Goal: Use online tool/utility: Utilize a website feature to perform a specific function

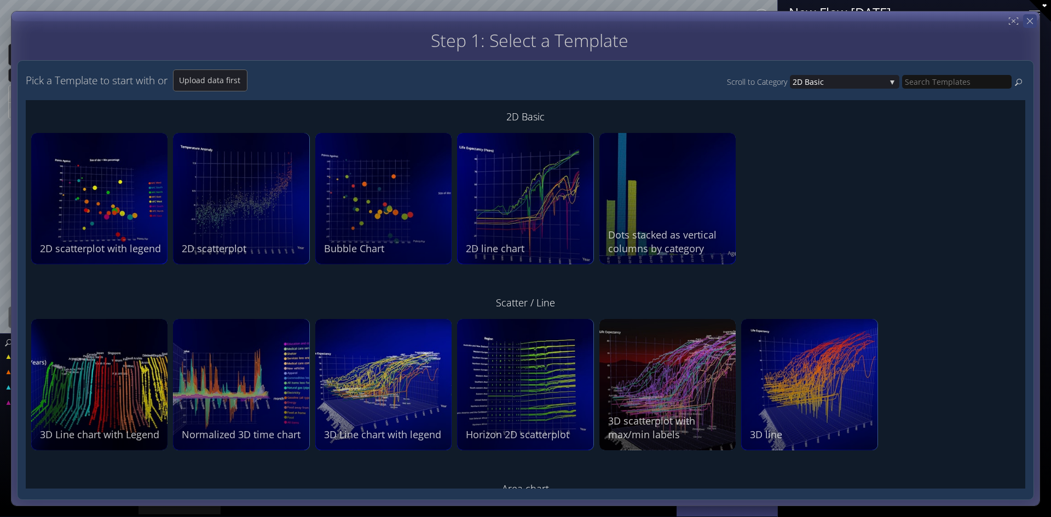
click at [1028, 21] on icon at bounding box center [1030, 21] width 6 height 6
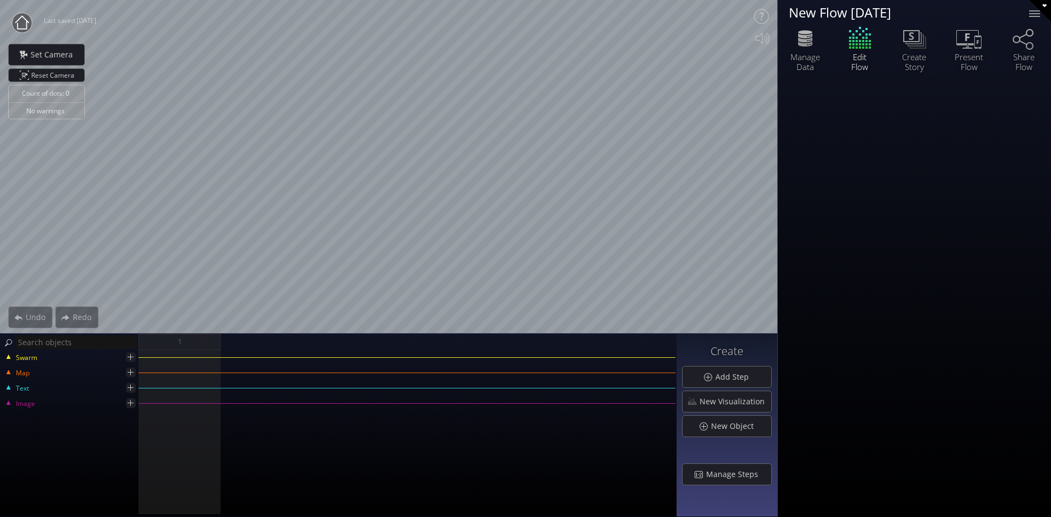
click at [20, 19] on icon at bounding box center [22, 22] width 14 height 14
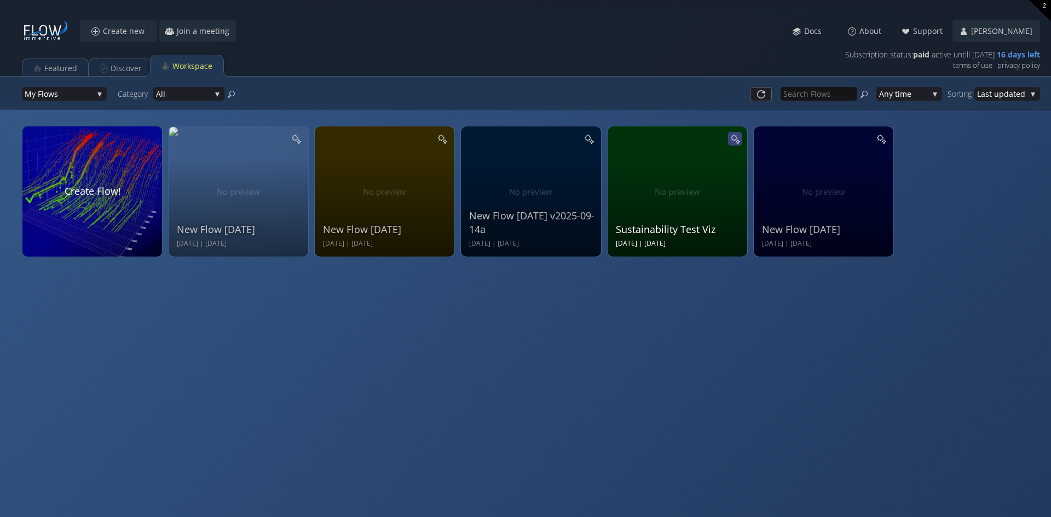
click at [735, 137] on icon at bounding box center [733, 137] width 7 height 7
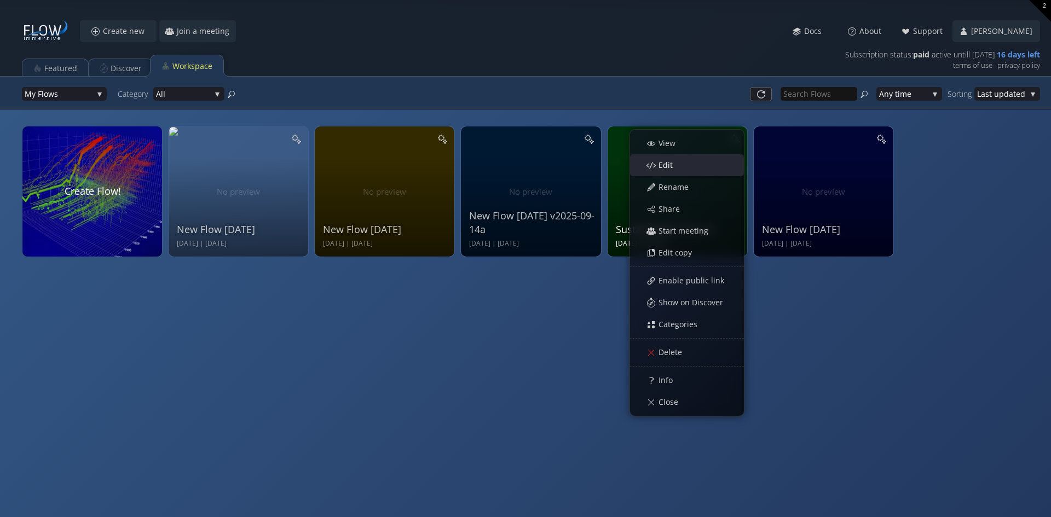
click at [668, 164] on span "Edit" at bounding box center [668, 165] width 21 height 11
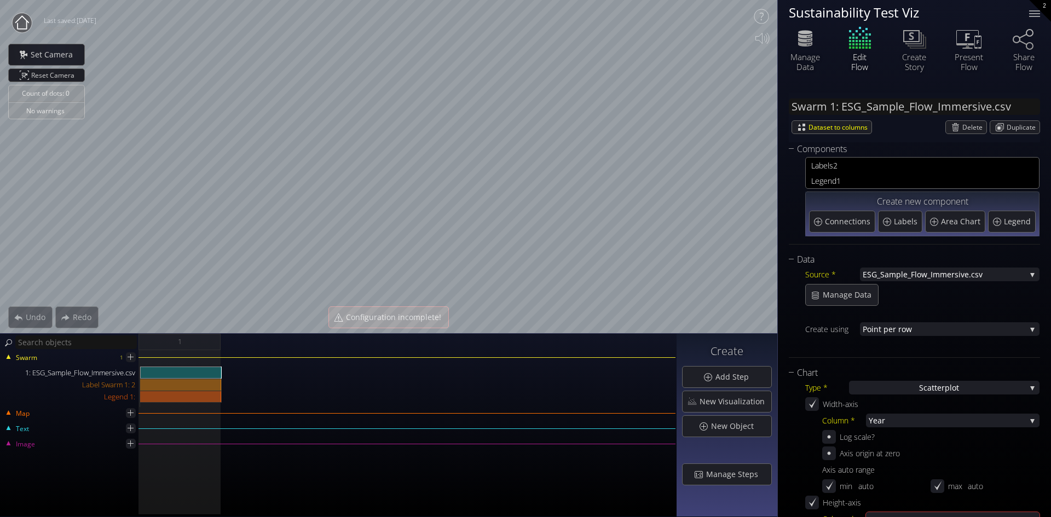
click at [20, 19] on icon at bounding box center [22, 22] width 14 height 14
click at [21, 19] on circle at bounding box center [22, 23] width 20 height 20
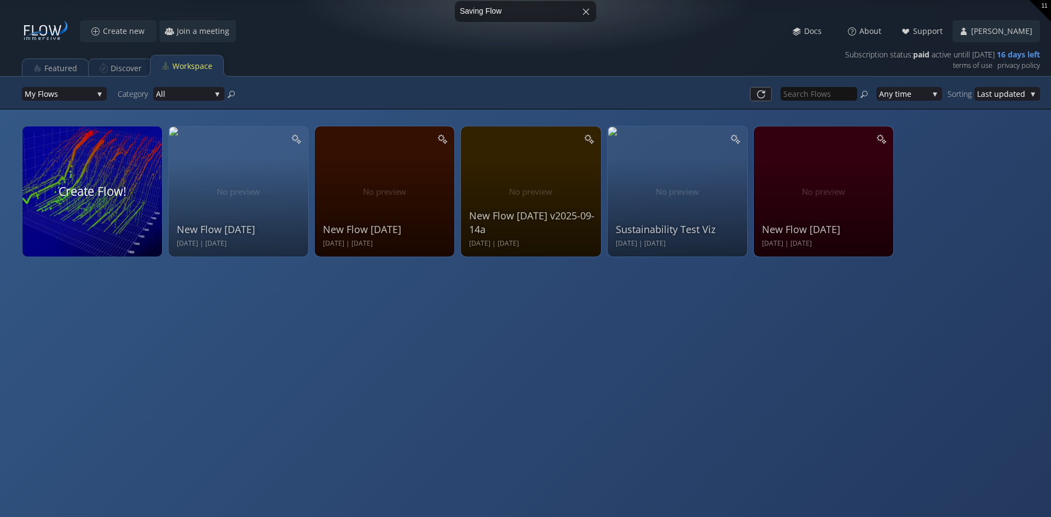
click at [92, 182] on video at bounding box center [93, 192] width 148 height 138
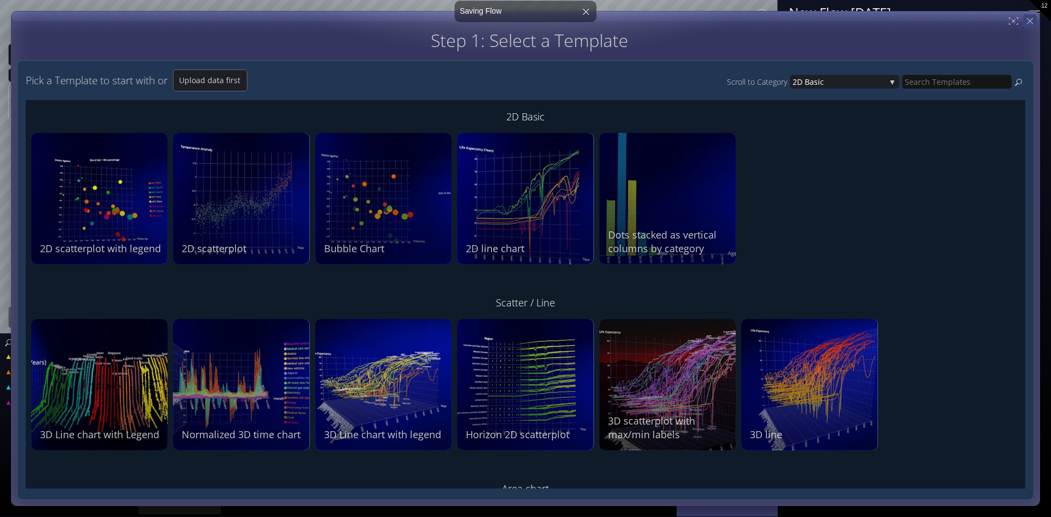
click at [1029, 24] on icon at bounding box center [1029, 21] width 10 height 10
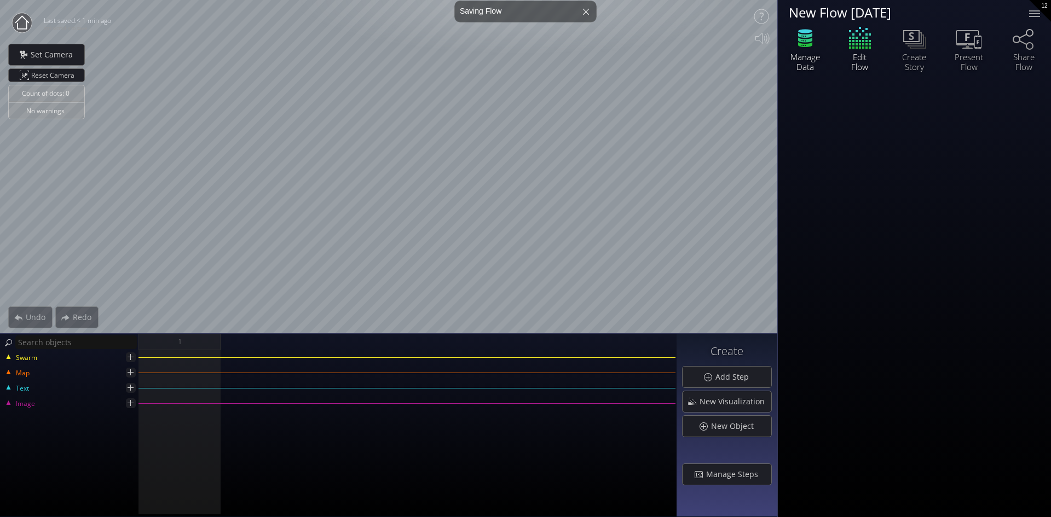
click at [808, 43] on icon at bounding box center [804, 38] width 33 height 27
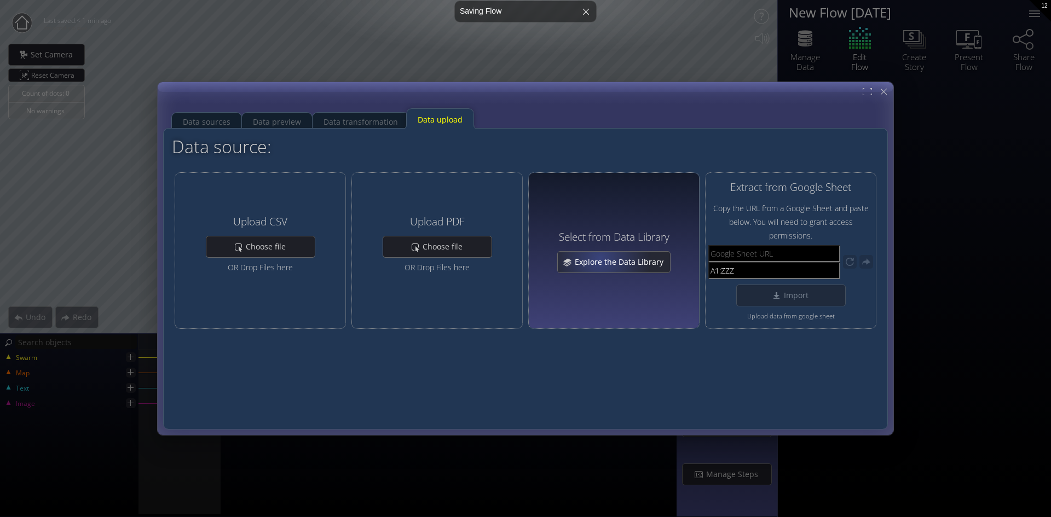
click at [603, 259] on span "Explore the Data Library" at bounding box center [622, 262] width 96 height 11
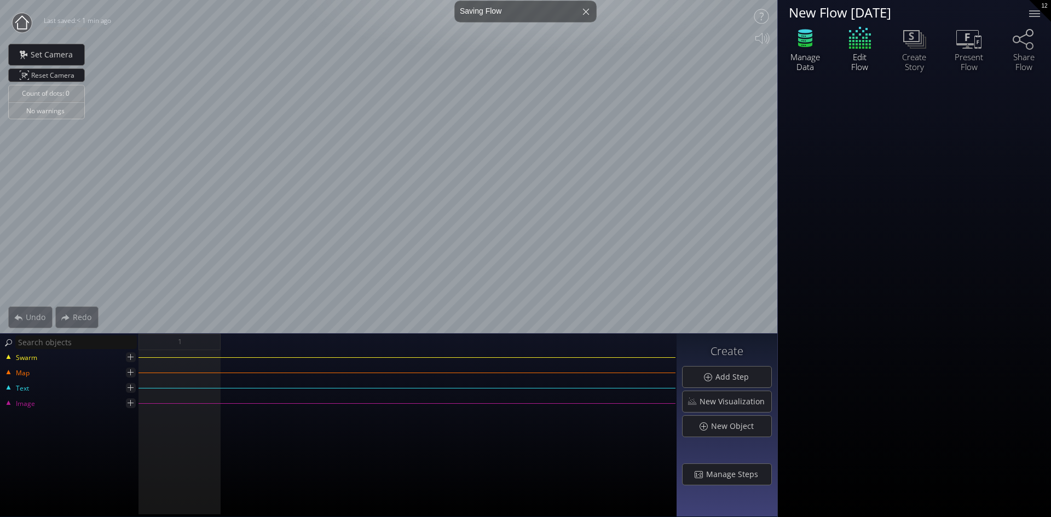
click at [809, 45] on icon at bounding box center [805, 44] width 14 height 5
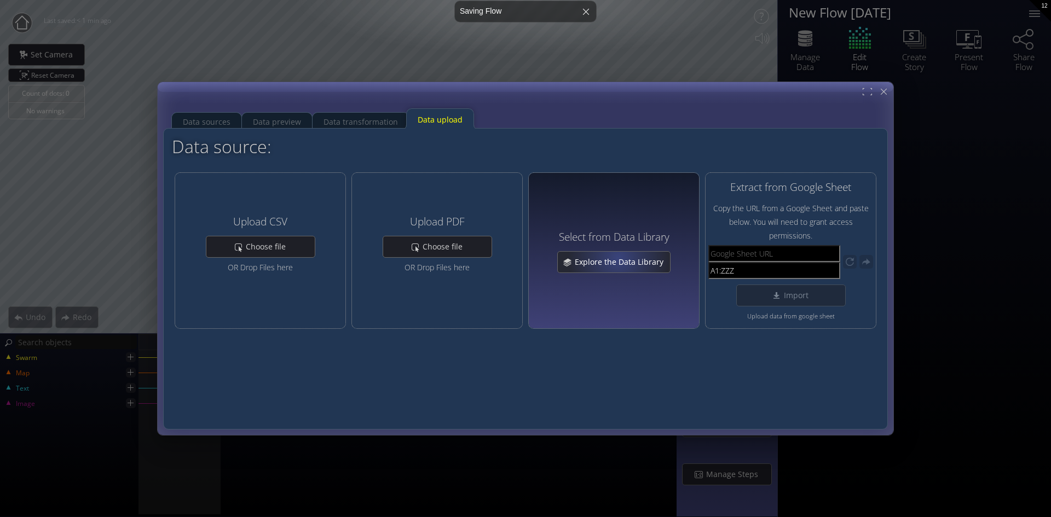
click at [620, 260] on span "Explore the Data Library" at bounding box center [622, 262] width 96 height 11
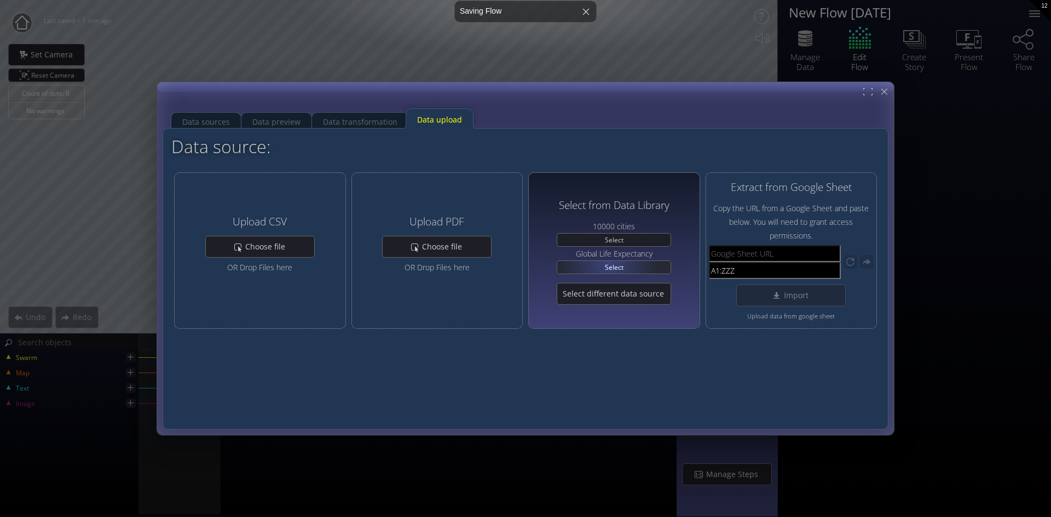
click at [610, 262] on span "Select" at bounding box center [614, 267] width 26 height 13
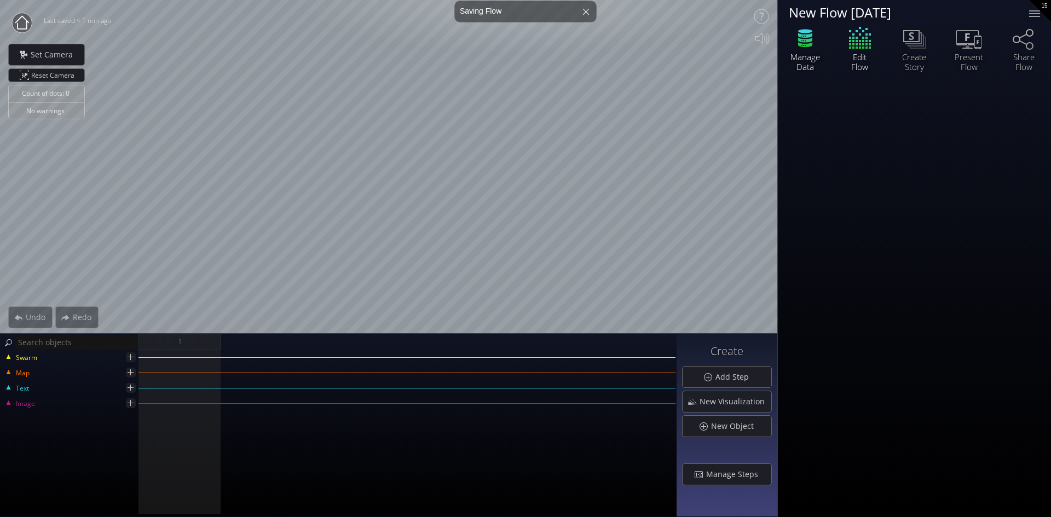
click at [802, 40] on icon at bounding box center [805, 39] width 14 height 5
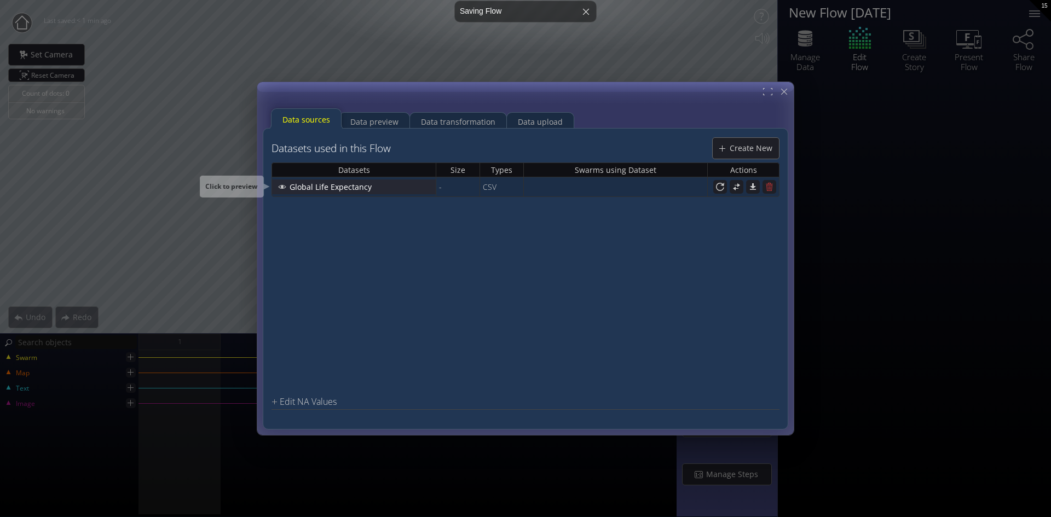
click at [324, 185] on span "Global Life Expectancy" at bounding box center [333, 186] width 89 height 11
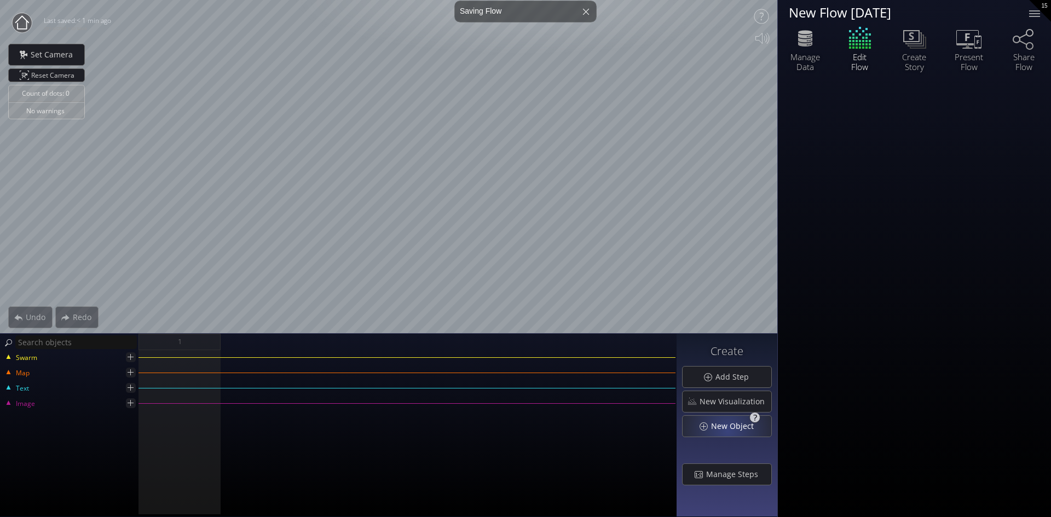
click at [729, 430] on span "New Object" at bounding box center [735, 426] width 50 height 11
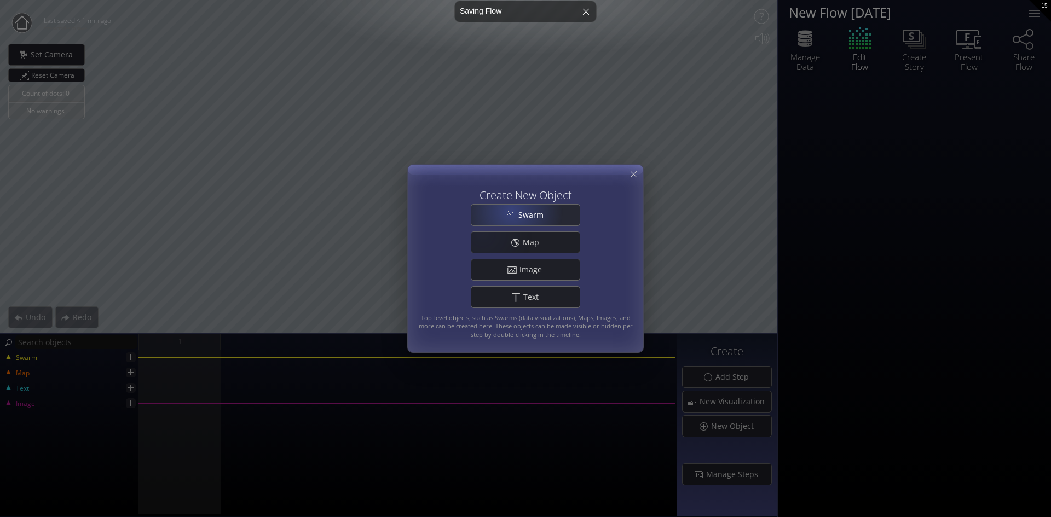
click at [513, 210] on div "Swarm" at bounding box center [525, 215] width 108 height 21
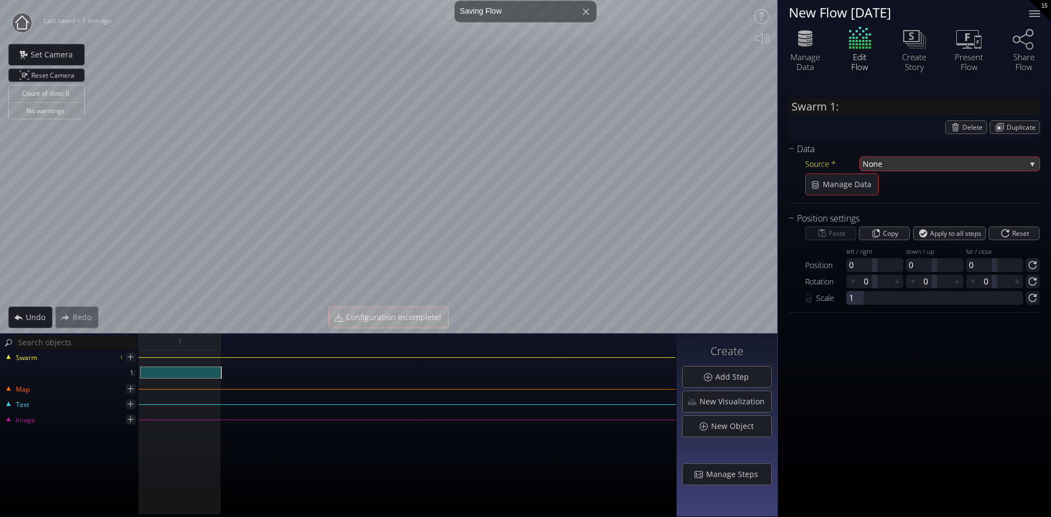
click at [1029, 163] on div "None" at bounding box center [949, 164] width 179 height 14
click at [919, 172] on span "Expectancy" at bounding box center [964, 171] width 133 height 15
type input "Swarm 1: Global Life Expectancy"
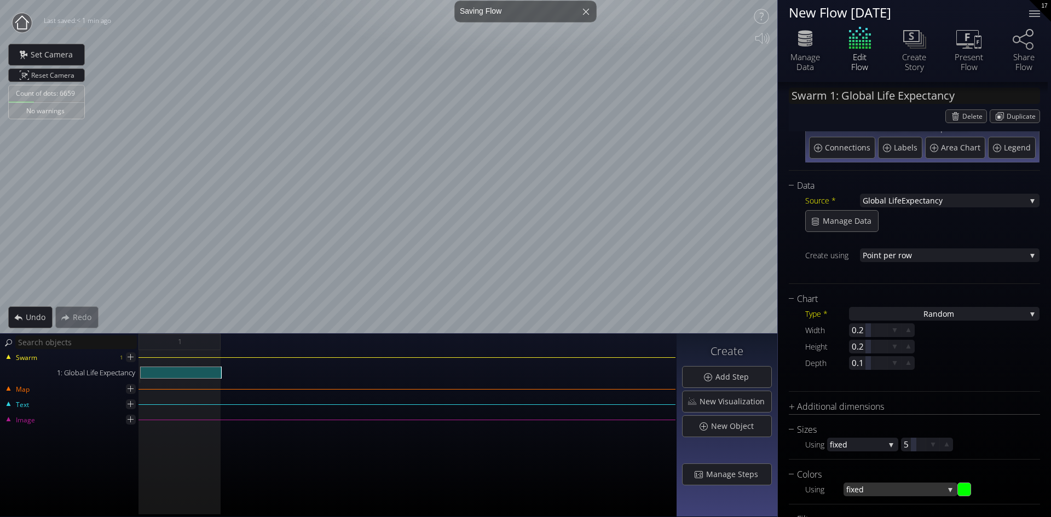
scroll to position [72, 0]
click at [863, 328] on div at bounding box center [868, 333] width 38 height 14
type input "1"
click at [859, 350] on div at bounding box center [868, 349] width 38 height 14
type input "1"
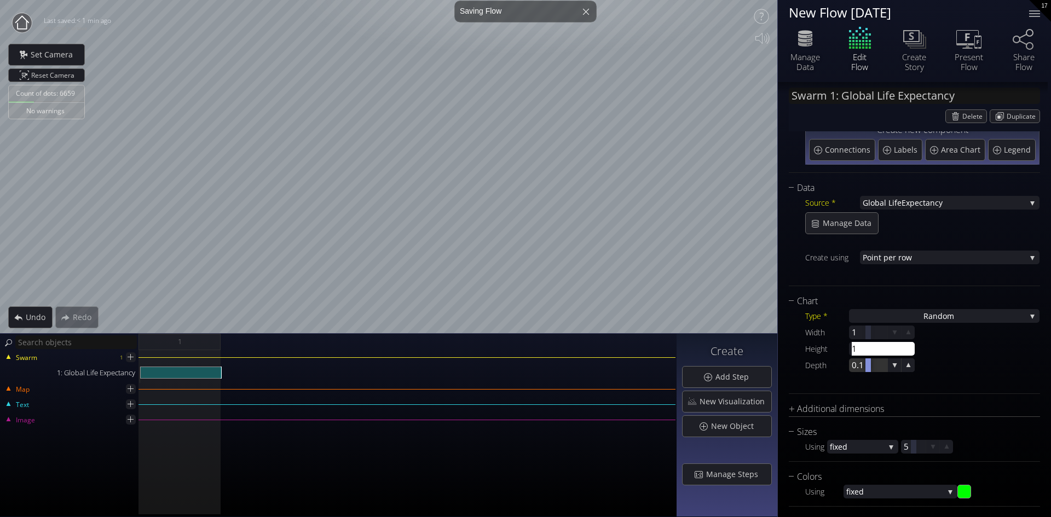
click at [862, 361] on div at bounding box center [868, 365] width 38 height 14
type input "1"
click at [955, 367] on div "Width 1 1 Height 1 1 Depth 1 1" at bounding box center [922, 349] width 234 height 47
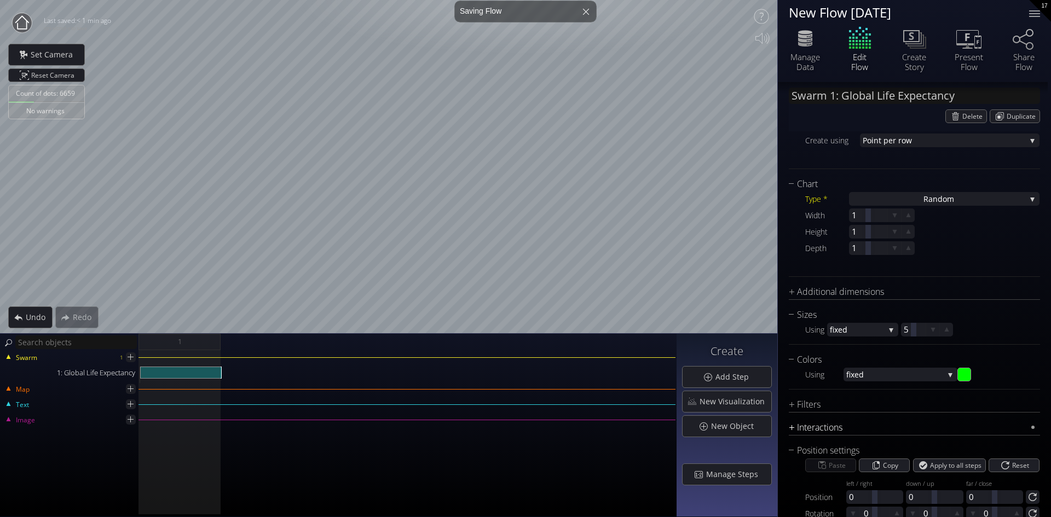
scroll to position [236, 0]
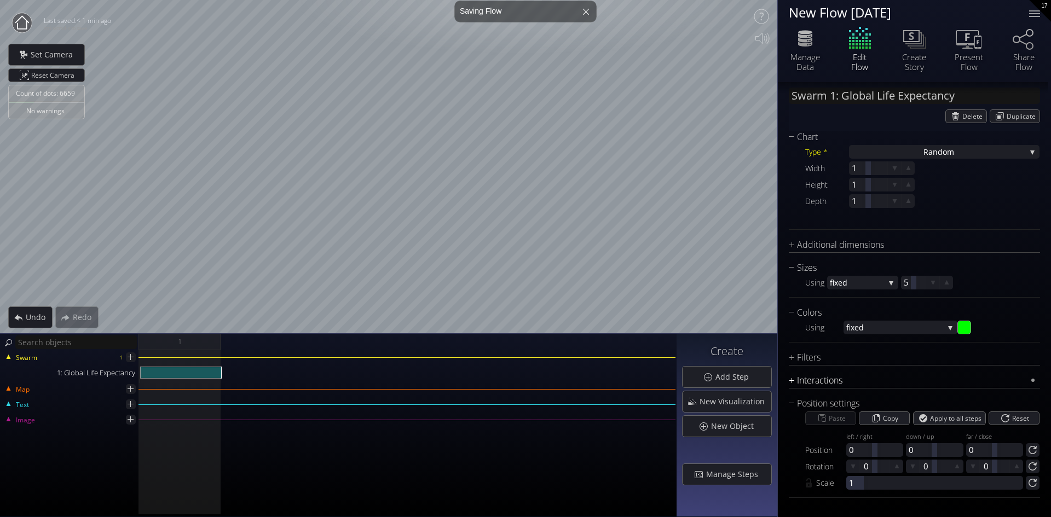
click at [791, 378] on div "Interactions" at bounding box center [906, 381] width 237 height 14
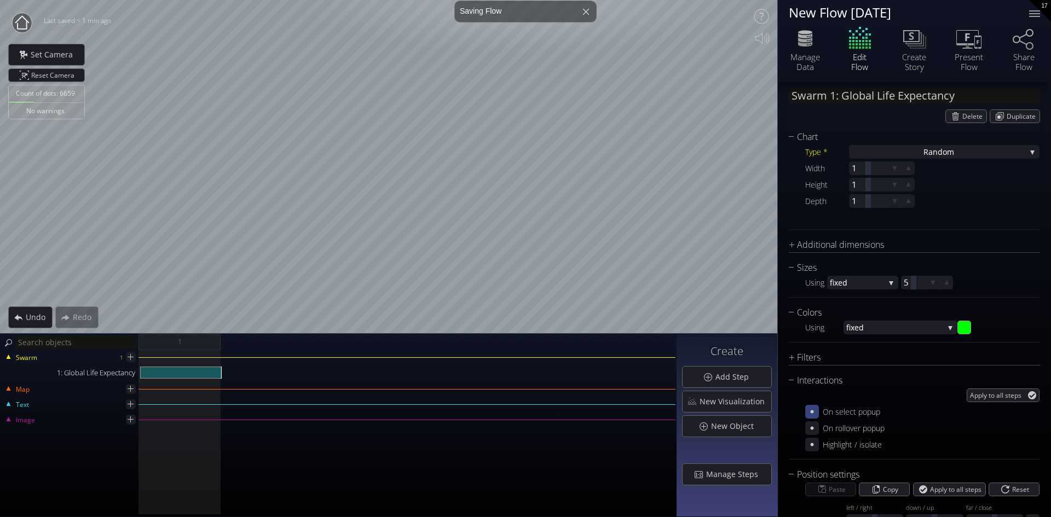
click at [810, 411] on icon at bounding box center [812, 412] width 10 height 10
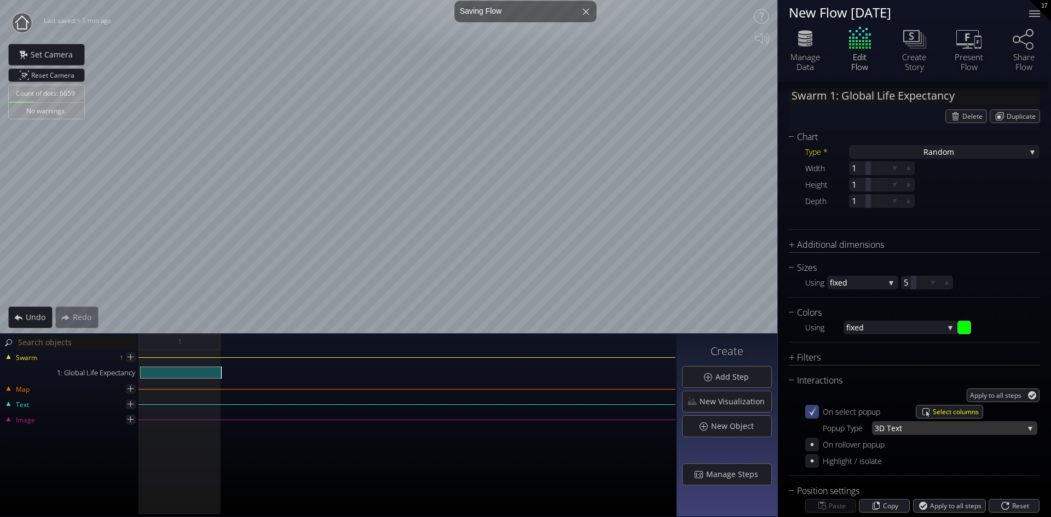
click at [1010, 429] on span "ext" at bounding box center [957, 428] width 132 height 14
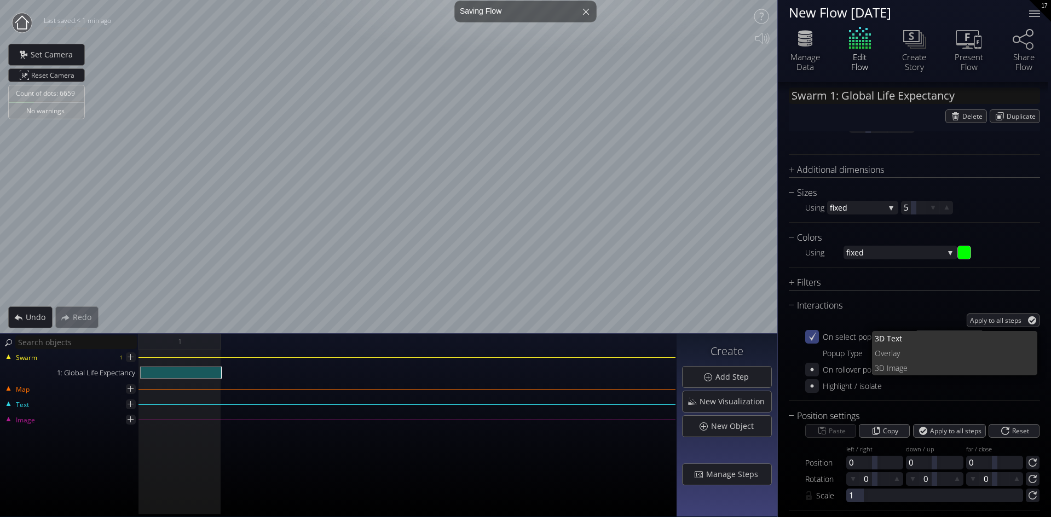
scroll to position [323, 0]
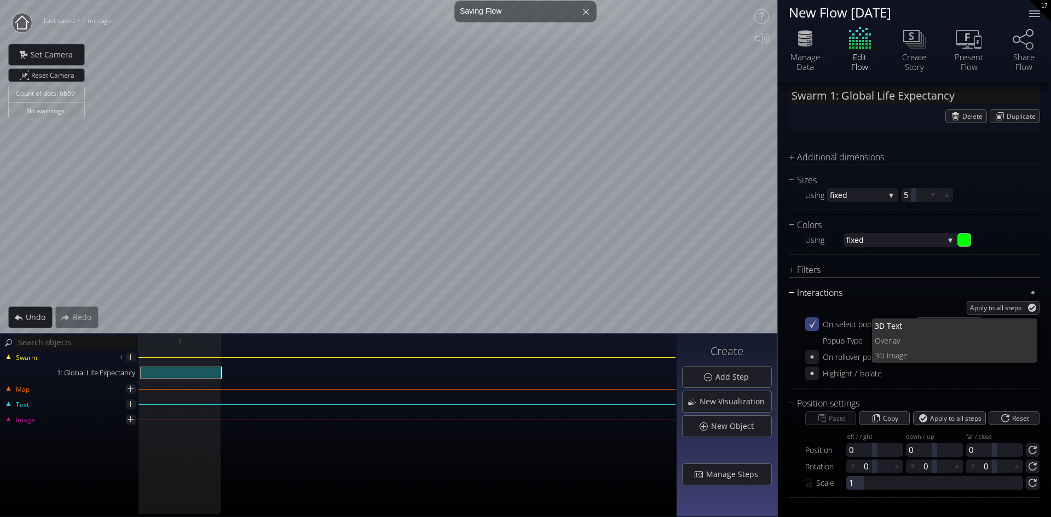
click at [887, 293] on div "Interactions" at bounding box center [906, 293] width 237 height 14
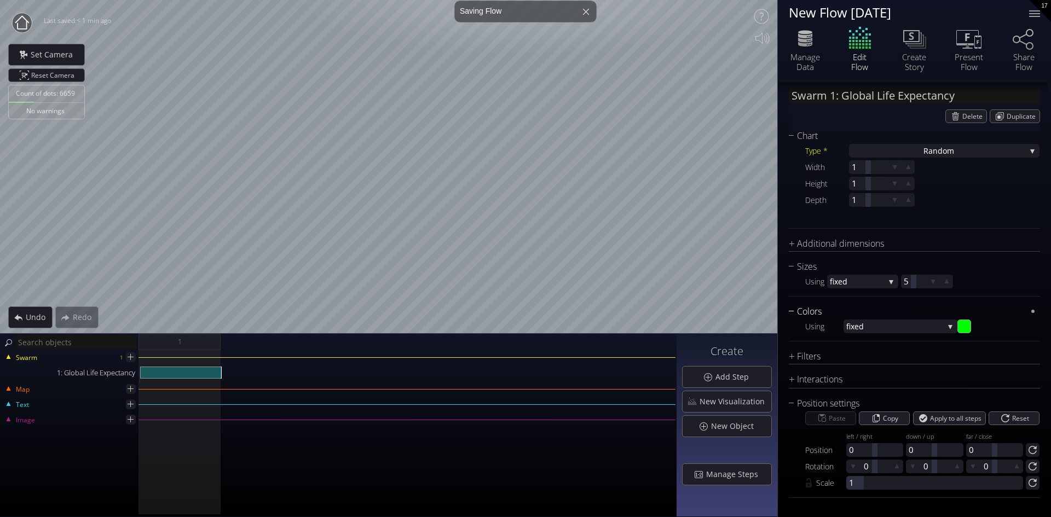
scroll to position [236, 0]
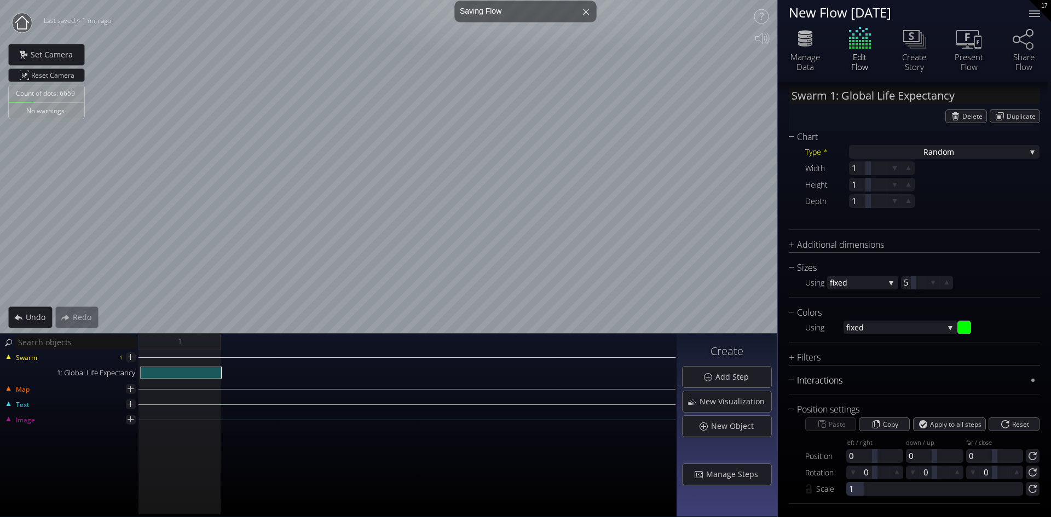
click at [790, 381] on div "Interactions" at bounding box center [906, 381] width 237 height 14
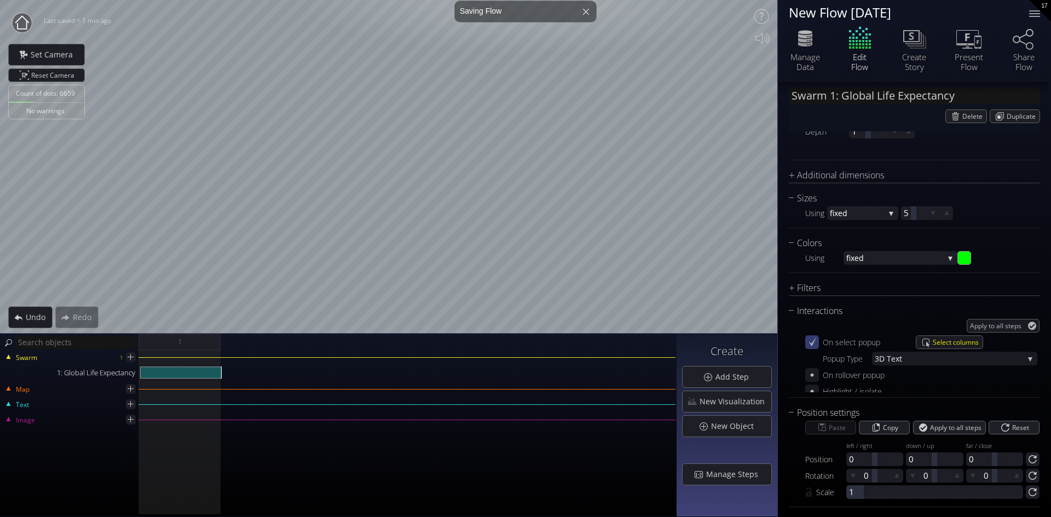
scroll to position [323, 0]
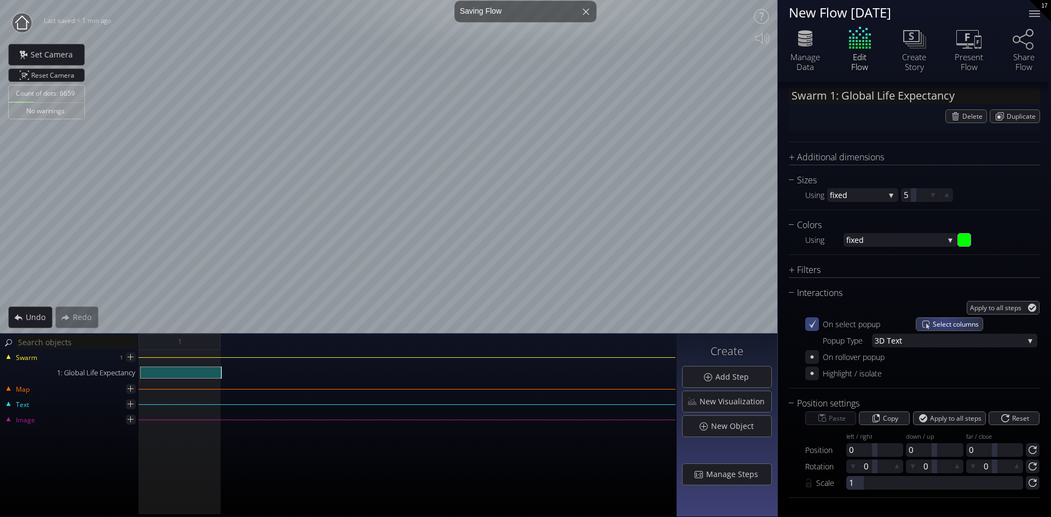
click at [943, 321] on span "Select columns" at bounding box center [957, 324] width 50 height 13
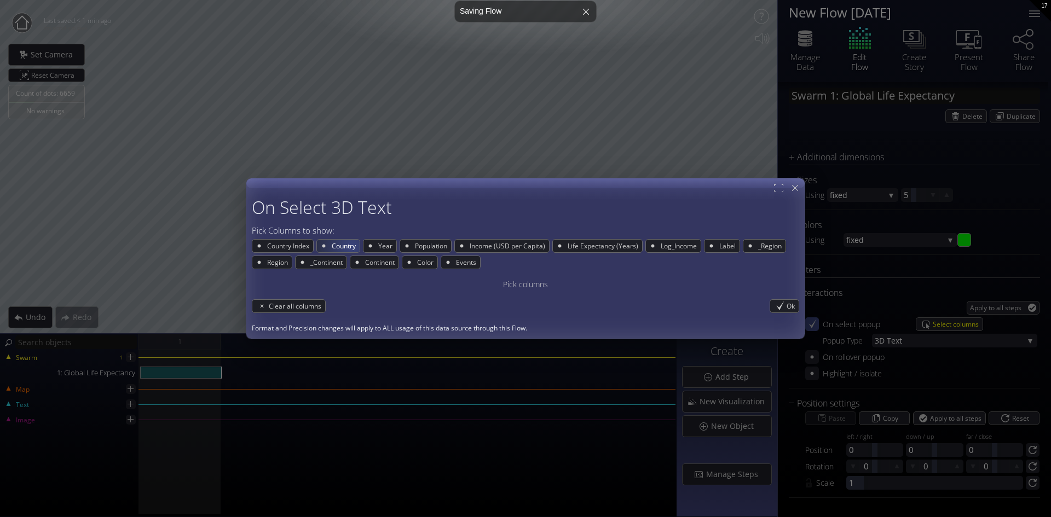
click at [351, 247] on span "Country" at bounding box center [344, 246] width 29 height 13
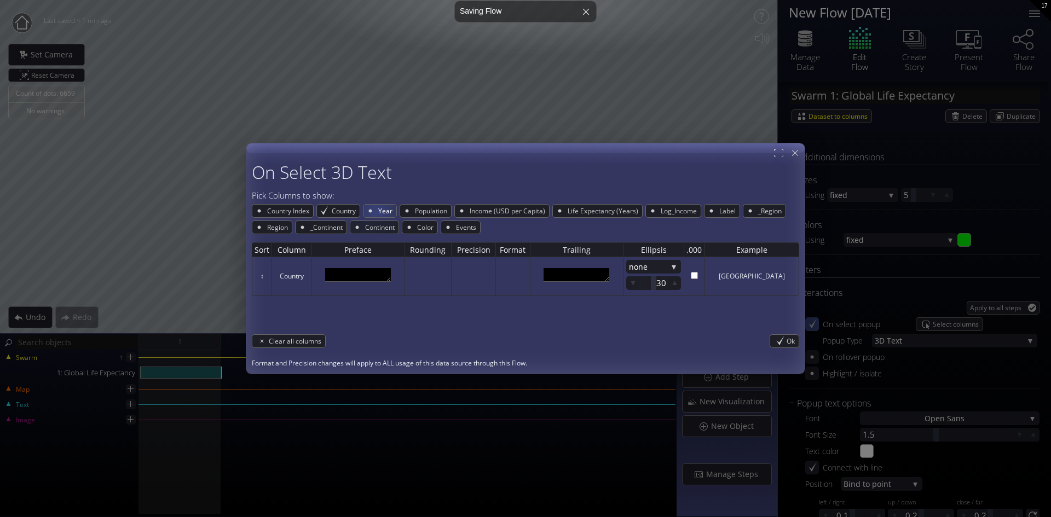
click at [379, 208] on span "Year" at bounding box center [386, 211] width 19 height 13
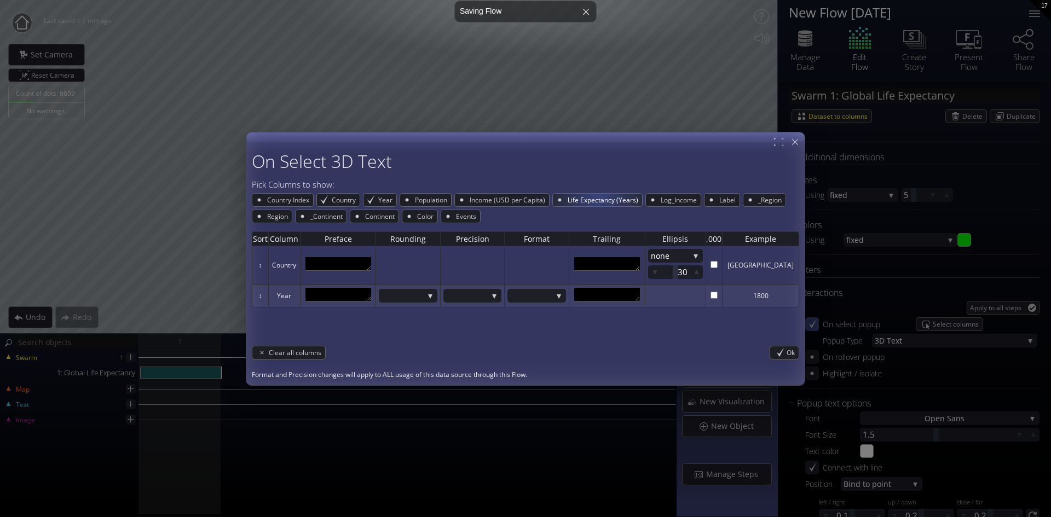
click at [604, 195] on span "Life Expectancy (Years)" at bounding box center [604, 200] width 76 height 13
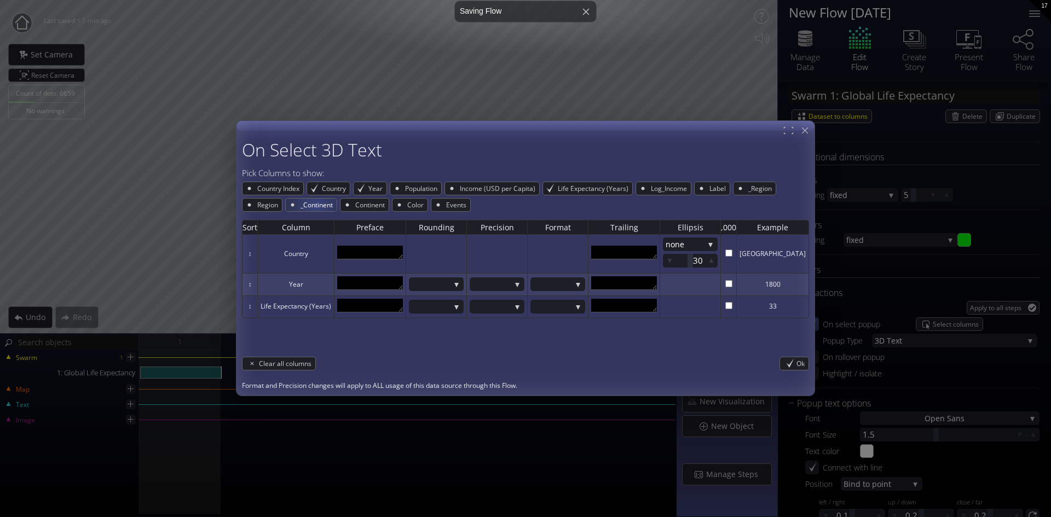
click at [325, 206] on span "_Continent" at bounding box center [317, 205] width 37 height 13
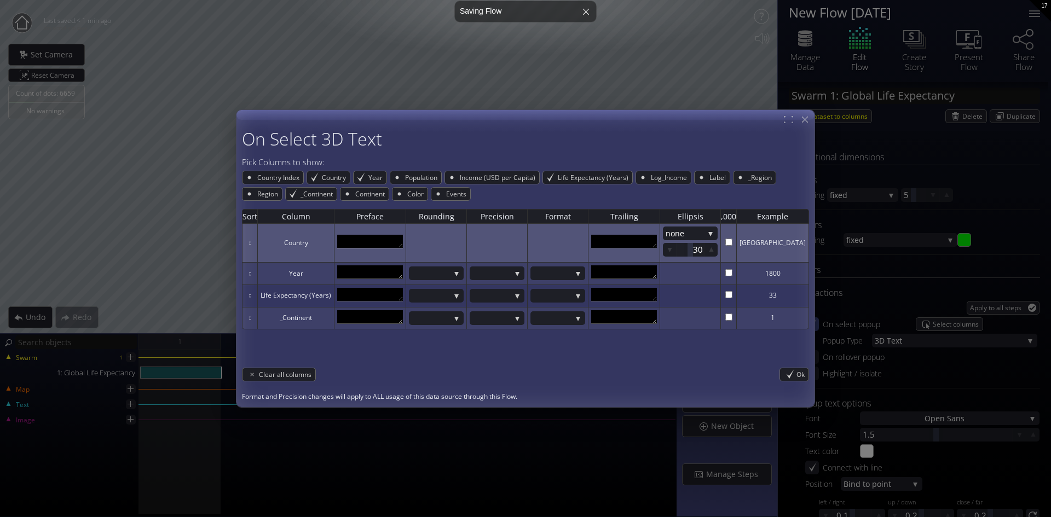
click at [371, 241] on textarea at bounding box center [370, 242] width 66 height 14
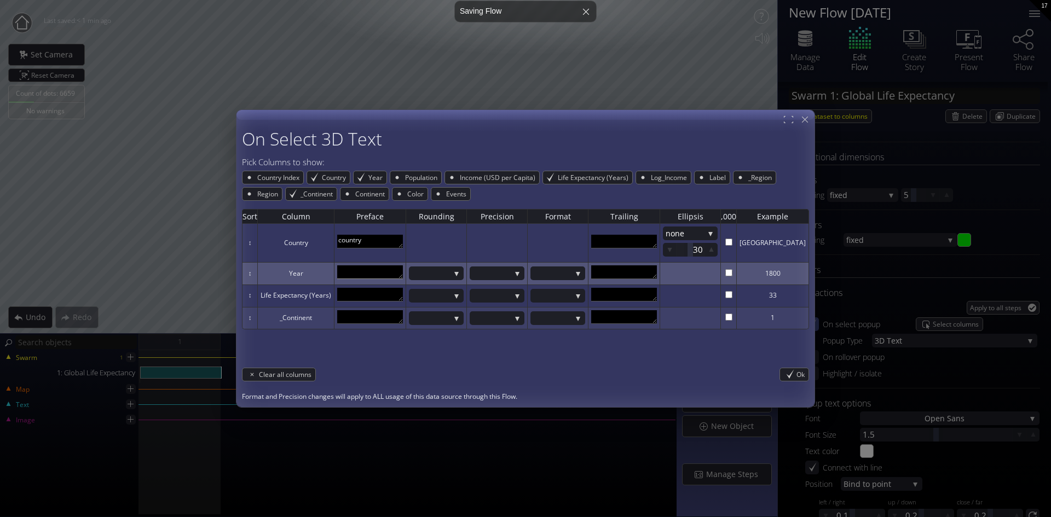
type textarea "country"
click at [361, 276] on textarea at bounding box center [370, 272] width 66 height 14
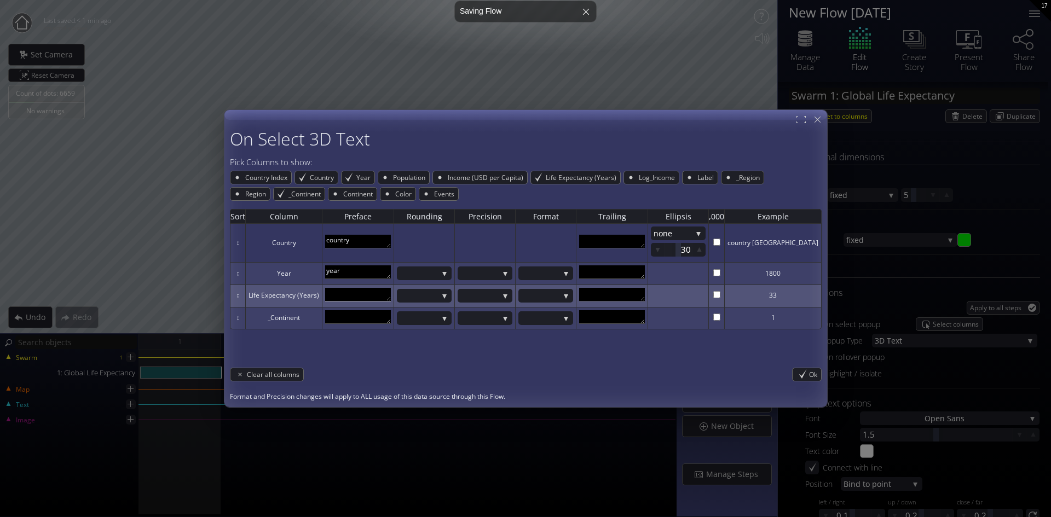
type textarea "year"
click at [385, 297] on textarea at bounding box center [358, 295] width 66 height 14
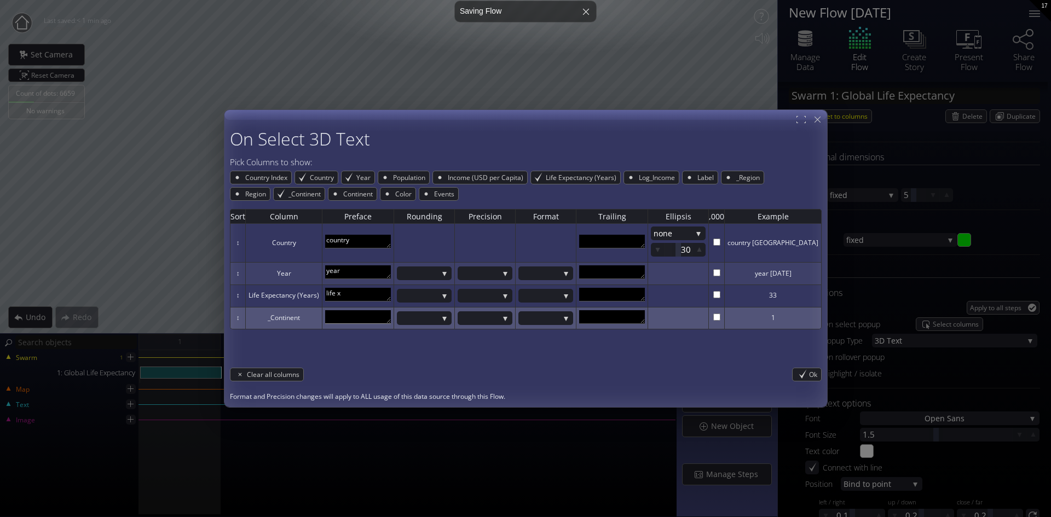
type textarea "life x"
click at [348, 317] on textarea at bounding box center [358, 317] width 66 height 14
type textarea "conti"
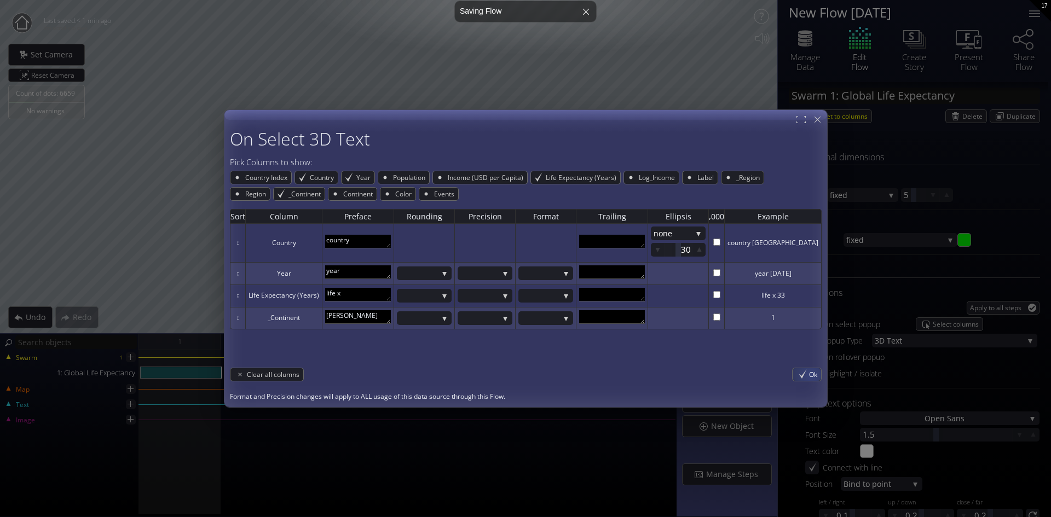
click at [809, 375] on span "Ok" at bounding box center [815, 374] width 12 height 13
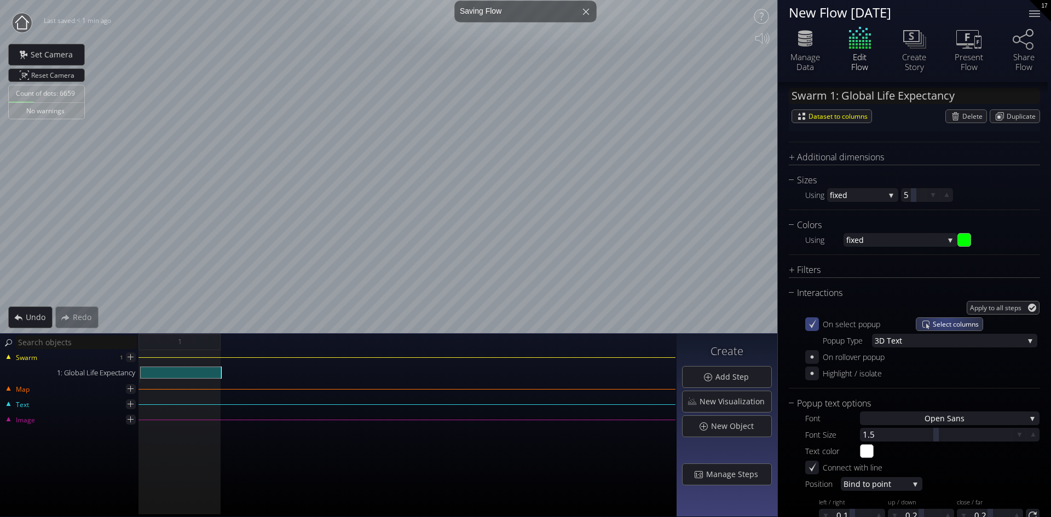
click at [944, 319] on span "Select columns" at bounding box center [957, 324] width 50 height 13
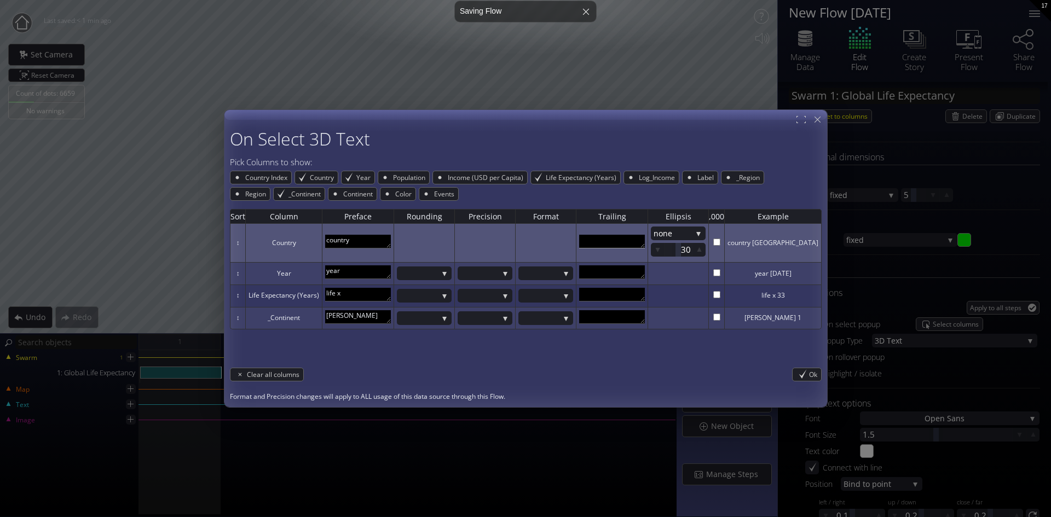
click at [624, 239] on textarea at bounding box center [612, 242] width 66 height 14
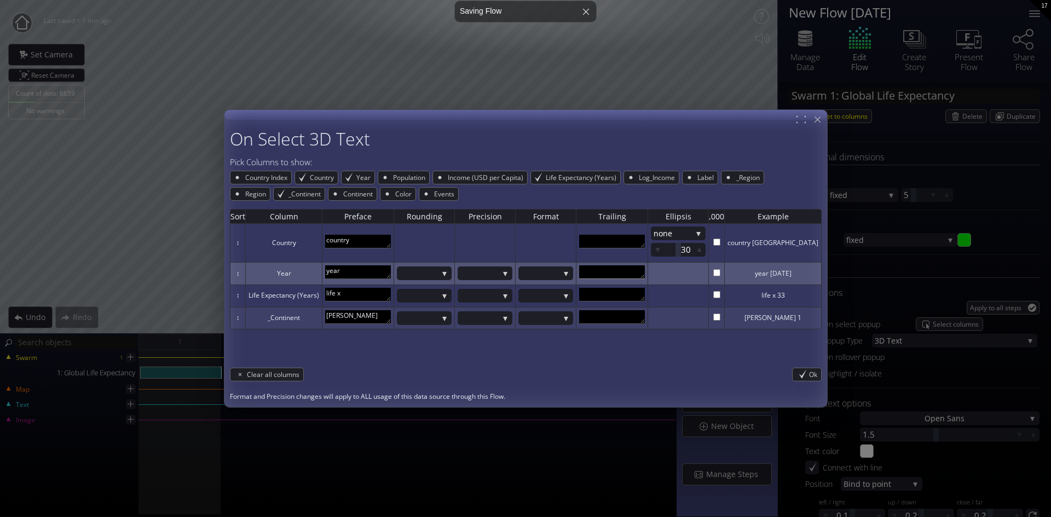
click at [626, 275] on textarea at bounding box center [612, 272] width 66 height 14
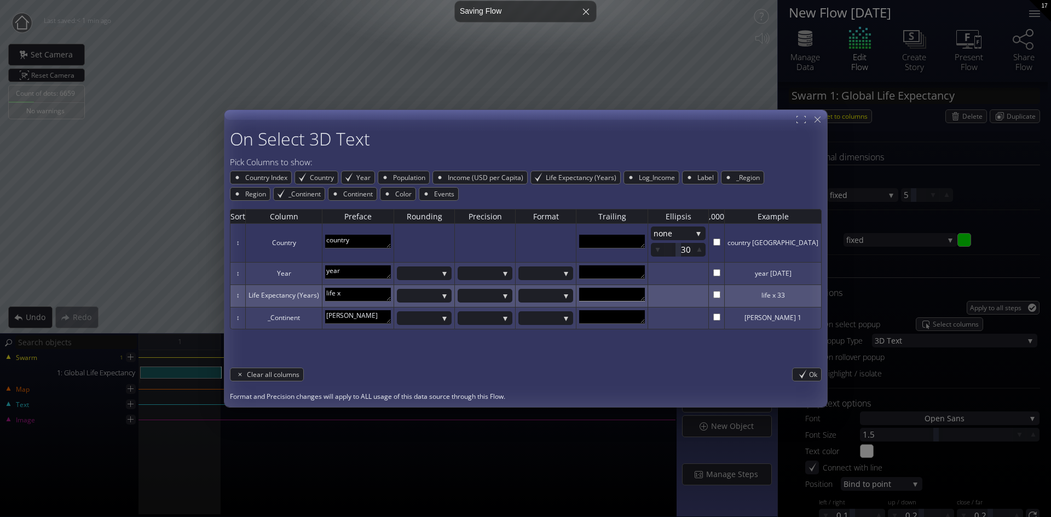
click at [627, 292] on textarea at bounding box center [612, 295] width 66 height 14
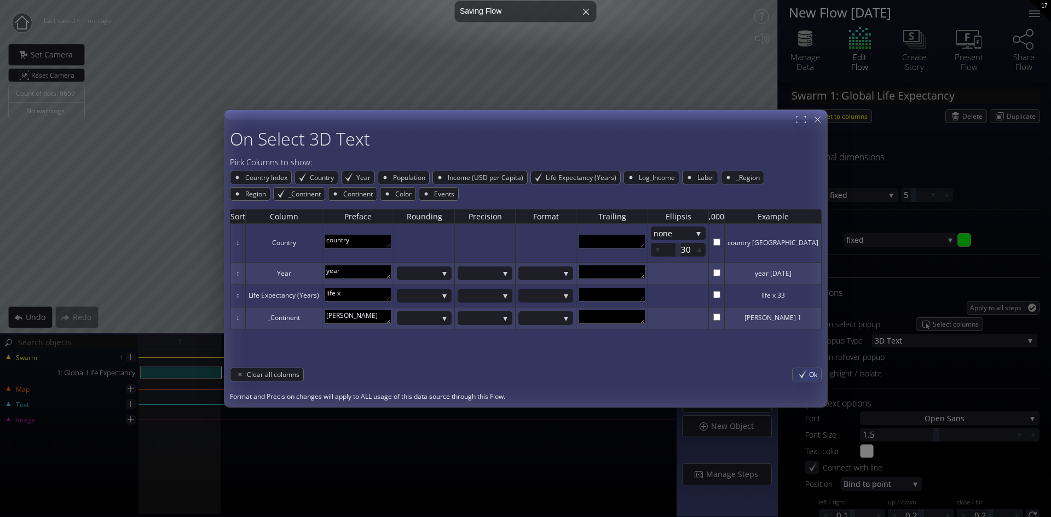
click at [809, 375] on span "Ok" at bounding box center [815, 374] width 12 height 13
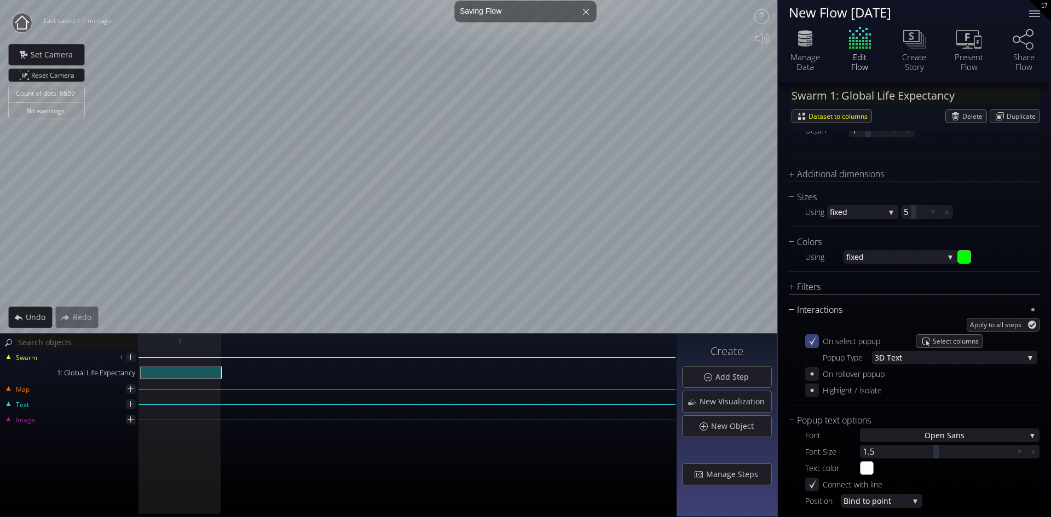
scroll to position [301, 0]
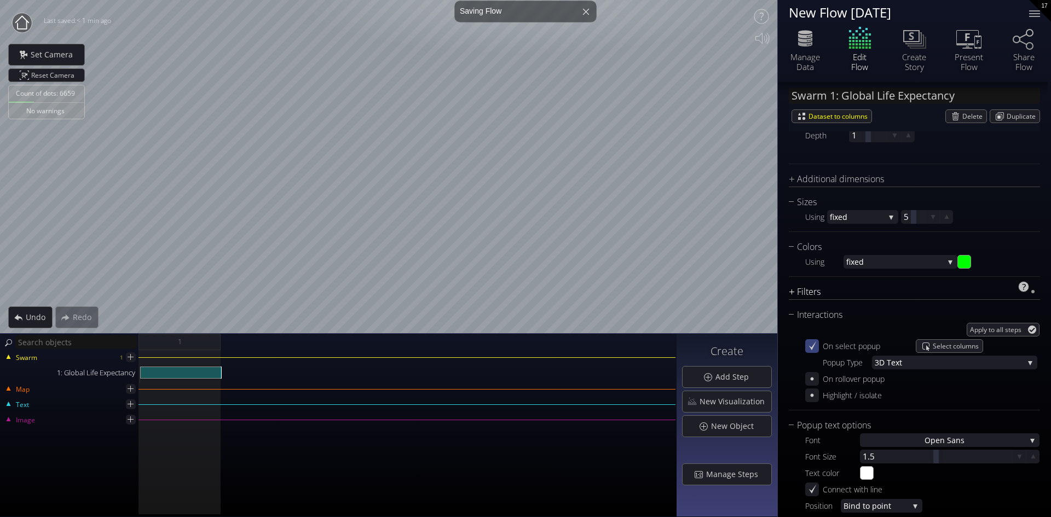
click at [791, 291] on div "Filters" at bounding box center [906, 292] width 237 height 14
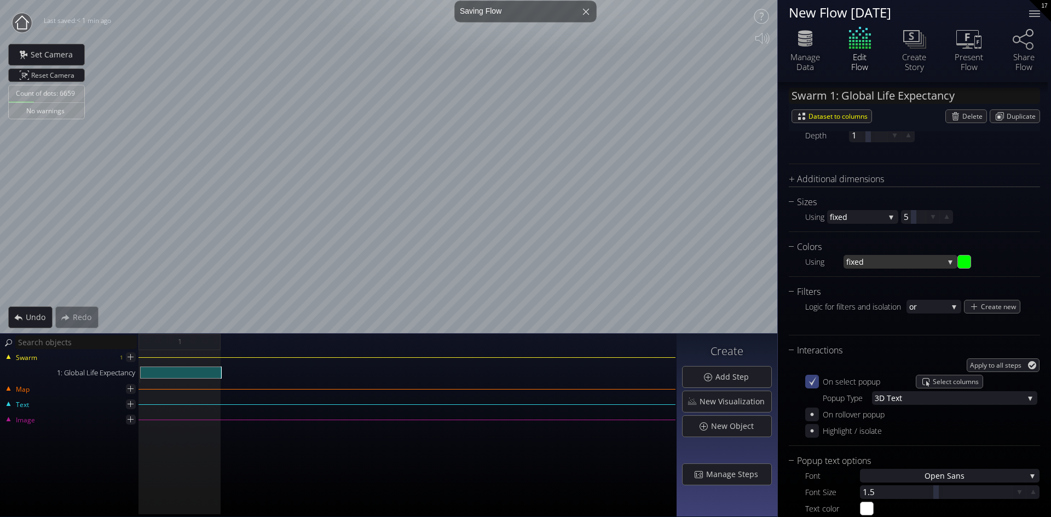
click at [947, 263] on div "fixed" at bounding box center [900, 262] width 114 height 14
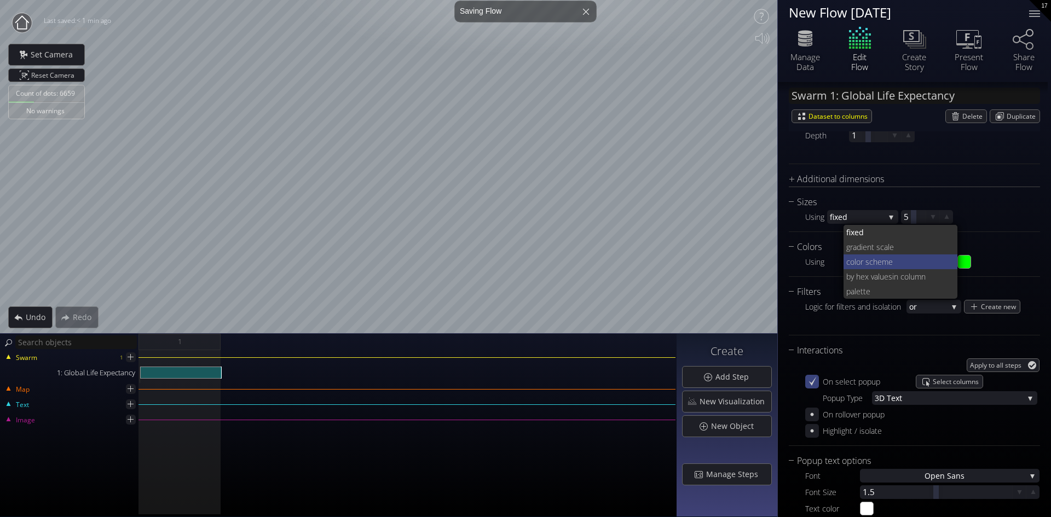
click at [863, 260] on span "lor scheme" at bounding box center [901, 261] width 95 height 15
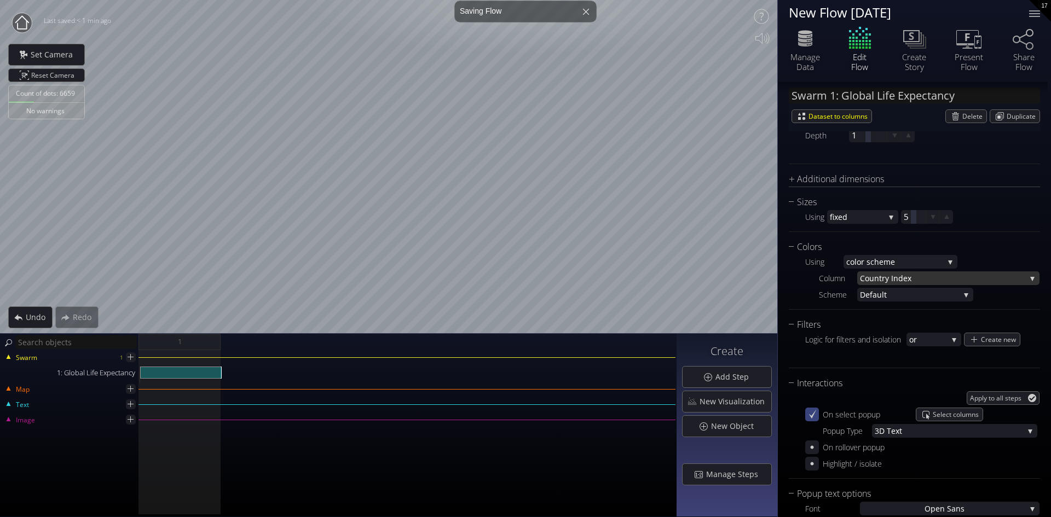
click at [888, 279] on span "ntry Index" at bounding box center [950, 278] width 152 height 14
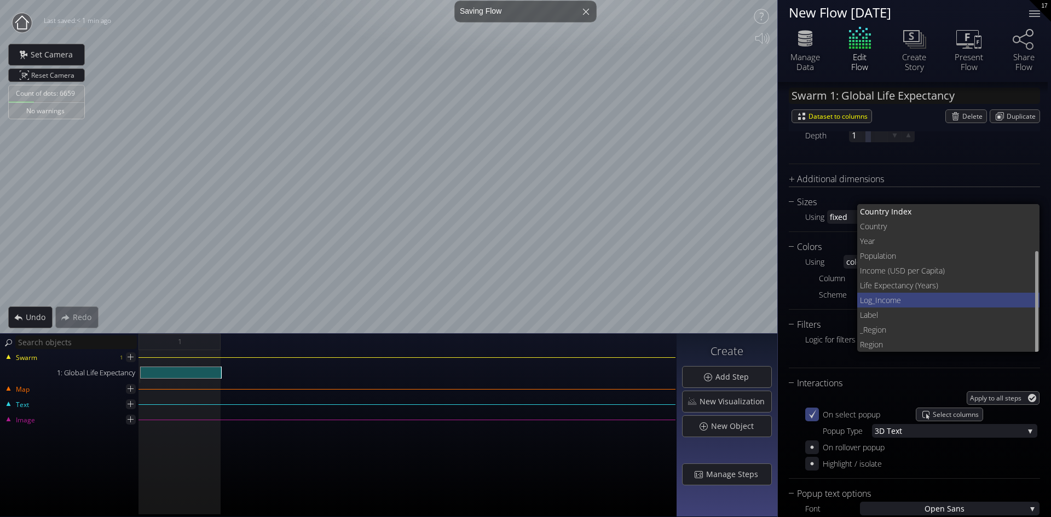
scroll to position [41, 0]
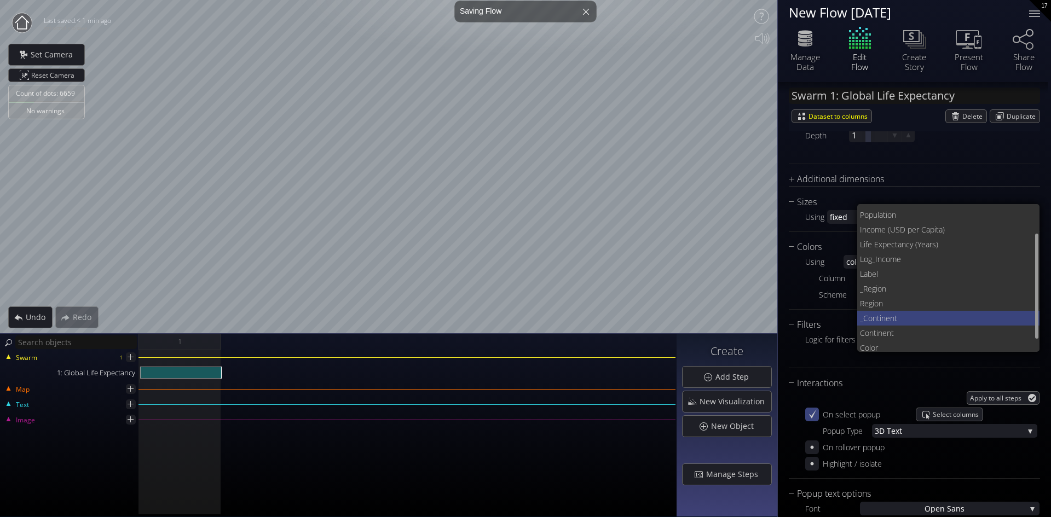
click at [874, 317] on span "_Continent" at bounding box center [945, 318] width 171 height 15
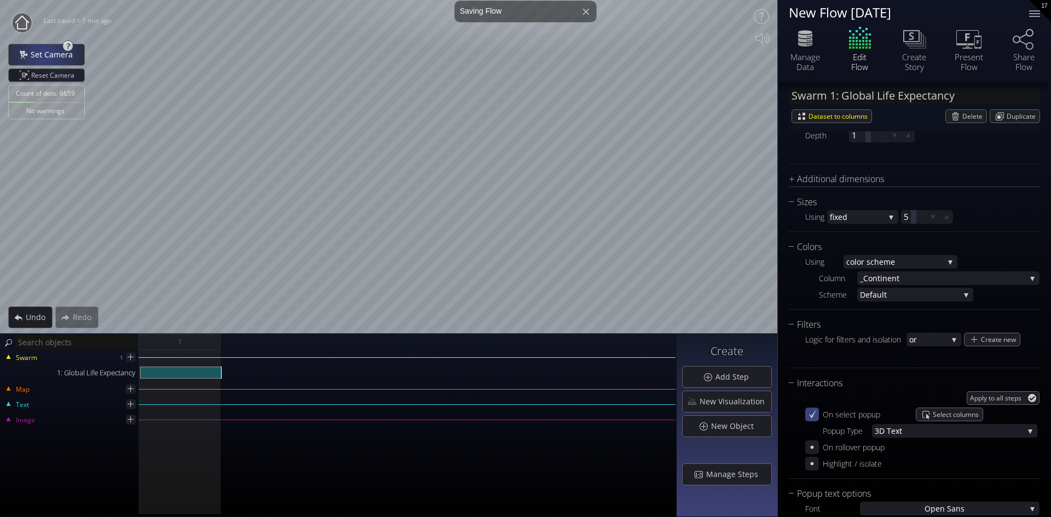
click at [43, 53] on span "Set Camera" at bounding box center [54, 54] width 49 height 11
click at [720, 374] on span "Add Step" at bounding box center [735, 377] width 40 height 11
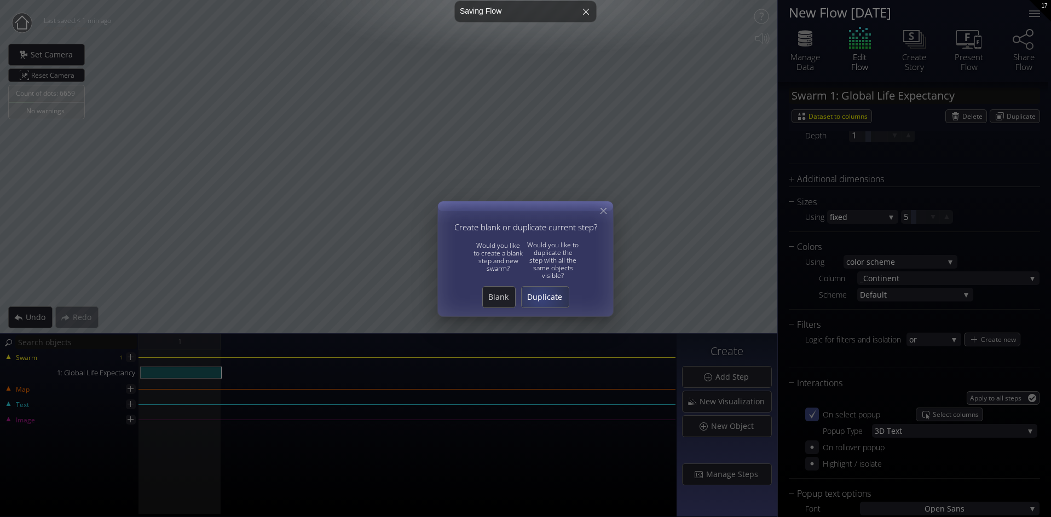
click at [541, 297] on span "Duplicate" at bounding box center [544, 297] width 47 height 11
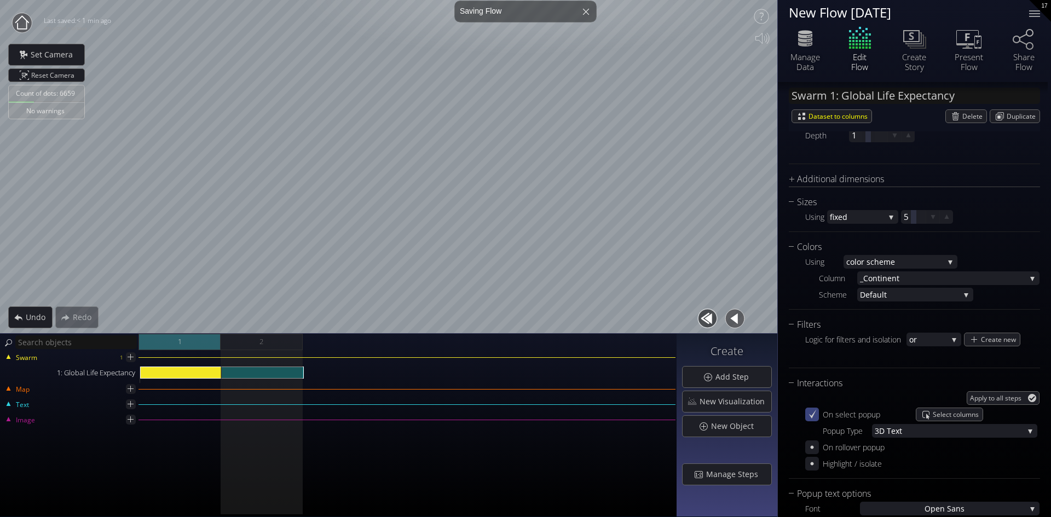
click at [171, 338] on div "1" at bounding box center [179, 342] width 82 height 16
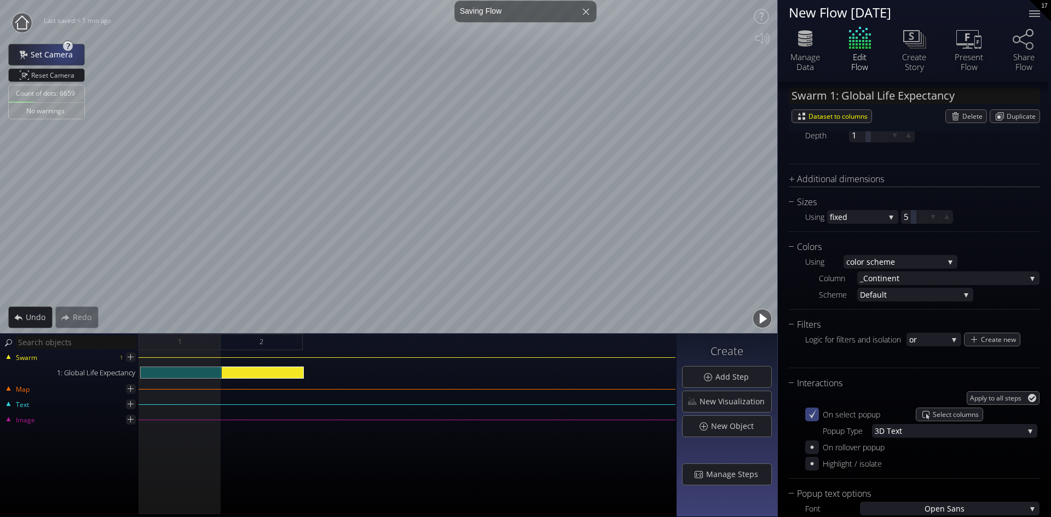
click at [56, 50] on span "Set Camera" at bounding box center [54, 54] width 49 height 11
click at [272, 346] on div "2" at bounding box center [262, 342] width 82 height 16
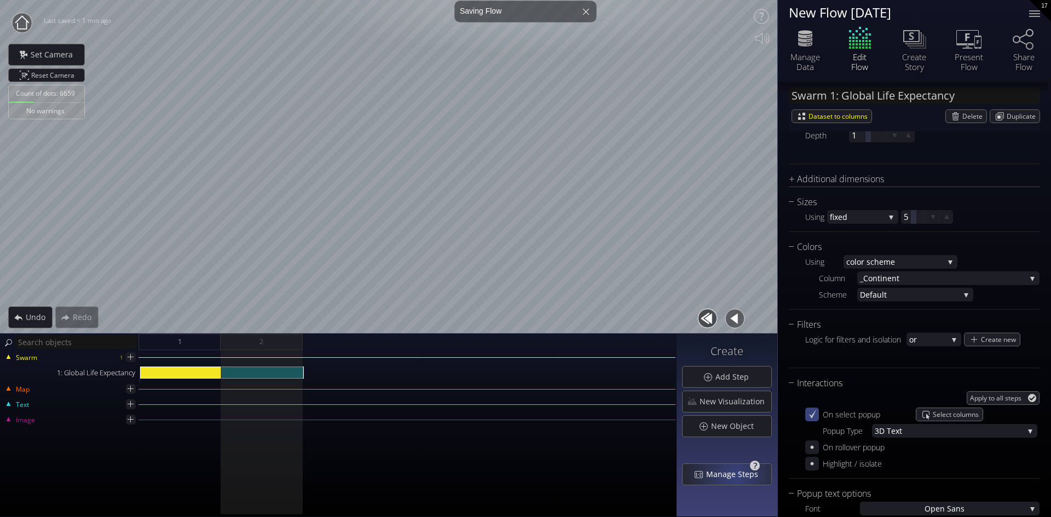
click at [735, 473] on span "Manage Steps" at bounding box center [734, 474] width 59 height 11
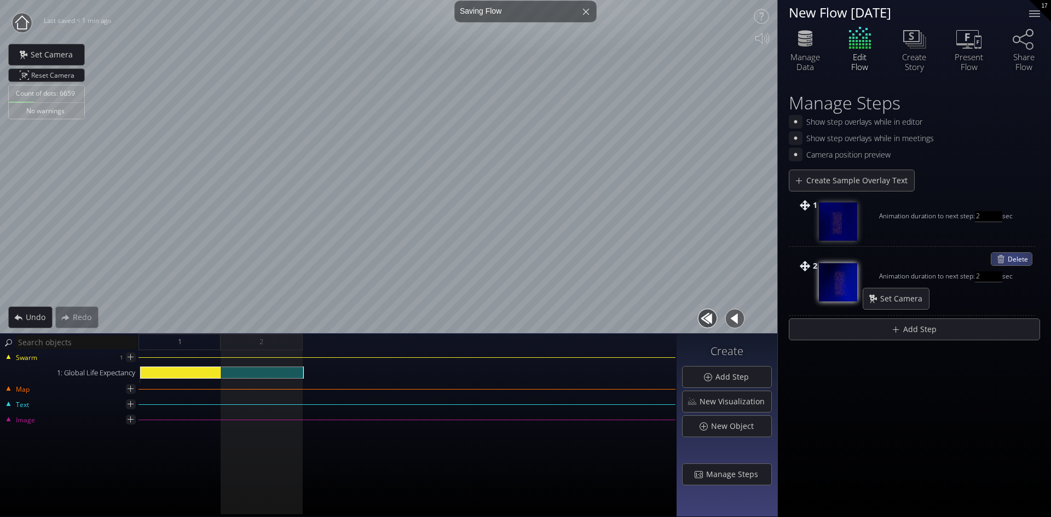
click at [1013, 258] on span "Delete" at bounding box center [1019, 259] width 24 height 13
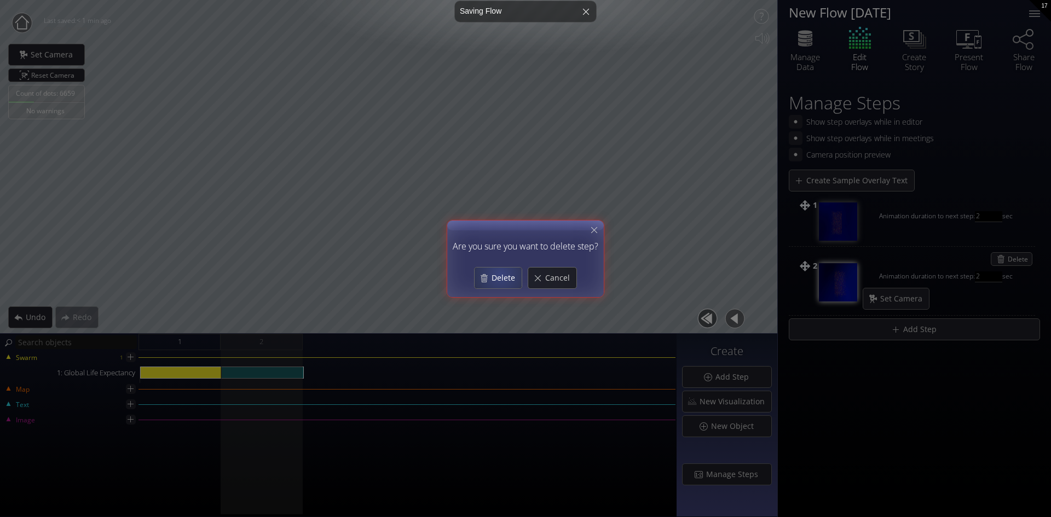
click at [500, 274] on span "Delete" at bounding box center [506, 277] width 31 height 11
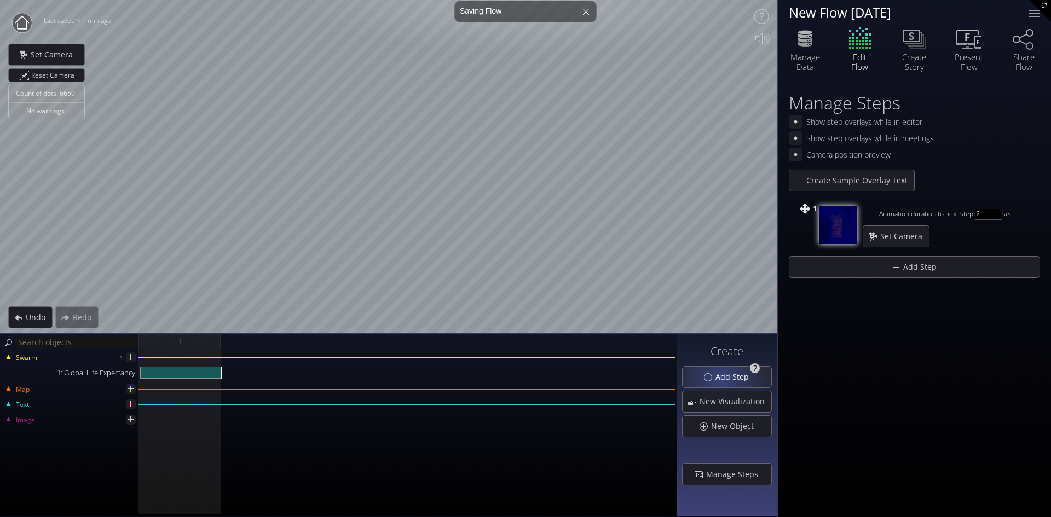
click at [723, 378] on span "Add Step" at bounding box center [735, 377] width 40 height 11
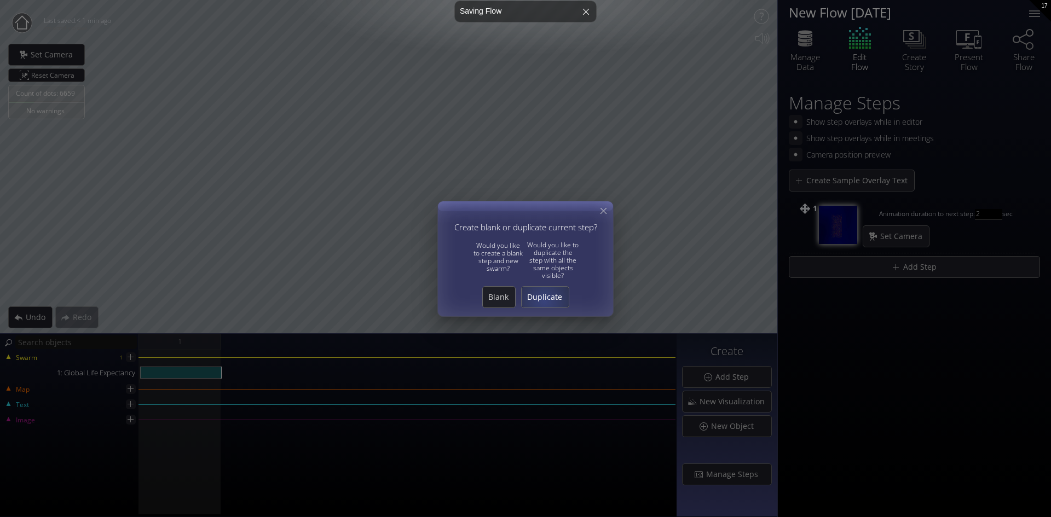
click at [543, 295] on span "Duplicate" at bounding box center [544, 297] width 47 height 11
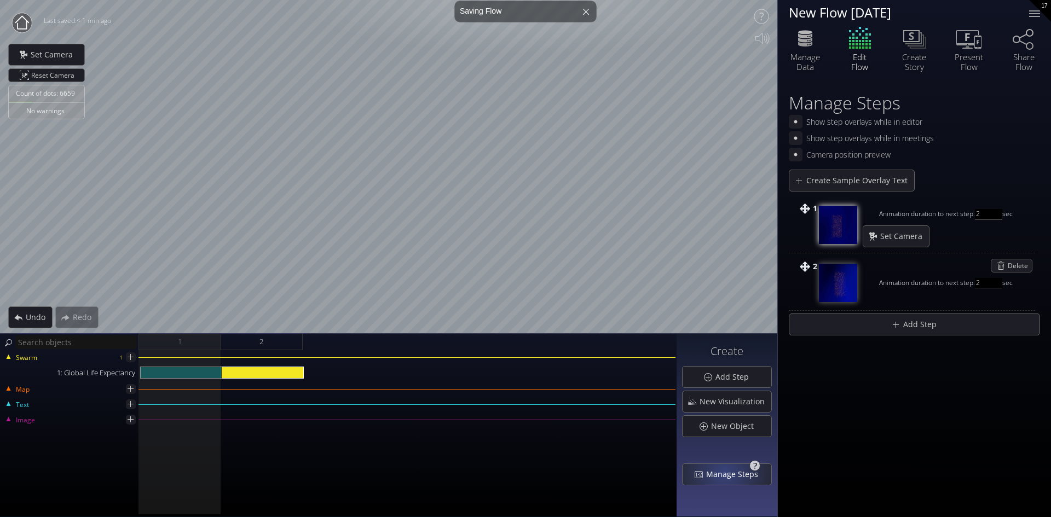
click at [726, 472] on span "Manage Steps" at bounding box center [734, 474] width 59 height 11
click at [809, 43] on icon at bounding box center [804, 38] width 33 height 27
click at [855, 40] on div "Edit Flow" at bounding box center [859, 48] width 55 height 47
click at [857, 40] on div "Edit Flow" at bounding box center [859, 48] width 55 height 47
click at [243, 344] on div "2" at bounding box center [262, 342] width 82 height 16
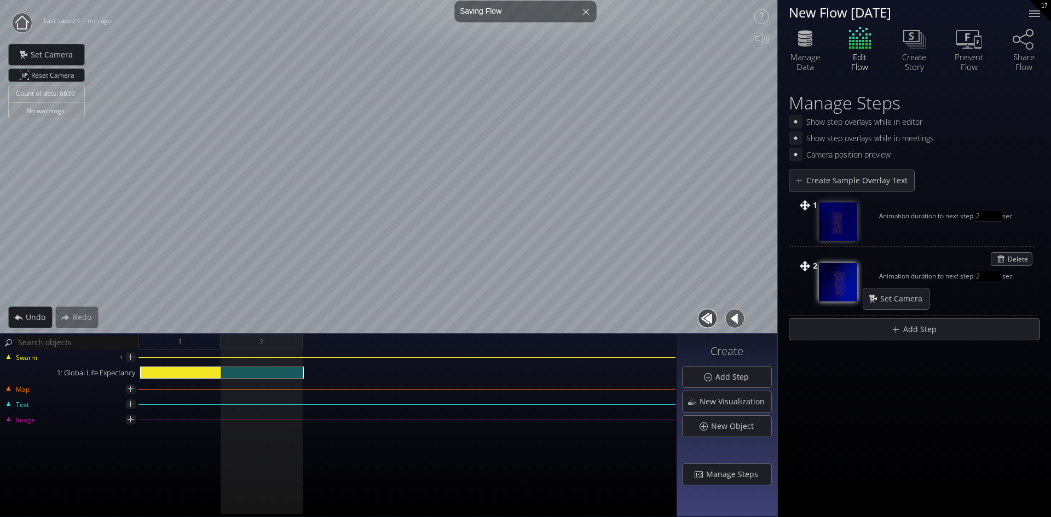
click at [989, 134] on div "Show step overlays while in meetings" at bounding box center [913, 138] width 251 height 14
click at [1037, 9] on div at bounding box center [1034, 14] width 22 height 22
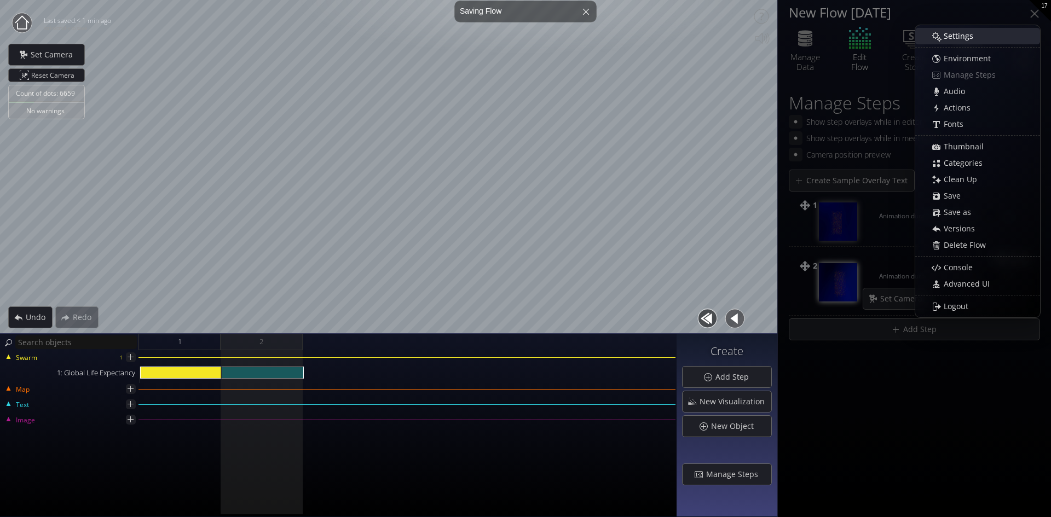
click at [949, 36] on span "Settings" at bounding box center [961, 36] width 37 height 11
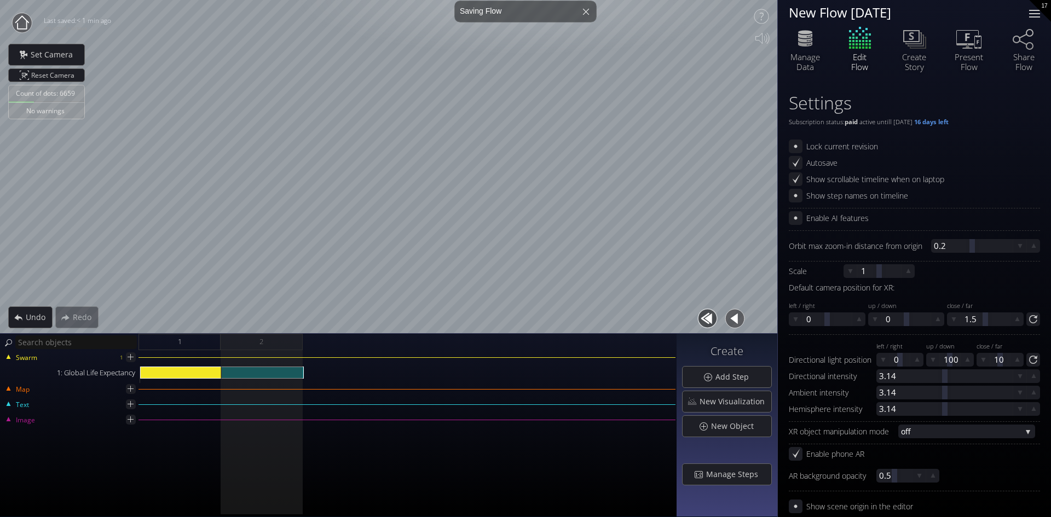
click at [1032, 13] on div at bounding box center [1034, 13] width 11 height 1
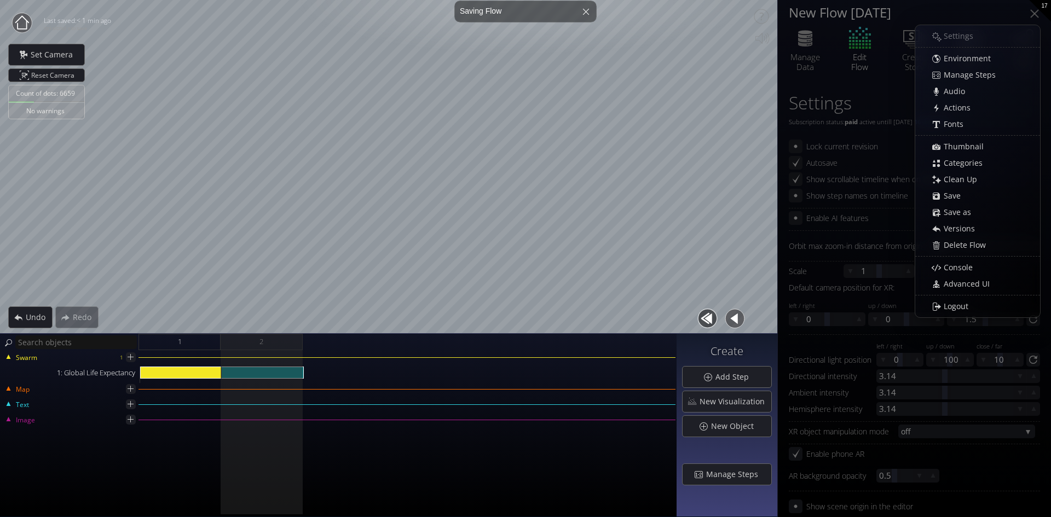
click at [559, 437] on div "Swarm 1 1: Global Life Expectancy Map Text Image" at bounding box center [338, 433] width 676 height 167
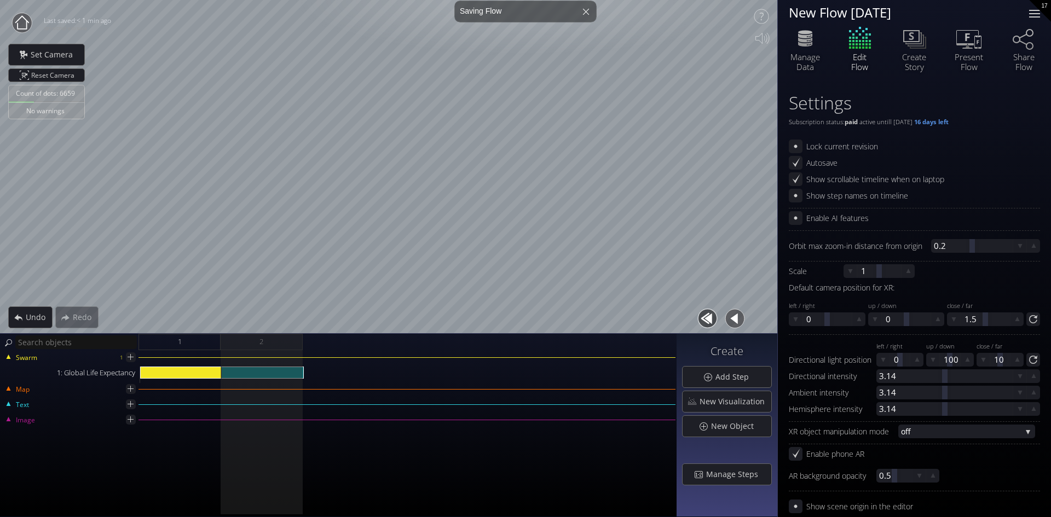
click at [1033, 10] on div at bounding box center [1034, 10] width 11 height 1
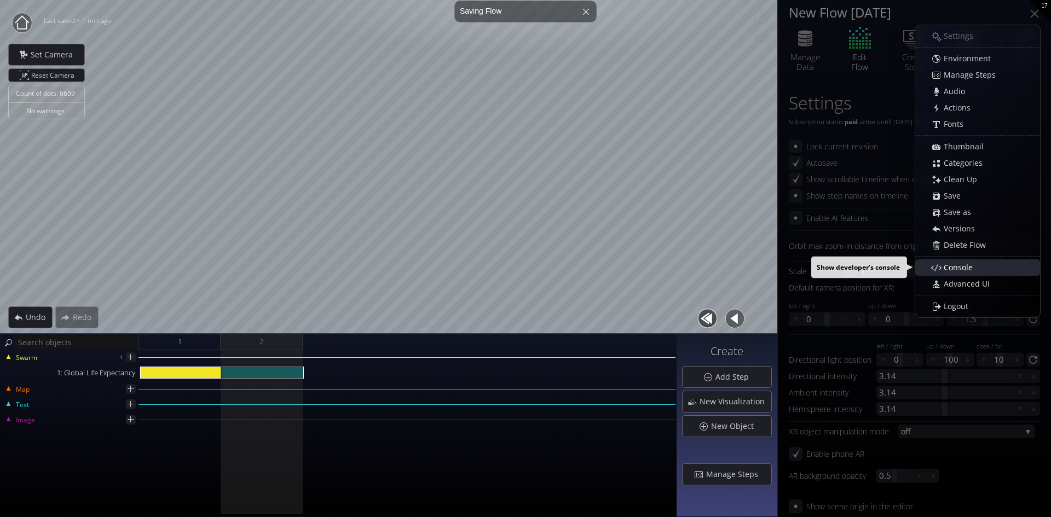
click at [953, 266] on span "Console" at bounding box center [961, 267] width 36 height 11
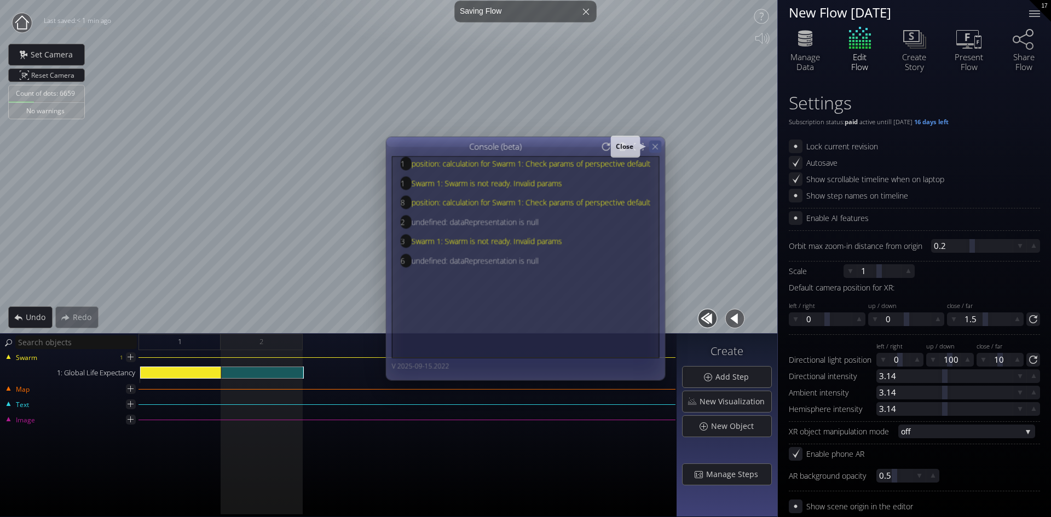
click at [654, 145] on icon at bounding box center [654, 146] width 9 height 9
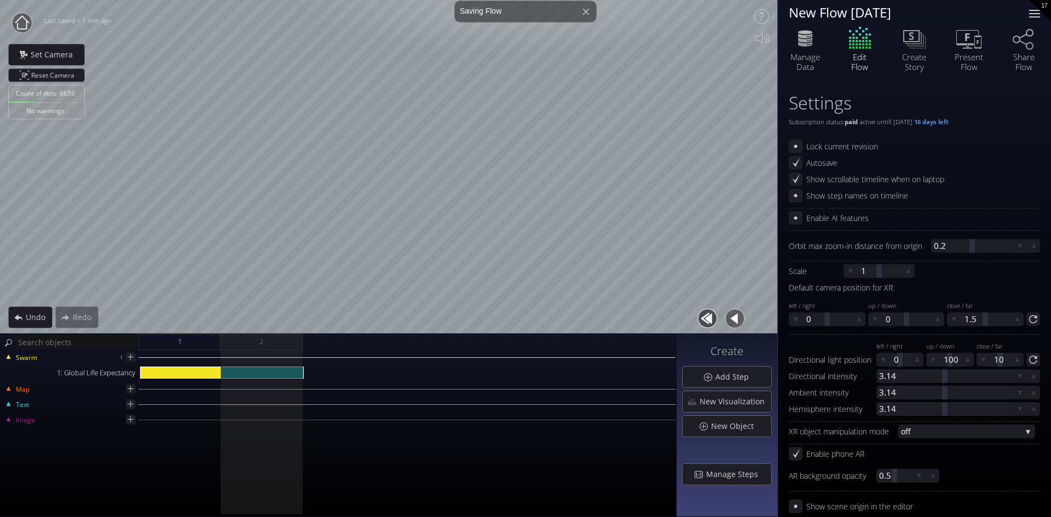
click at [1029, 10] on div at bounding box center [1034, 10] width 11 height 1
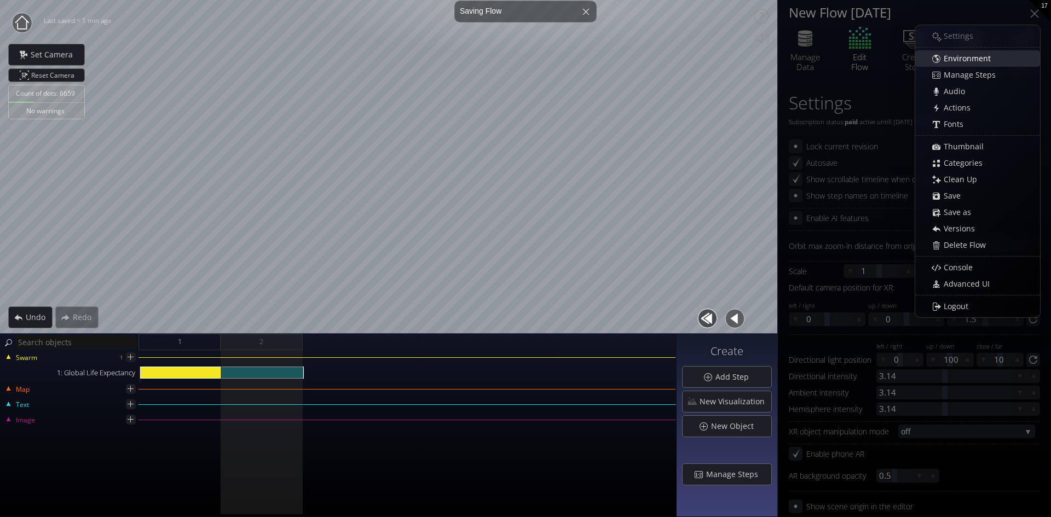
click at [954, 57] on span "Environment" at bounding box center [970, 58] width 54 height 11
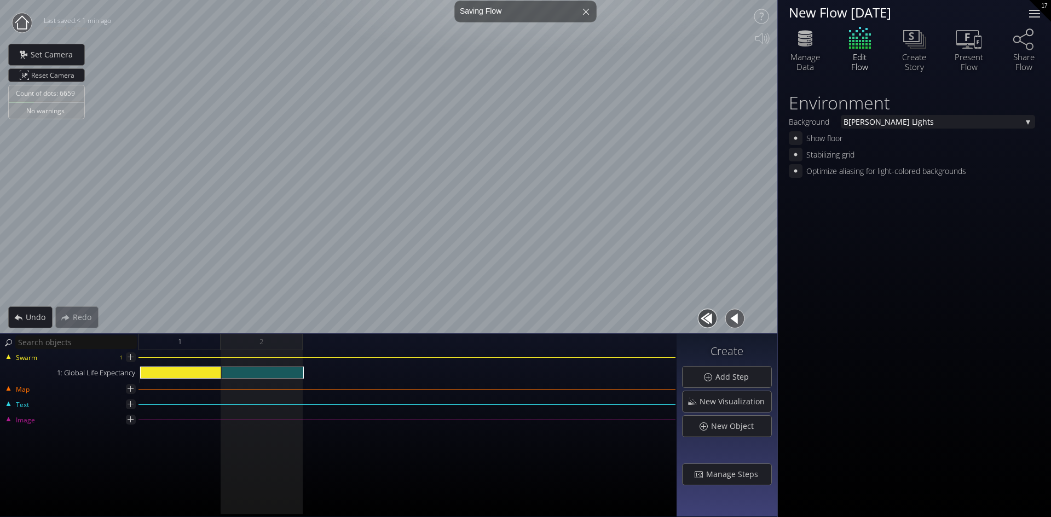
click at [1032, 8] on div at bounding box center [1034, 14] width 22 height 22
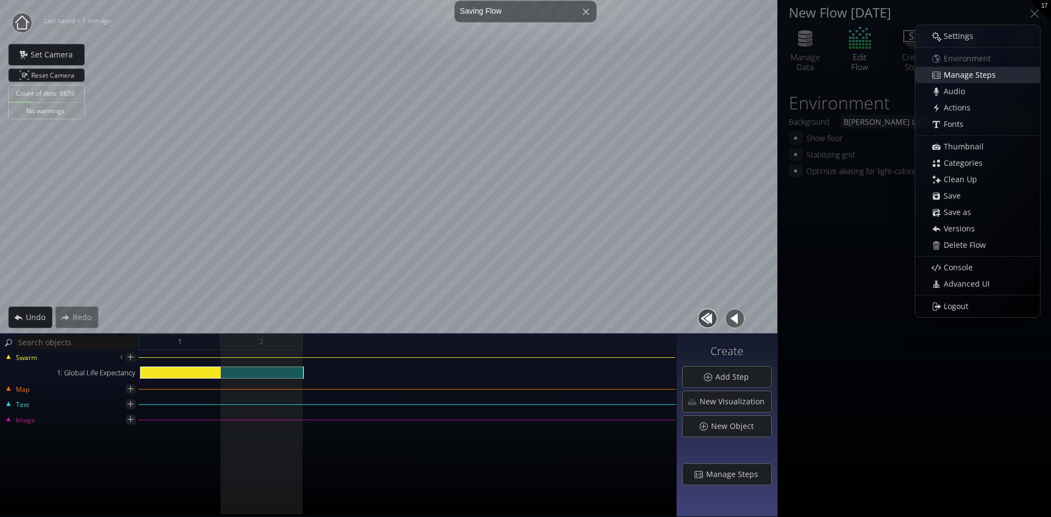
click at [952, 74] on span "Manage Steps" at bounding box center [972, 74] width 59 height 11
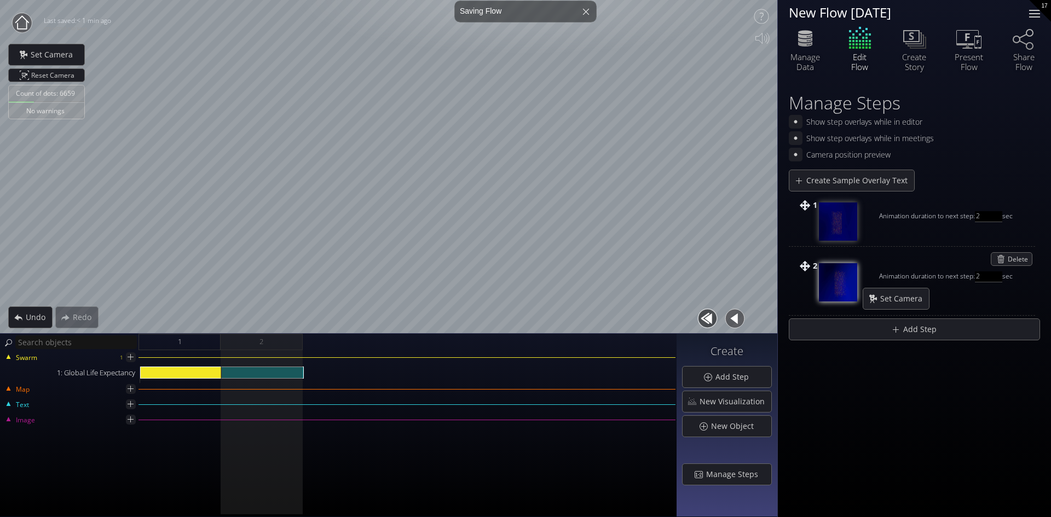
click at [1029, 13] on div at bounding box center [1034, 14] width 22 height 22
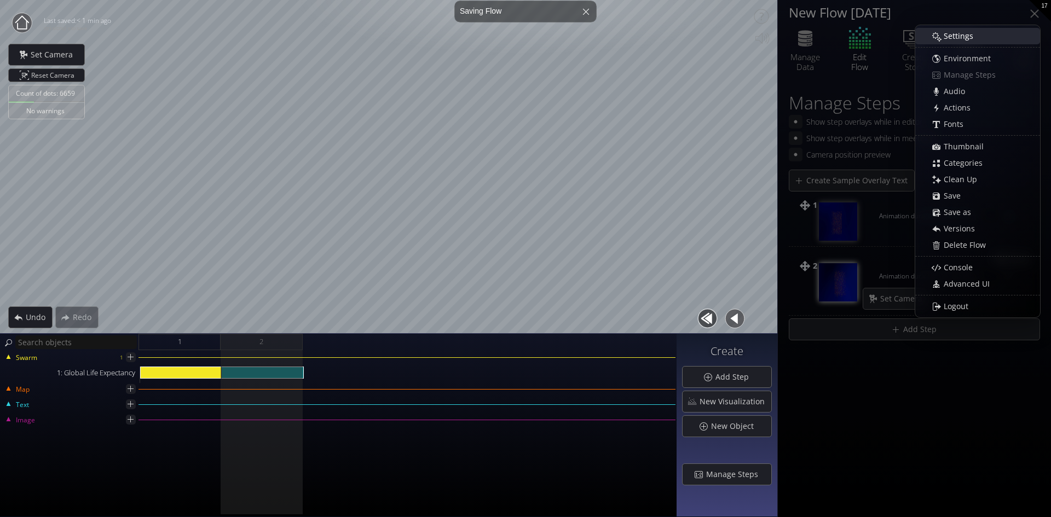
click at [956, 33] on span "Settings" at bounding box center [961, 36] width 37 height 11
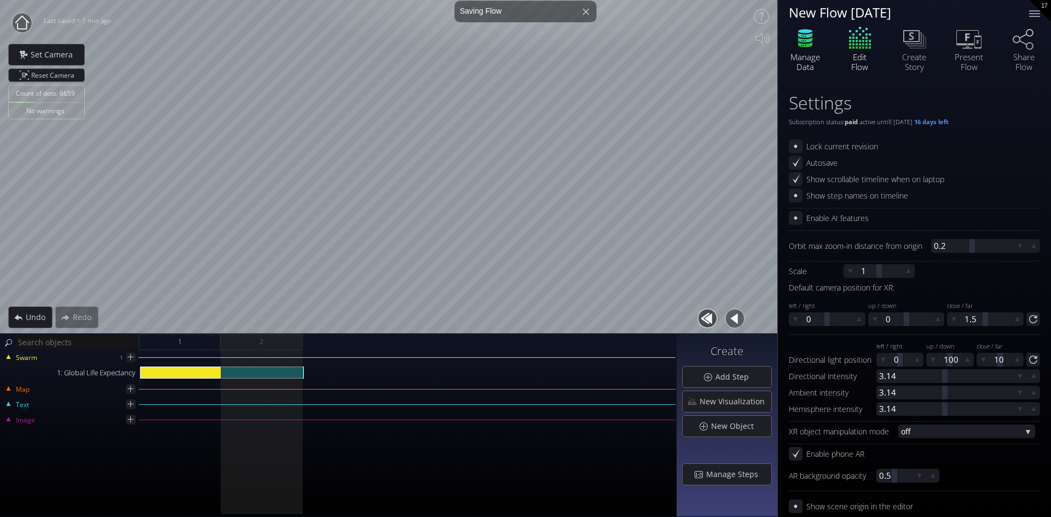
click at [807, 33] on icon at bounding box center [805, 32] width 14 height 4
click at [808, 42] on icon at bounding box center [805, 39] width 14 height 5
click at [909, 53] on div "Create Story" at bounding box center [914, 62] width 38 height 20
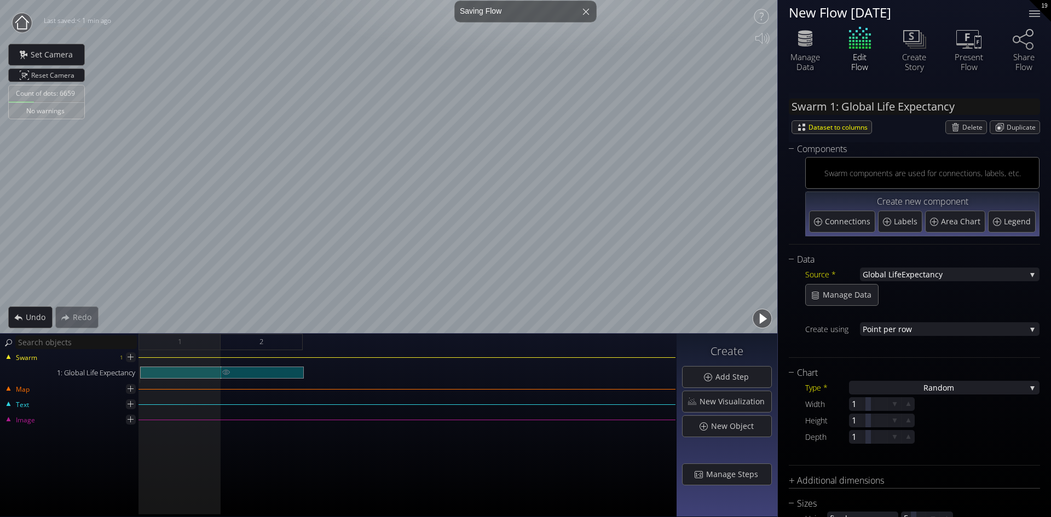
click at [264, 372] on div "1: Global Life Expectancy" at bounding box center [263, 373] width 82 height 12
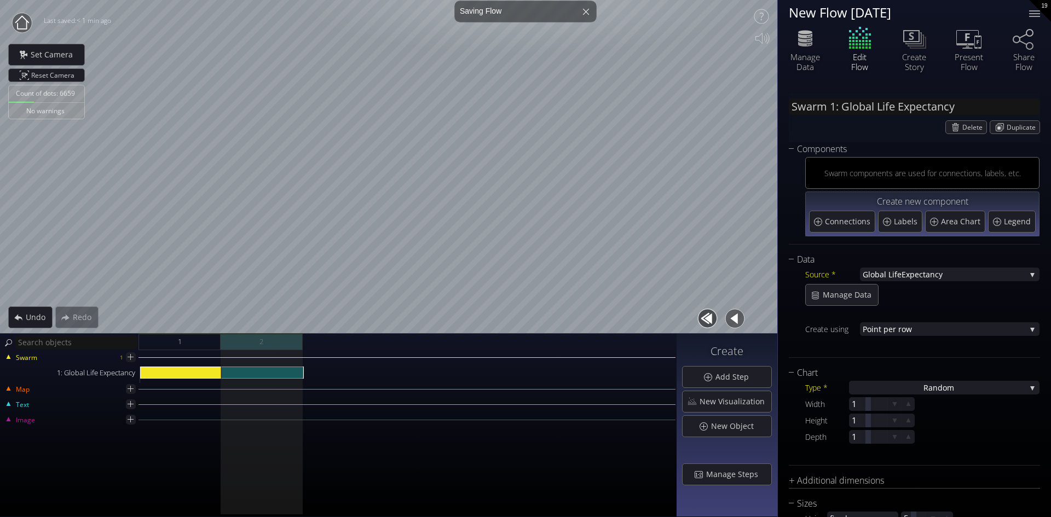
click at [236, 340] on div "2" at bounding box center [262, 342] width 82 height 16
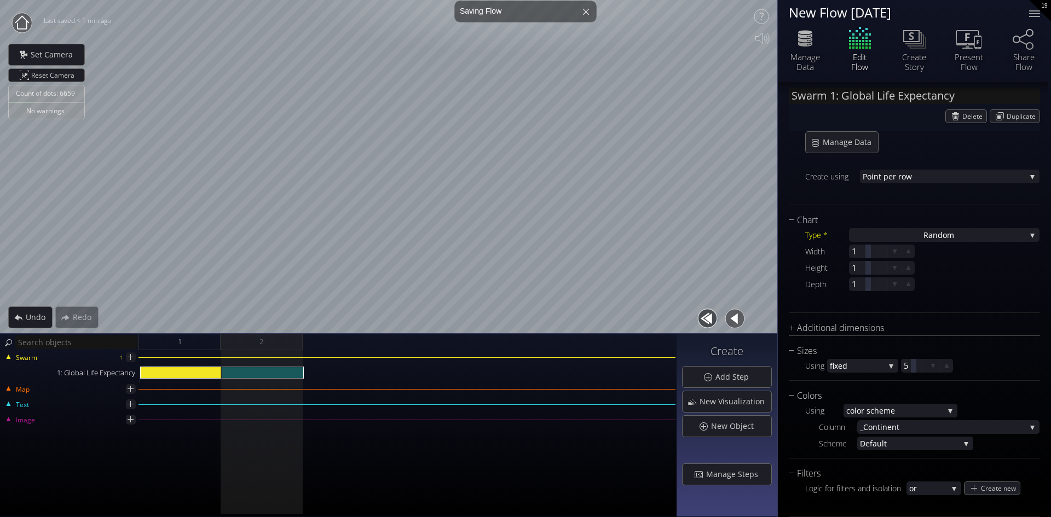
scroll to position [219, 0]
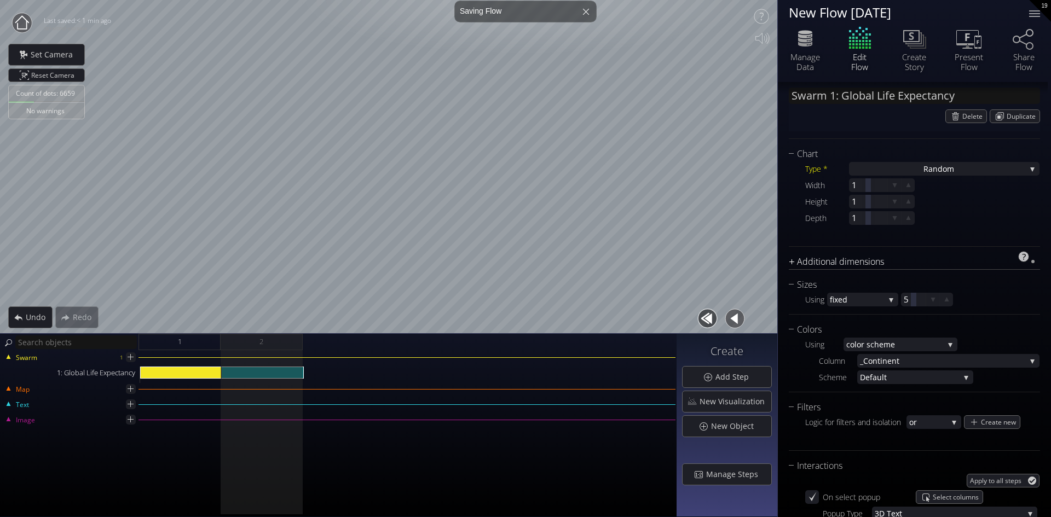
click at [794, 259] on div "Additional dimensions" at bounding box center [906, 262] width 237 height 14
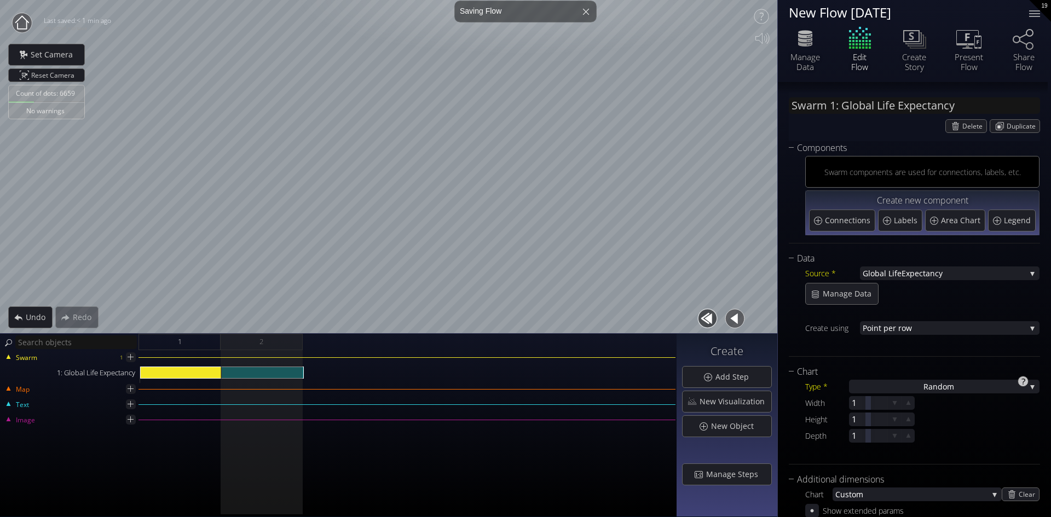
scroll to position [0, 0]
click at [810, 42] on icon at bounding box center [805, 39] width 14 height 5
click at [1034, 10] on div at bounding box center [1034, 10] width 11 height 1
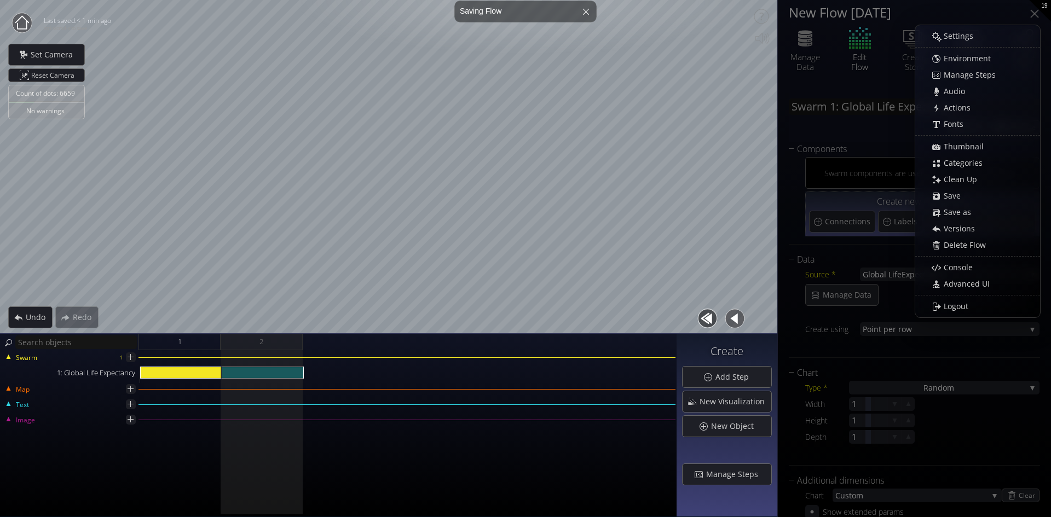
click at [863, 43] on div "Edit Flow" at bounding box center [859, 48] width 55 height 47
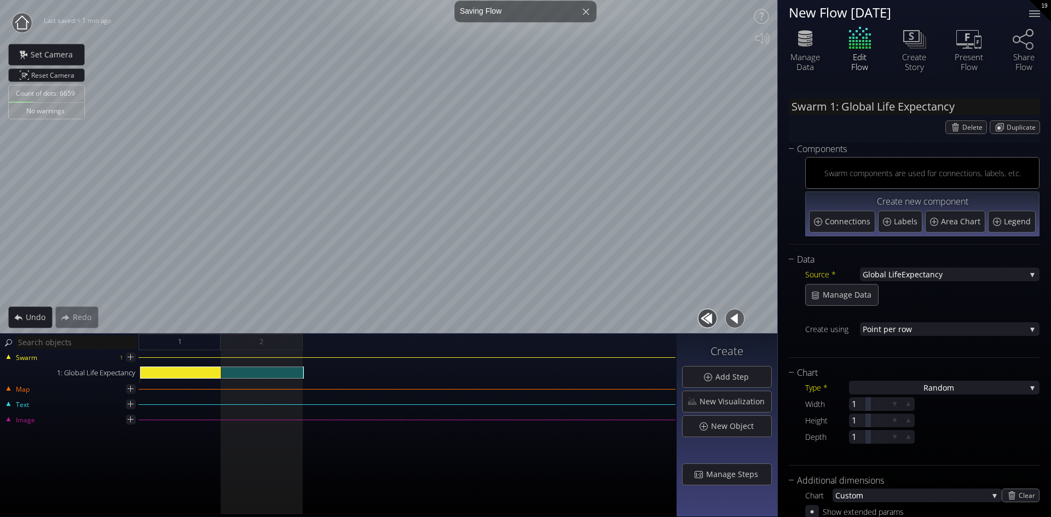
click at [859, 43] on div "Edit Flow" at bounding box center [859, 48] width 55 height 47
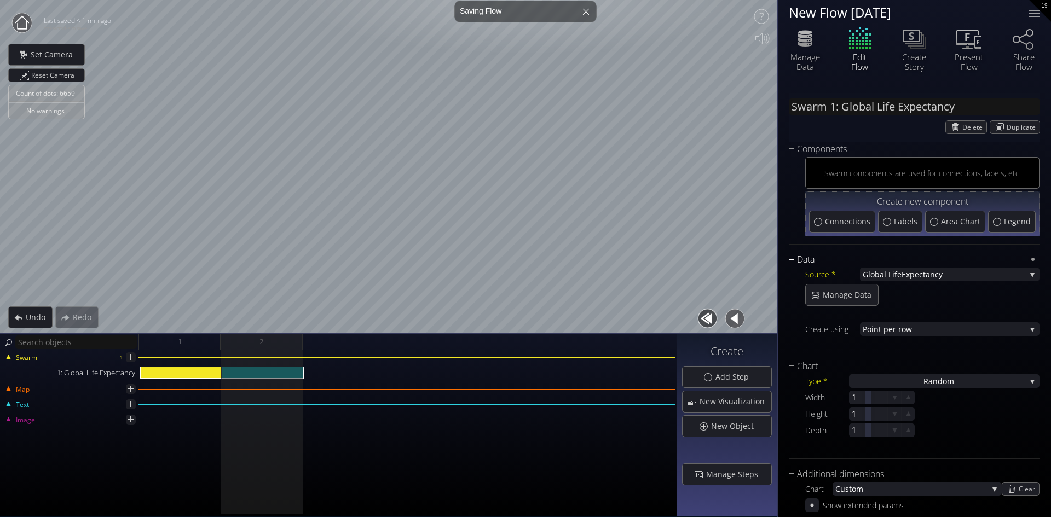
click at [792, 258] on div "Data" at bounding box center [906, 260] width 237 height 14
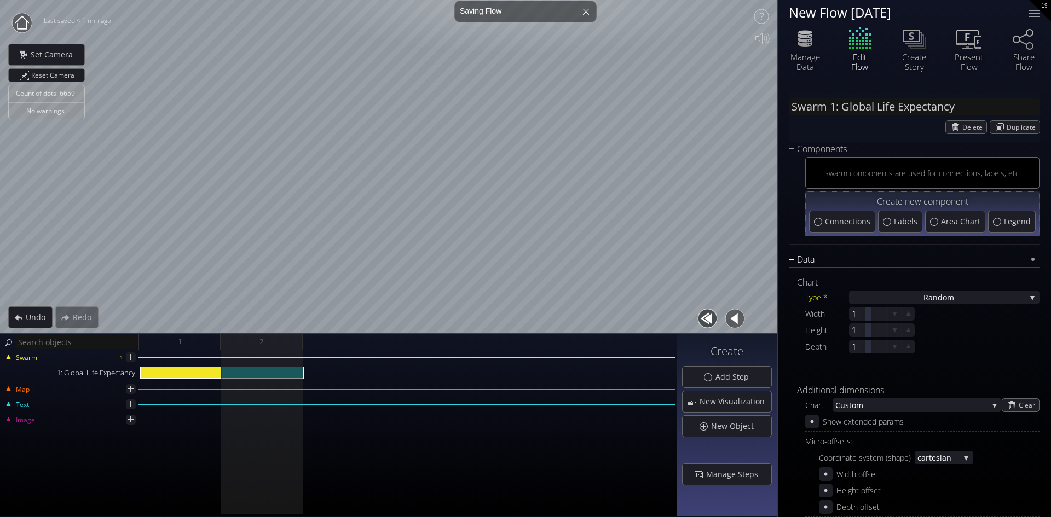
click at [792, 258] on div "Data" at bounding box center [906, 260] width 237 height 14
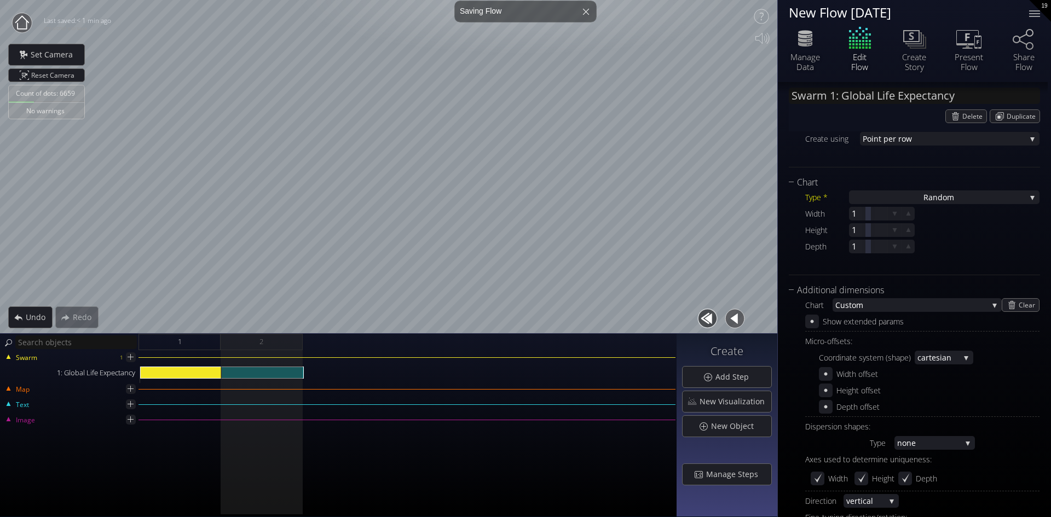
scroll to position [219, 0]
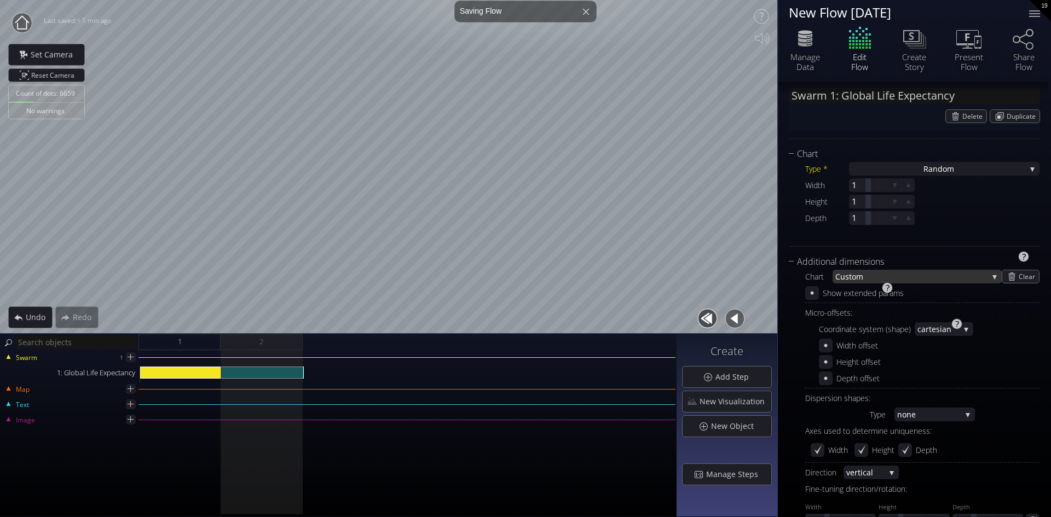
click at [933, 275] on span "stom" at bounding box center [916, 277] width 143 height 14
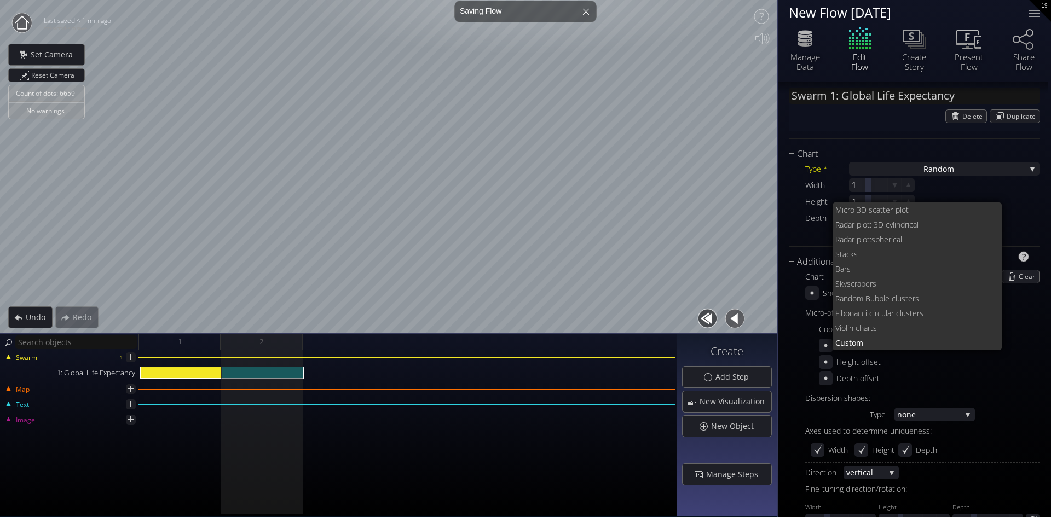
scroll to position [0, 0]
click at [965, 185] on div "Width 1 Height 1 Depth 1" at bounding box center [922, 201] width 234 height 47
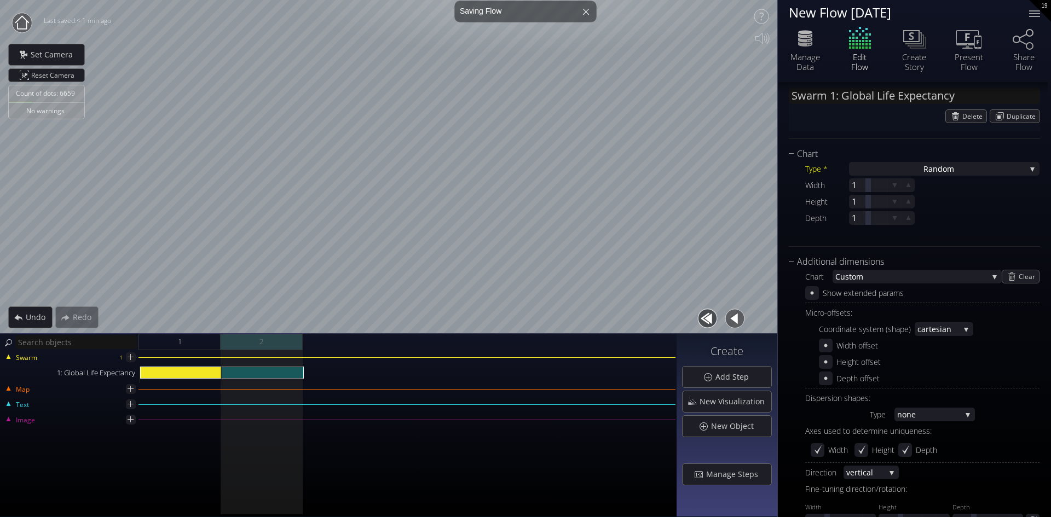
click at [272, 339] on div "2" at bounding box center [262, 342] width 82 height 16
click at [1028, 167] on div "Ra ndom" at bounding box center [944, 169] width 190 height 14
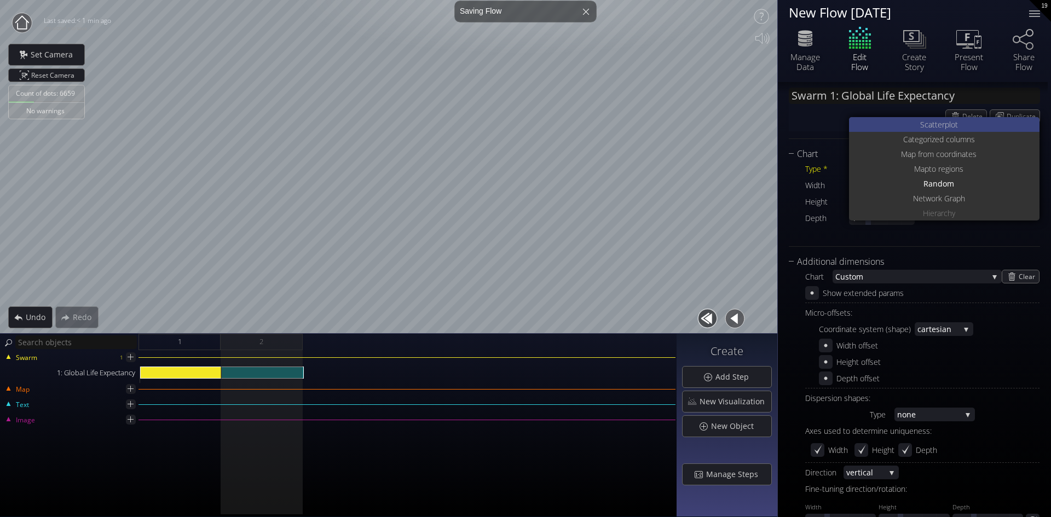
click at [937, 121] on span "catterplot" at bounding box center [940, 124] width 33 height 15
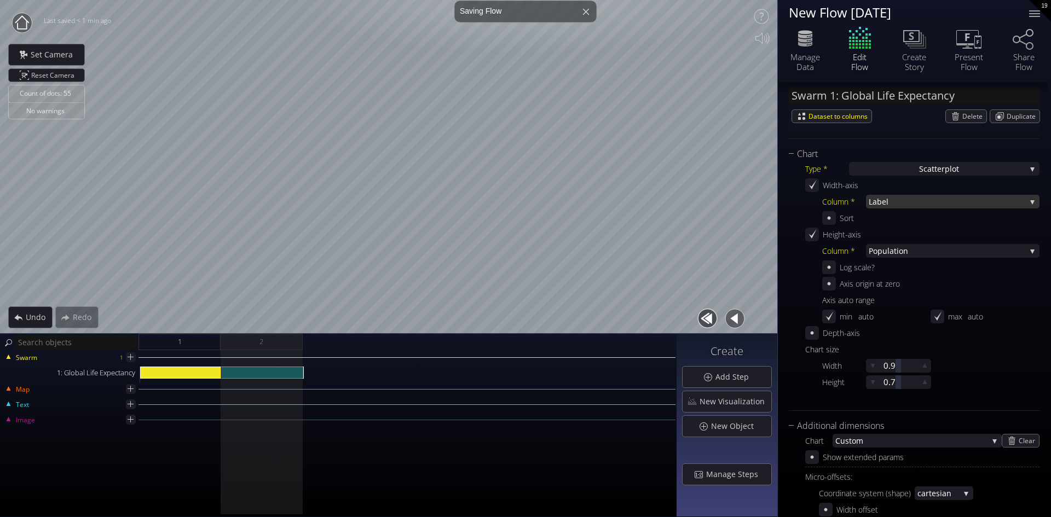
click at [907, 202] on span "Label" at bounding box center [946, 202] width 157 height 14
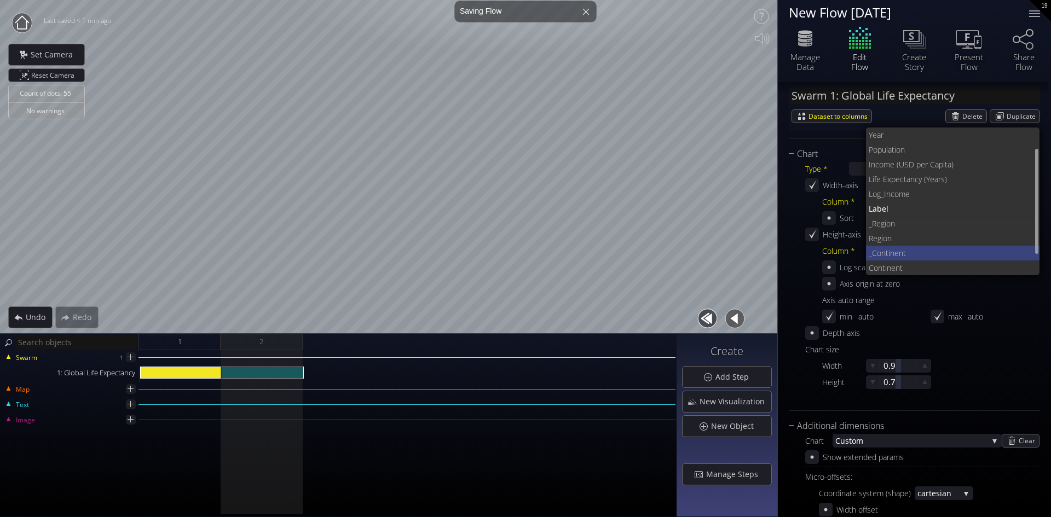
click at [896, 256] on span "_Continent" at bounding box center [949, 253] width 163 height 15
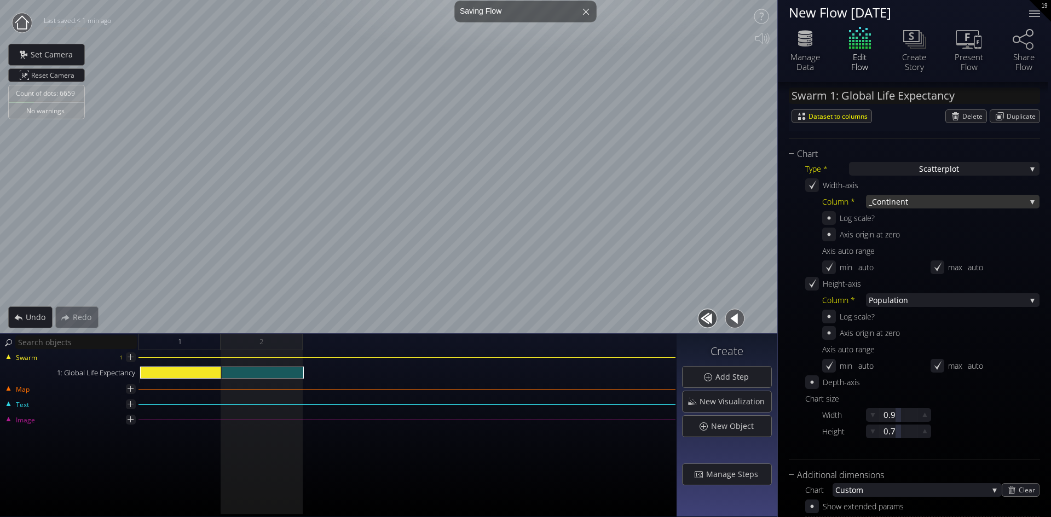
click at [914, 199] on span "_Continent" at bounding box center [946, 202] width 157 height 14
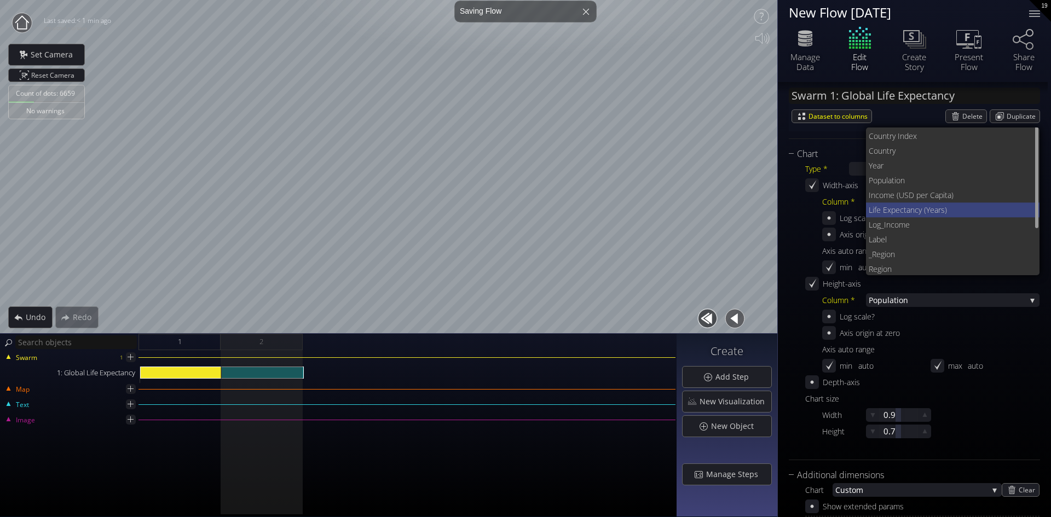
scroll to position [0, 0]
click at [874, 164] on span "Year" at bounding box center [949, 164] width 163 height 15
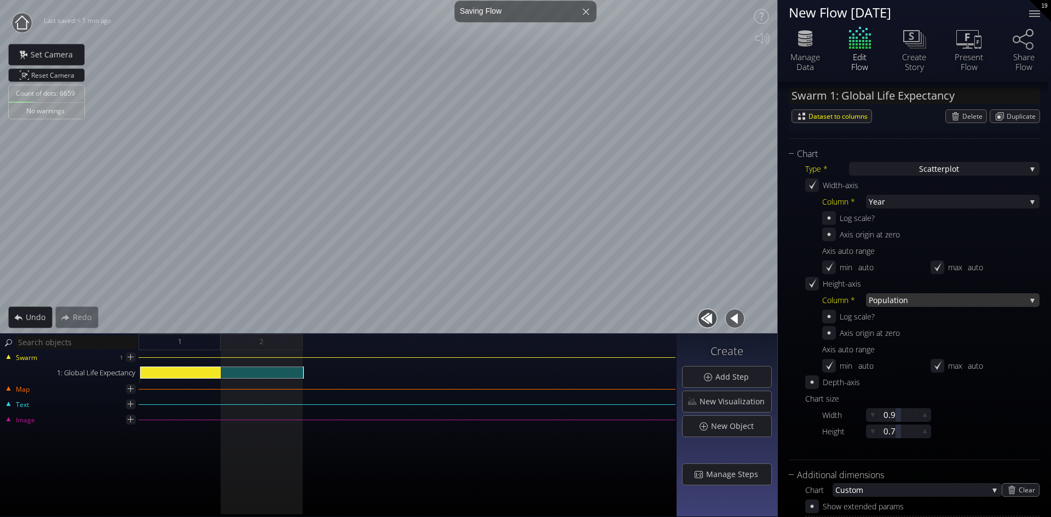
click at [930, 297] on span "Population" at bounding box center [946, 300] width 157 height 14
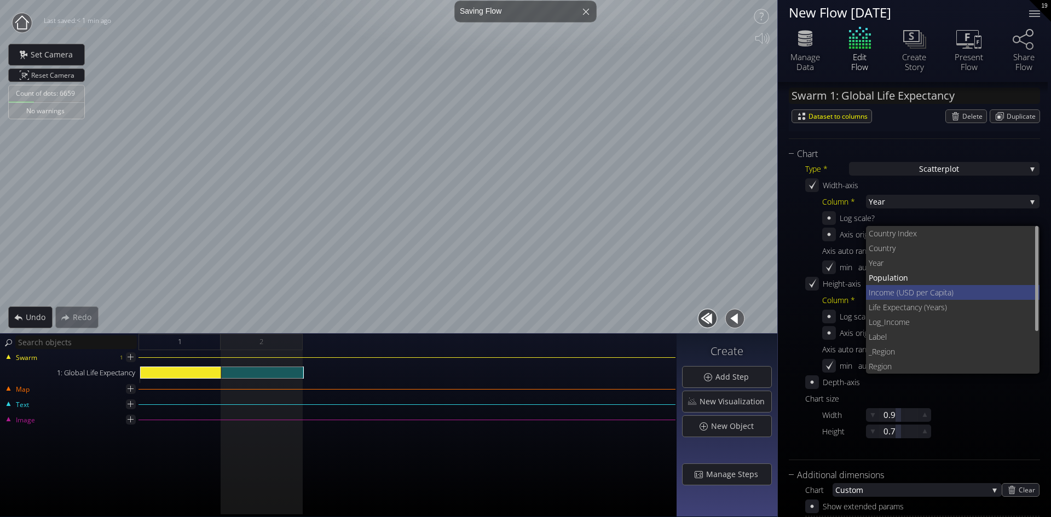
scroll to position [14, 0]
click at [885, 288] on span "Life Expectan" at bounding box center [891, 293] width 46 height 15
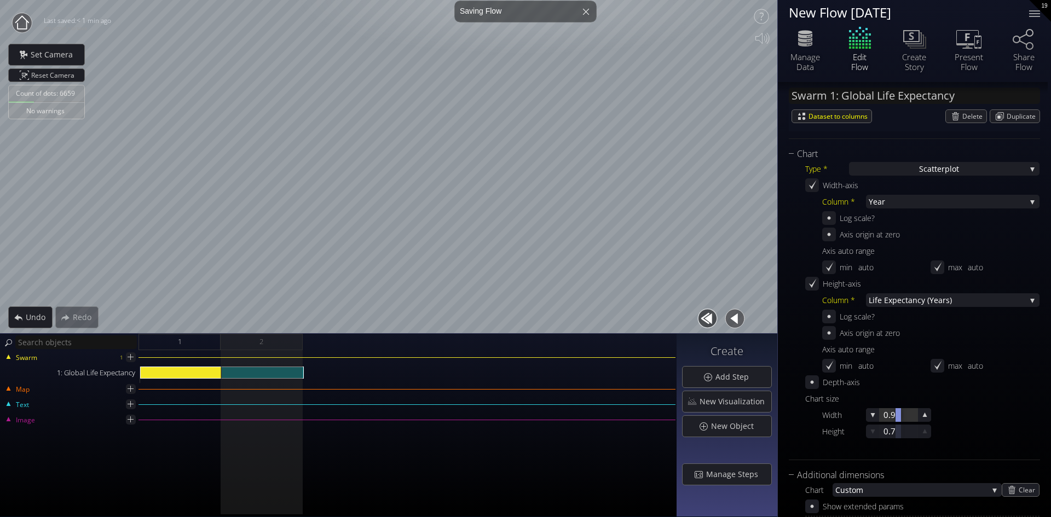
click at [886, 410] on div at bounding box center [898, 415] width 38 height 14
type input "1.5"
click at [883, 431] on div at bounding box center [898, 432] width 38 height 14
type input "1"
click at [1030, 13] on div at bounding box center [1034, 13] width 11 height 1
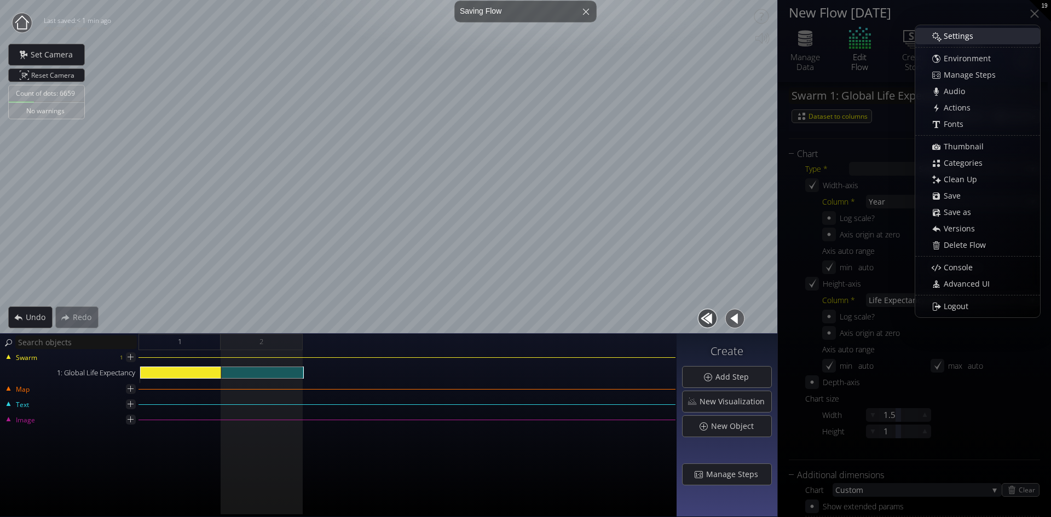
click at [943, 30] on div "Settings" at bounding box center [982, 35] width 113 height 15
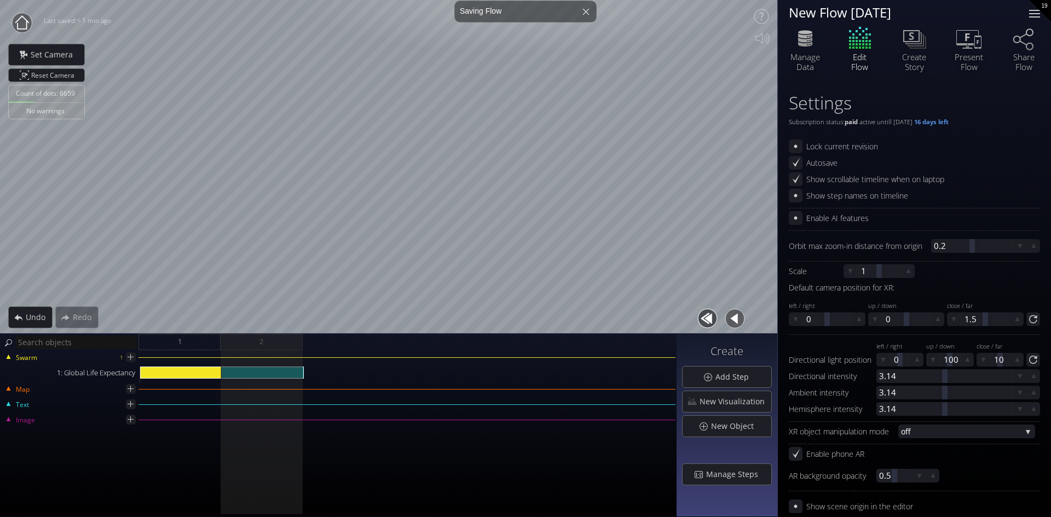
click at [1031, 10] on div at bounding box center [1034, 10] width 11 height 1
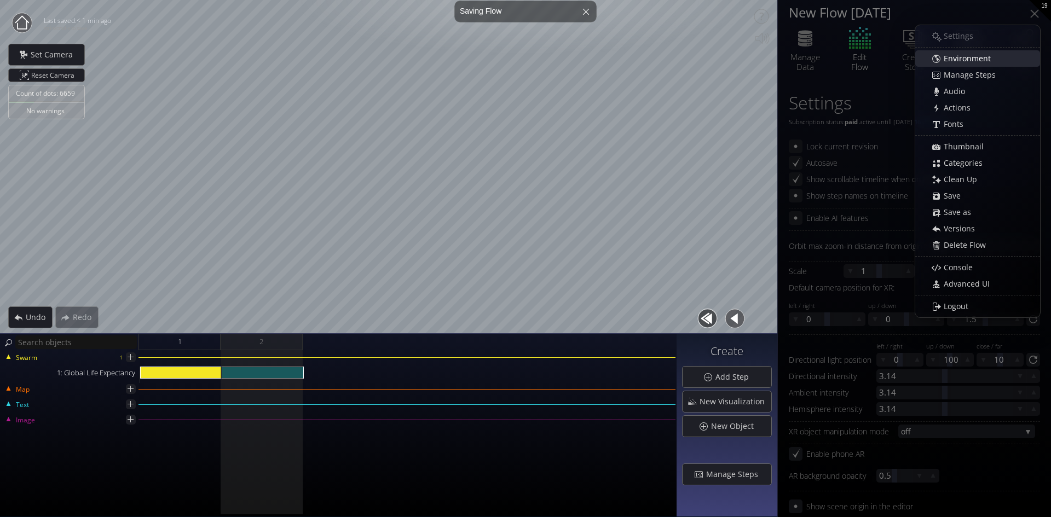
click at [953, 57] on span "Environment" at bounding box center [970, 58] width 54 height 11
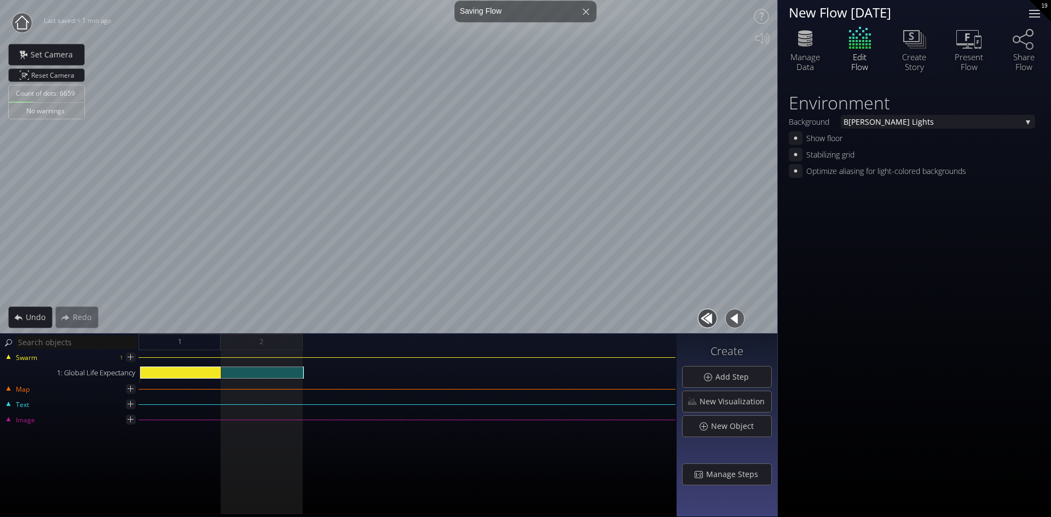
click at [1031, 9] on div at bounding box center [1034, 14] width 22 height 22
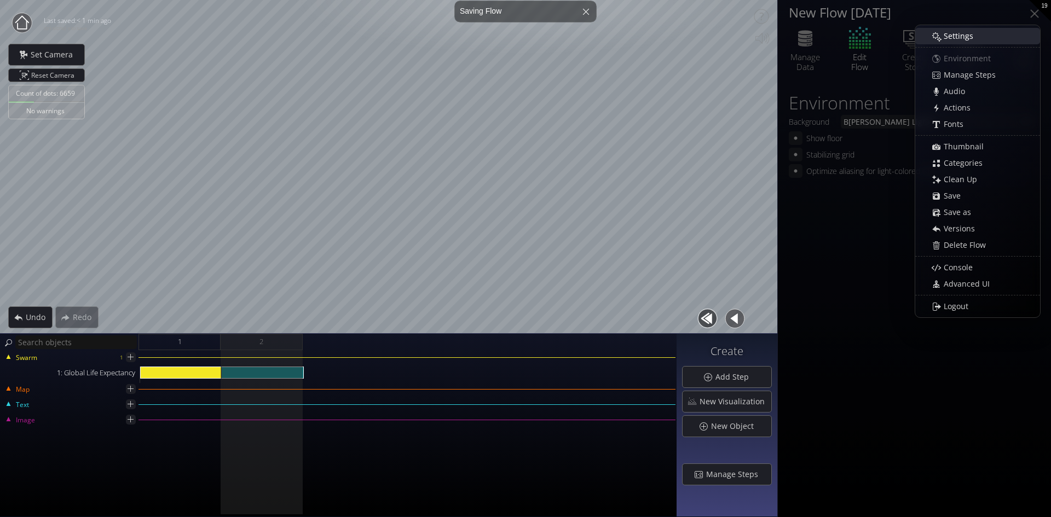
click at [948, 39] on span "Settings" at bounding box center [961, 36] width 37 height 11
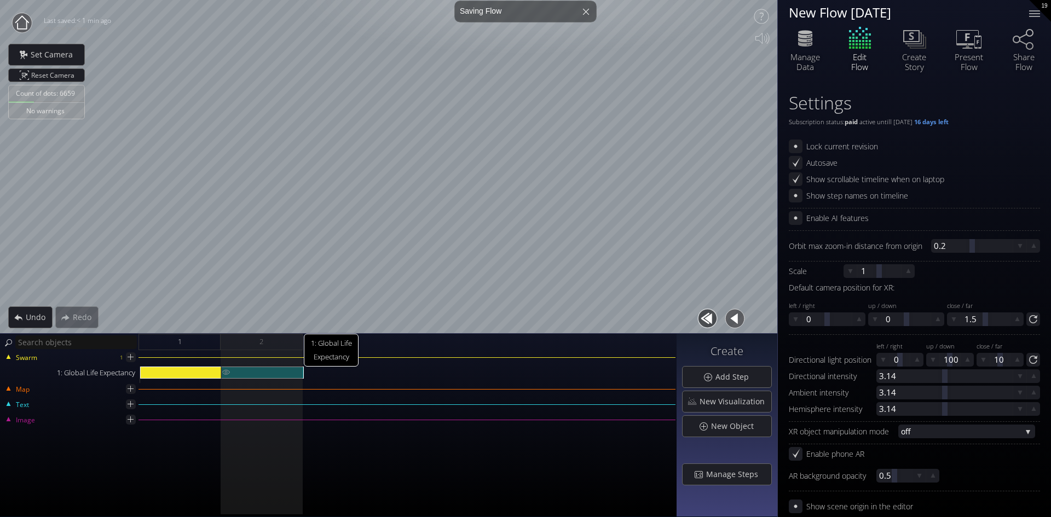
click at [252, 372] on div "1: Global Life Expectancy" at bounding box center [263, 373] width 82 height 12
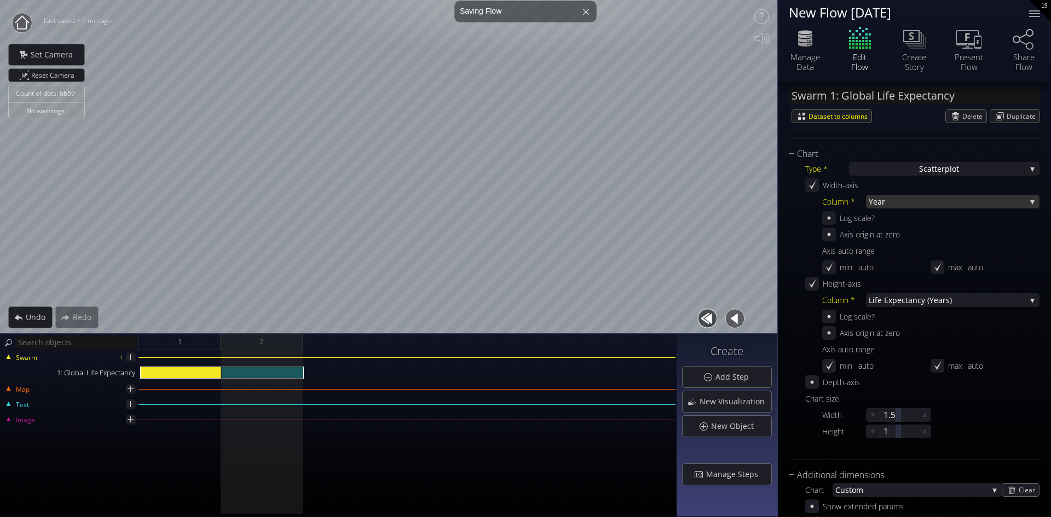
scroll to position [274, 0]
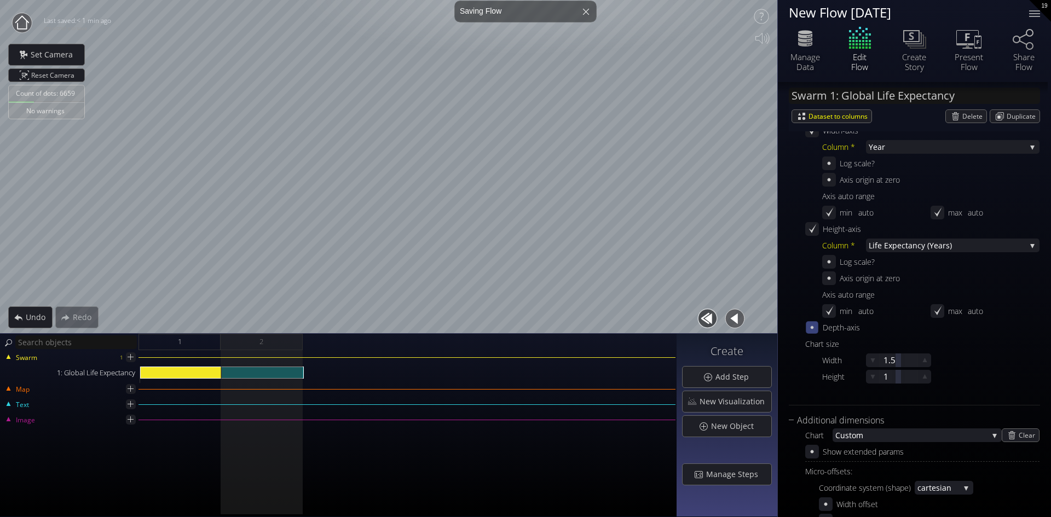
click at [810, 326] on icon at bounding box center [811, 327] width 9 height 9
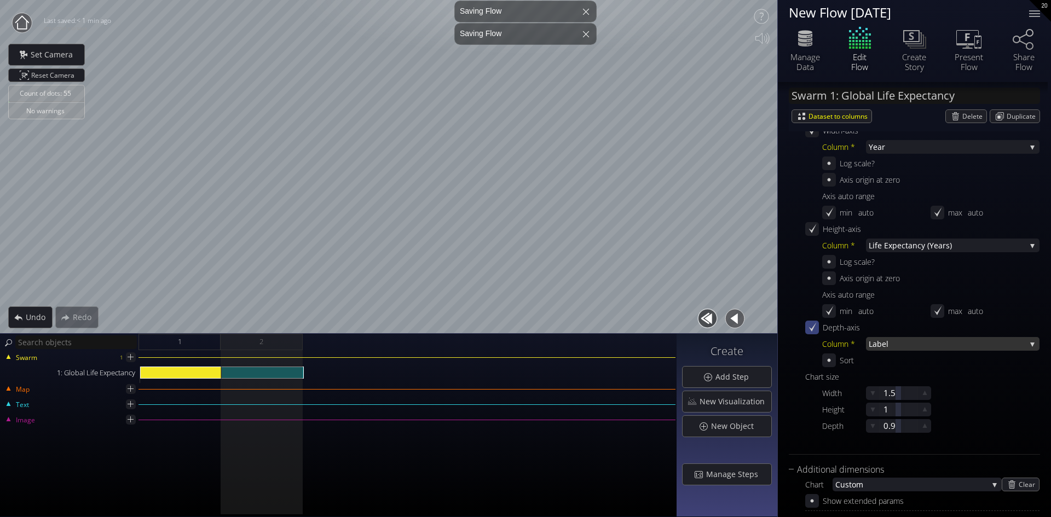
click at [921, 342] on span "Label" at bounding box center [946, 344] width 157 height 14
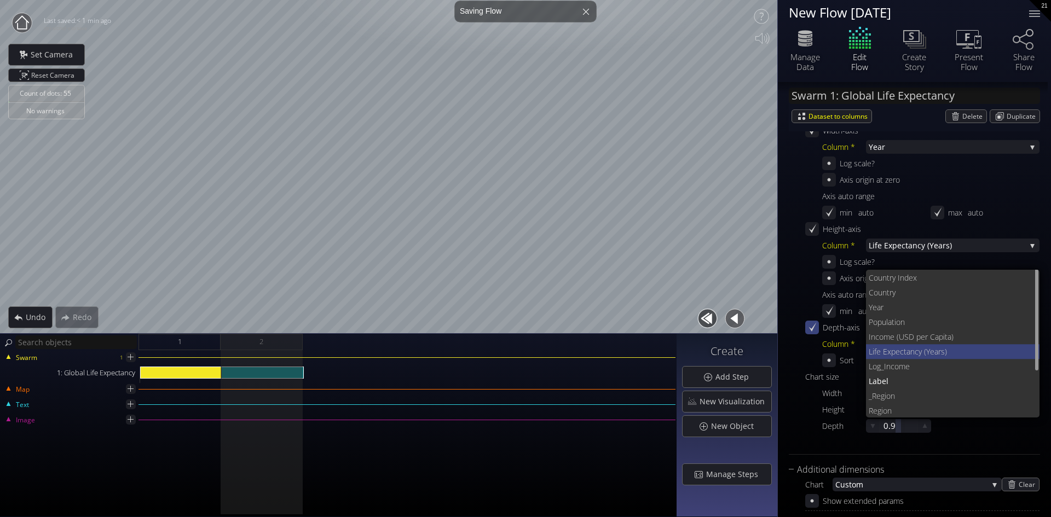
scroll to position [0, 0]
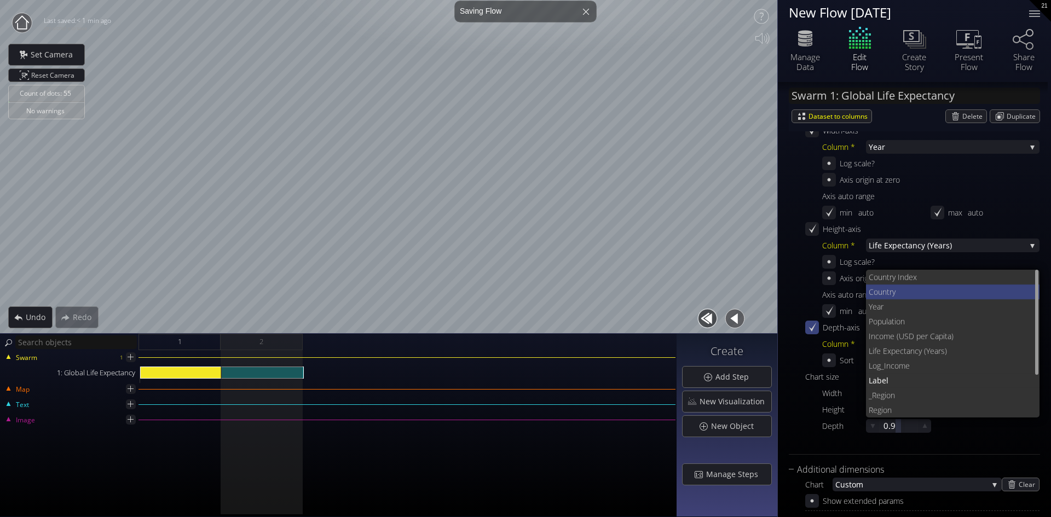
click at [884, 287] on span "Coun" at bounding box center [877, 292] width 18 height 15
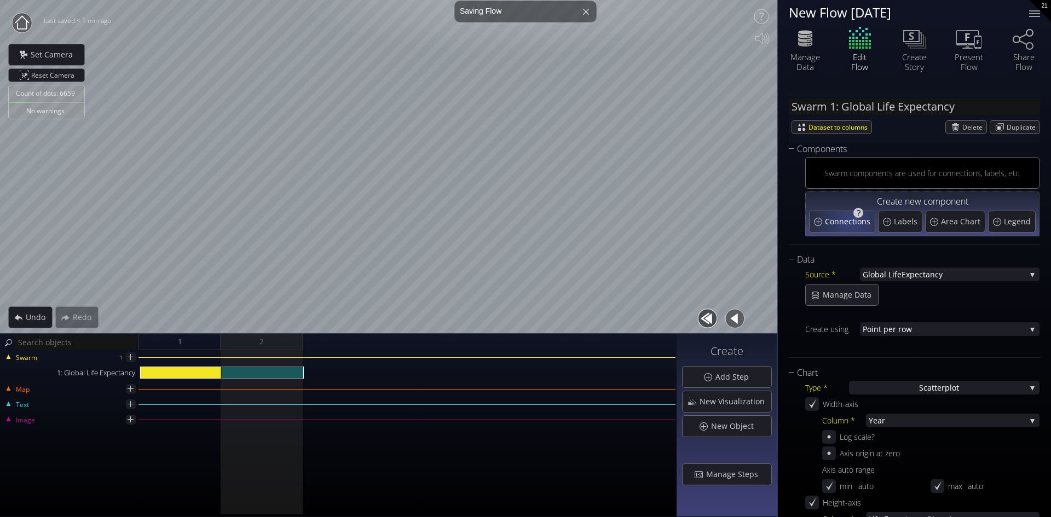
click at [850, 221] on span "Connections" at bounding box center [849, 221] width 48 height 11
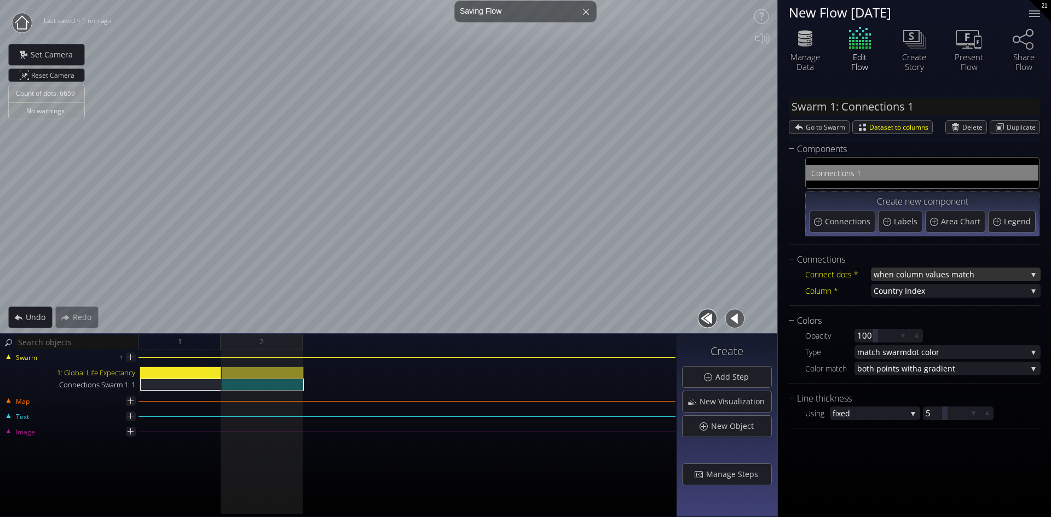
click at [912, 276] on span "when column va" at bounding box center [903, 275] width 60 height 14
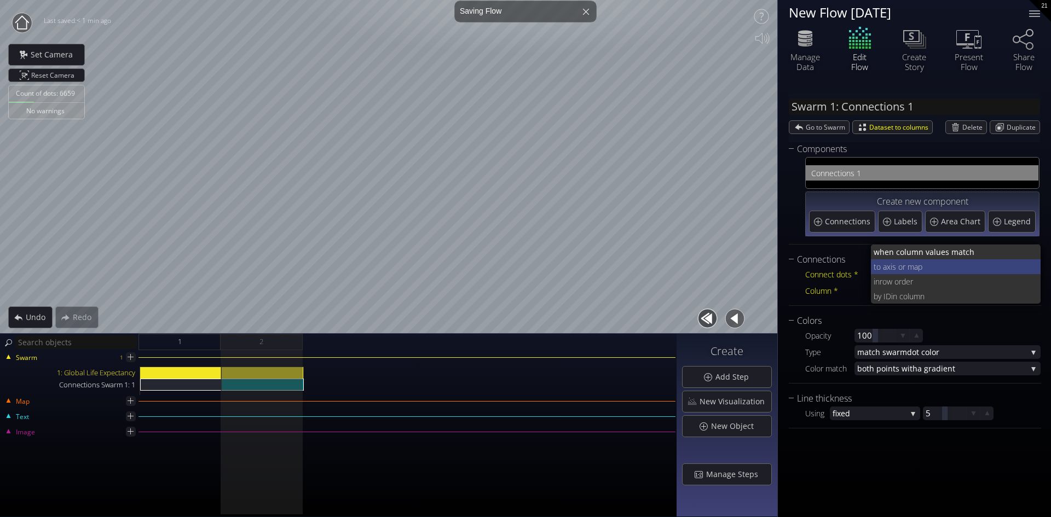
click at [903, 265] on span "xis or map" at bounding box center [959, 266] width 146 height 15
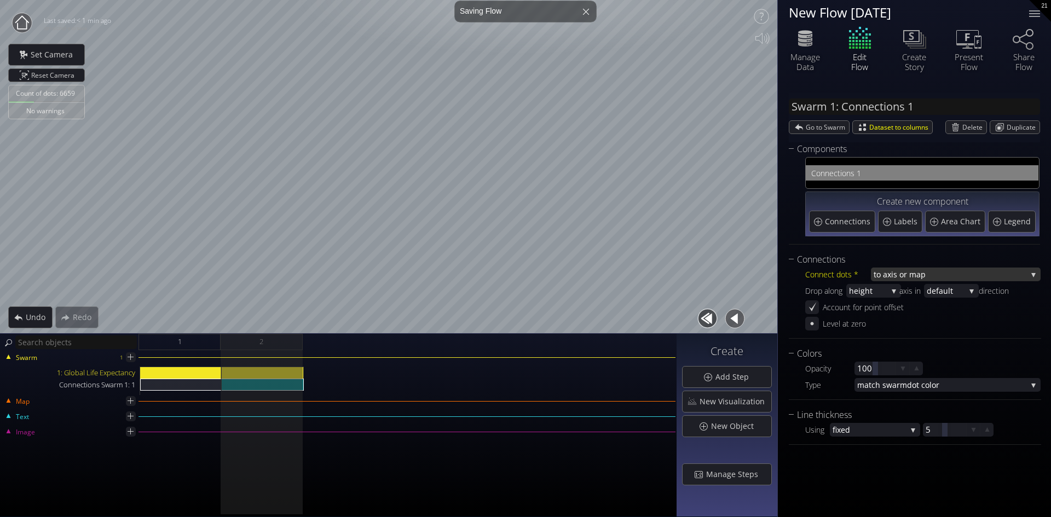
click at [903, 274] on span "xis or map" at bounding box center [957, 275] width 140 height 14
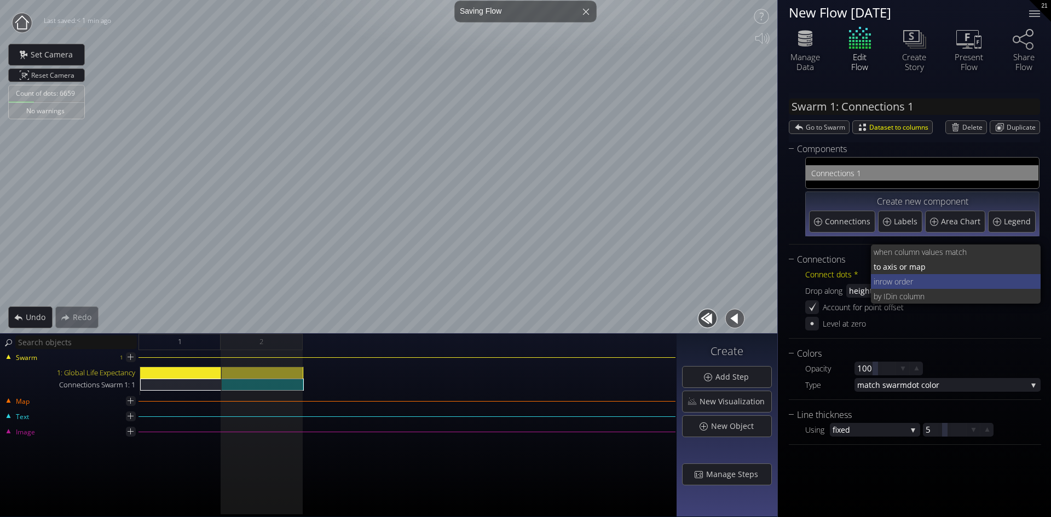
click at [903, 280] on span "row order" at bounding box center [955, 281] width 153 height 15
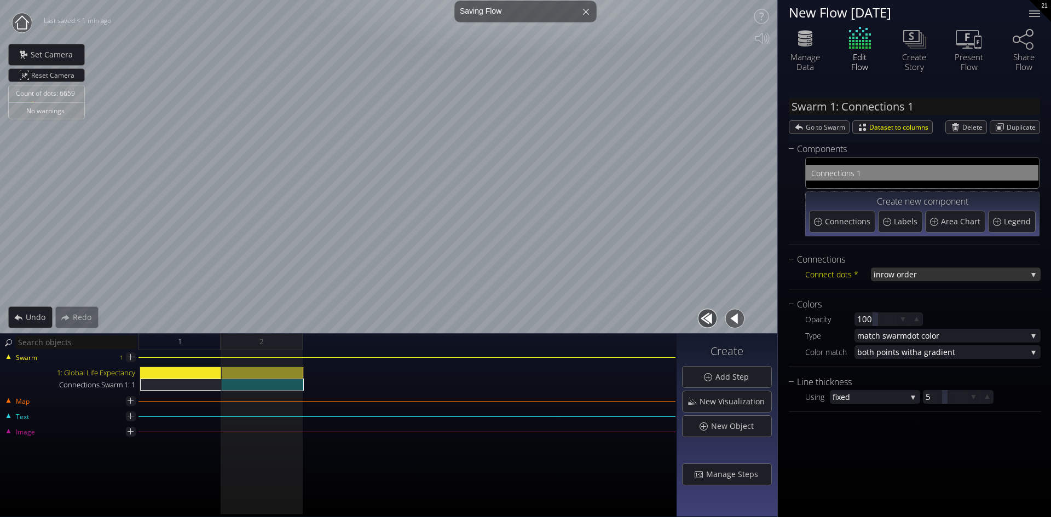
click at [906, 270] on span "row order" at bounding box center [953, 275] width 146 height 14
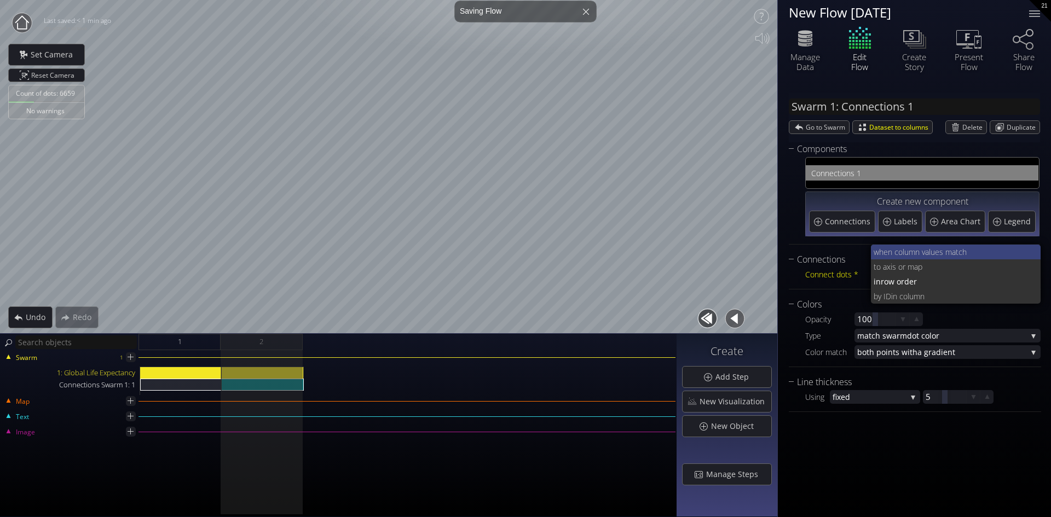
click at [902, 253] on span "when column va" at bounding box center [900, 252] width 55 height 15
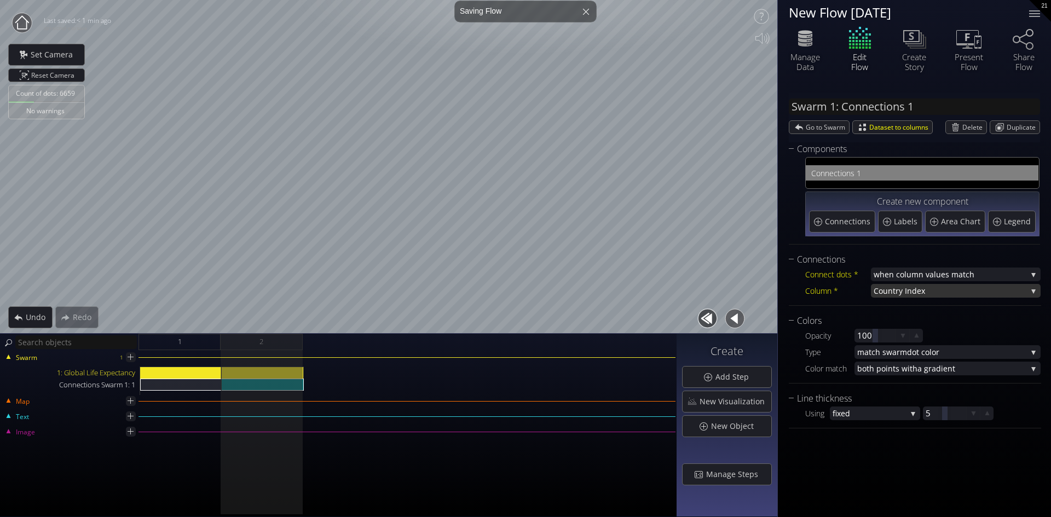
click at [895, 290] on span "ntry Index" at bounding box center [957, 291] width 139 height 14
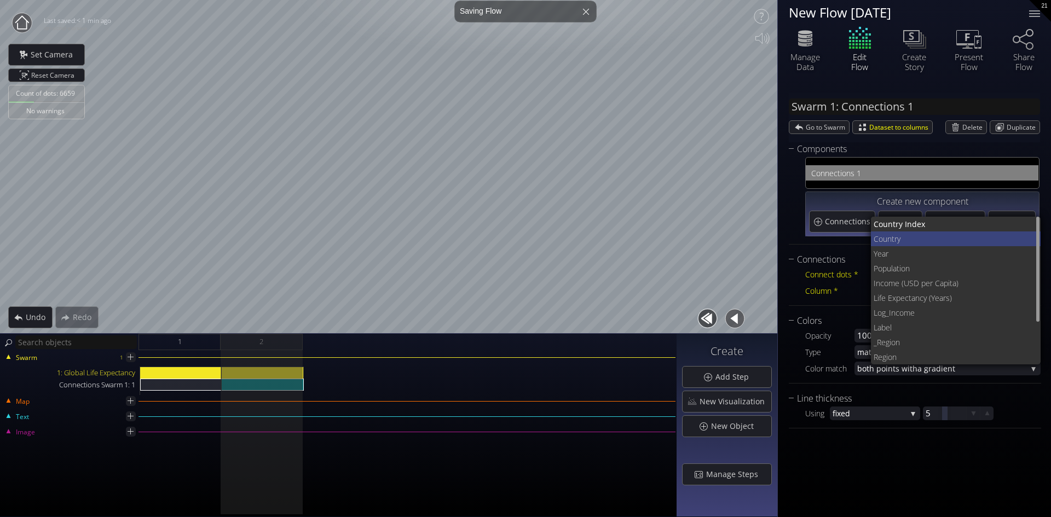
click at [889, 237] on span "Coun" at bounding box center [882, 238] width 18 height 15
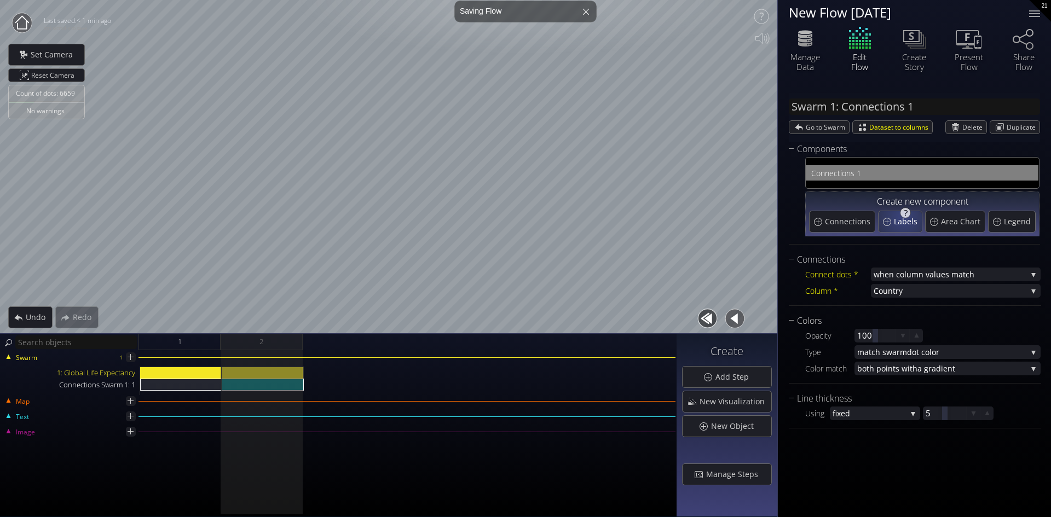
click at [902, 217] on span "Labels" at bounding box center [907, 221] width 26 height 11
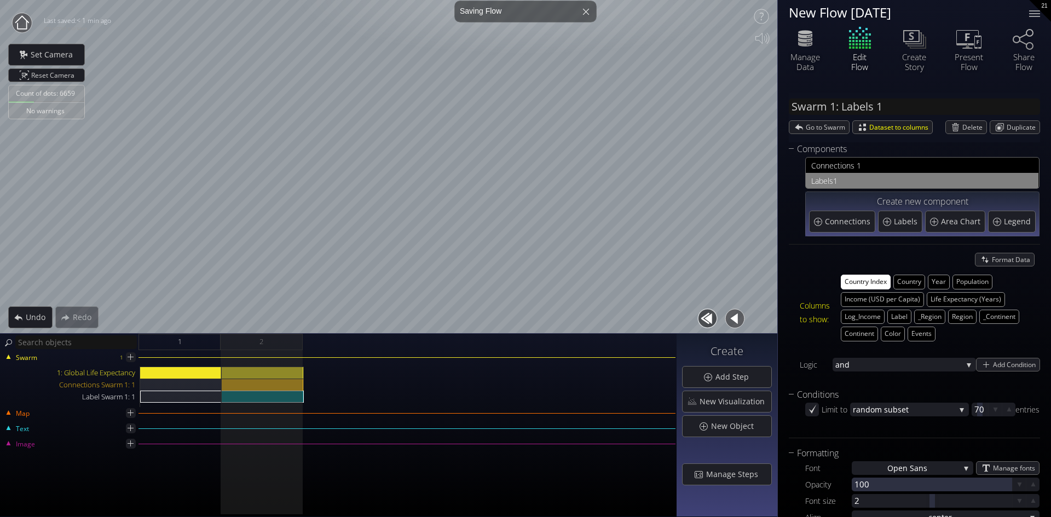
click at [870, 283] on button "Country Index" at bounding box center [865, 282] width 50 height 15
click at [911, 281] on button "Country" at bounding box center [909, 282] width 32 height 15
click at [996, 362] on span "Add Condition" at bounding box center [1016, 364] width 47 height 13
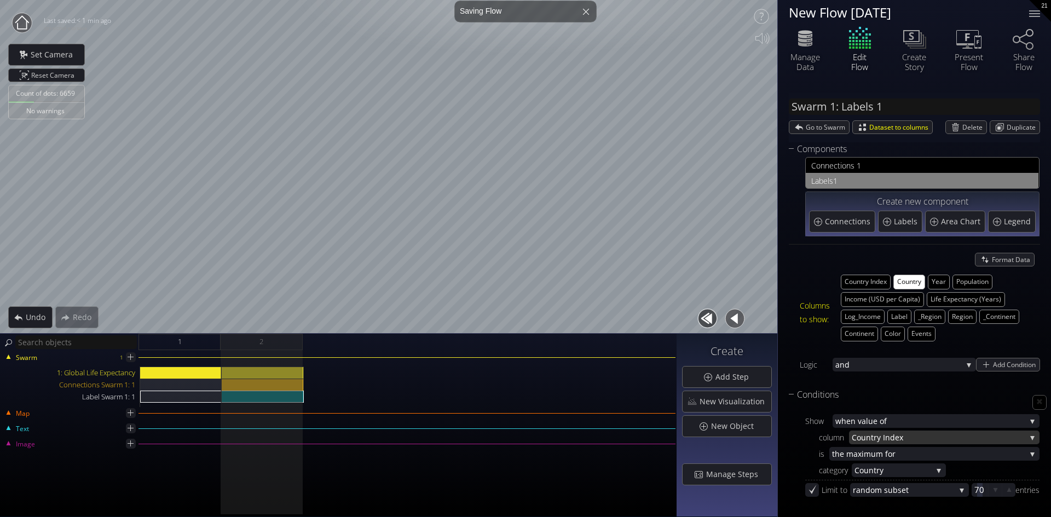
click at [906, 435] on span "ntry Index" at bounding box center [946, 438] width 160 height 14
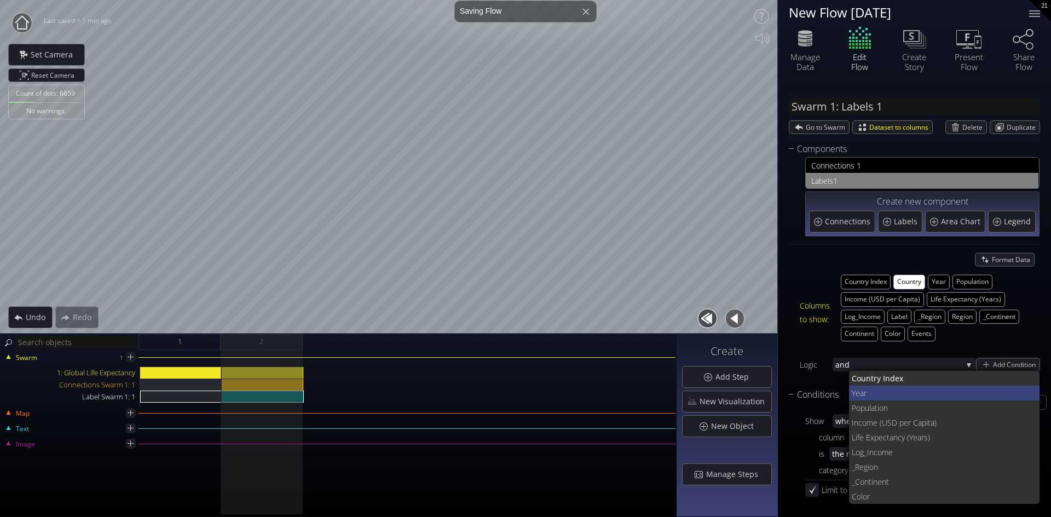
click at [886, 390] on span "Year" at bounding box center [940, 393] width 179 height 15
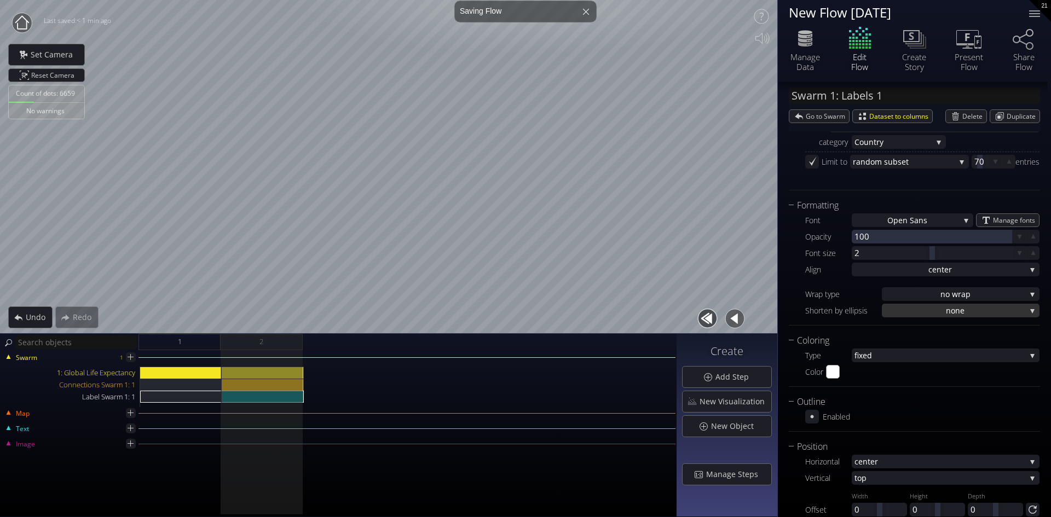
scroll to position [355, 0]
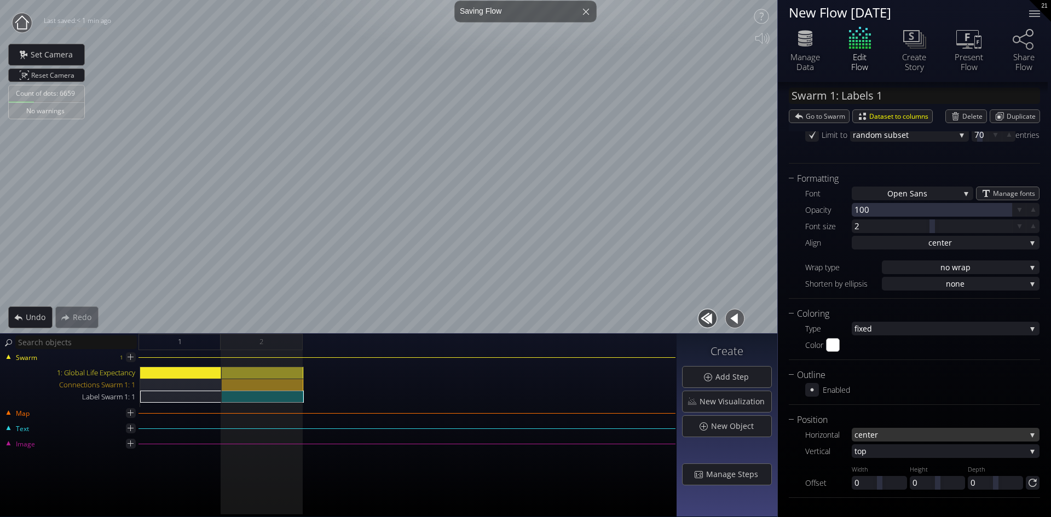
click at [921, 436] on span "nter" at bounding box center [943, 435] width 163 height 14
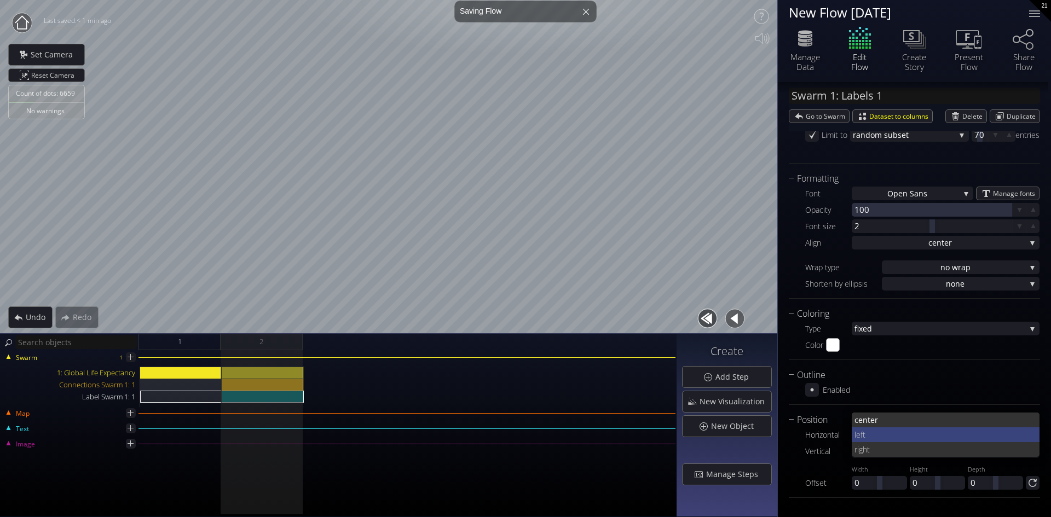
click at [869, 435] on span "left" at bounding box center [942, 434] width 177 height 15
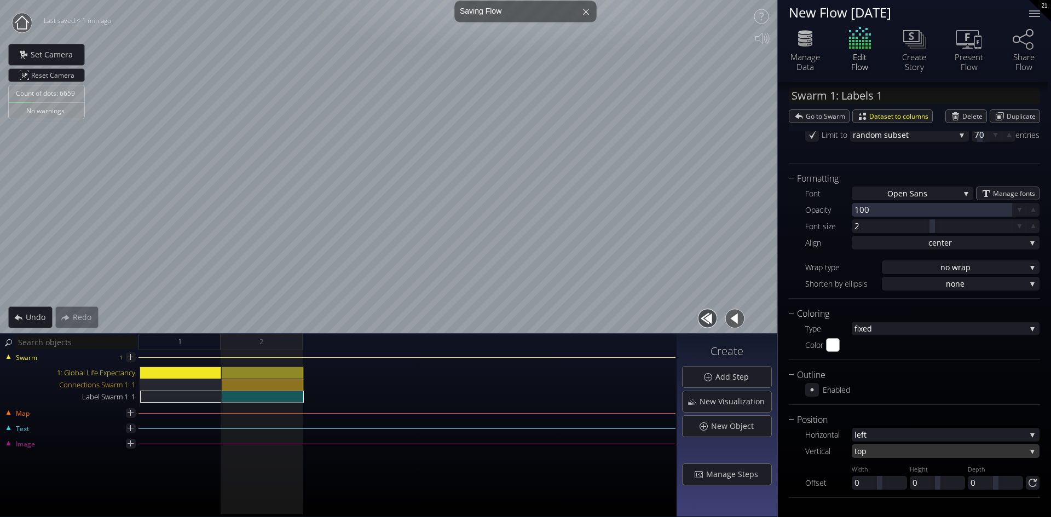
click at [887, 451] on span "top" at bounding box center [939, 451] width 171 height 14
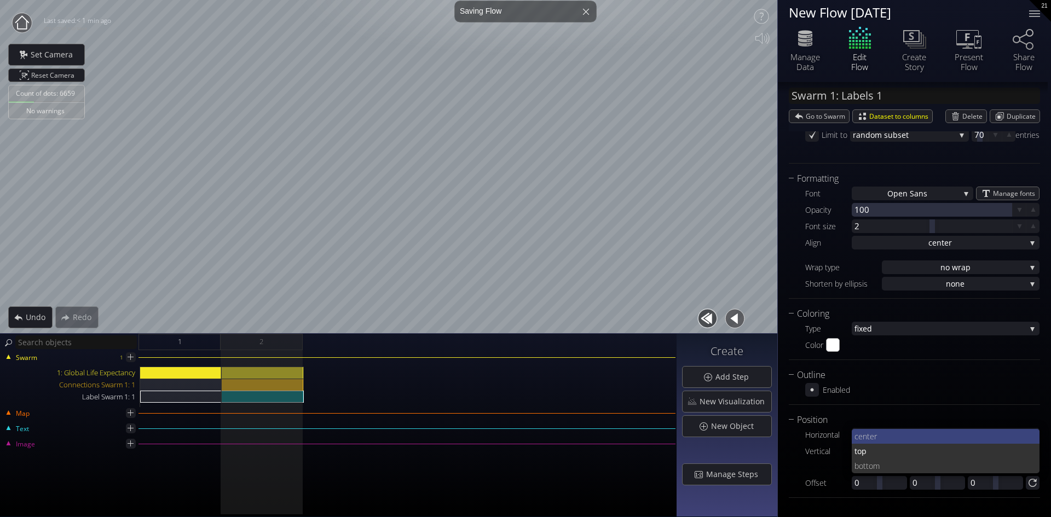
click at [884, 436] on span "nter" at bounding box center [946, 436] width 169 height 15
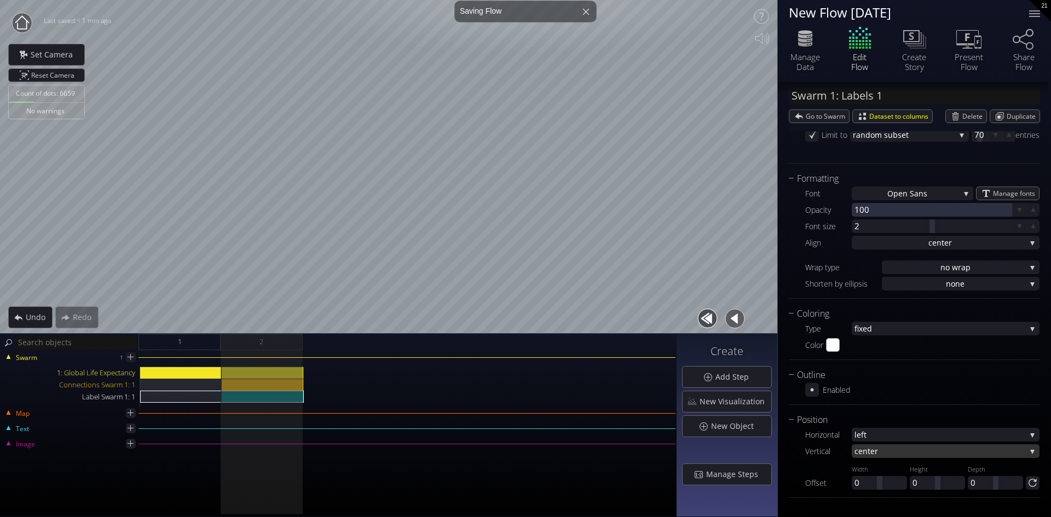
click at [872, 448] on span "nter" at bounding box center [943, 451] width 163 height 14
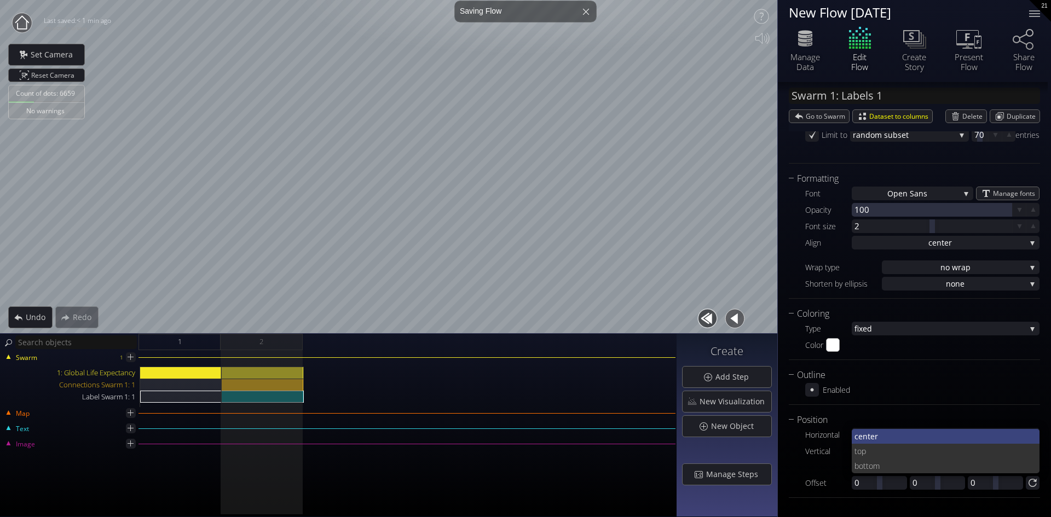
click at [867, 432] on span "nter" at bounding box center [946, 436] width 169 height 15
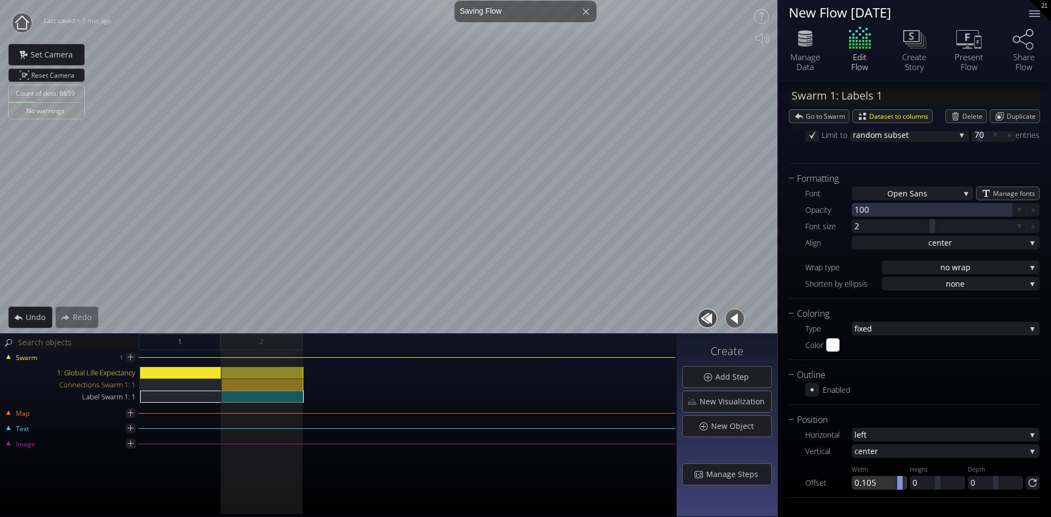
drag, startPoint x: 880, startPoint y: 484, endPoint x: 898, endPoint y: 484, distance: 18.1
click at [898, 484] on div at bounding box center [899, 483] width 5 height 14
drag, startPoint x: 883, startPoint y: 485, endPoint x: 863, endPoint y: 485, distance: 19.2
click at [863, 485] on div at bounding box center [878, 483] width 55 height 14
drag, startPoint x: 877, startPoint y: 485, endPoint x: 872, endPoint y: 486, distance: 5.6
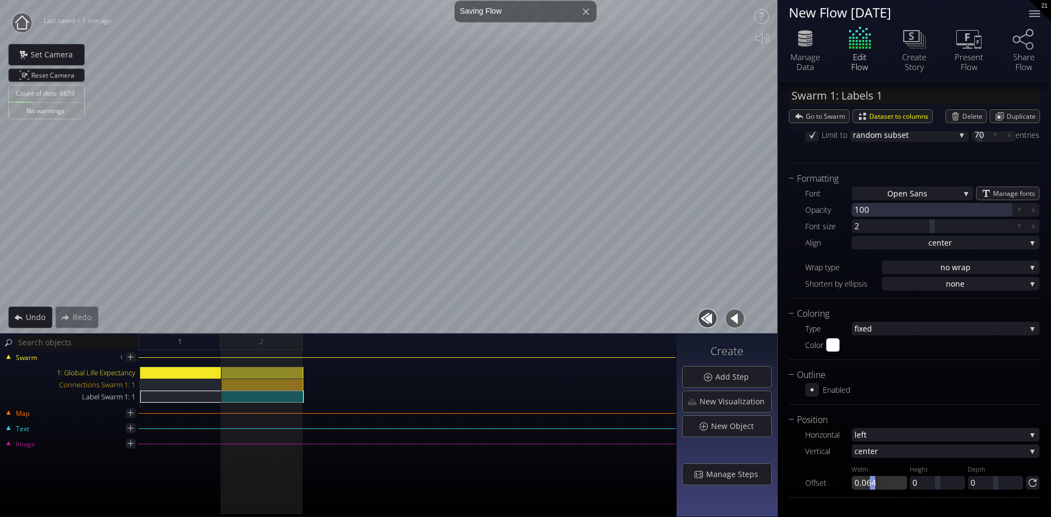
click at [872, 486] on div at bounding box center [871, 483] width 5 height 14
click at [251, 371] on div "1: Global Life Expectancy" at bounding box center [263, 373] width 82 height 12
type input "Swarm 1: Global Life Expectancy"
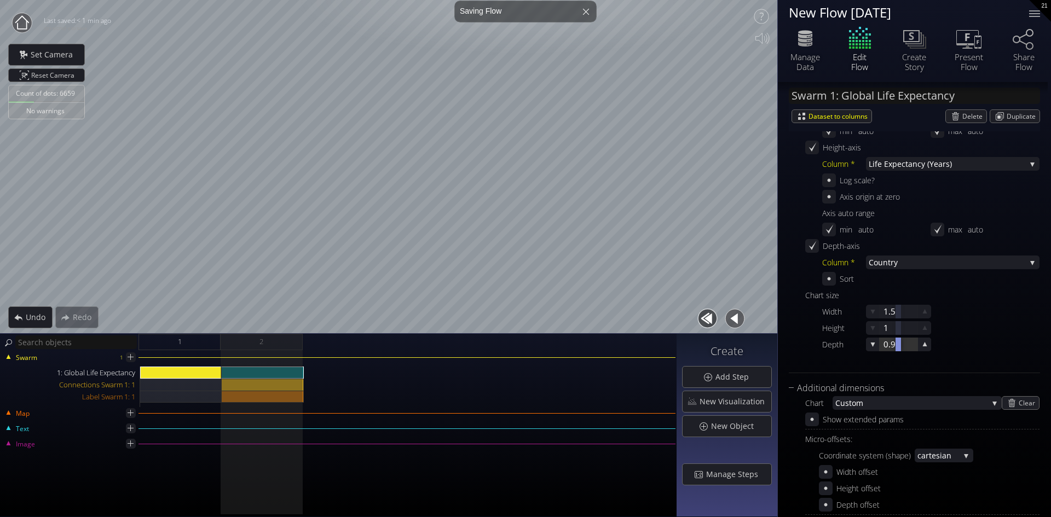
click at [884, 343] on div at bounding box center [898, 345] width 38 height 14
type input "1.5"
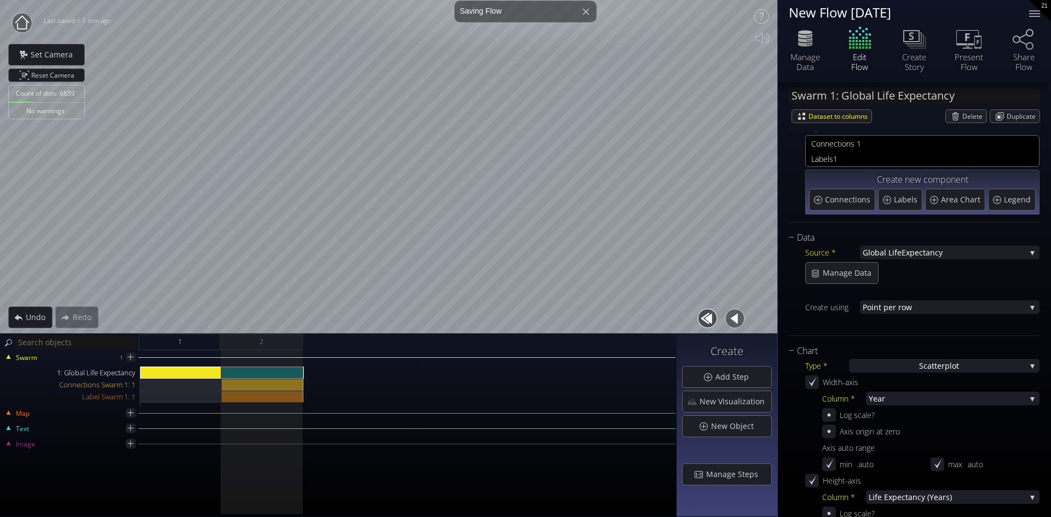
scroll to position [0, 0]
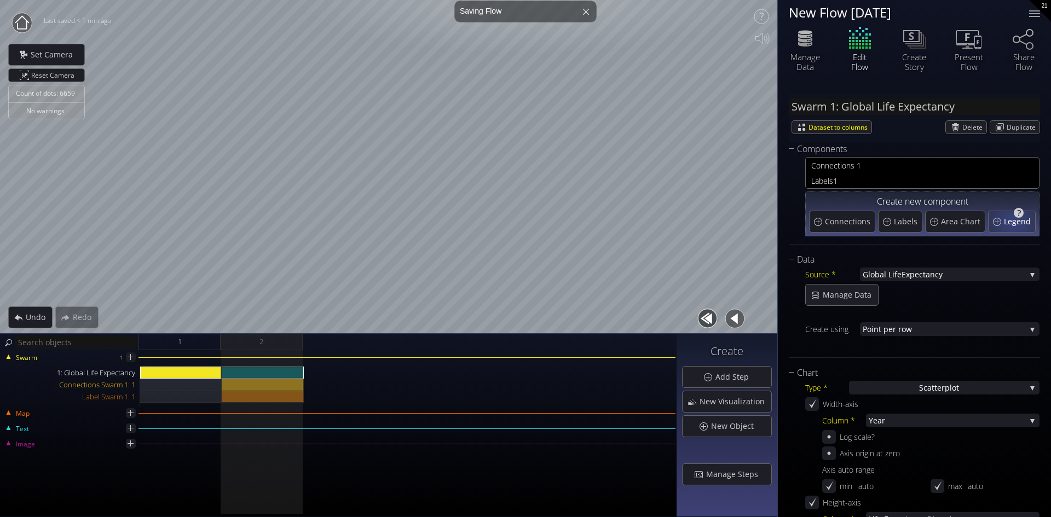
click at [1010, 218] on span "Legend" at bounding box center [1019, 221] width 30 height 11
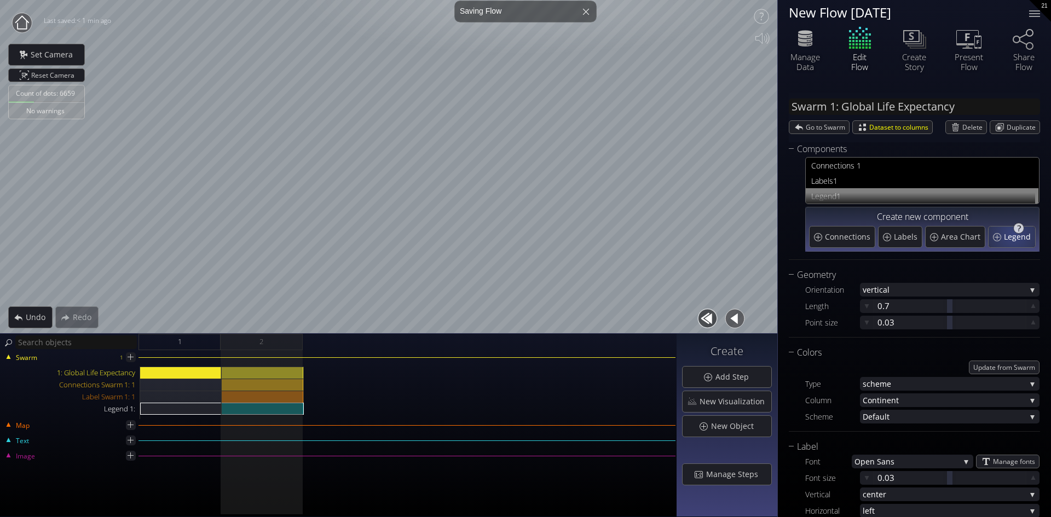
type input "Legend 1:"
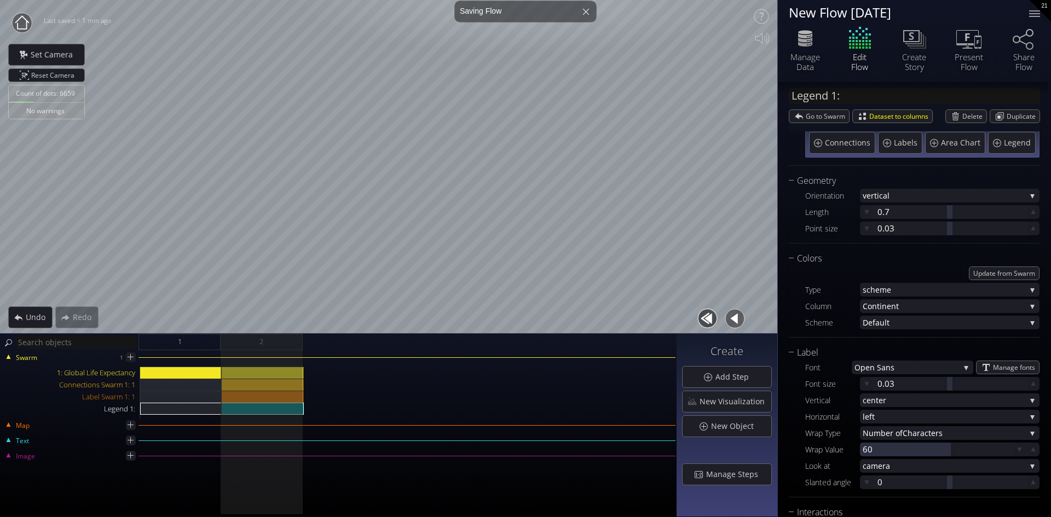
scroll to position [109, 0]
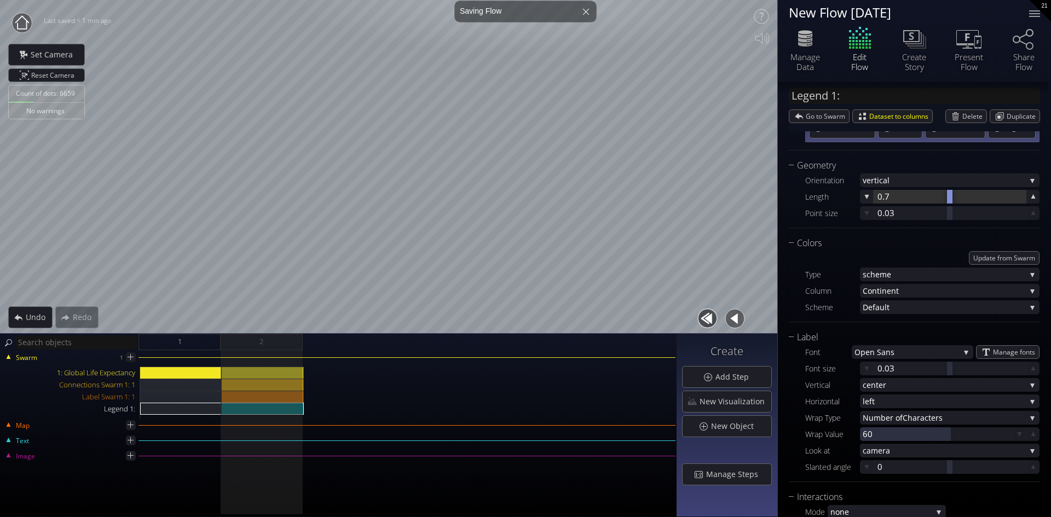
click at [882, 196] on div at bounding box center [949, 197] width 152 height 14
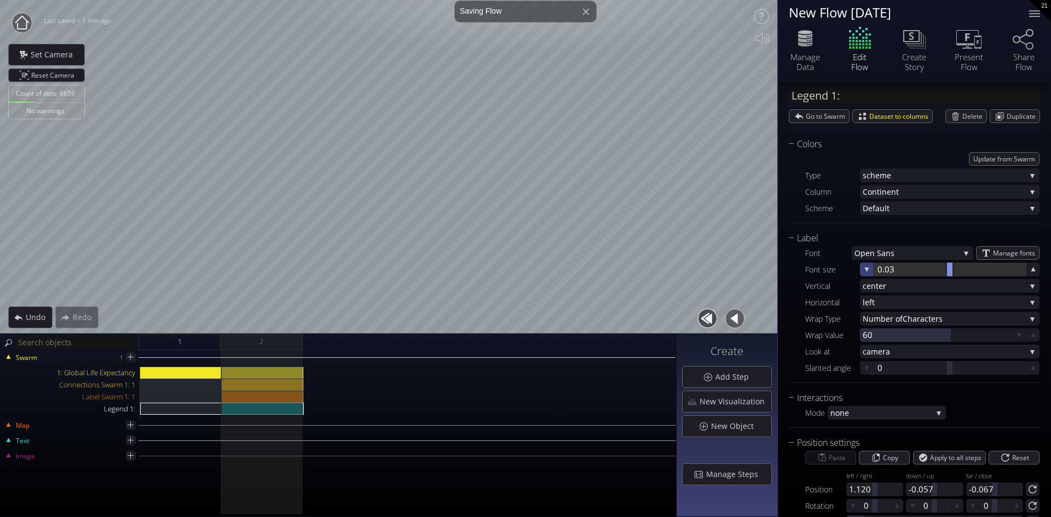
scroll to position [219, 0]
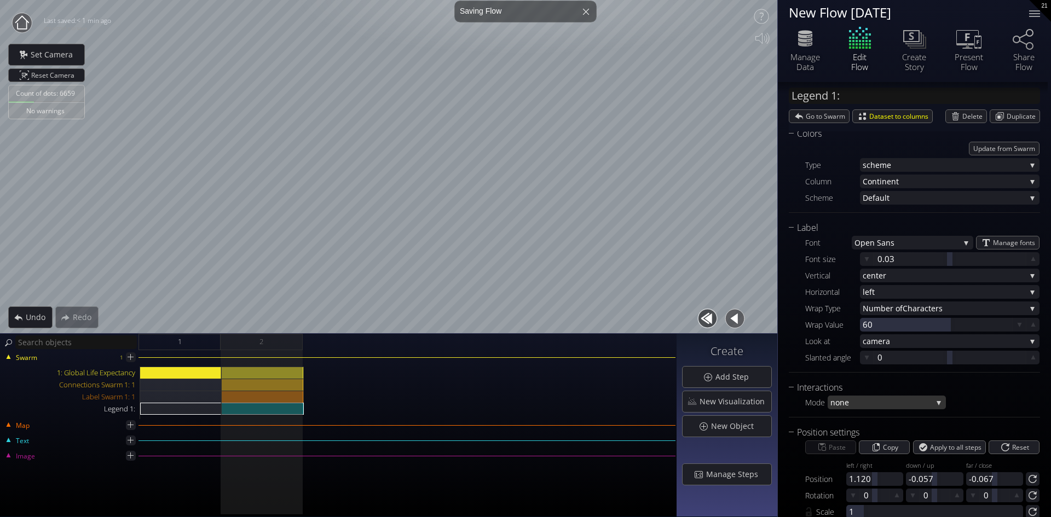
click at [917, 403] on span "none" at bounding box center [881, 403] width 102 height 14
click at [877, 416] on span "ate" at bounding box center [890, 417] width 96 height 15
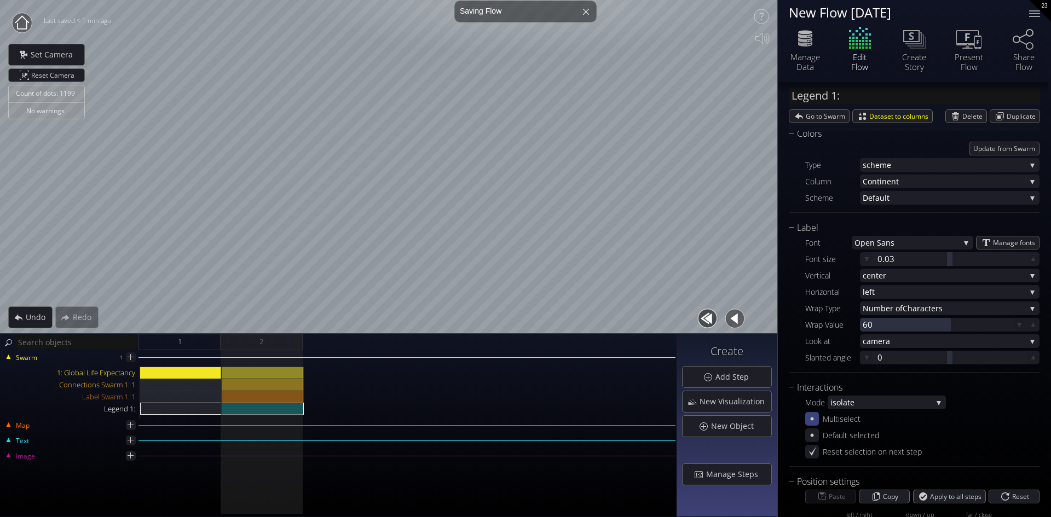
click at [811, 416] on icon at bounding box center [812, 419] width 10 height 10
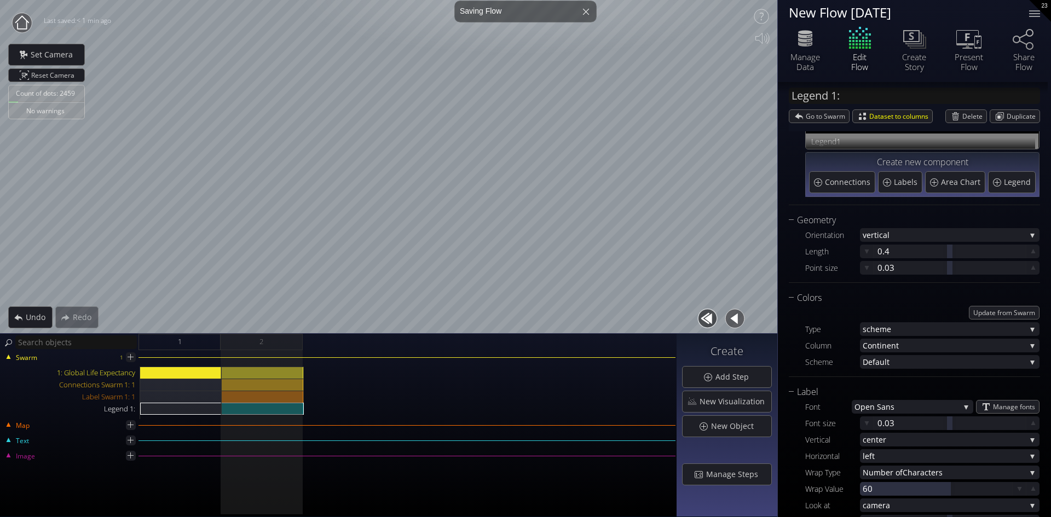
scroll to position [0, 0]
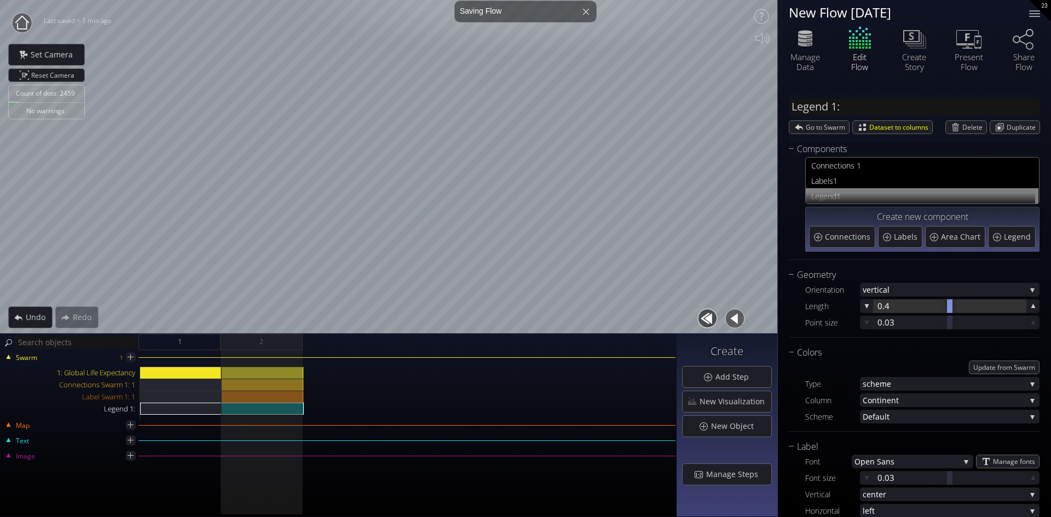
click at [905, 306] on div at bounding box center [949, 306] width 152 height 14
type input "0.4"
click at [895, 317] on div at bounding box center [949, 323] width 152 height 14
type input "0.03"
click at [892, 324] on input "0.03" at bounding box center [966, 323] width 179 height 14
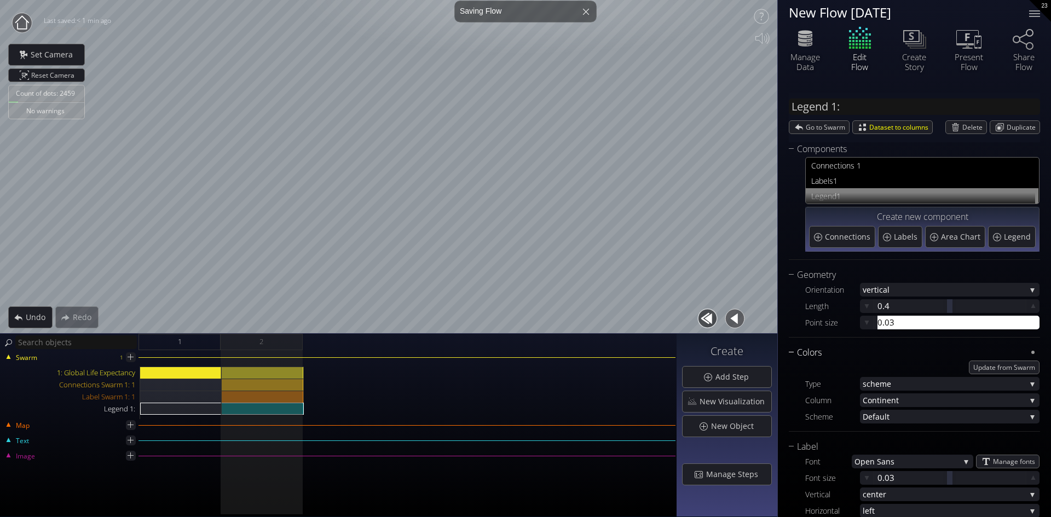
click at [886, 351] on div "Colors" at bounding box center [906, 353] width 237 height 14
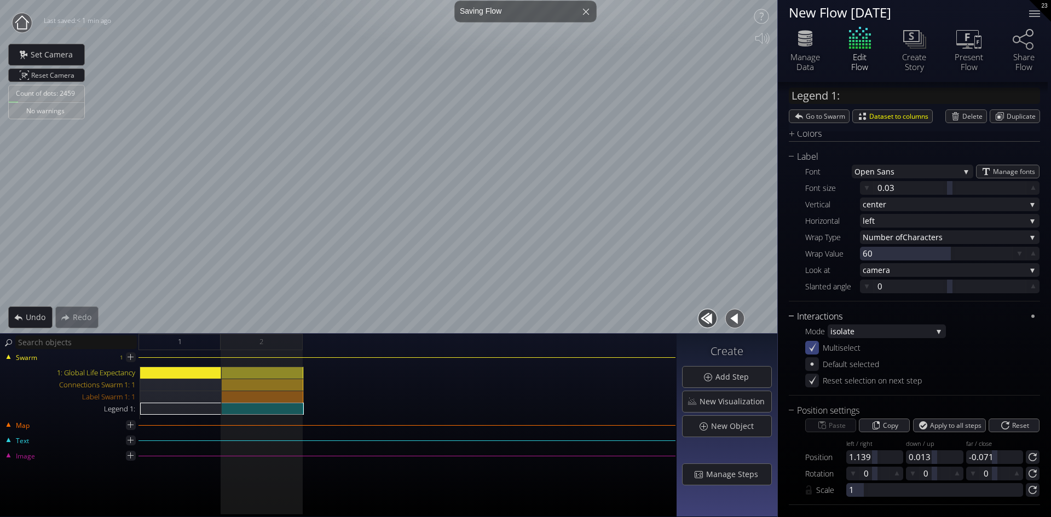
scroll to position [226, 0]
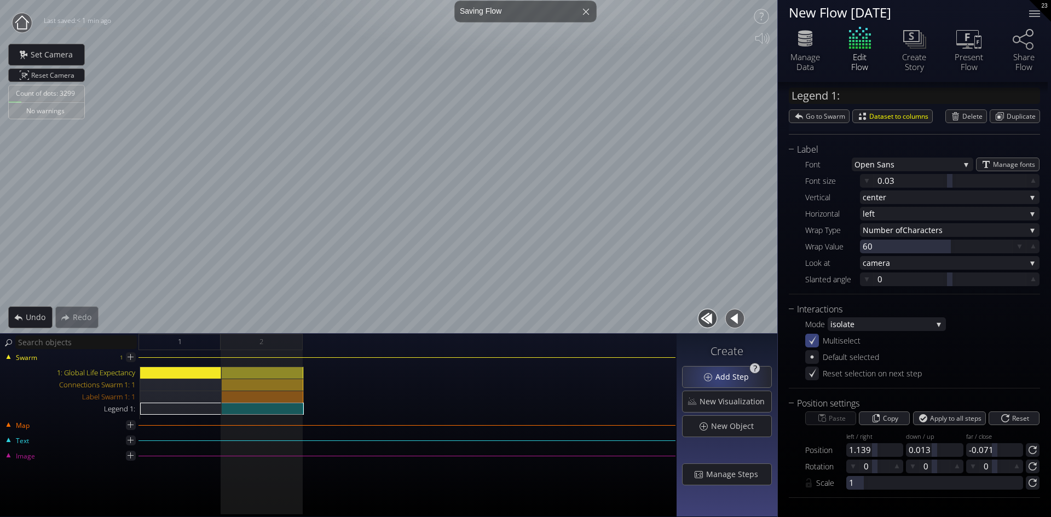
click at [720, 378] on span "Add Step" at bounding box center [735, 377] width 40 height 11
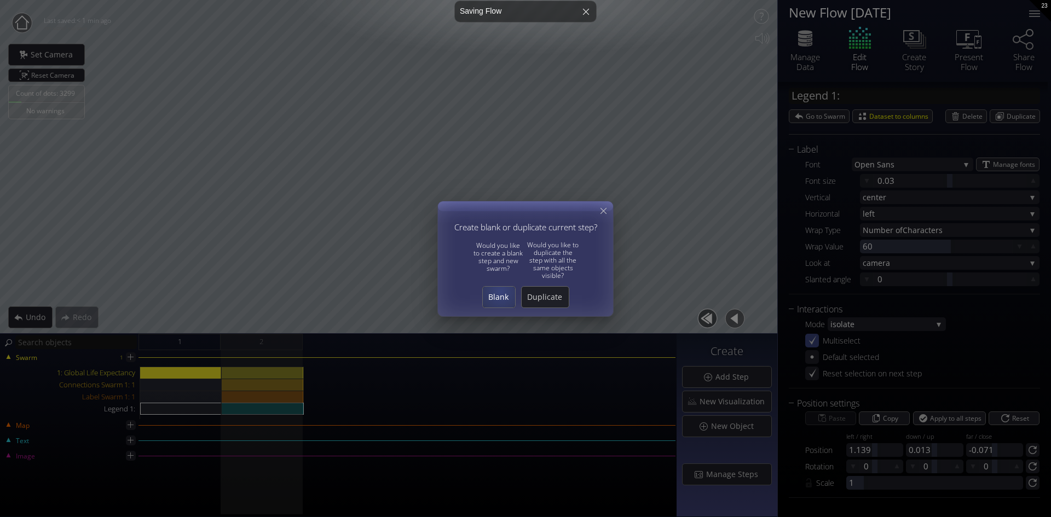
click at [501, 291] on div "Blank" at bounding box center [499, 297] width 32 height 21
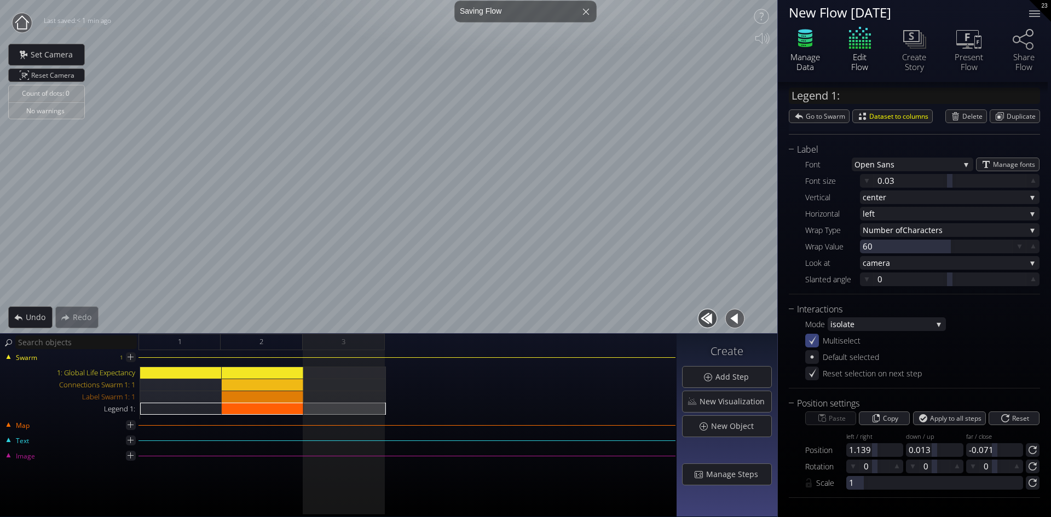
click at [803, 33] on icon at bounding box center [804, 38] width 33 height 27
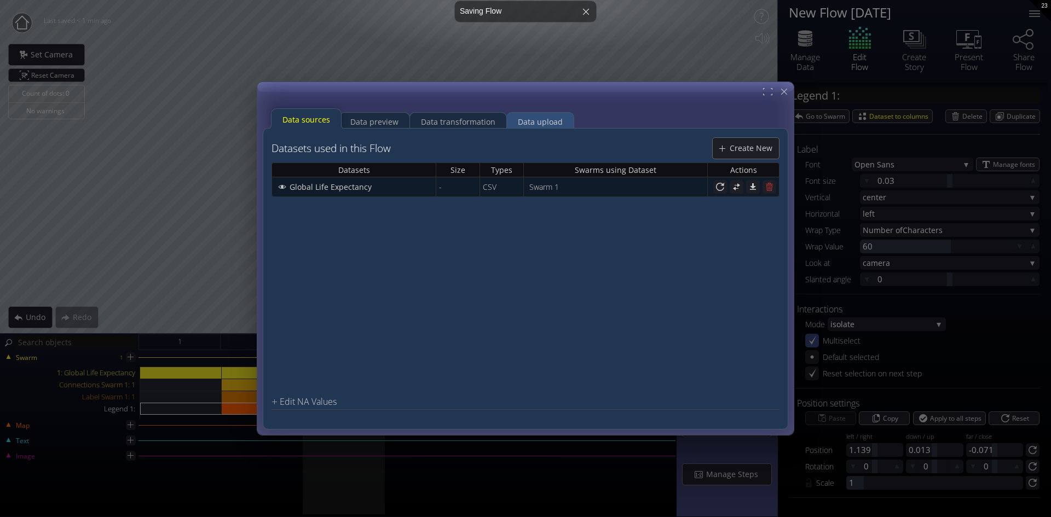
click at [529, 116] on div "Data upload" at bounding box center [540, 122] width 45 height 21
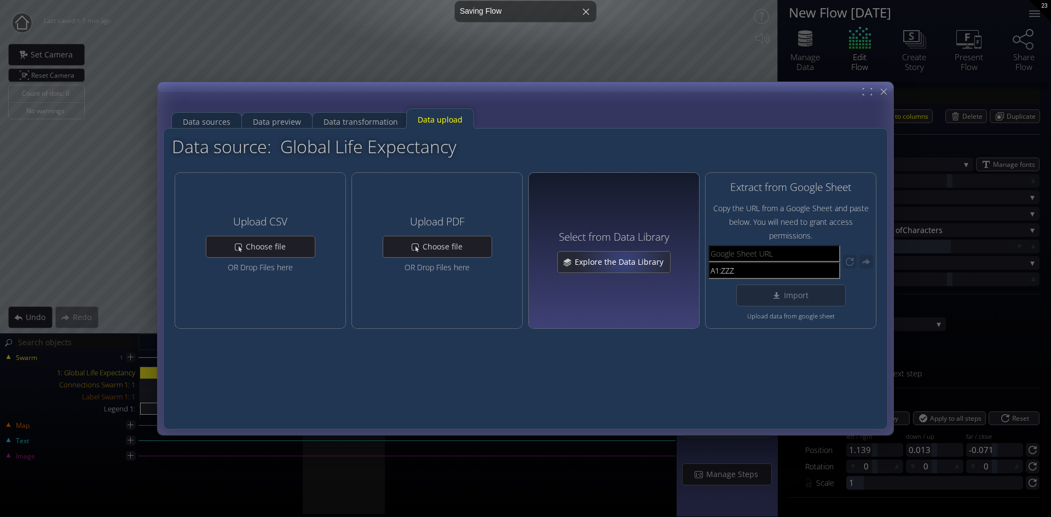
click at [625, 262] on span "Explore the Data Library" at bounding box center [622, 262] width 96 height 11
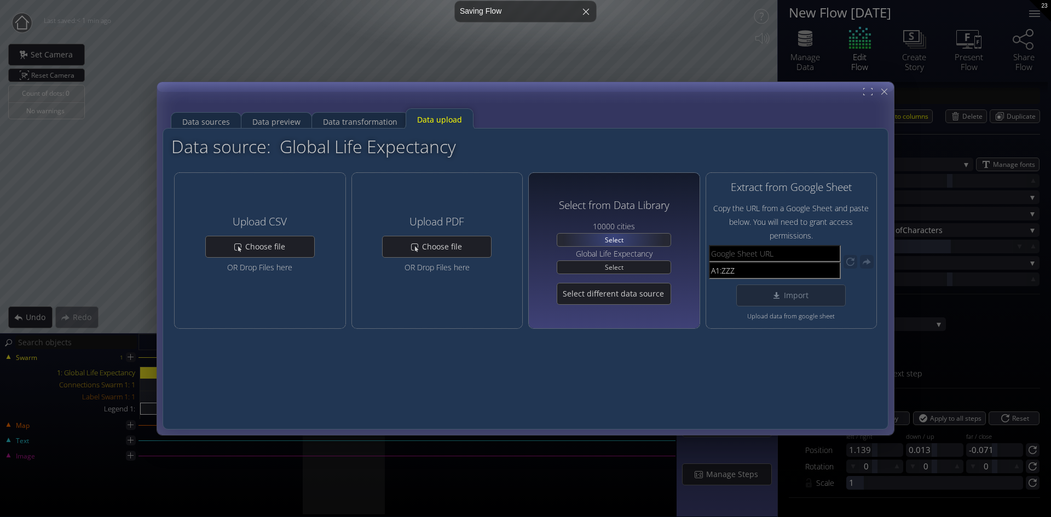
click at [614, 237] on span "Select" at bounding box center [614, 240] width 26 height 13
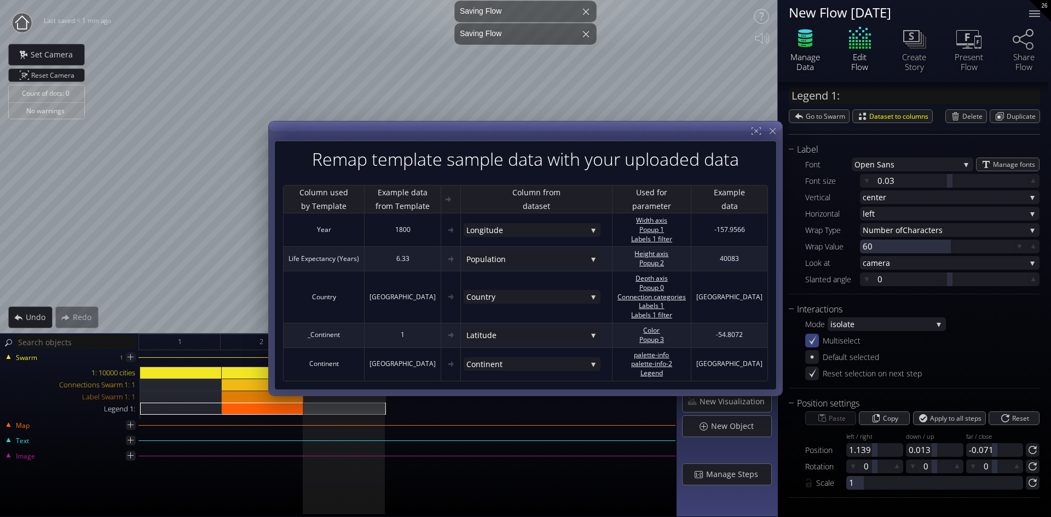
click at [802, 43] on icon at bounding box center [804, 38] width 33 height 27
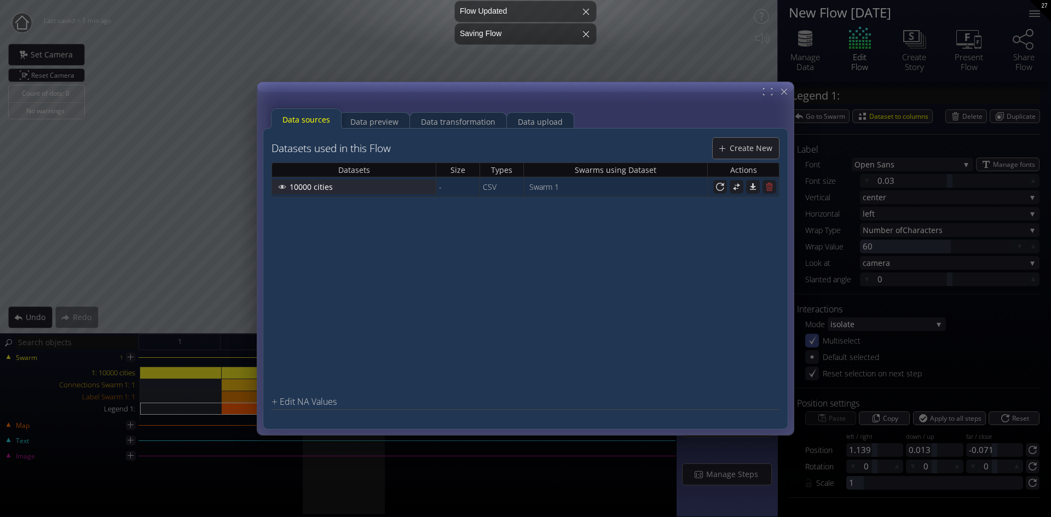
click at [307, 187] on span "10000 cities" at bounding box center [314, 186] width 50 height 11
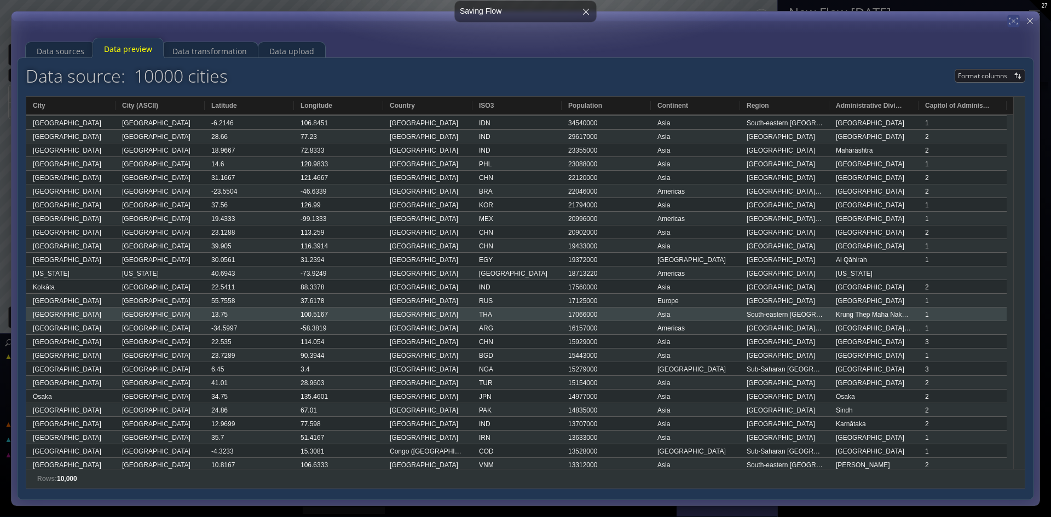
scroll to position [0, 0]
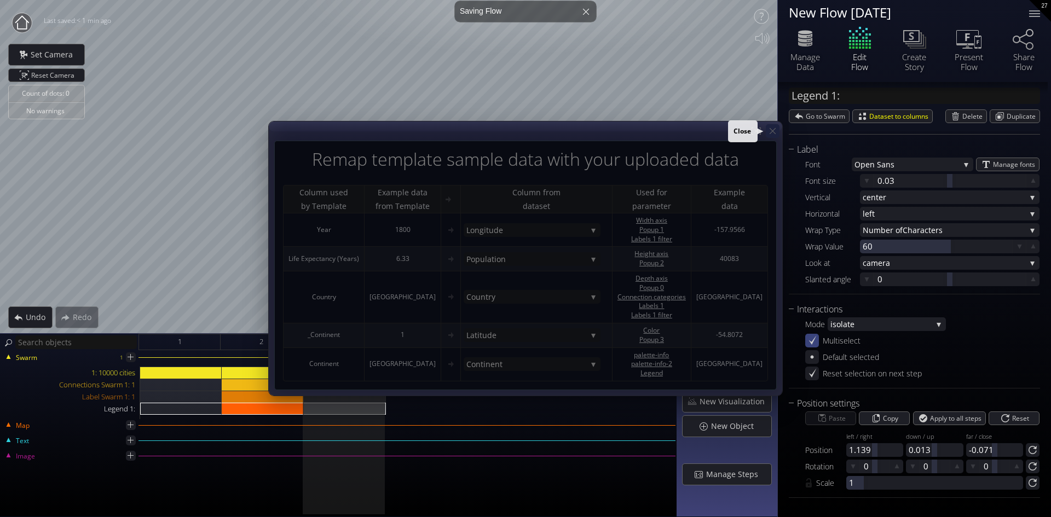
click at [775, 131] on icon at bounding box center [772, 131] width 10 height 10
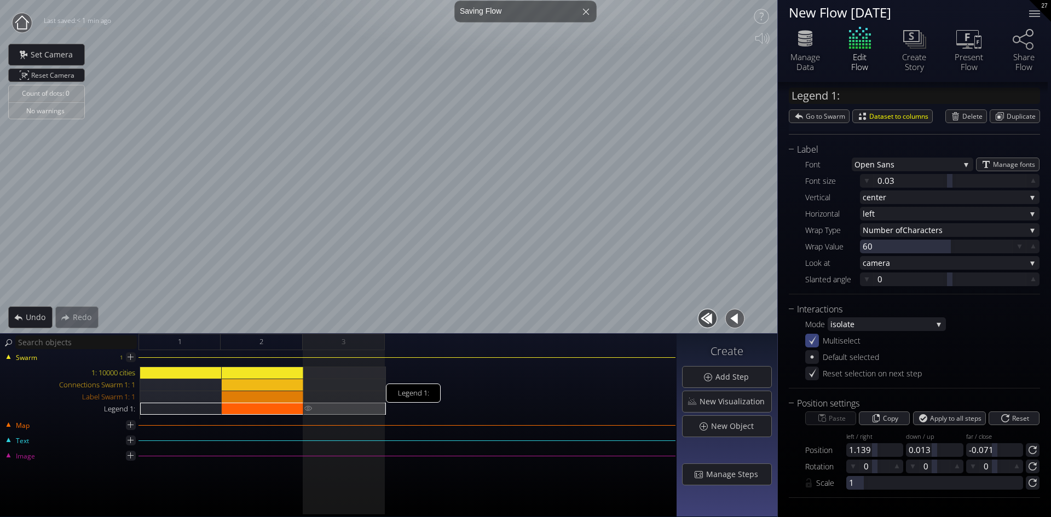
click at [348, 407] on div "Legend 1:" at bounding box center [345, 409] width 82 height 12
click at [727, 422] on span "New Object" at bounding box center [735, 426] width 50 height 11
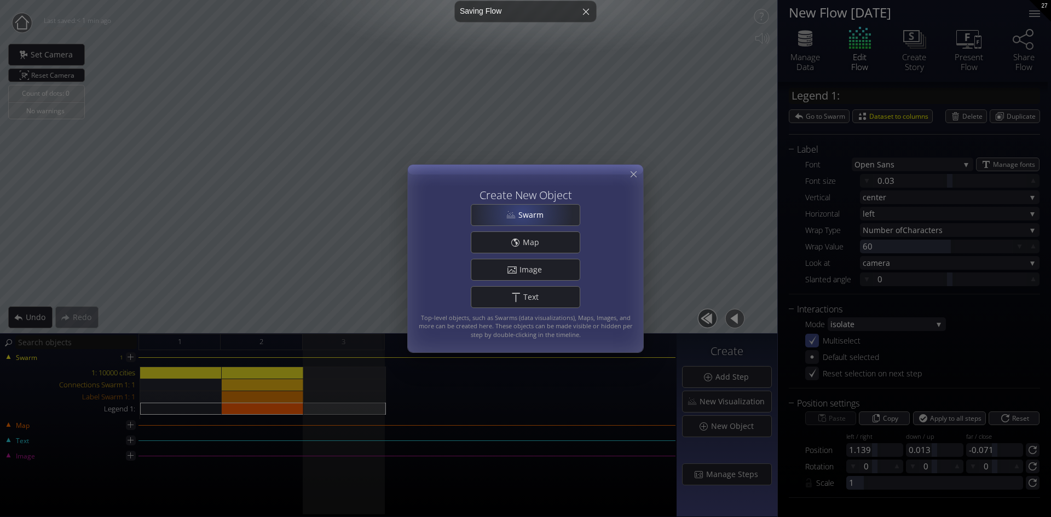
click at [521, 212] on span "Swarm" at bounding box center [534, 215] width 32 height 11
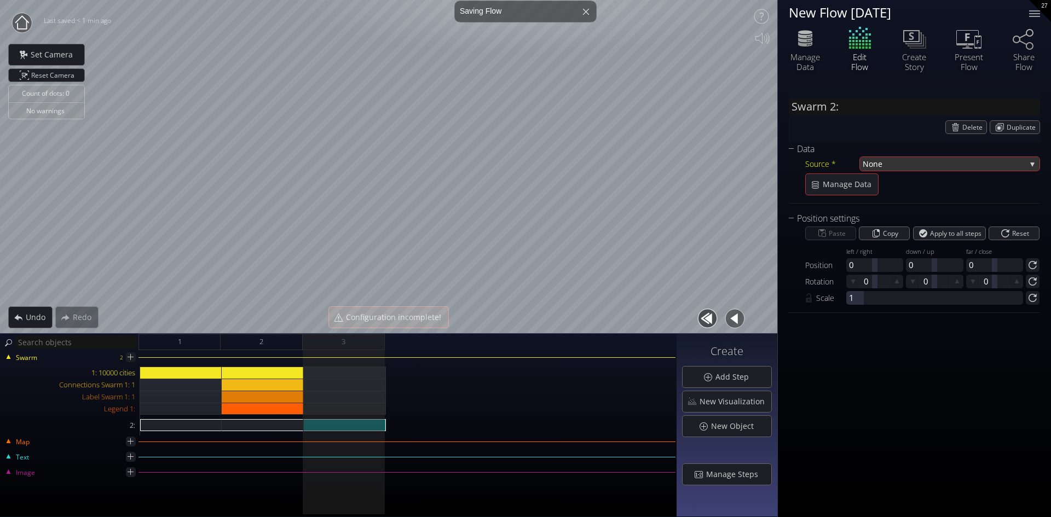
click at [932, 161] on span "None" at bounding box center [943, 164] width 163 height 14
click at [923, 168] on span "000 cities" at bounding box center [951, 171] width 160 height 15
type input "Swarm 2: 10000 cities"
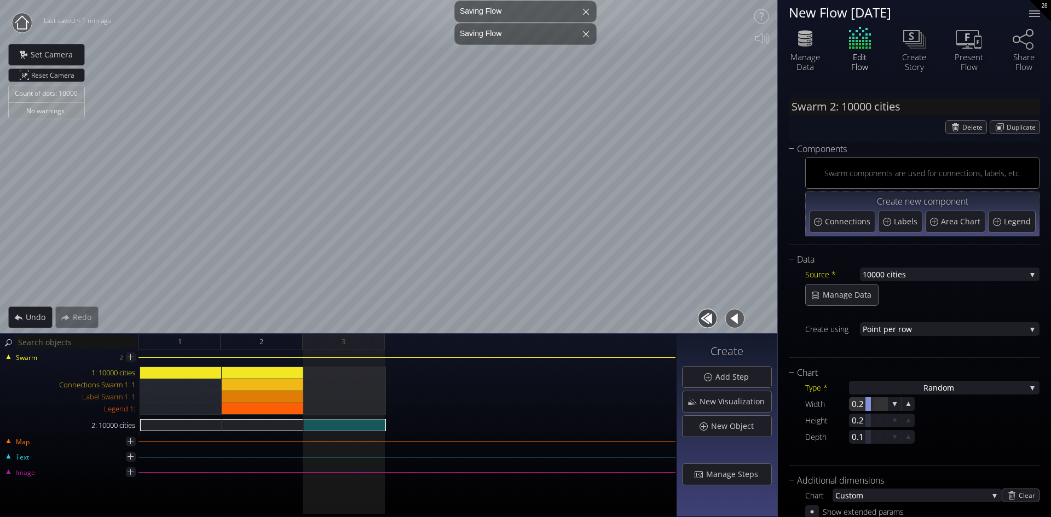
click at [856, 404] on div at bounding box center [868, 404] width 38 height 14
type input "1"
click at [856, 424] on div at bounding box center [868, 421] width 38 height 14
type input "1"
click at [853, 431] on div at bounding box center [868, 437] width 38 height 14
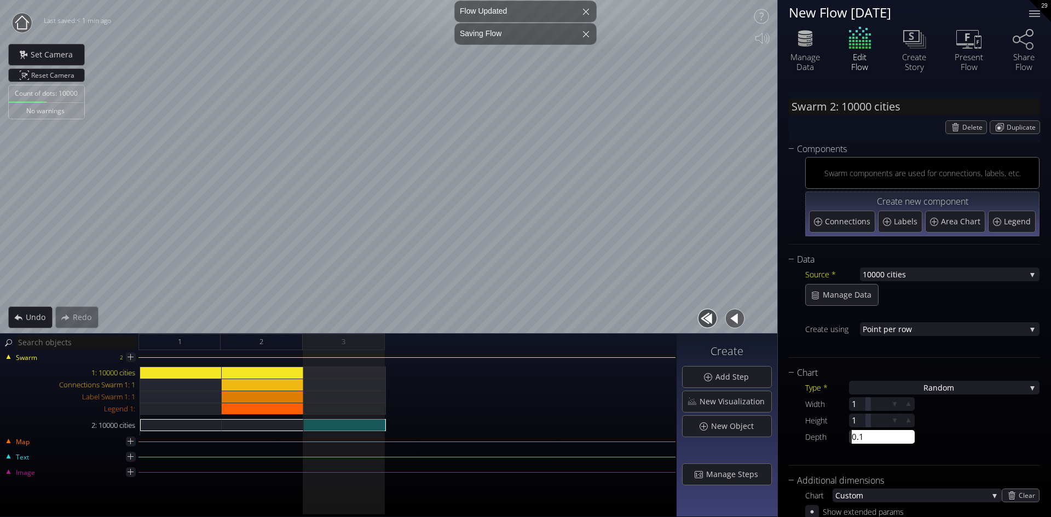
click at [854, 437] on input "0.1" at bounding box center [884, 437] width 66 height 14
drag, startPoint x: 867, startPoint y: 436, endPoint x: 813, endPoint y: 436, distance: 54.2
click at [813, 436] on div "Depth 0.1 01.1" at bounding box center [859, 437] width 109 height 14
type input "1"
click at [964, 443] on div "Width 1 1 Height 1 1 Depth 0.1 1" at bounding box center [922, 420] width 234 height 47
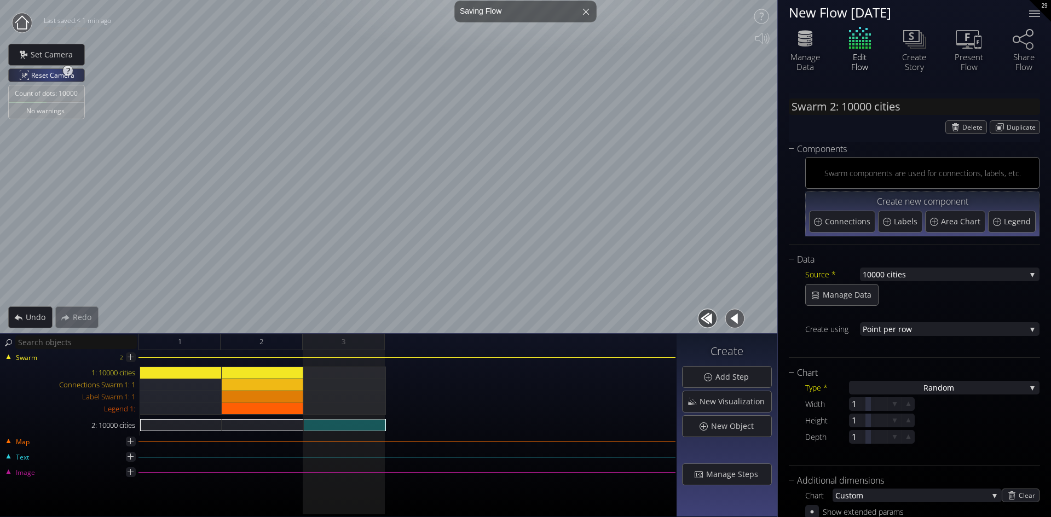
click at [50, 73] on span "Reset Camera" at bounding box center [54, 75] width 47 height 13
click at [337, 420] on div "2: 10000 cities" at bounding box center [345, 425] width 82 height 12
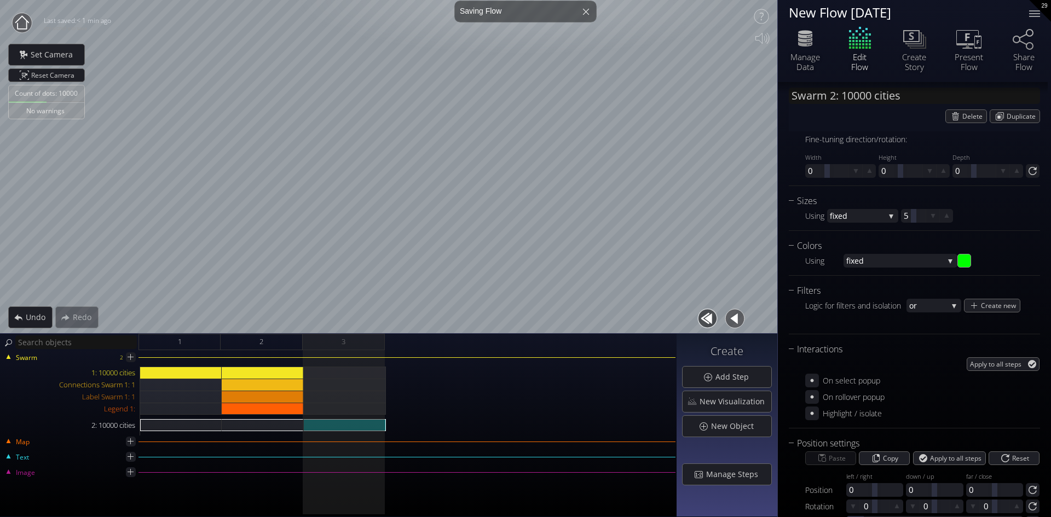
scroll to position [608, 0]
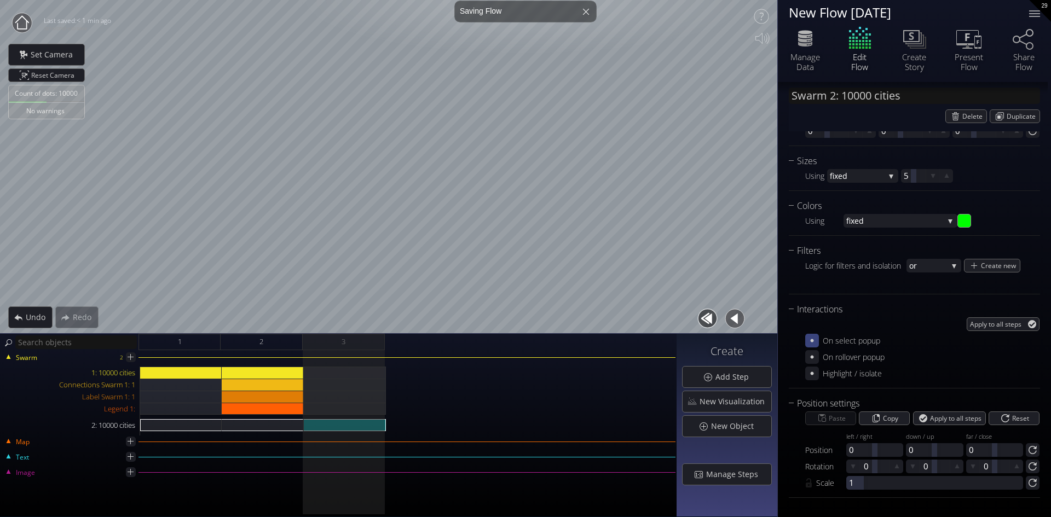
click at [810, 340] on icon at bounding box center [811, 340] width 3 height 3
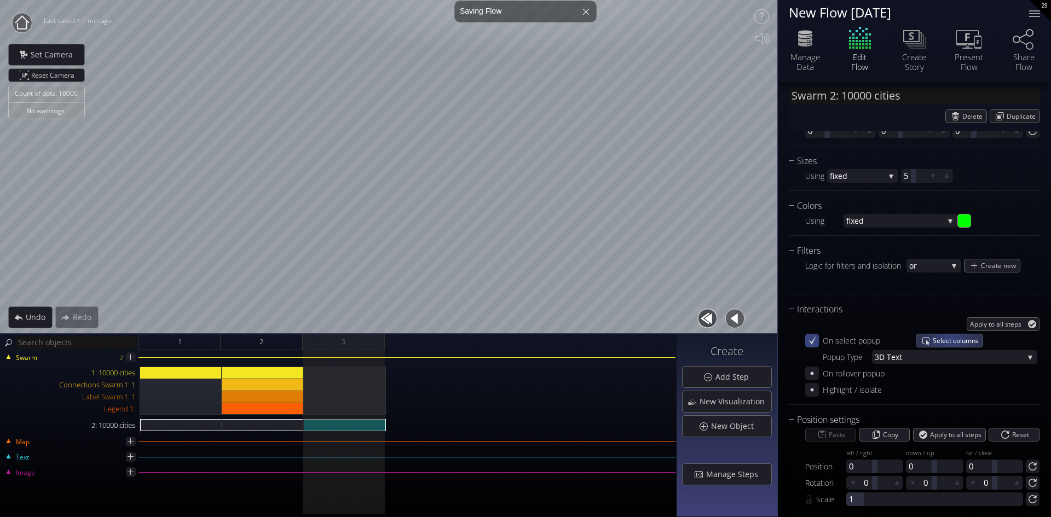
click at [950, 339] on span "Select columns" at bounding box center [957, 340] width 50 height 13
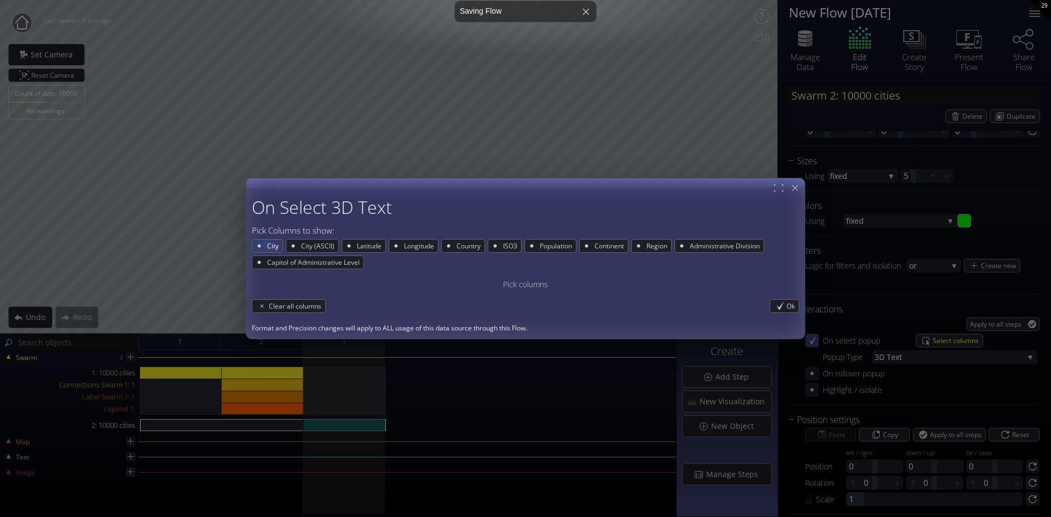
click at [265, 245] on div "City" at bounding box center [267, 246] width 30 height 13
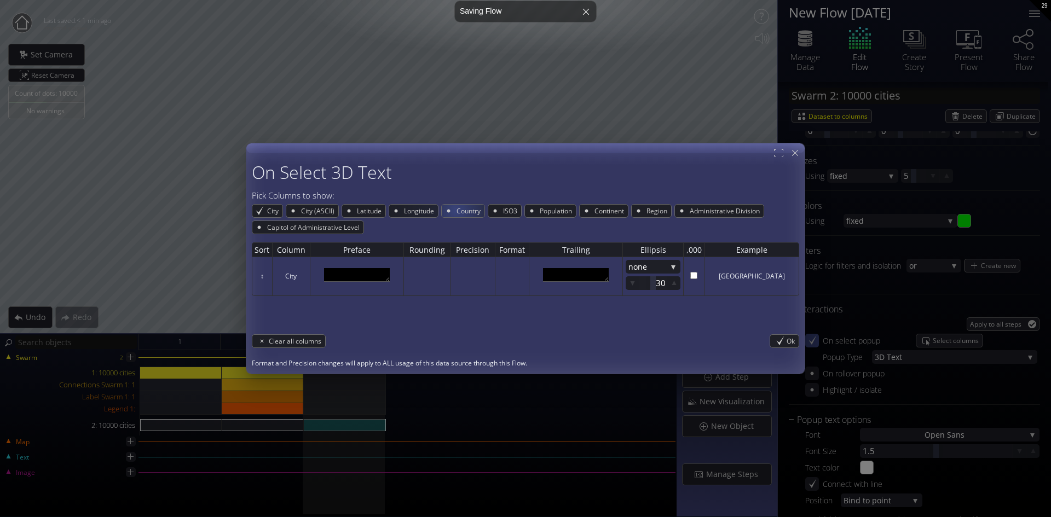
click at [459, 210] on span "Country" at bounding box center [469, 211] width 29 height 13
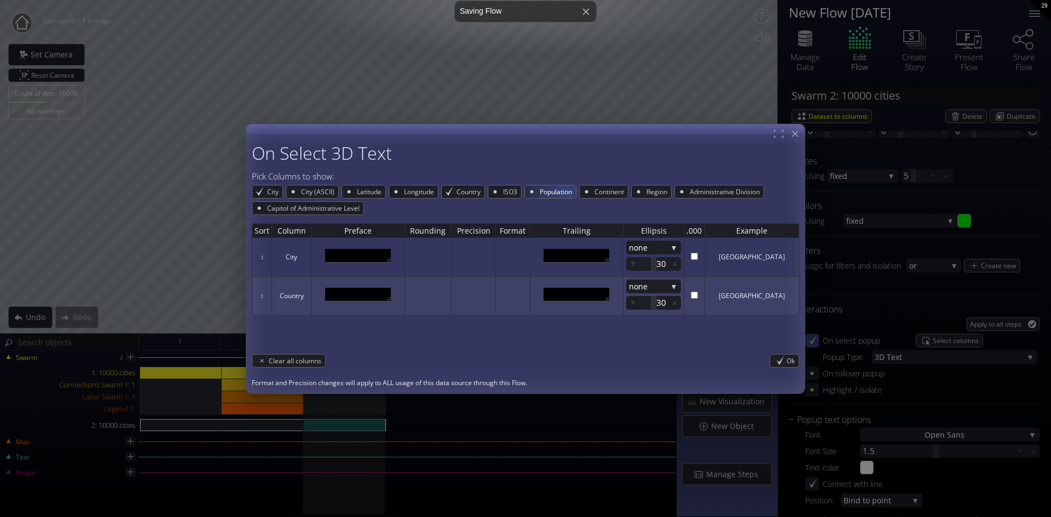
click at [568, 190] on span "Population" at bounding box center [556, 191] width 37 height 13
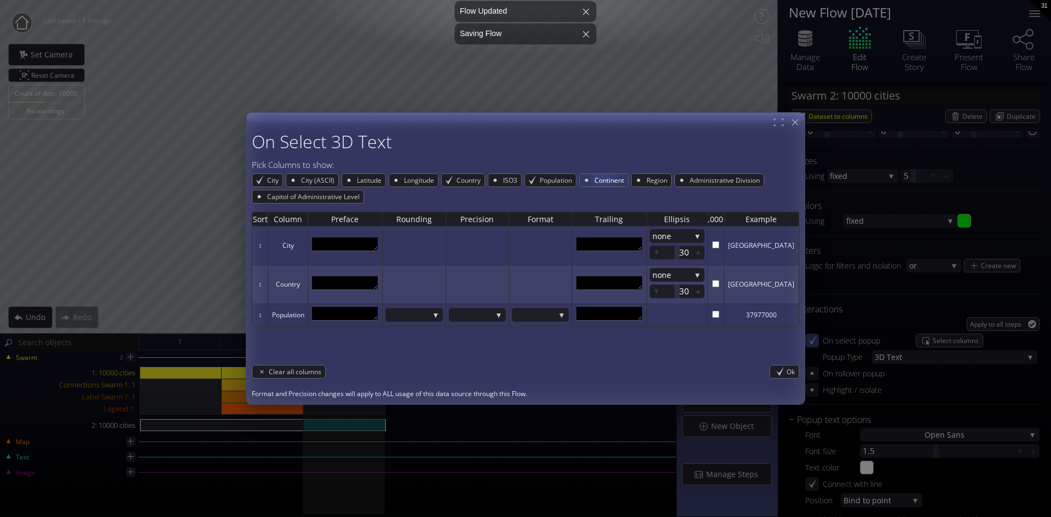
click at [605, 177] on span "Continent" at bounding box center [610, 180] width 34 height 13
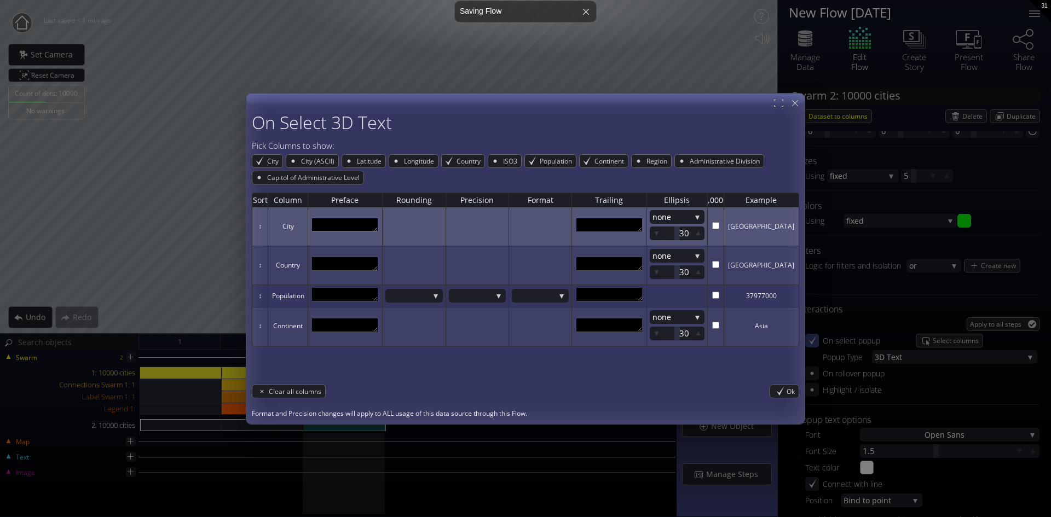
click at [355, 224] on textarea at bounding box center [345, 225] width 66 height 14
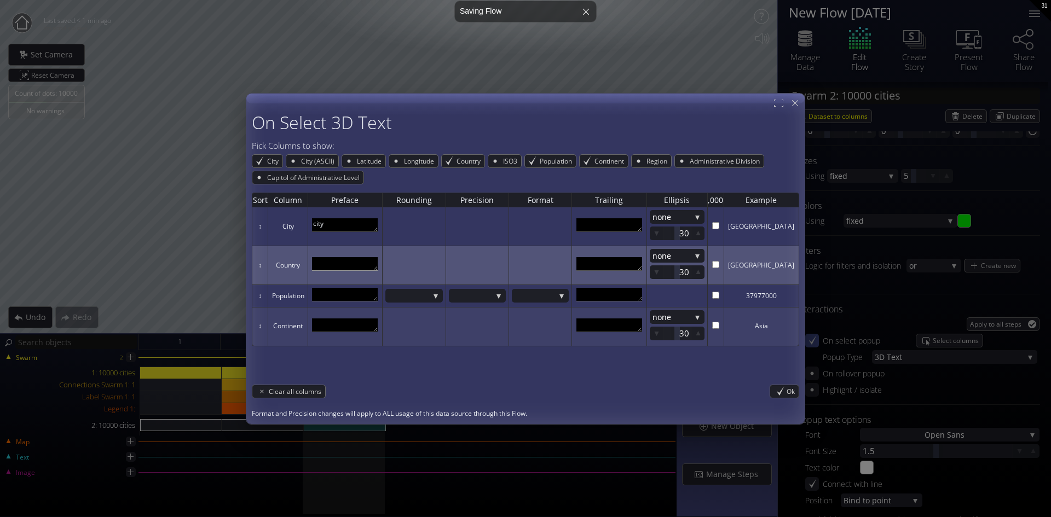
type textarea "city"
click at [346, 265] on textarea at bounding box center [345, 264] width 66 height 14
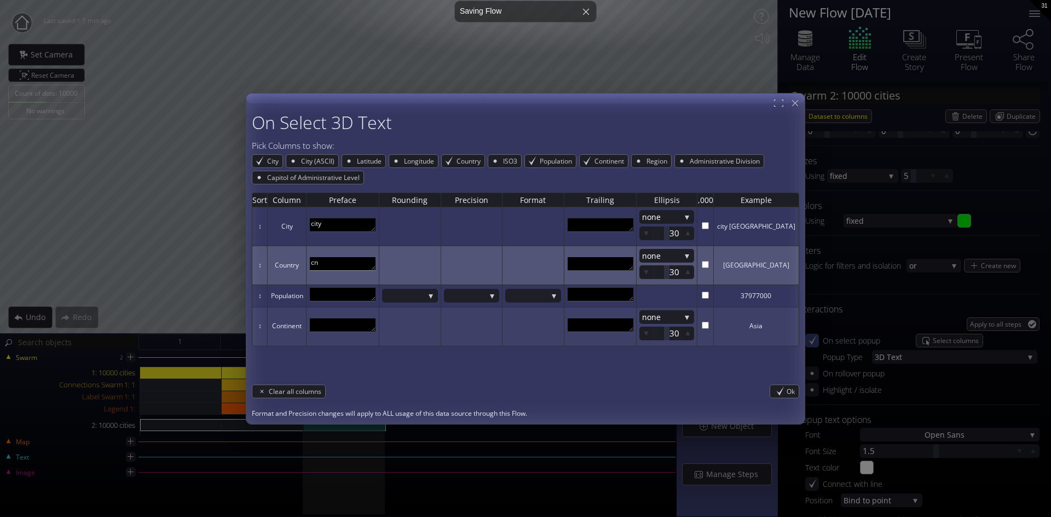
type textarea "c"
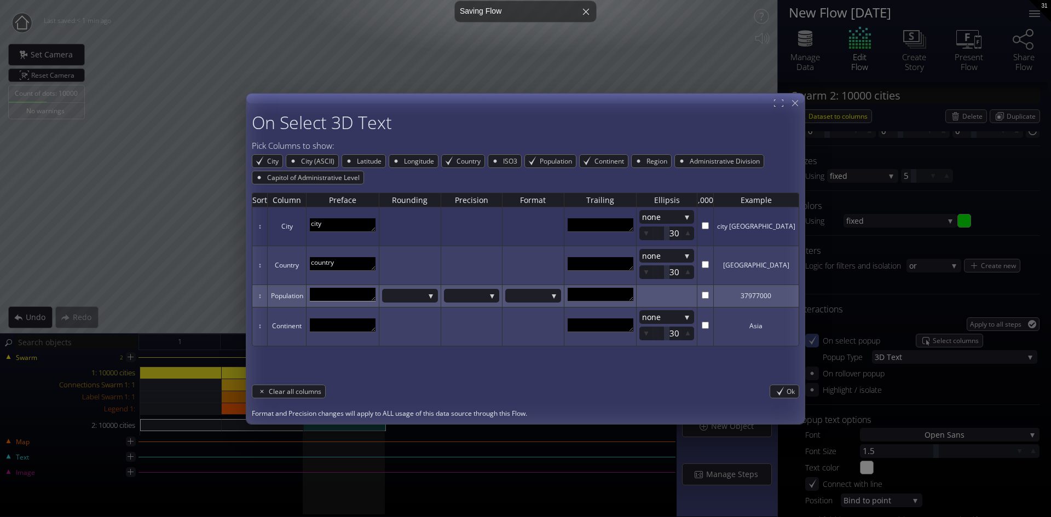
type textarea "country"
click at [337, 292] on textarea at bounding box center [343, 295] width 66 height 14
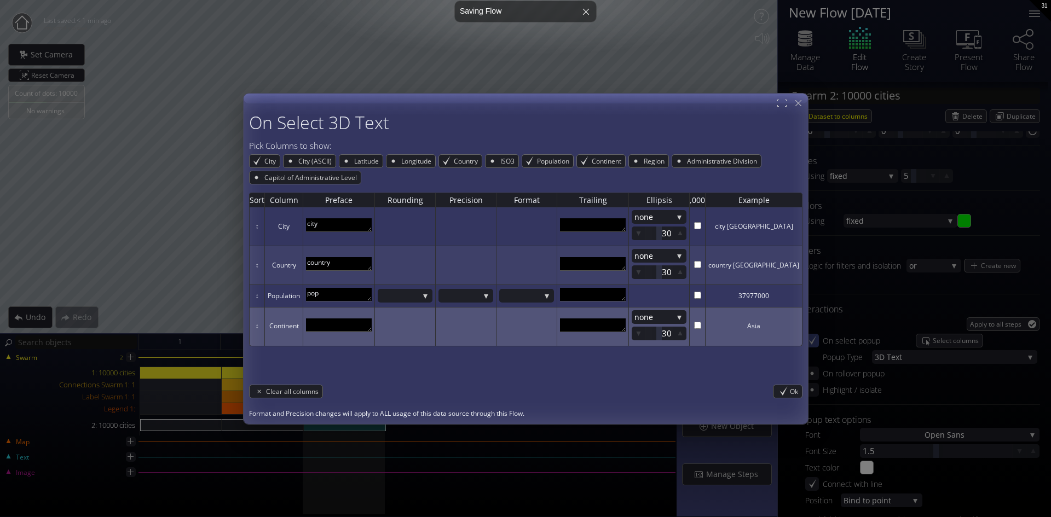
type textarea "pop"
click at [357, 320] on textarea at bounding box center [339, 325] width 66 height 14
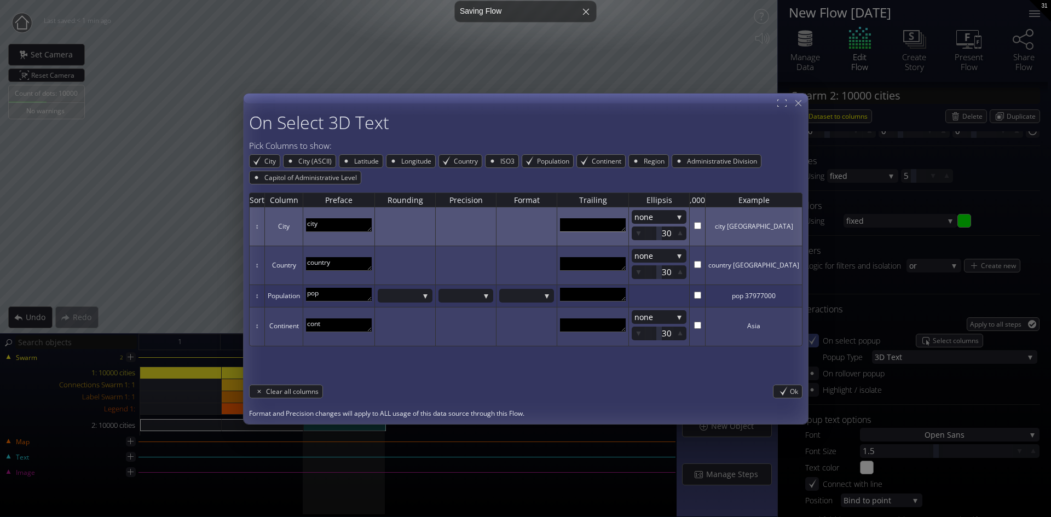
type textarea "cont"
click at [610, 225] on textarea at bounding box center [593, 225] width 66 height 14
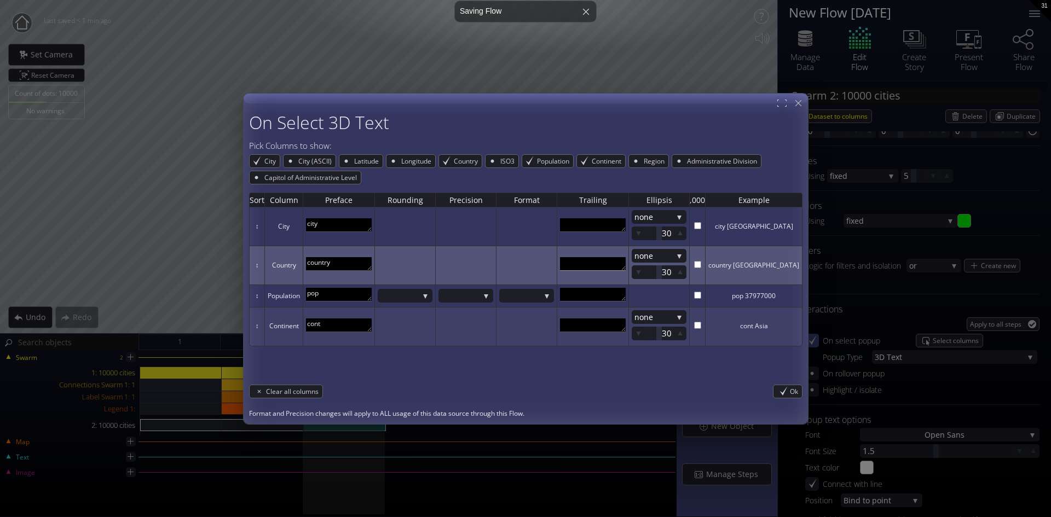
click at [609, 260] on textarea at bounding box center [593, 264] width 66 height 14
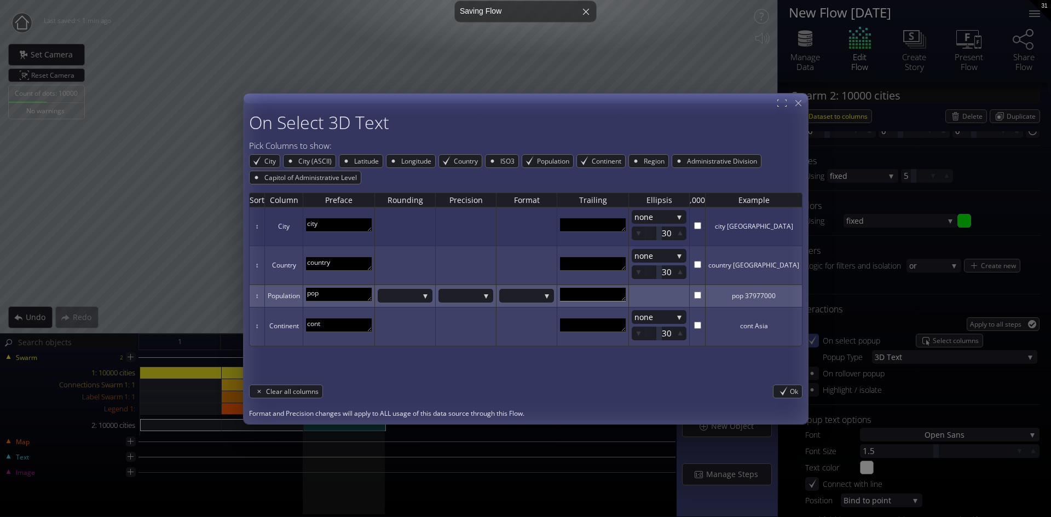
click at [608, 292] on textarea at bounding box center [593, 295] width 66 height 14
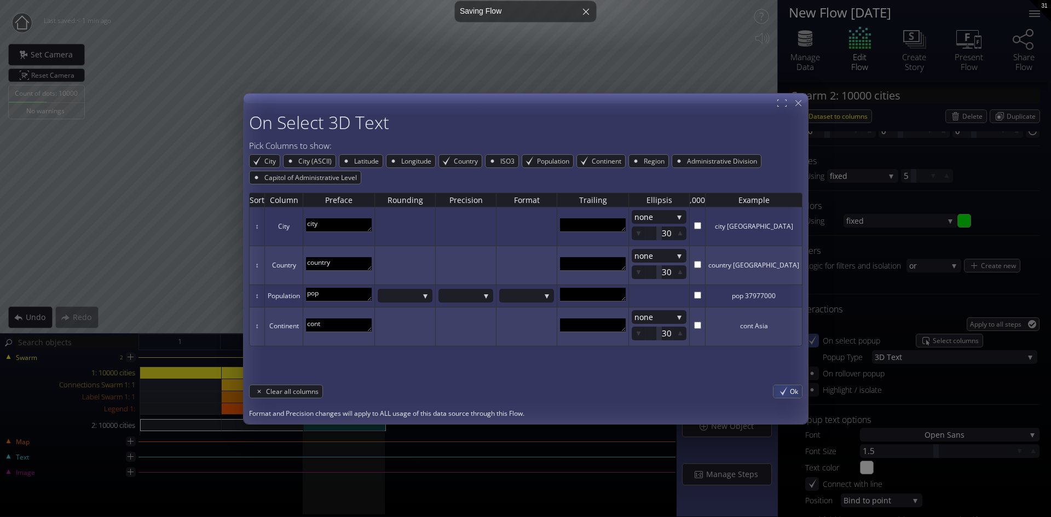
click at [781, 390] on div "Ok" at bounding box center [787, 391] width 28 height 13
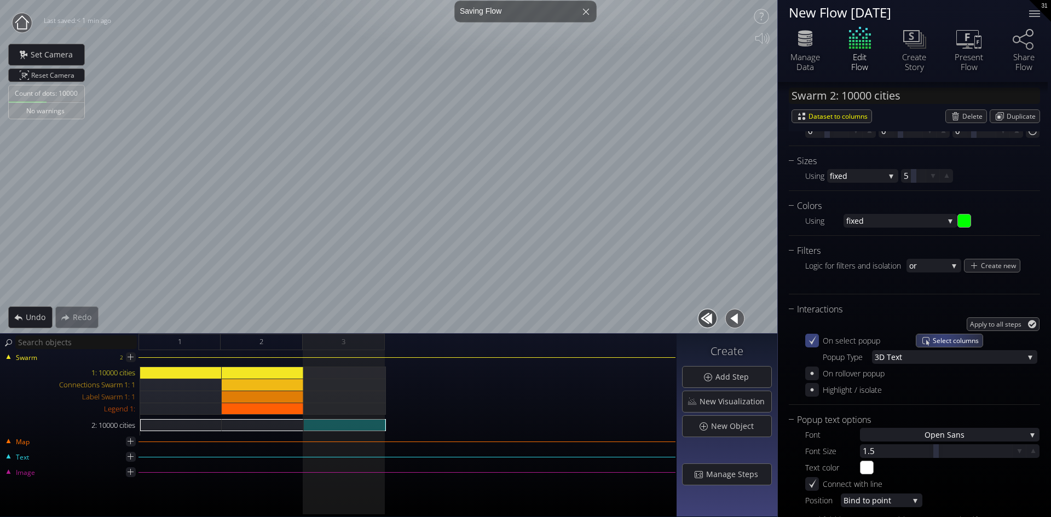
click at [942, 340] on span "Select columns" at bounding box center [957, 340] width 50 height 13
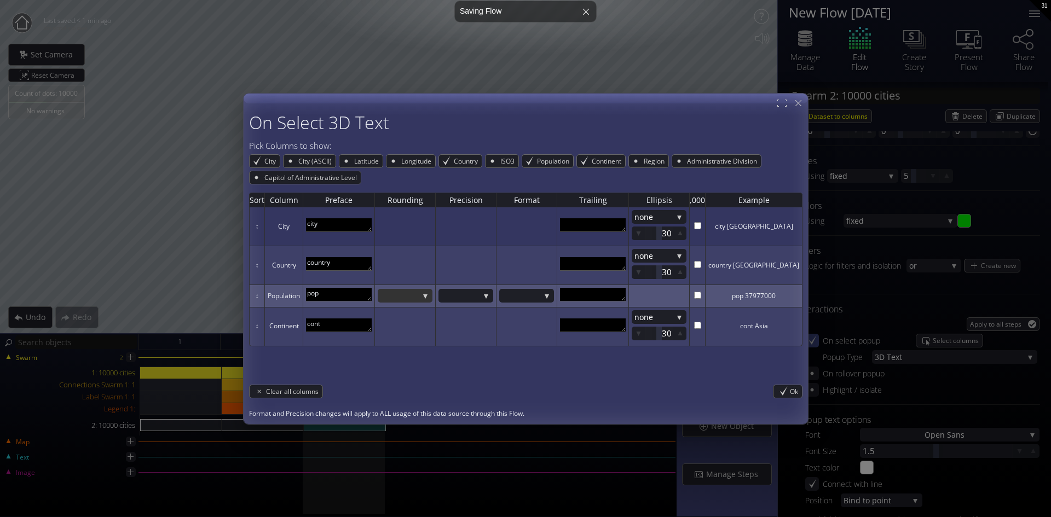
click at [432, 293] on div at bounding box center [405, 296] width 55 height 14
click at [407, 289] on span "1K" at bounding box center [402, 288] width 44 height 15
click at [700, 294] on input "checkbox" at bounding box center [696, 294] width 7 height 7
checkbox input "true"
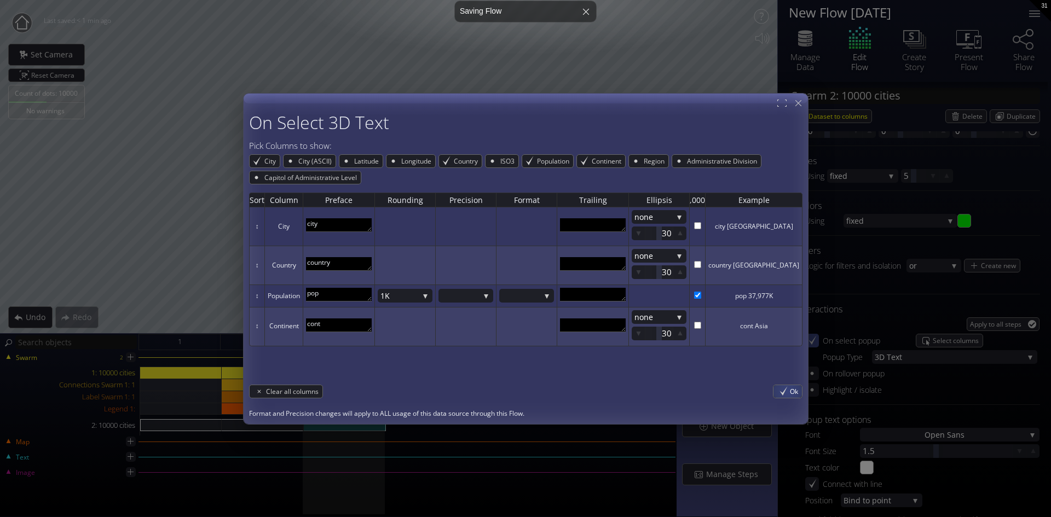
click at [784, 390] on div "Ok" at bounding box center [787, 391] width 28 height 13
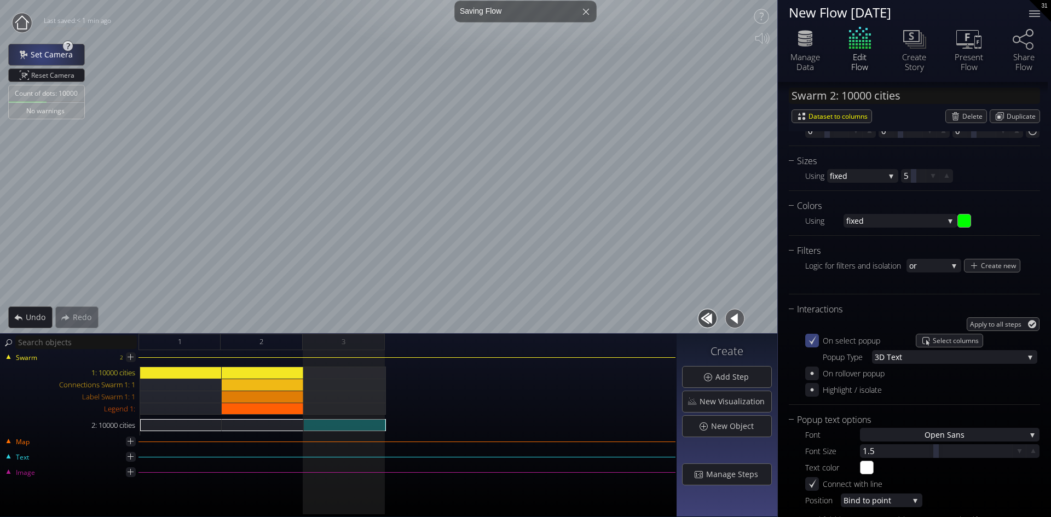
click at [42, 56] on span "Set Camera" at bounding box center [54, 54] width 49 height 11
click at [729, 379] on span "Add Step" at bounding box center [735, 377] width 40 height 11
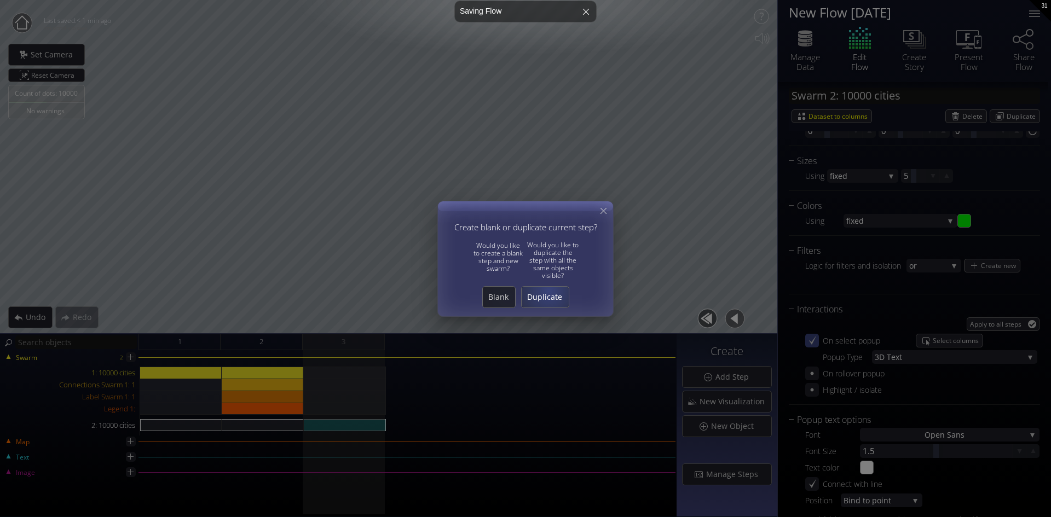
click at [550, 294] on span "Duplicate" at bounding box center [544, 297] width 47 height 11
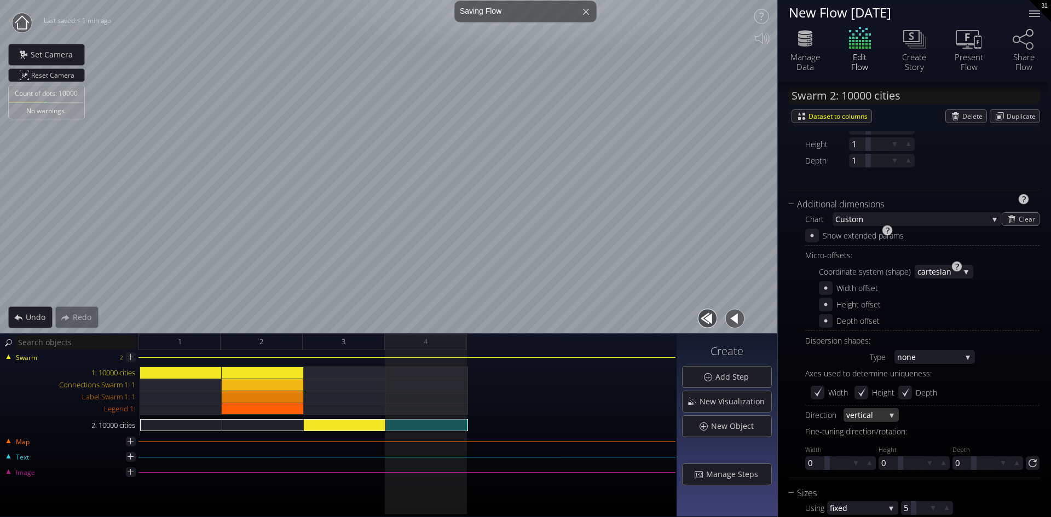
scroll to position [171, 0]
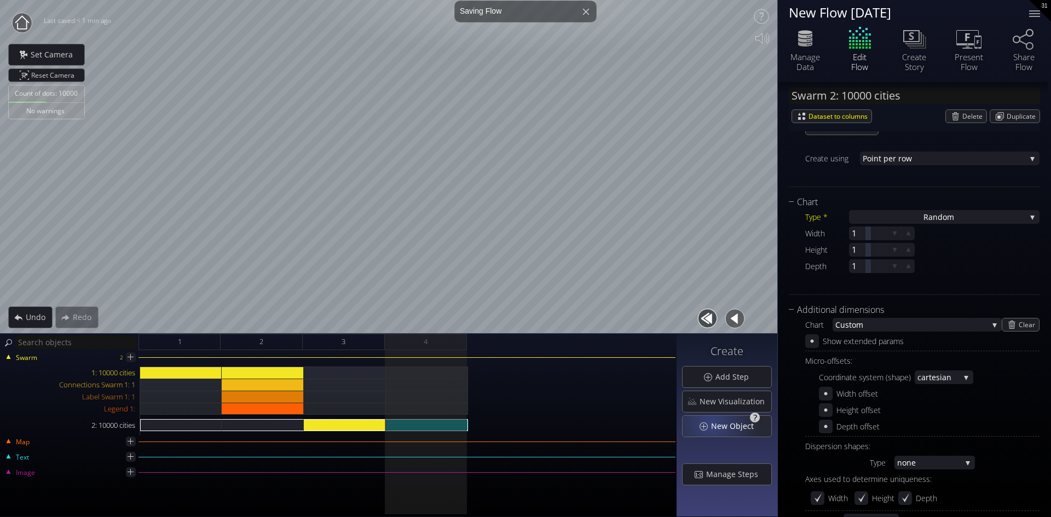
click at [713, 423] on span "New Object" at bounding box center [735, 426] width 50 height 11
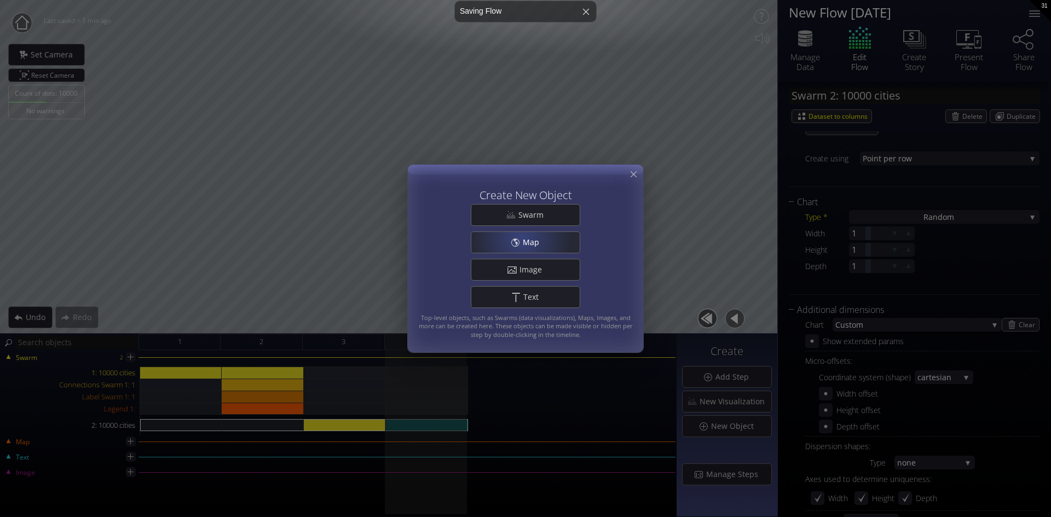
click at [520, 237] on div "Map" at bounding box center [525, 242] width 108 height 21
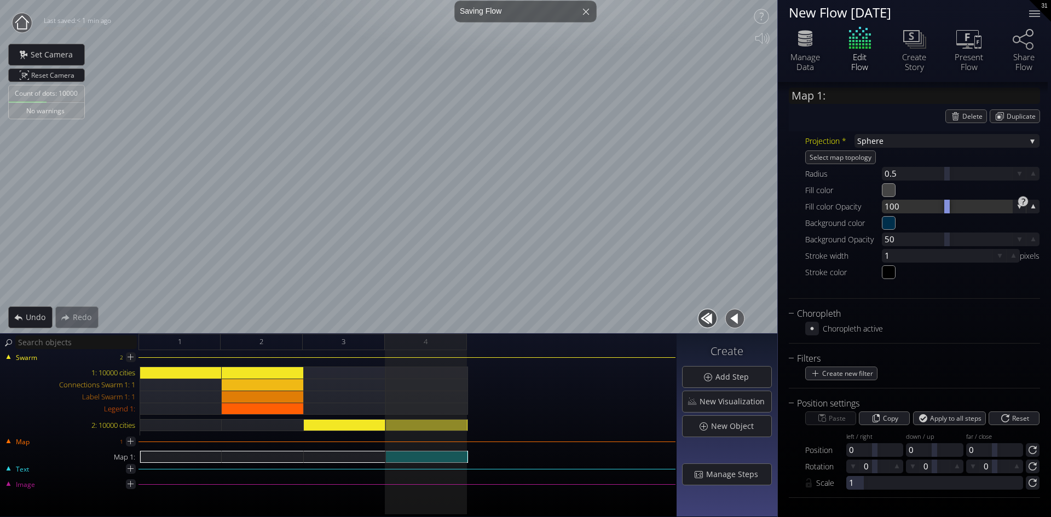
scroll to position [0, 0]
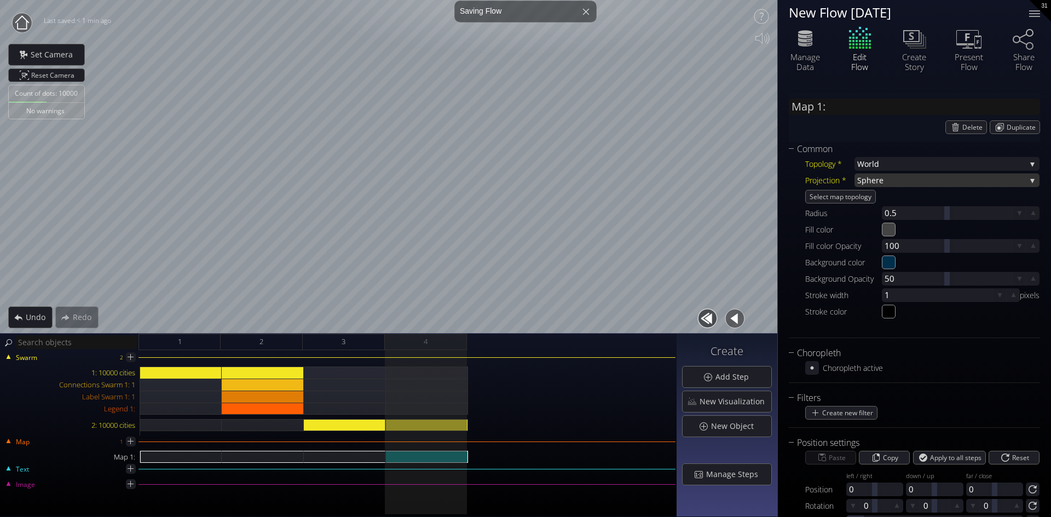
click at [921, 180] on span "here" at bounding box center [945, 180] width 159 height 14
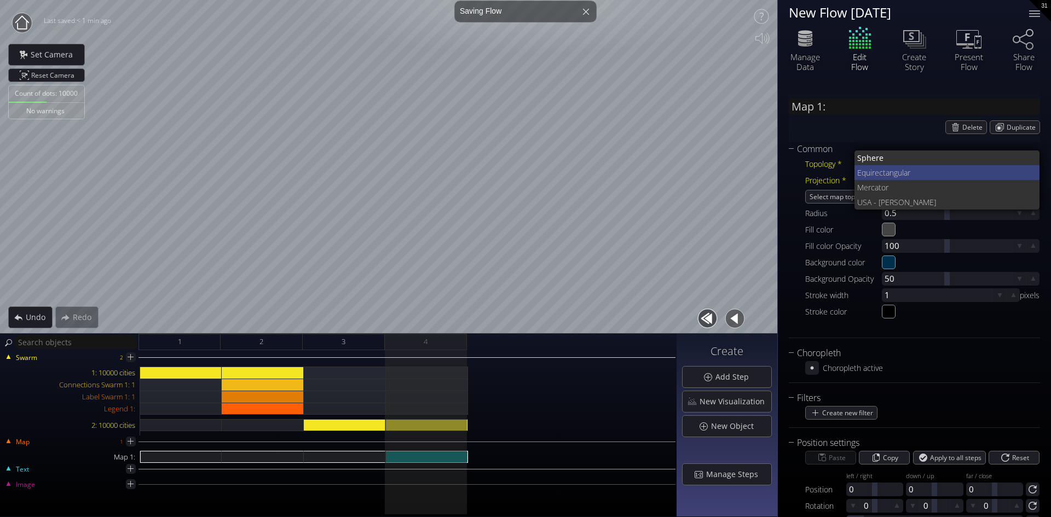
click at [892, 171] on span "ectangular" at bounding box center [952, 172] width 156 height 15
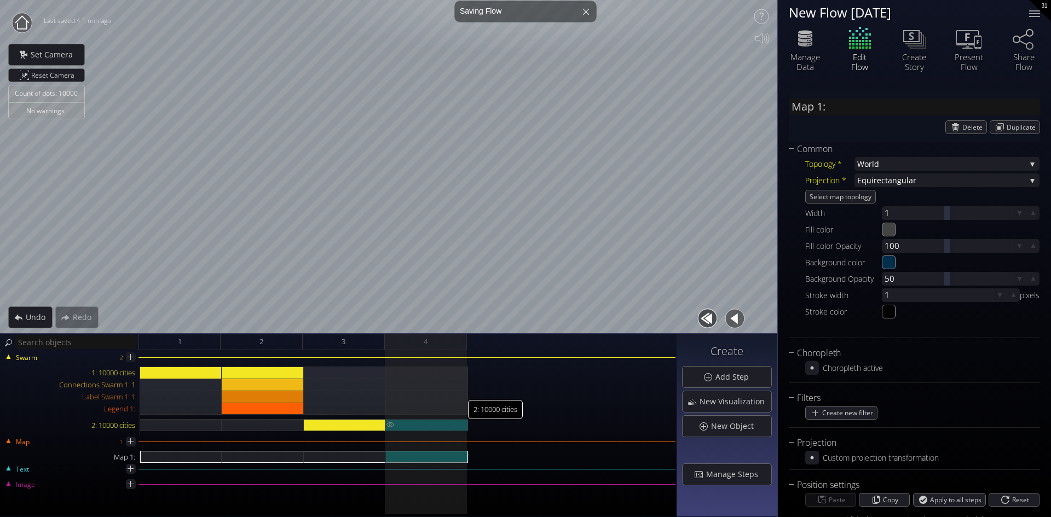
click at [391, 423] on img at bounding box center [390, 424] width 9 height 11
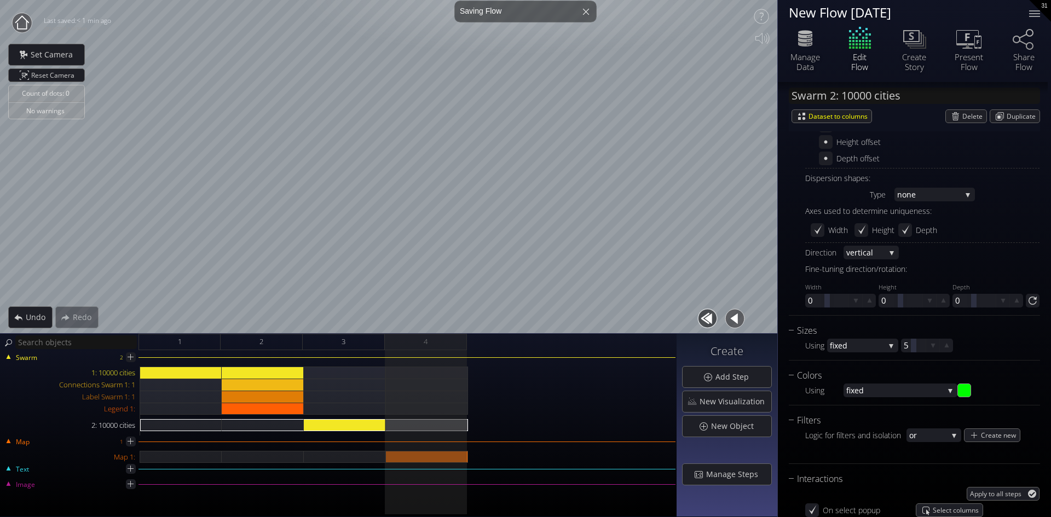
scroll to position [275, 0]
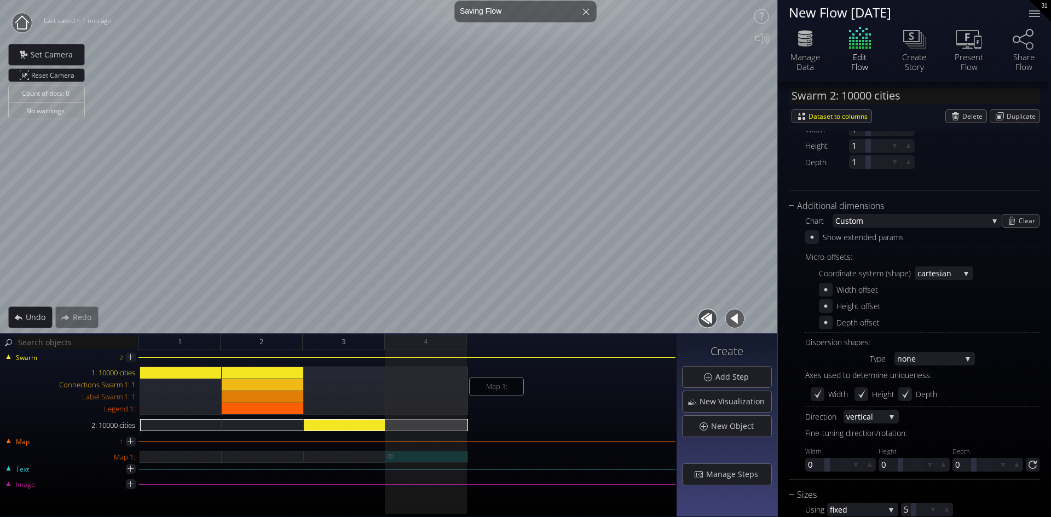
click at [424, 453] on div "Map 1:" at bounding box center [427, 457] width 82 height 12
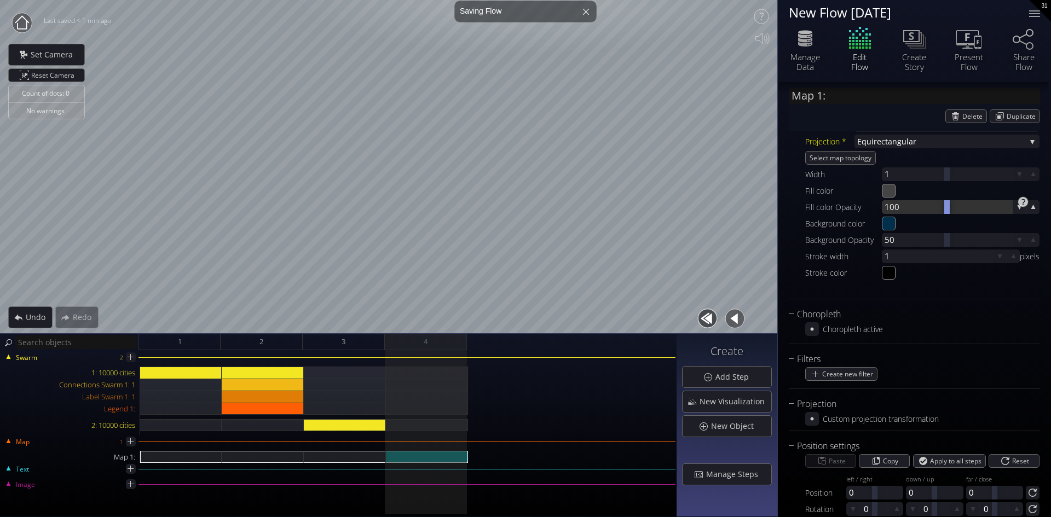
scroll to position [0, 0]
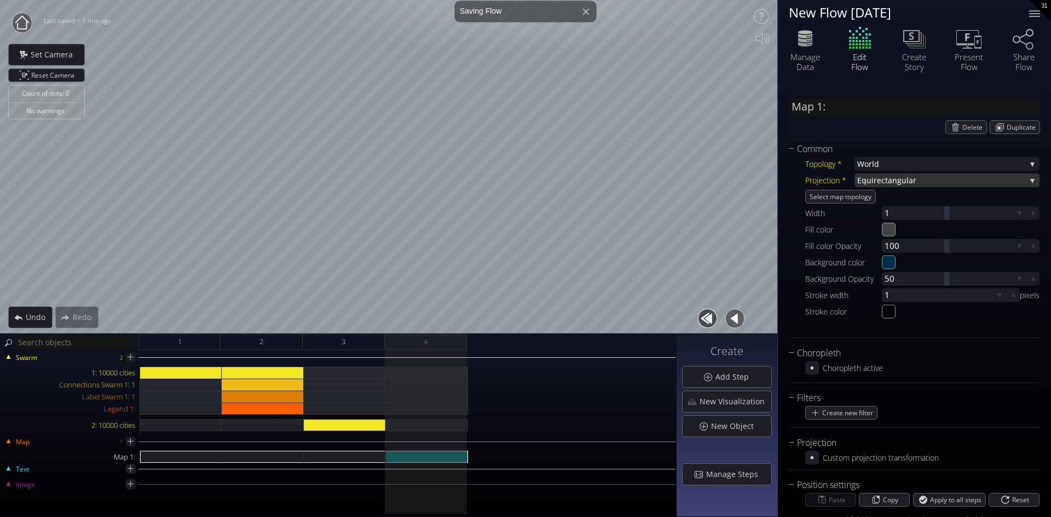
click at [926, 183] on span "ectangular" at bounding box center [951, 180] width 149 height 14
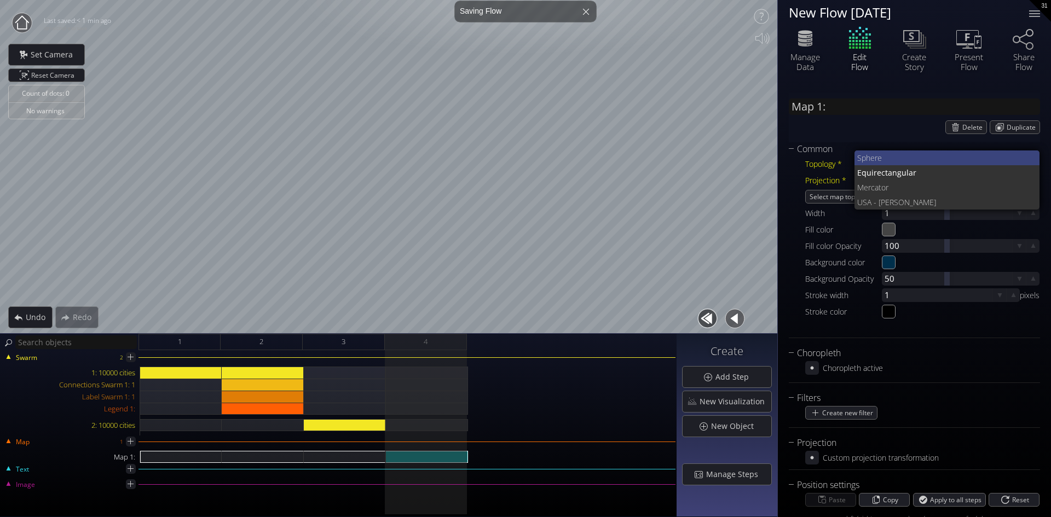
click at [874, 160] on span "here" at bounding box center [948, 157] width 165 height 15
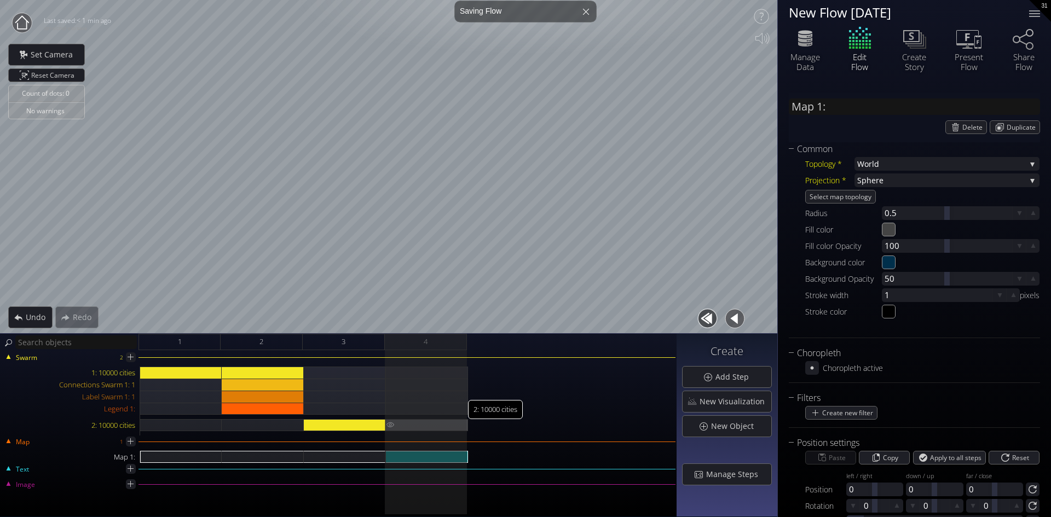
click at [390, 427] on img at bounding box center [390, 424] width 9 height 11
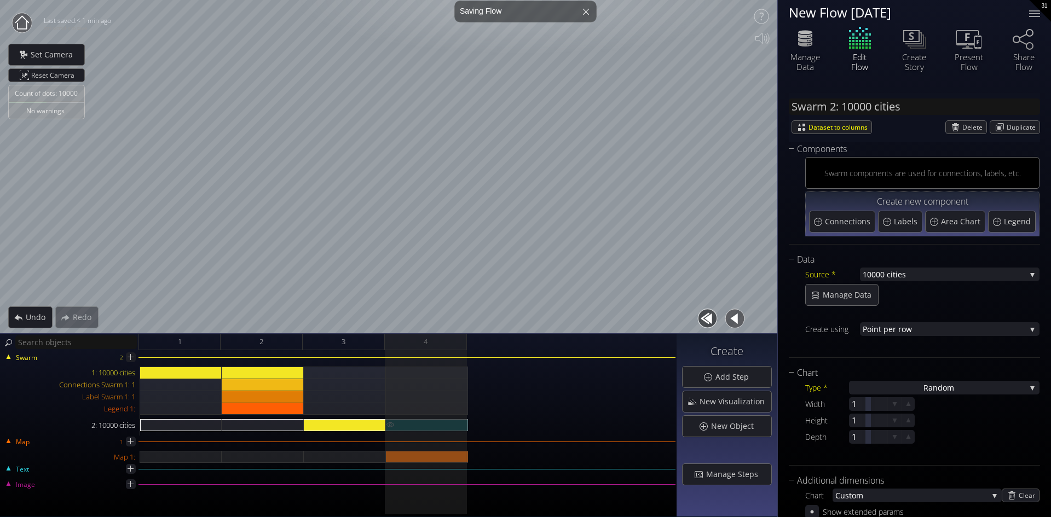
click at [390, 427] on img at bounding box center [390, 424] width 9 height 11
click at [424, 457] on div "Map 1:" at bounding box center [427, 457] width 82 height 12
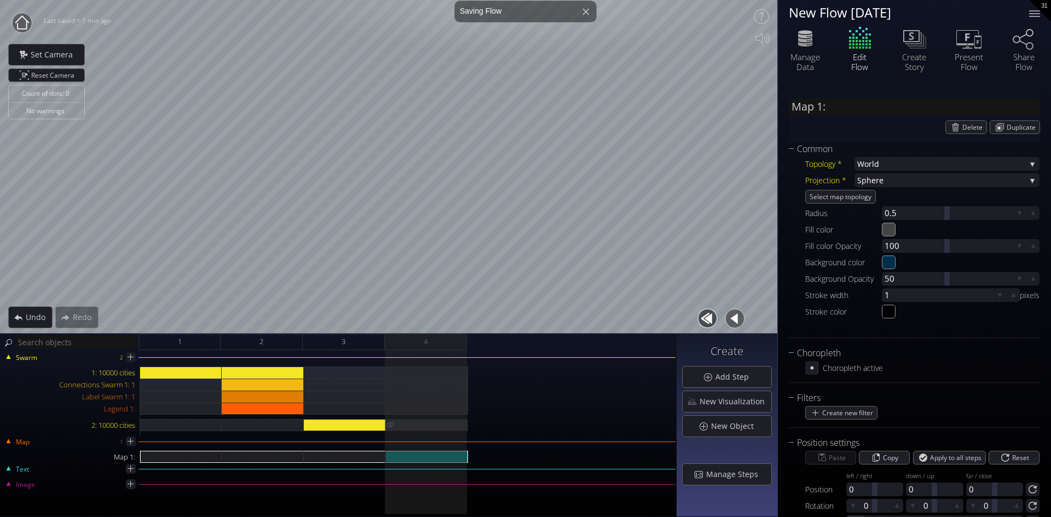
click at [390, 426] on img at bounding box center [390, 424] width 9 height 11
type input "Swarm 2: 10000 cities"
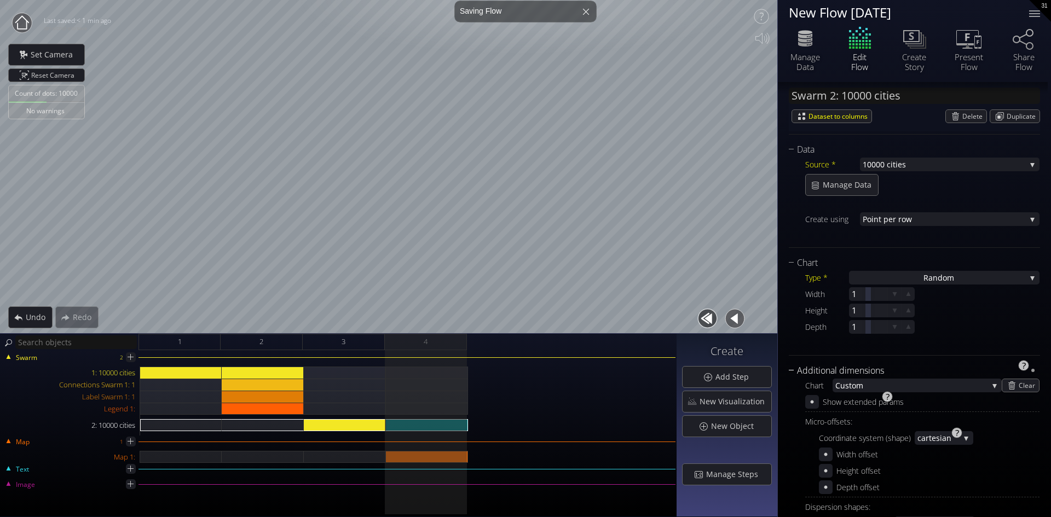
scroll to position [109, 0]
click at [933, 275] on span "ndom" at bounding box center [942, 278] width 21 height 14
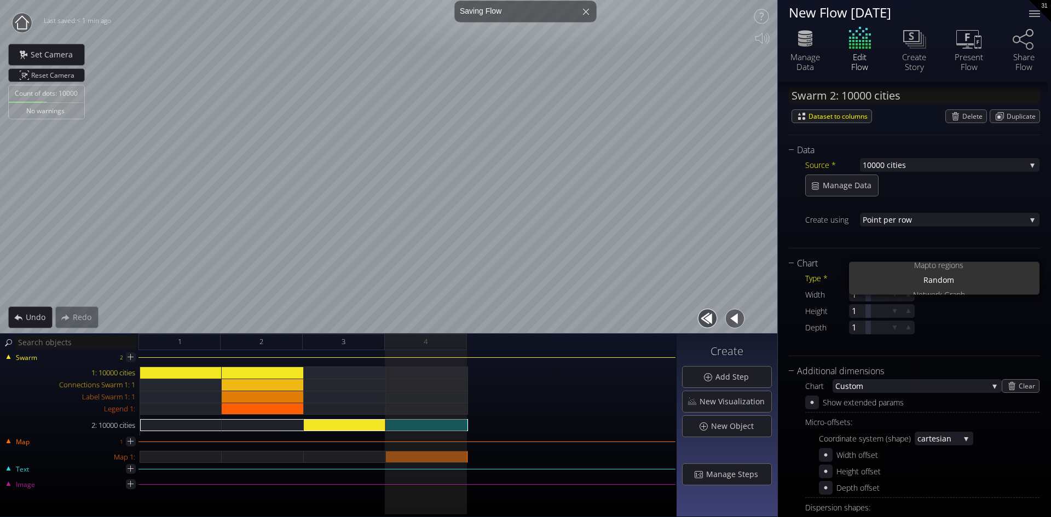
scroll to position [0, 0]
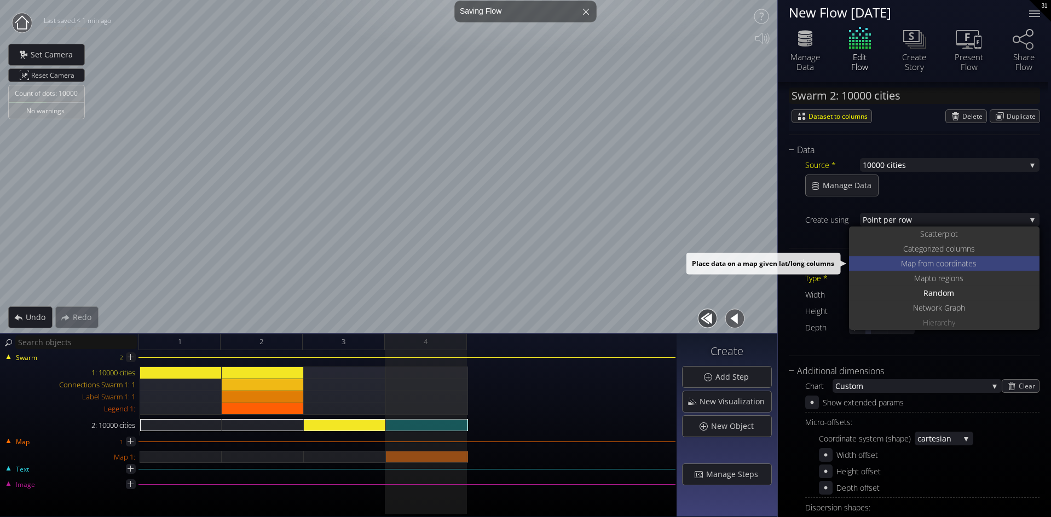
click at [927, 263] on span "Map from c" at bounding box center [920, 263] width 39 height 15
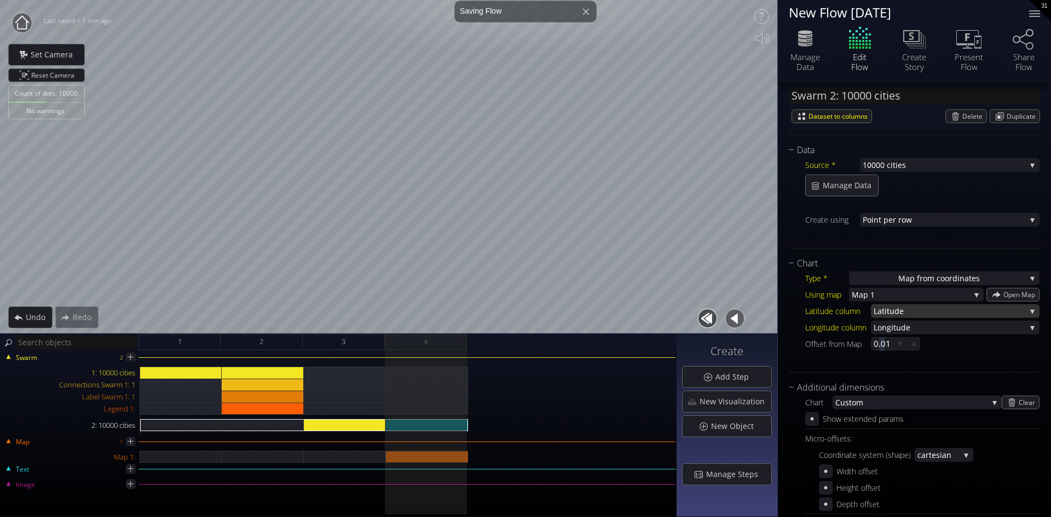
click at [1027, 306] on div "Latitu de" at bounding box center [955, 311] width 169 height 14
click at [913, 328] on span "e" at bounding box center [966, 328] width 120 height 14
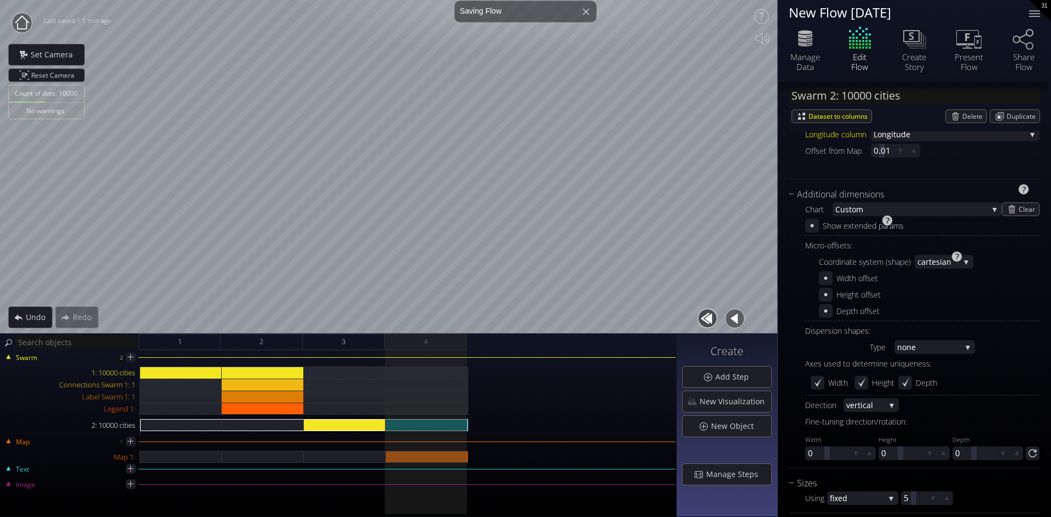
scroll to position [328, 0]
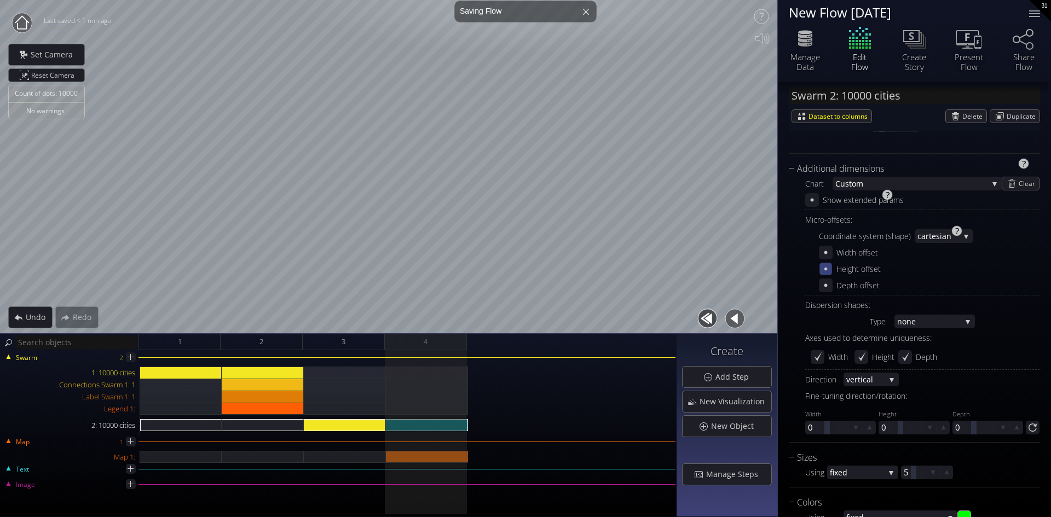
click at [829, 270] on icon at bounding box center [825, 268] width 9 height 9
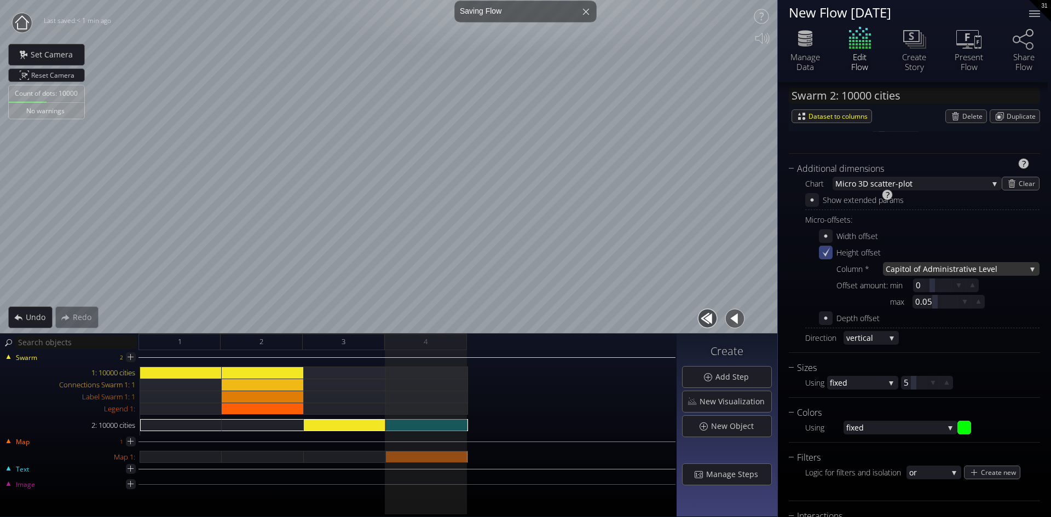
click at [929, 270] on span "Capitol of Administra" at bounding box center [924, 269] width 78 height 14
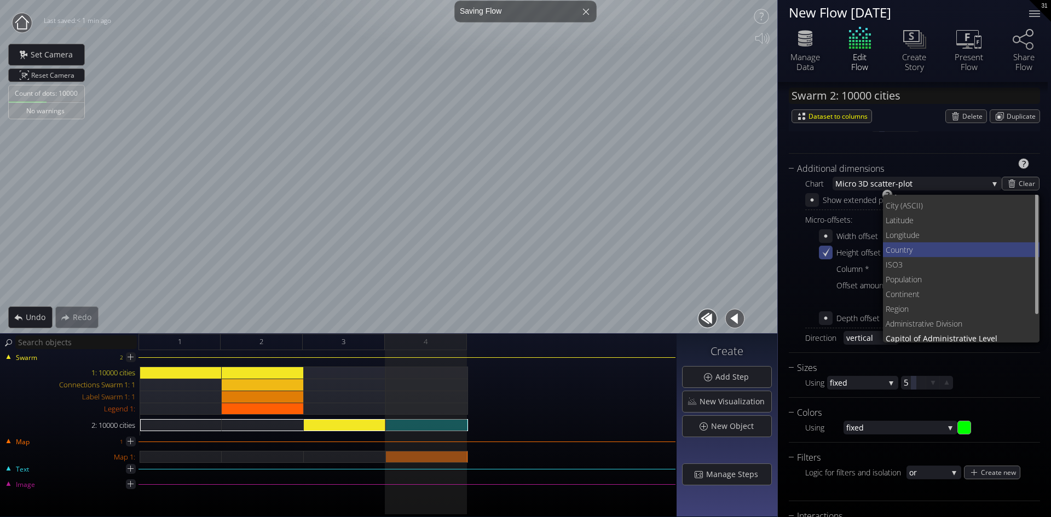
scroll to position [0, 0]
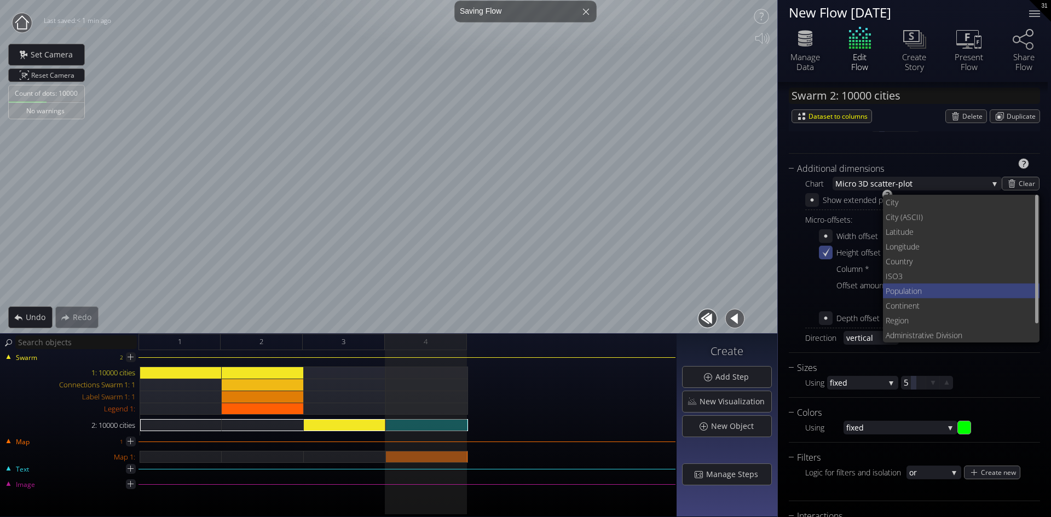
click at [906, 291] on span "Population" at bounding box center [958, 290] width 146 height 15
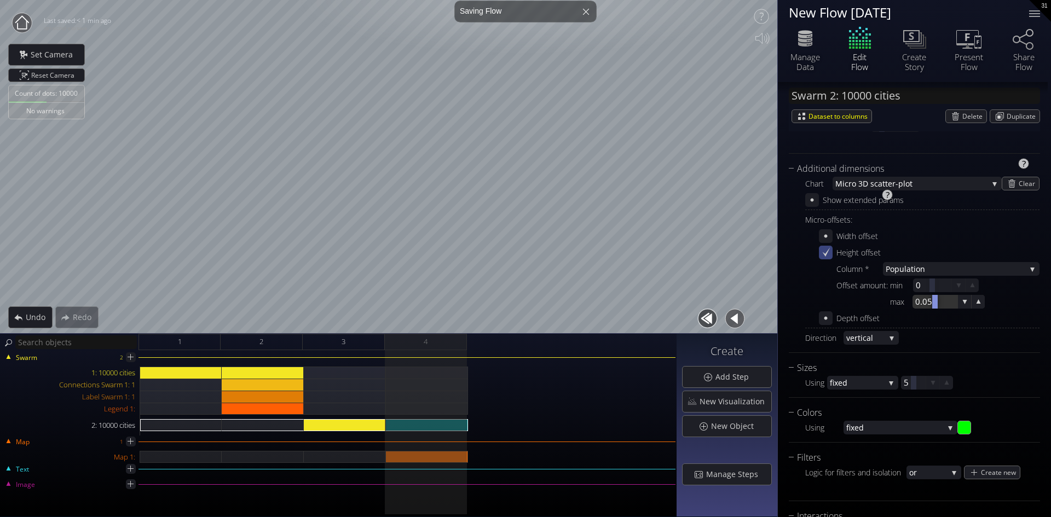
click at [924, 302] on div at bounding box center [934, 302] width 45 height 14
type input ".5"
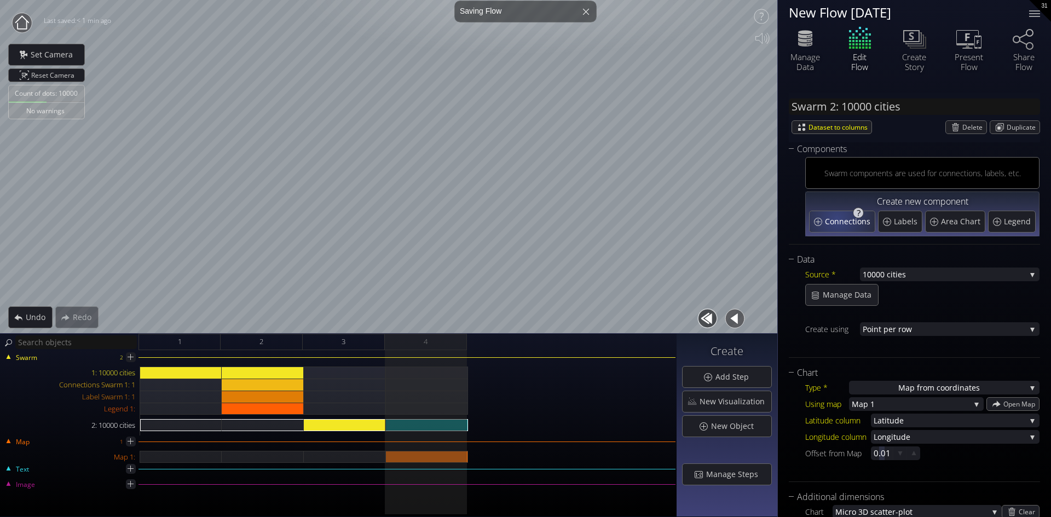
click at [836, 218] on span "Connections" at bounding box center [849, 221] width 48 height 11
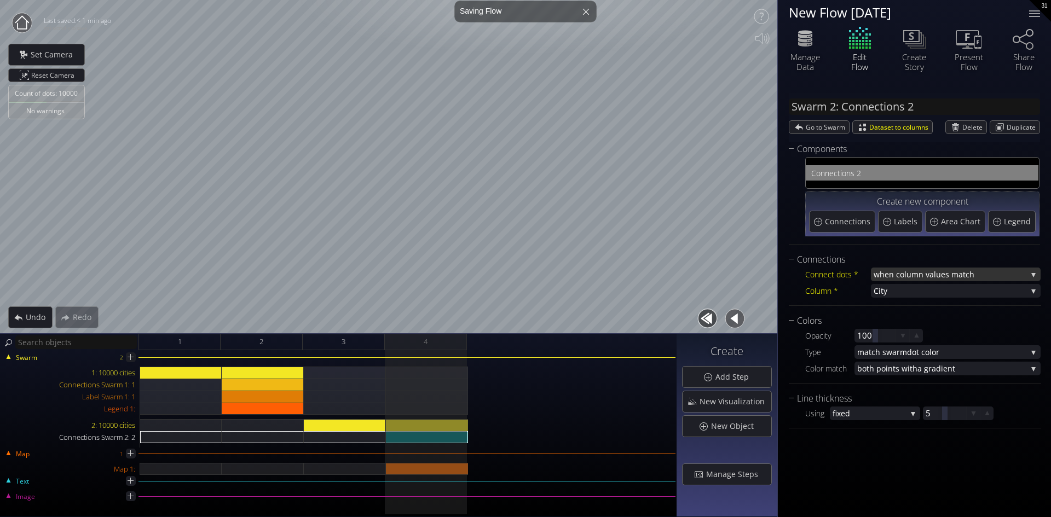
click at [908, 273] on span "when column va" at bounding box center [903, 275] width 60 height 14
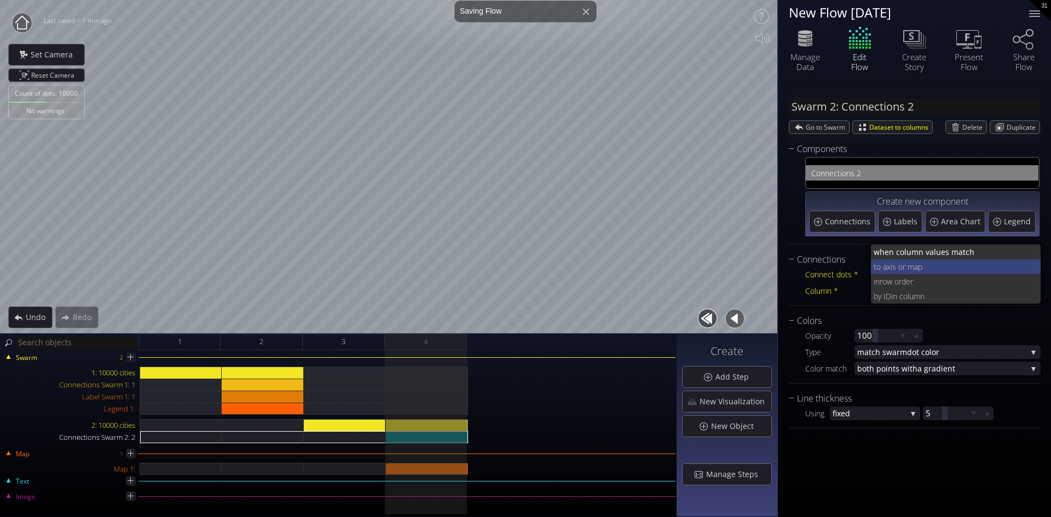
click at [903, 267] on span "xis or map" at bounding box center [959, 266] width 146 height 15
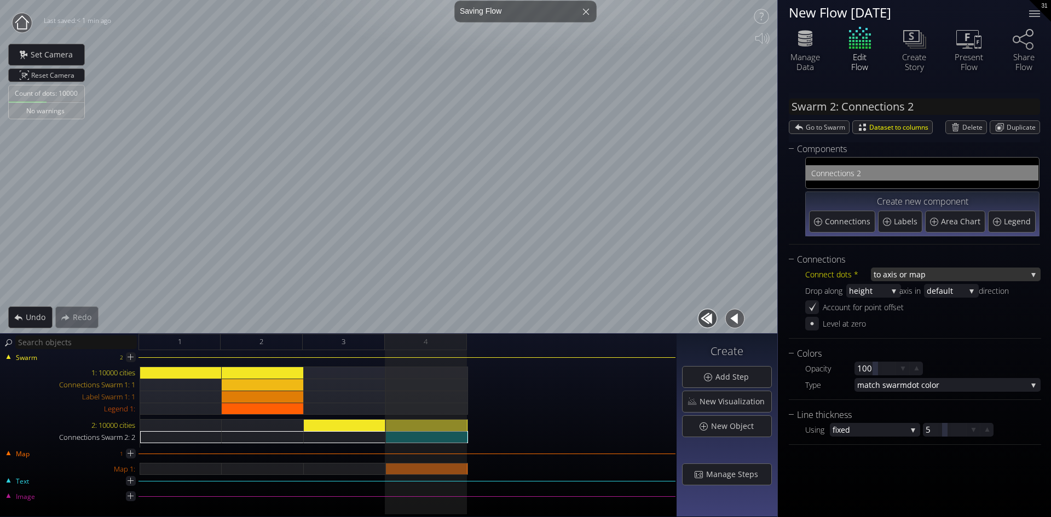
click at [903, 271] on span "xis or map" at bounding box center [957, 275] width 140 height 14
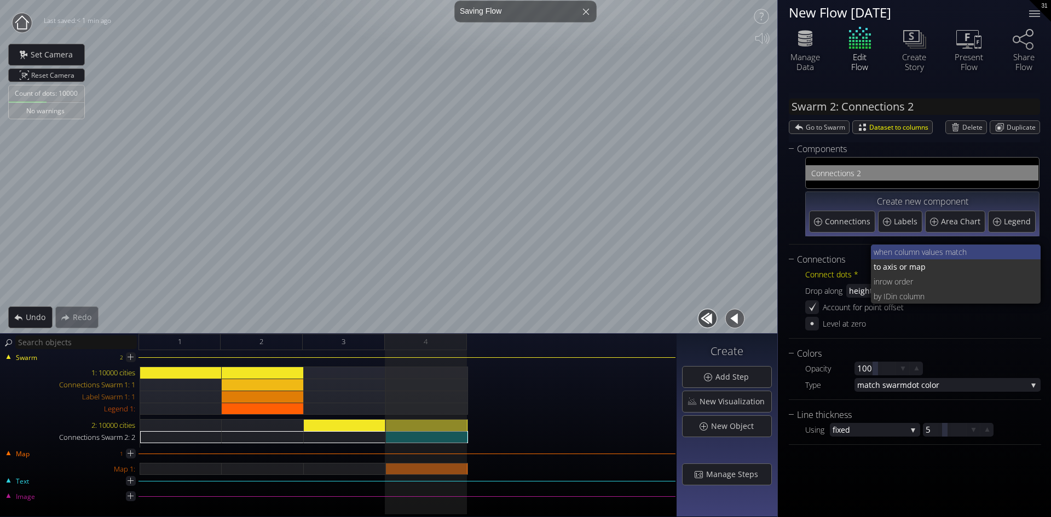
click at [902, 251] on span "when column va" at bounding box center [900, 252] width 55 height 15
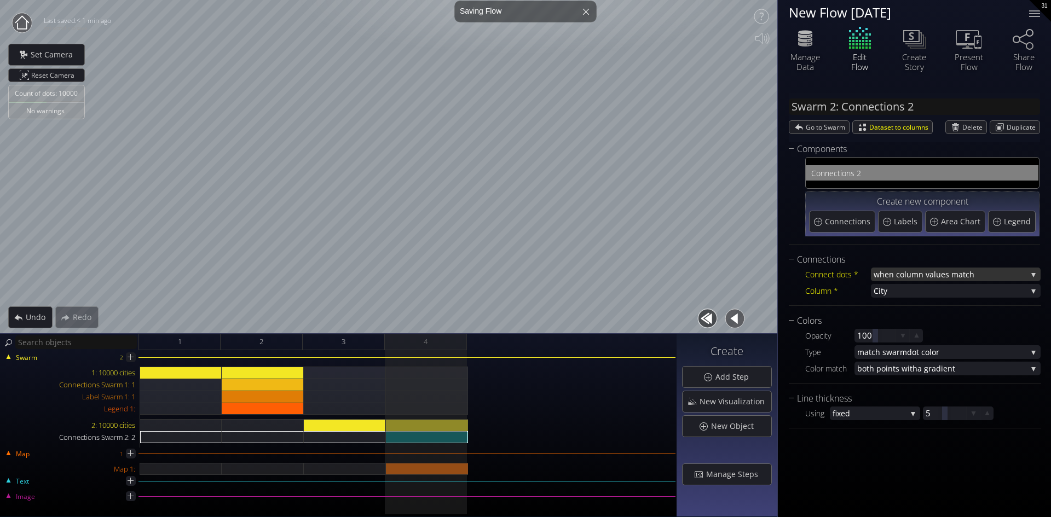
click at [903, 276] on span "when column va" at bounding box center [903, 275] width 60 height 14
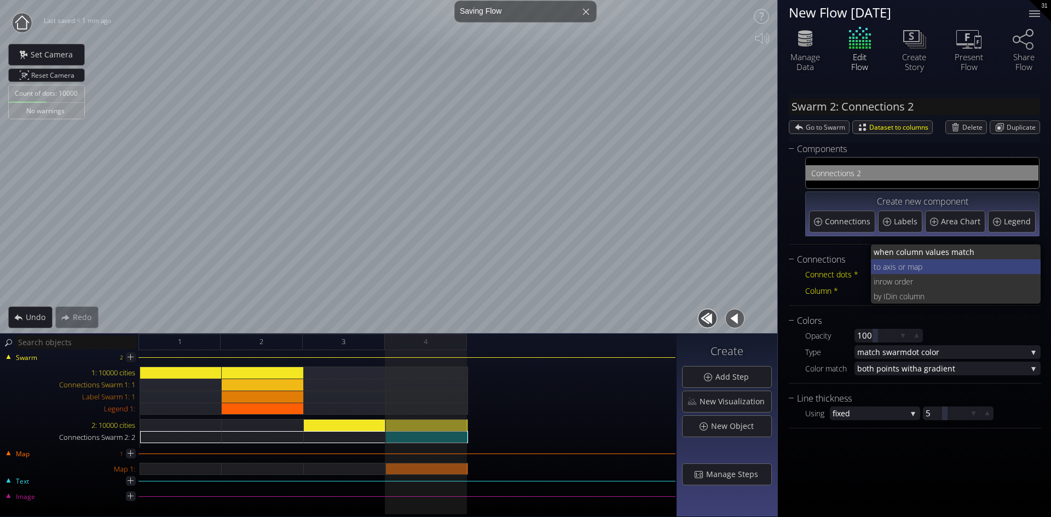
click at [903, 269] on span "xis or map" at bounding box center [959, 266] width 146 height 15
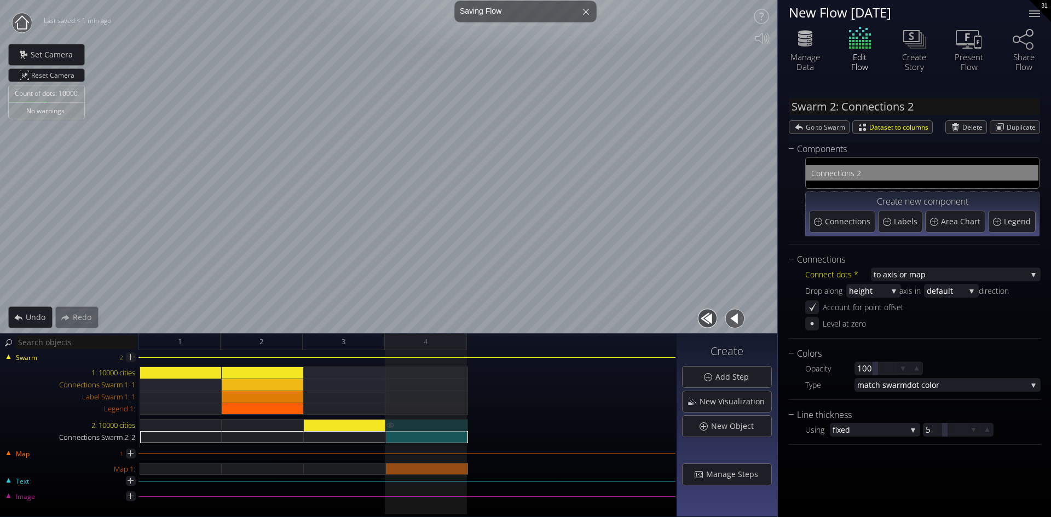
click at [421, 422] on div "2: 10000 cities" at bounding box center [427, 425] width 82 height 12
type input "Swarm 2: 10000 cities"
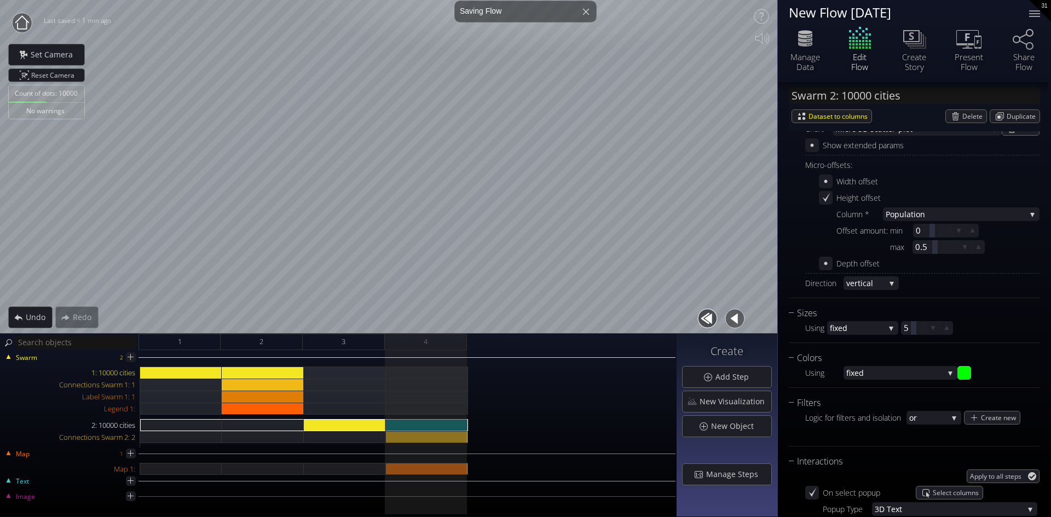
scroll to position [438, 0]
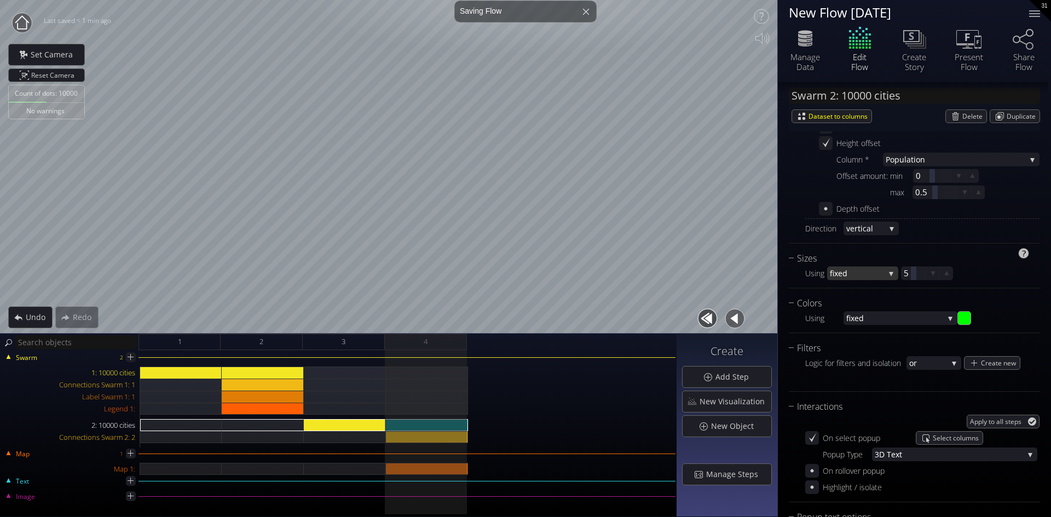
click at [889, 271] on div "fixed" at bounding box center [862, 273] width 71 height 14
click at [839, 274] on span "fixed" at bounding box center [857, 273] width 55 height 14
click at [840, 260] on span "ale values" at bounding box center [863, 265] width 53 height 15
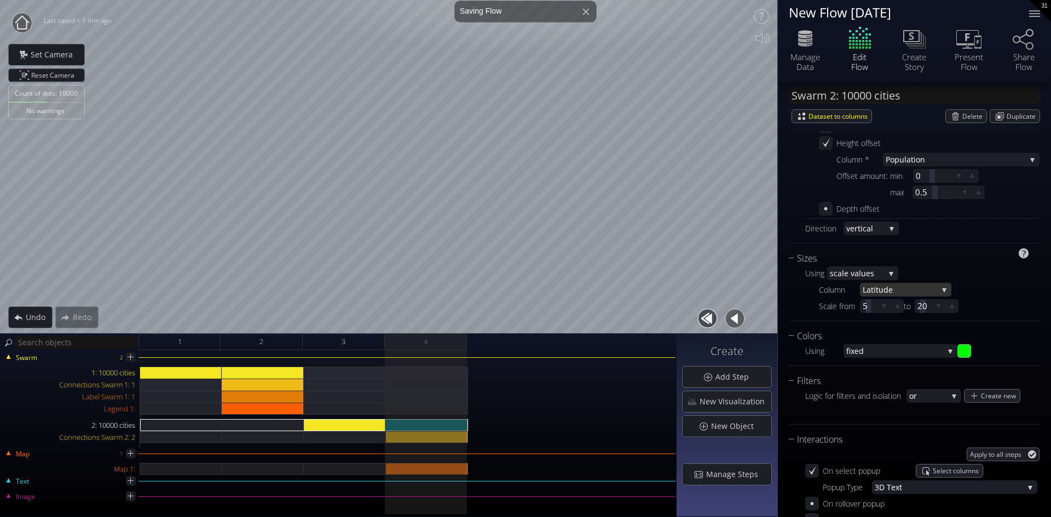
click at [877, 288] on span "Latitu" at bounding box center [872, 290] width 21 height 14
click at [877, 297] on span "Population" at bounding box center [902, 296] width 80 height 15
click at [864, 304] on div at bounding box center [868, 306] width 16 height 14
click at [868, 303] on div at bounding box center [867, 306] width 5 height 14
type input "5"
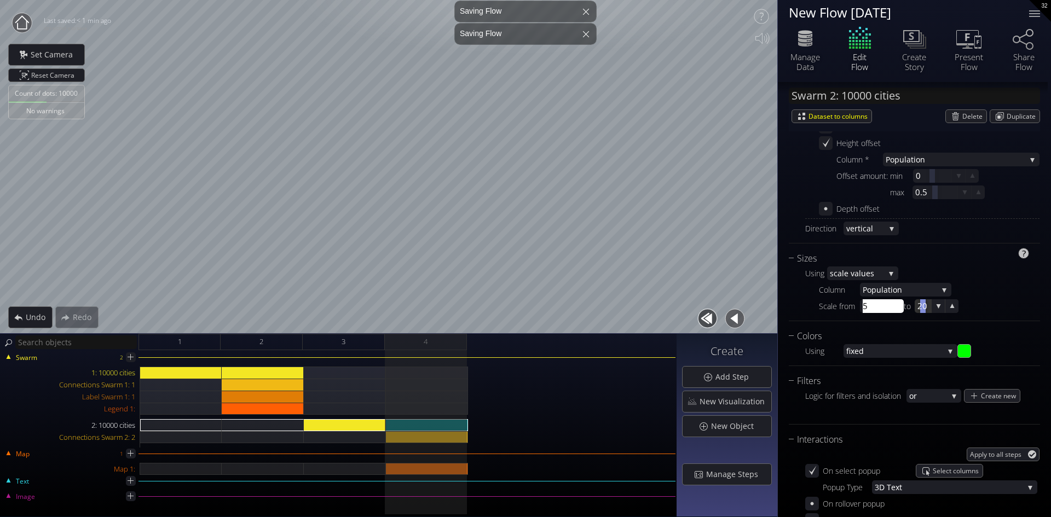
click at [919, 301] on div at bounding box center [922, 306] width 16 height 14
type input "30"
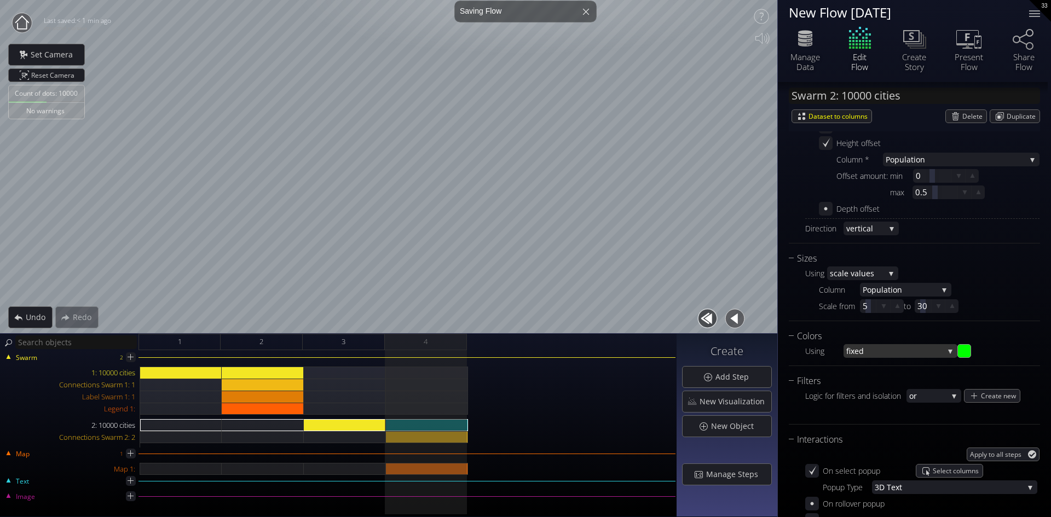
click at [947, 349] on div "fixed" at bounding box center [900, 351] width 114 height 14
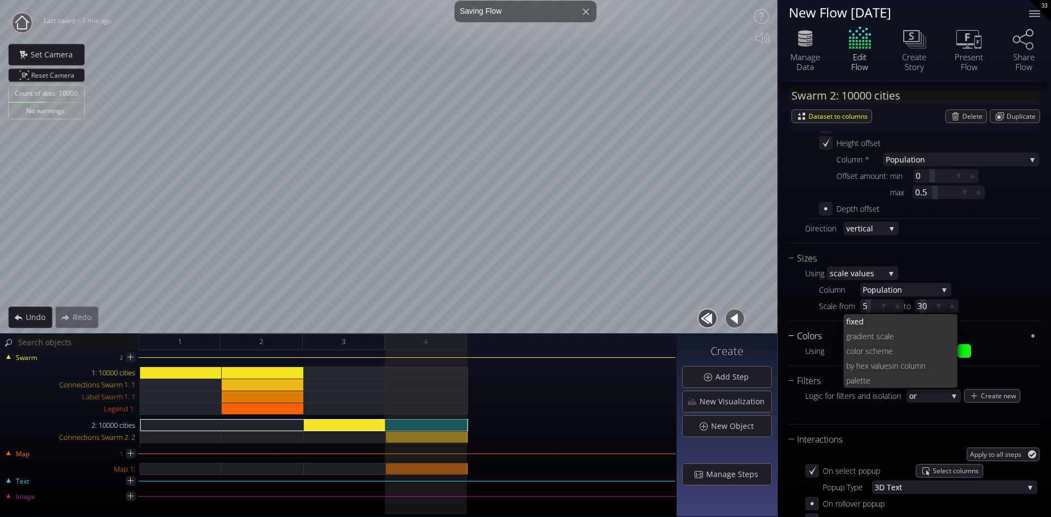
click at [1013, 336] on div "Colors" at bounding box center [906, 336] width 237 height 14
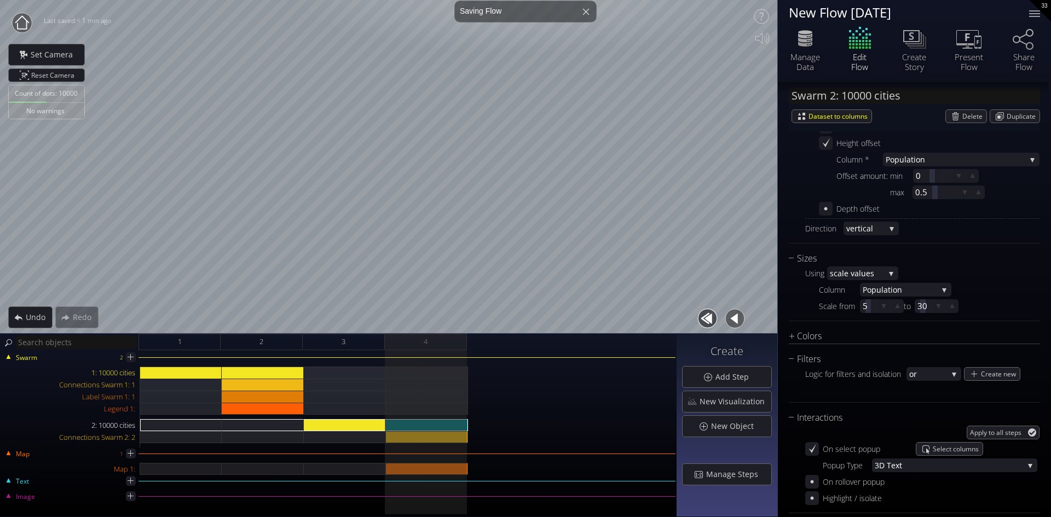
click at [788, 337] on div "Swarm 2: 10000 cities Dataset to columns [GEOGRAPHIC_DATA] Duplicate Components…" at bounding box center [914, 159] width 273 height 1030
click at [791, 336] on div "Colors" at bounding box center [906, 336] width 237 height 14
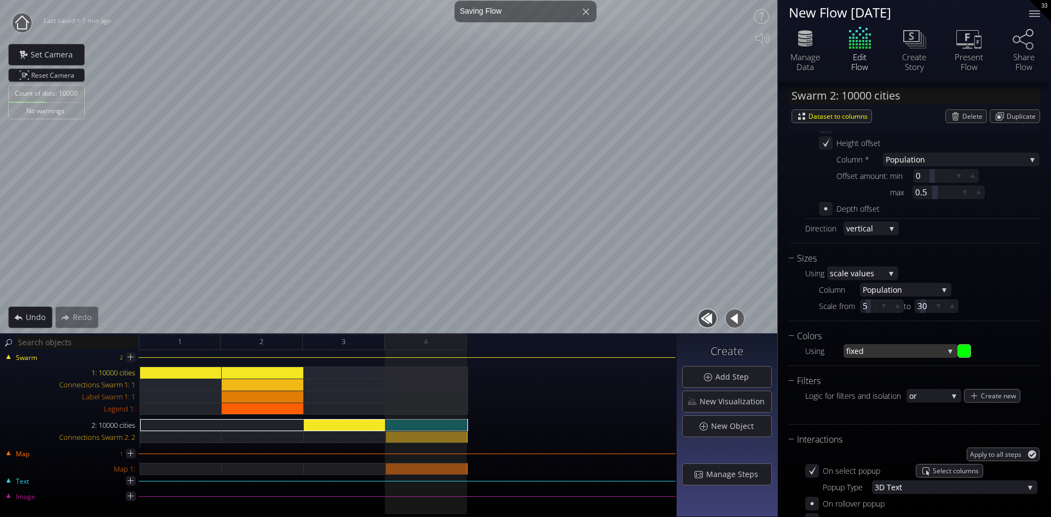
click at [907, 348] on span "fixed" at bounding box center [894, 351] width 97 height 14
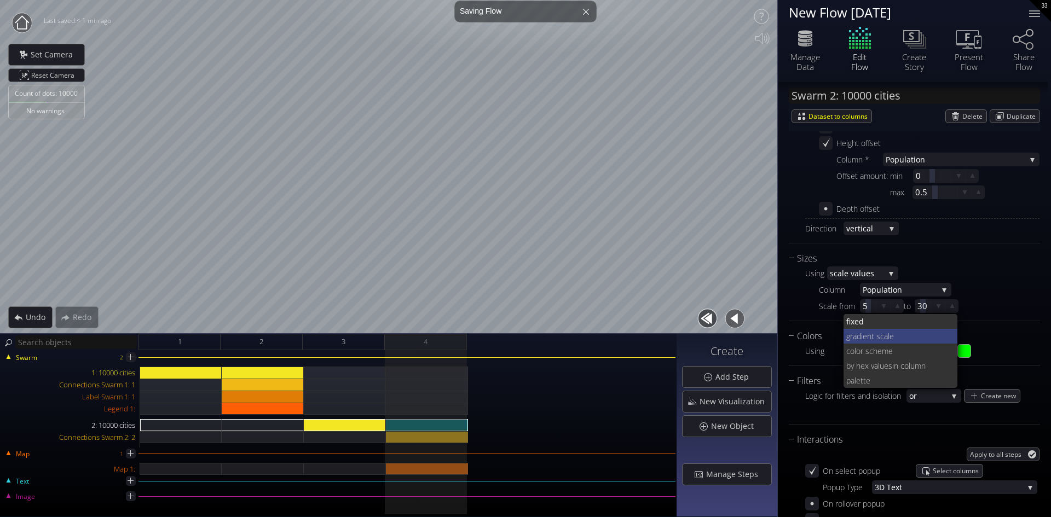
click at [875, 337] on span "ient scale" at bounding box center [905, 336] width 88 height 15
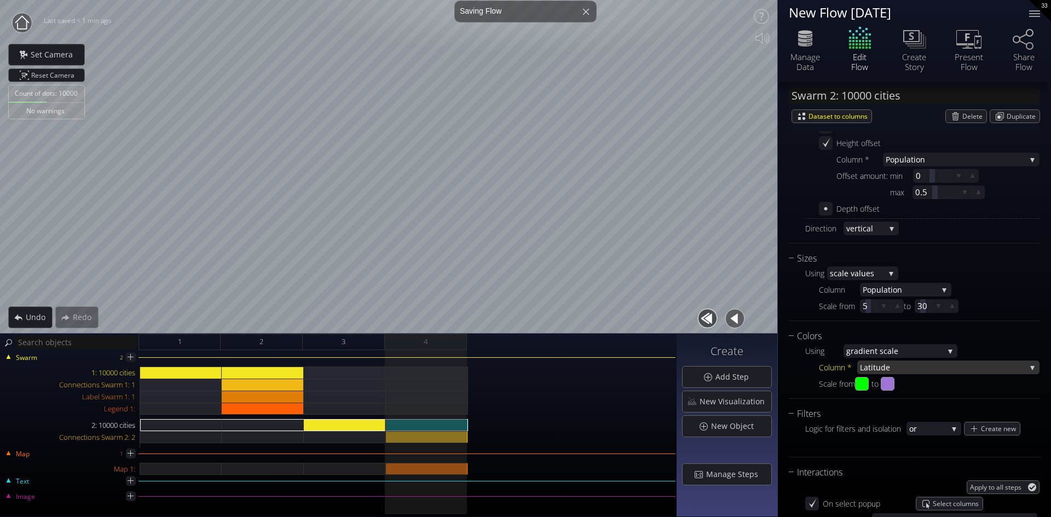
click at [882, 367] on span "de" at bounding box center [952, 368] width 145 height 14
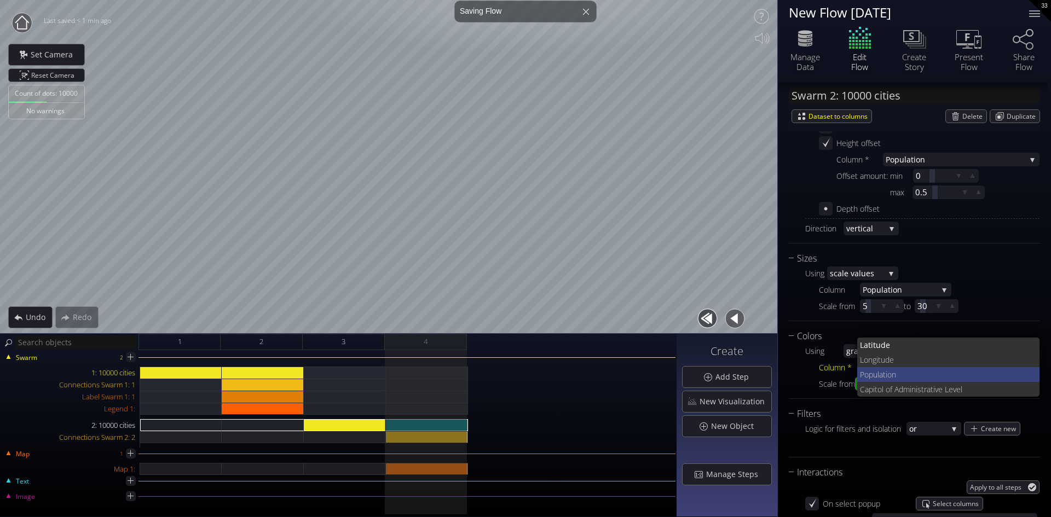
click at [877, 372] on span "Population" at bounding box center [945, 374] width 171 height 15
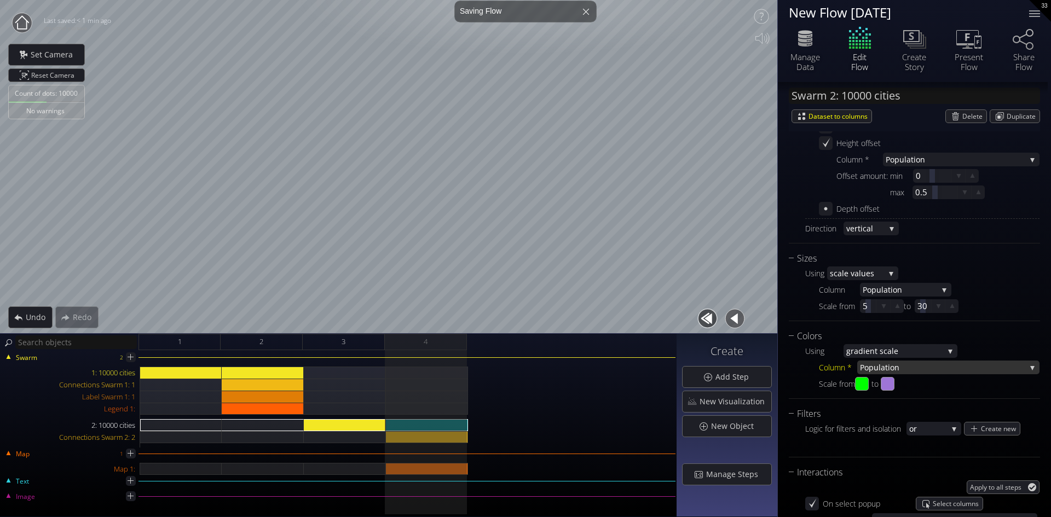
click at [879, 365] on span "Population" at bounding box center [943, 368] width 166 height 14
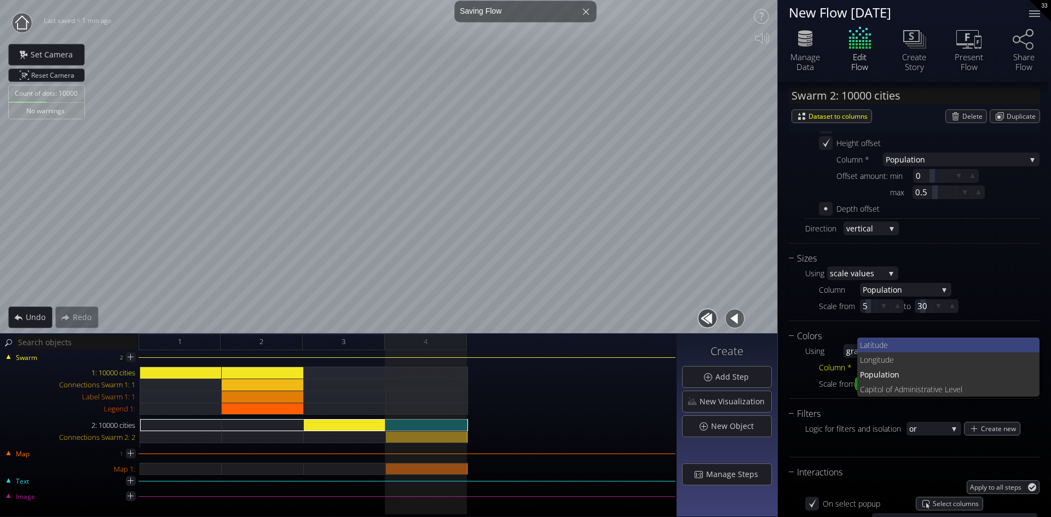
click at [873, 341] on span "Latitu" at bounding box center [869, 345] width 19 height 15
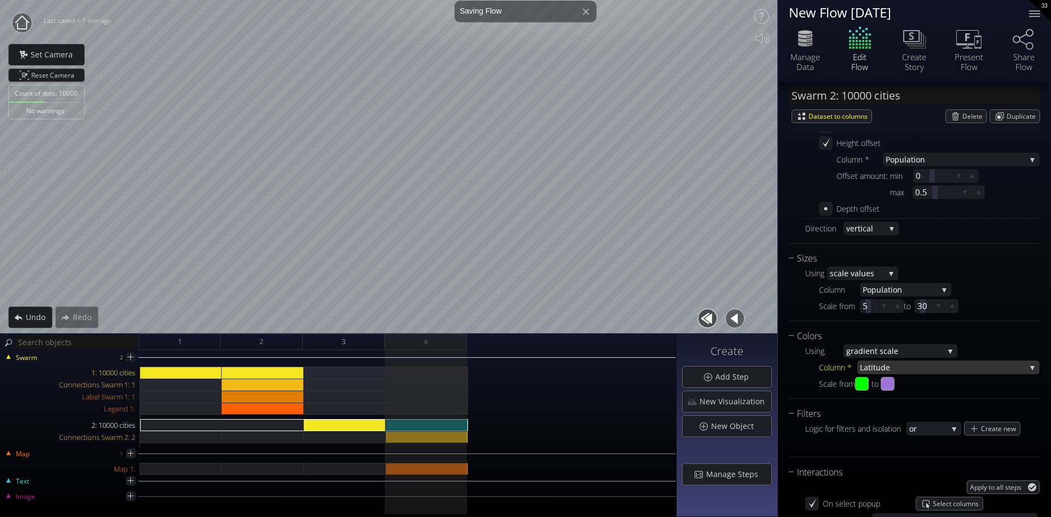
click at [887, 366] on span "de" at bounding box center [952, 368] width 145 height 14
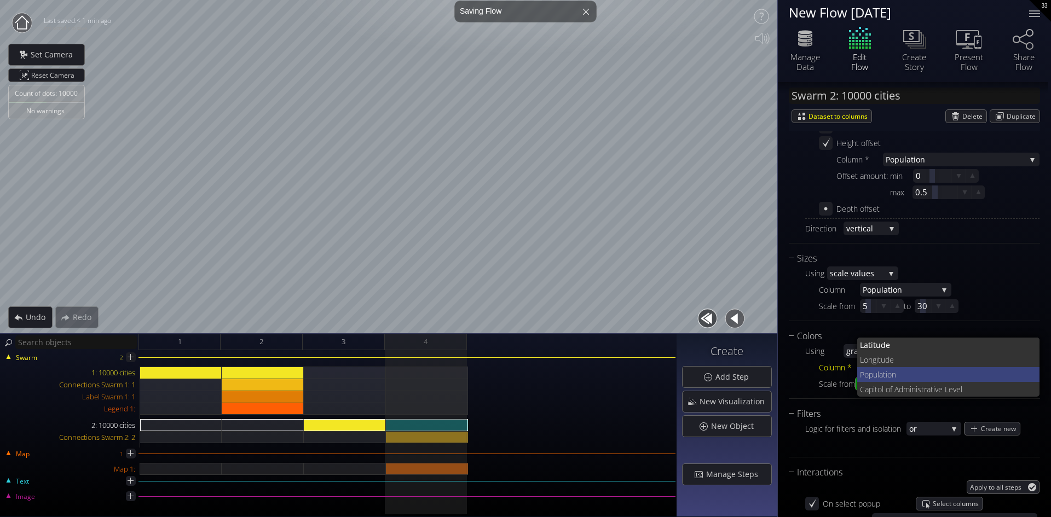
click at [875, 372] on span "Population" at bounding box center [945, 374] width 171 height 15
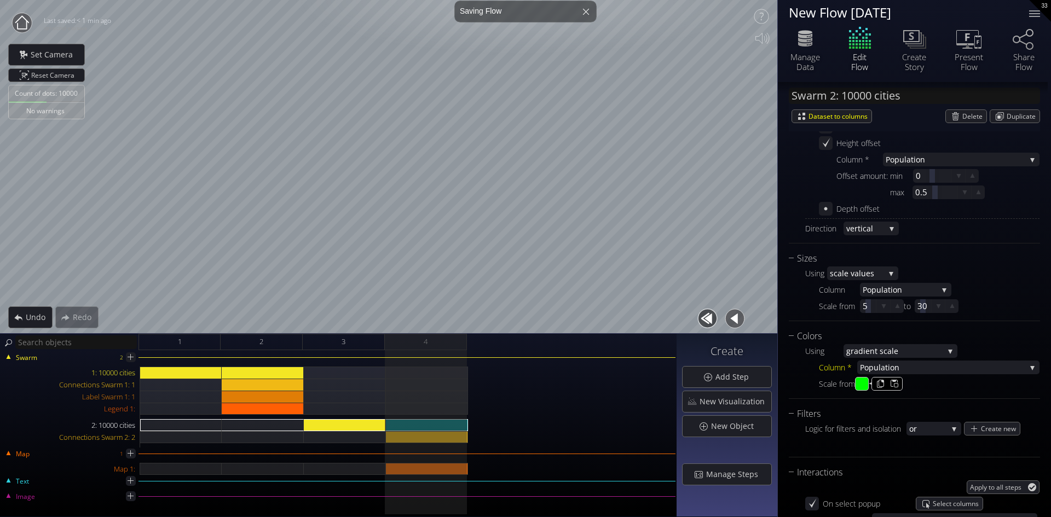
click at [867, 385] on input "#00ff00" at bounding box center [862, 385] width 14 height 14
type input "#eeff00"
click at [943, 390] on div "Scale from #eeff00 to #9e75d7" at bounding box center [929, 384] width 221 height 14
click at [895, 385] on input "#9e75d7" at bounding box center [888, 385] width 14 height 14
click at [991, 386] on div "Scale from #eeff00 to #d78d75" at bounding box center [929, 384] width 221 height 14
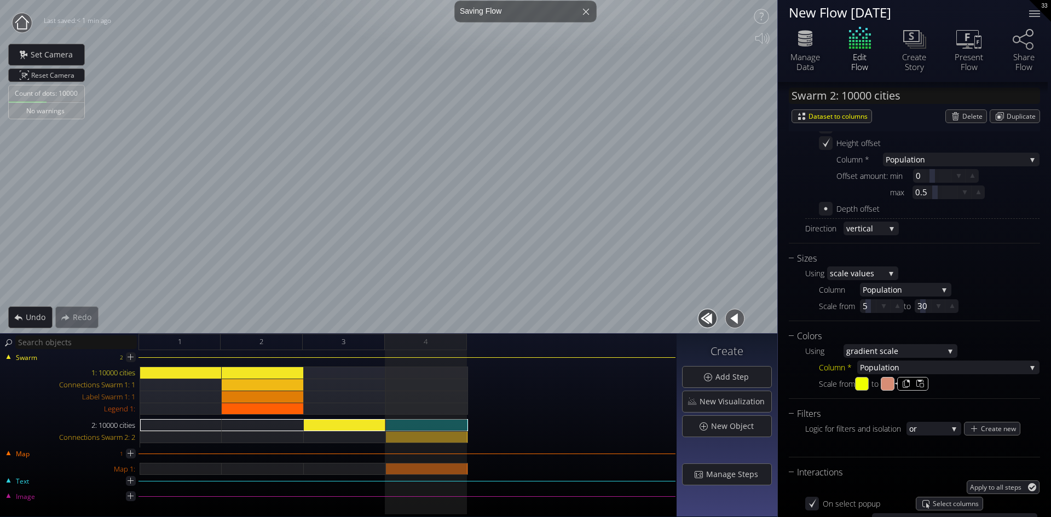
click at [891, 384] on input "#d78d75" at bounding box center [888, 385] width 14 height 14
type input "#e72a08"
click at [971, 388] on div "Scale from #eeff00 to #e72a08" at bounding box center [929, 384] width 221 height 14
click at [868, 384] on input "#eeff00" at bounding box center [862, 385] width 14 height 14
type input "#dde28d"
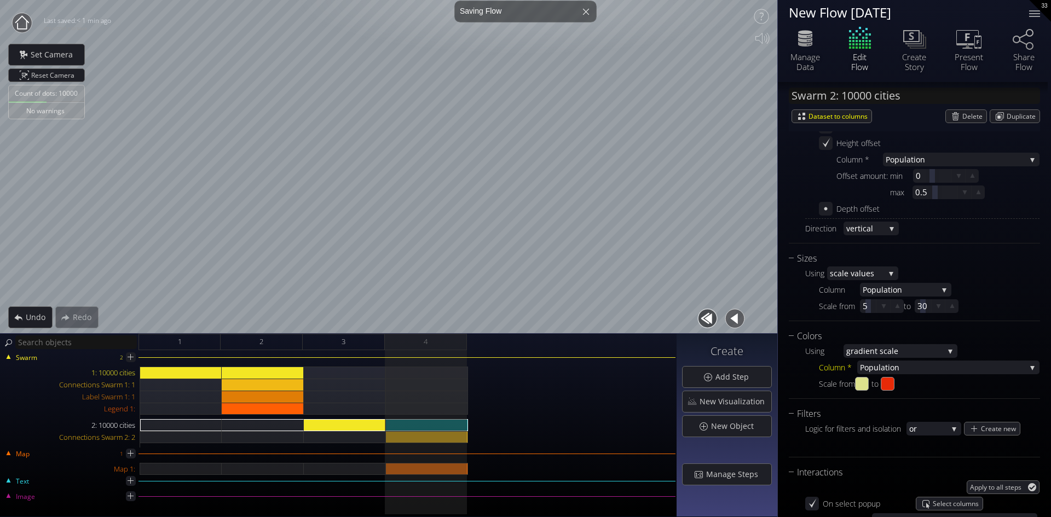
click at [950, 386] on div "Scale from #dde28d to #e72a08" at bounding box center [929, 384] width 221 height 14
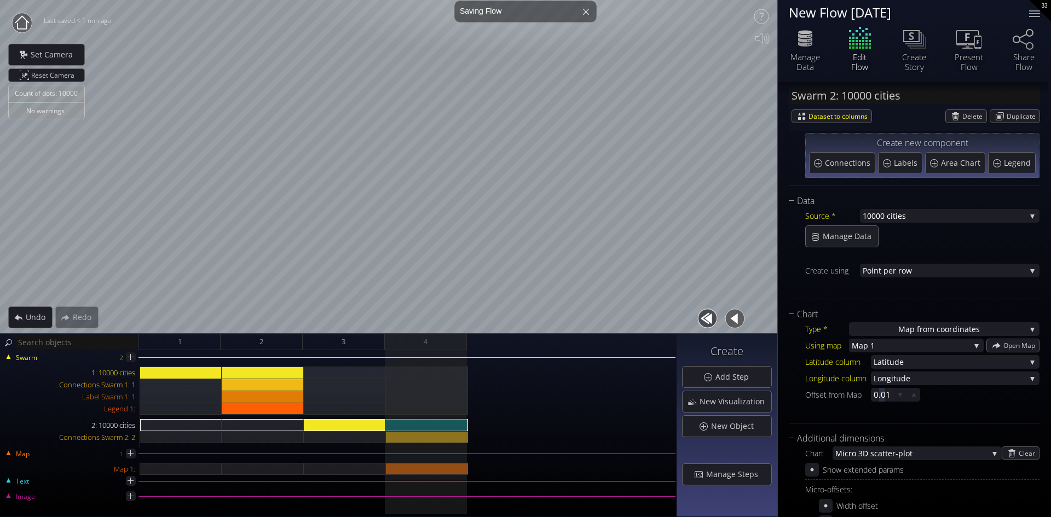
scroll to position [48, 0]
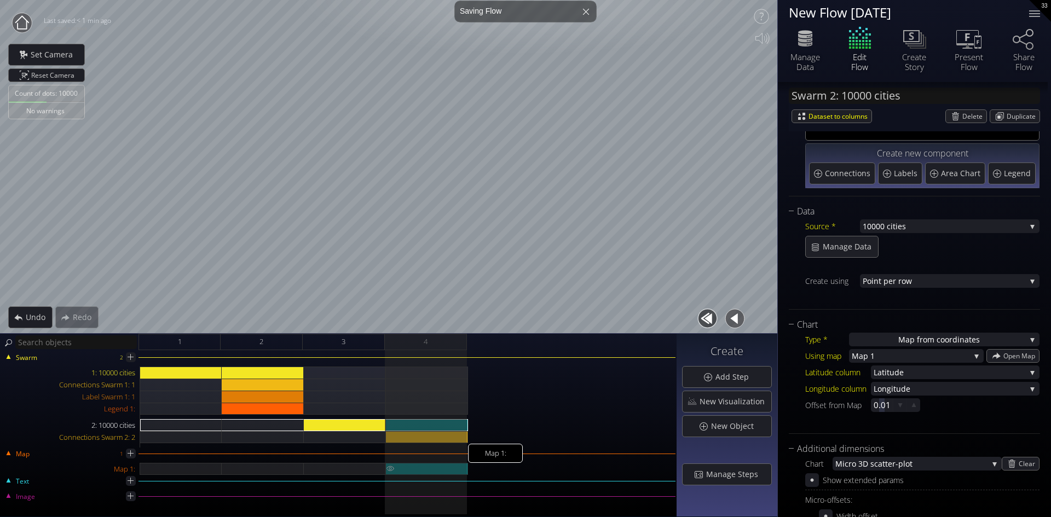
click at [412, 466] on div "Map 1:" at bounding box center [427, 469] width 82 height 12
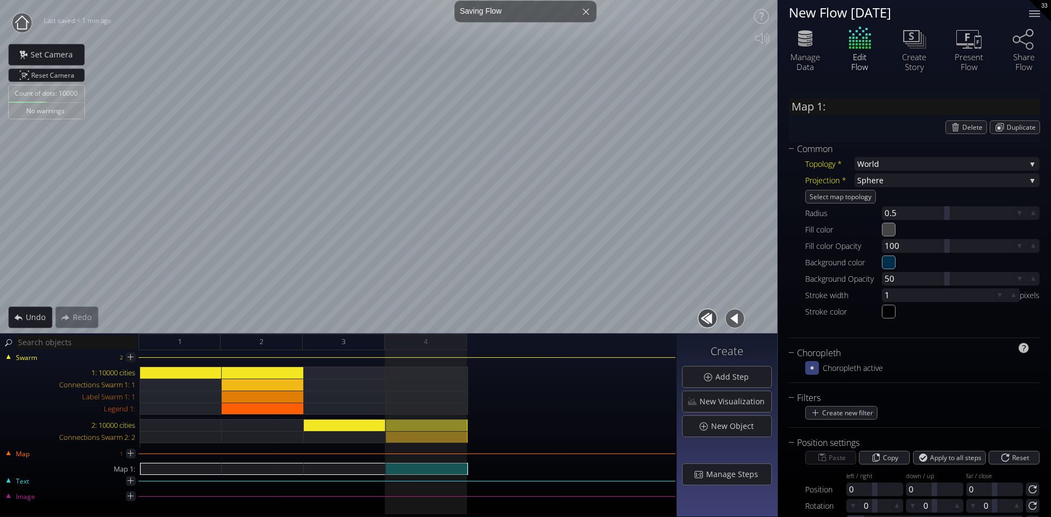
click at [811, 367] on icon at bounding box center [811, 368] width 3 height 3
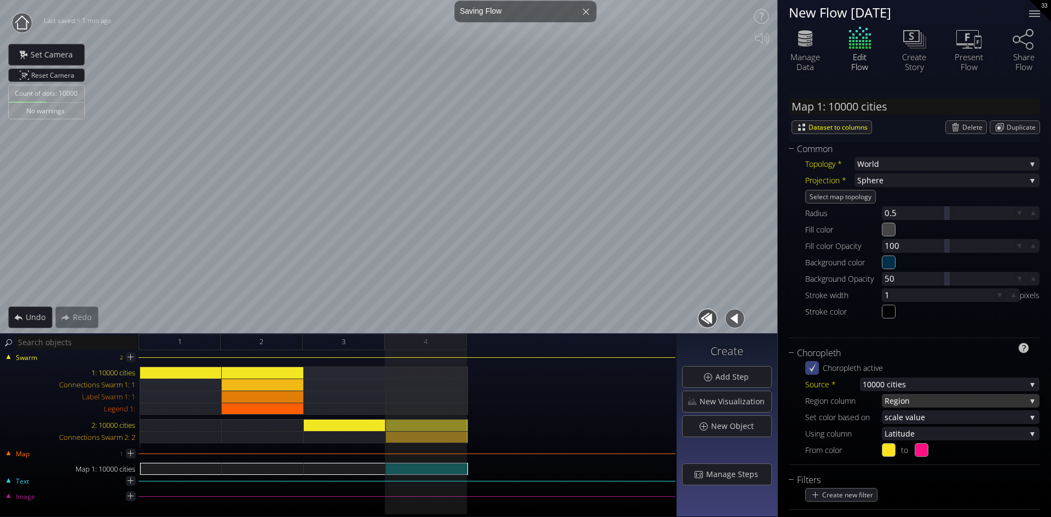
click at [913, 398] on span "gion" at bounding box center [960, 401] width 132 height 14
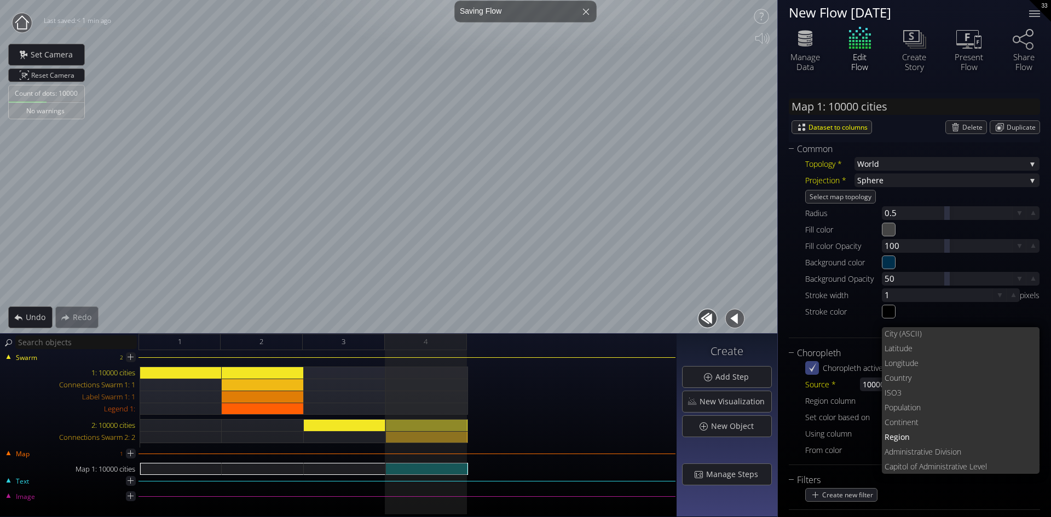
scroll to position [15, 0]
click at [814, 328] on div "Topology * World World [GEOGRAPHIC_DATA] Banglades h Division [GEOGRAPHIC_DATA]…" at bounding box center [913, 244] width 251 height 177
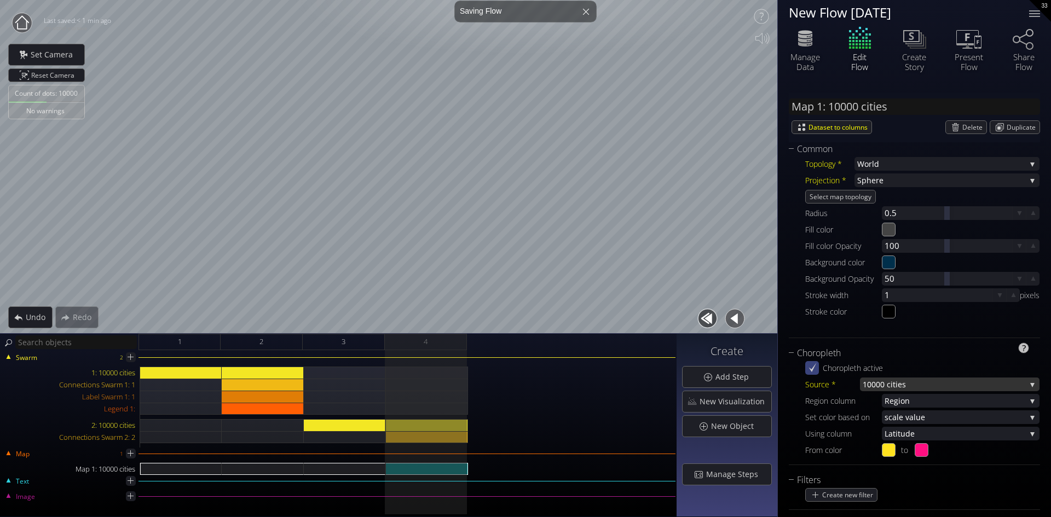
click at [926, 385] on span "000 cities" at bounding box center [948, 385] width 154 height 14
click at [894, 376] on span "None" at bounding box center [946, 376] width 169 height 15
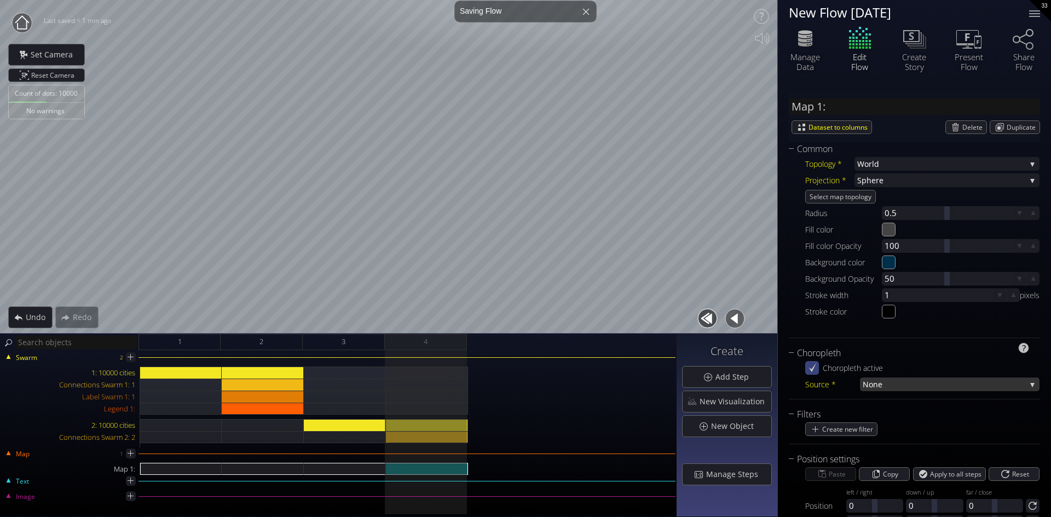
click at [904, 382] on span "None" at bounding box center [943, 385] width 163 height 14
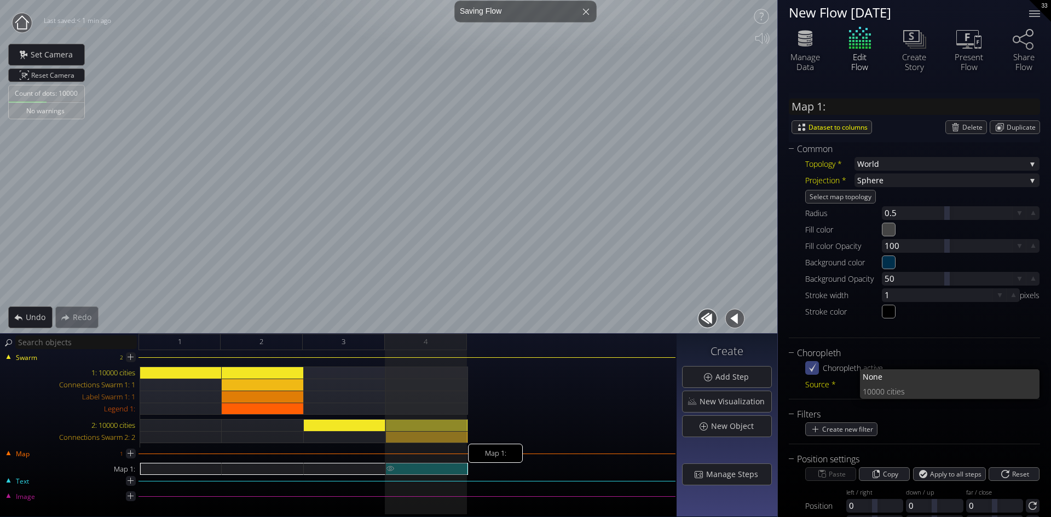
click at [429, 468] on div "Map 1:" at bounding box center [427, 469] width 82 height 12
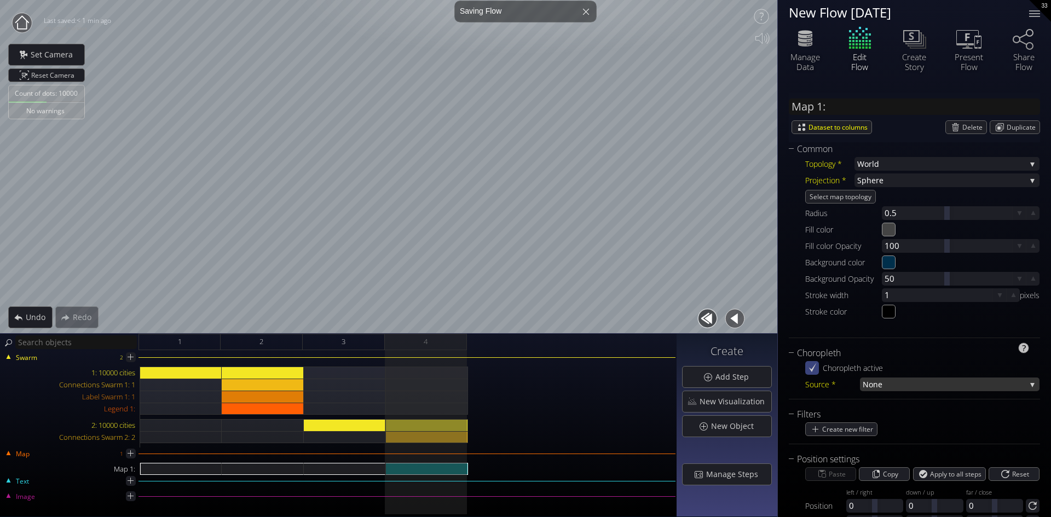
click at [909, 384] on span "None" at bounding box center [943, 385] width 163 height 14
click at [821, 384] on div "Source *" at bounding box center [832, 385] width 55 height 14
click at [909, 383] on span "None" at bounding box center [943, 385] width 163 height 14
click at [809, 366] on icon at bounding box center [811, 367] width 9 height 9
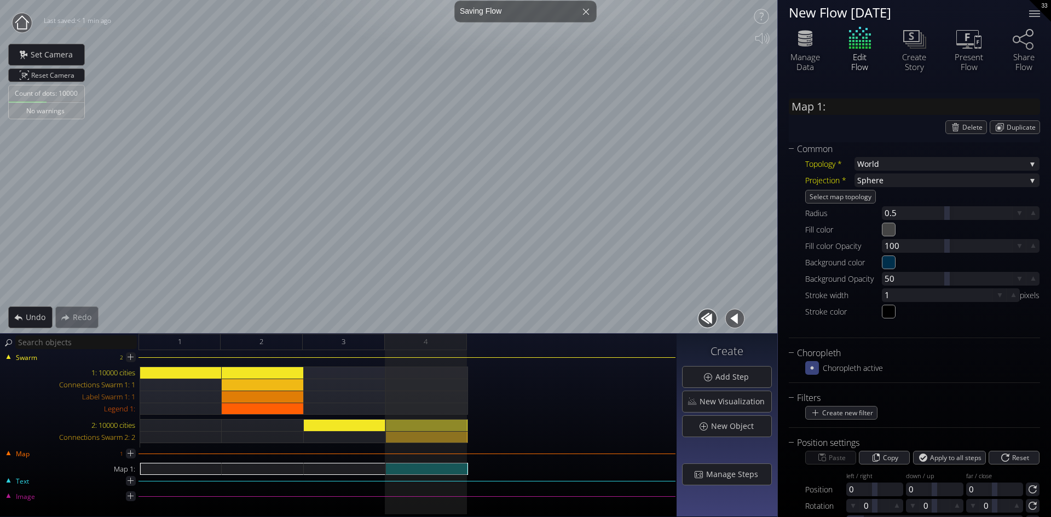
click at [814, 366] on icon at bounding box center [812, 368] width 10 height 10
type input "Map 1: 10000 cities"
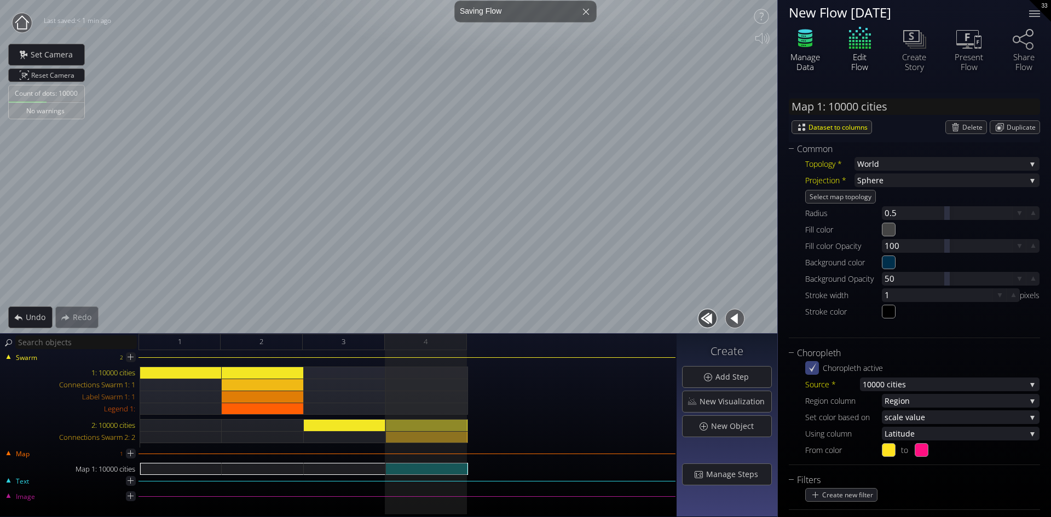
click at [802, 47] on icon at bounding box center [805, 44] width 14 height 5
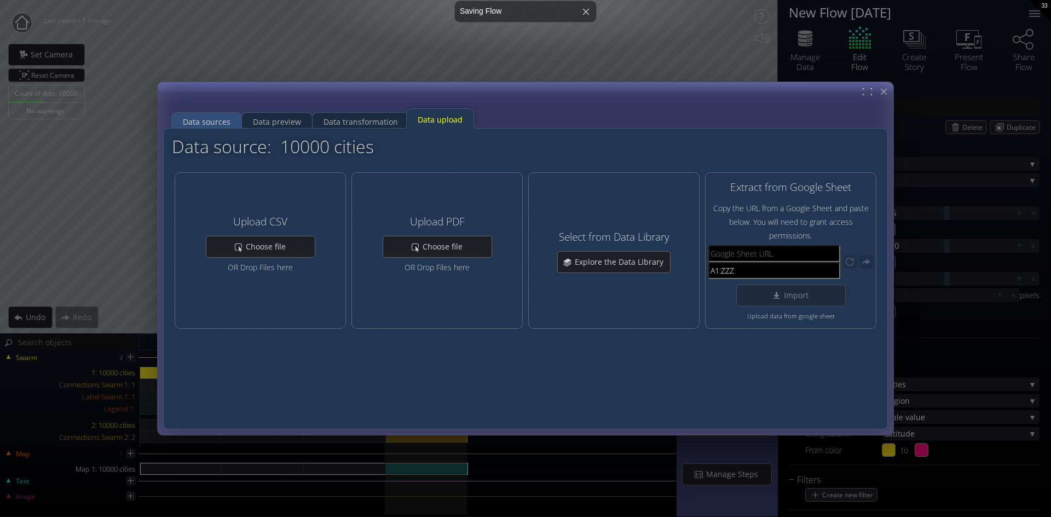
click at [202, 120] on div "Data sources" at bounding box center [207, 122] width 48 height 21
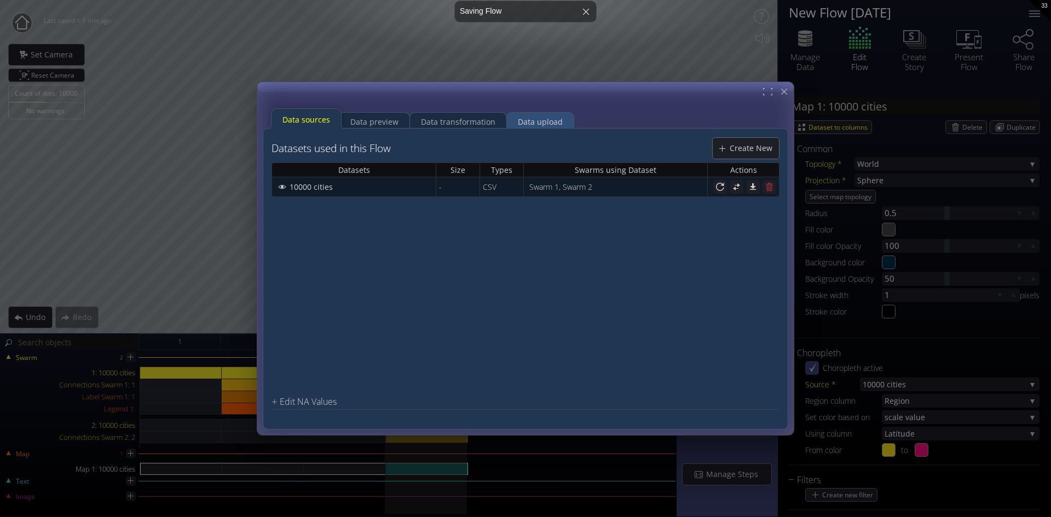
click at [536, 119] on div "Data upload" at bounding box center [540, 122] width 45 height 21
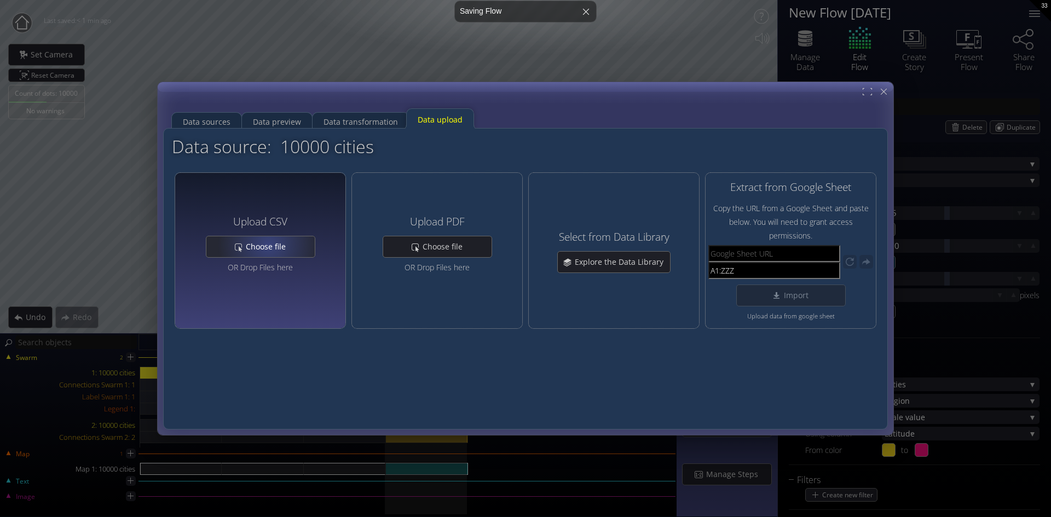
click at [268, 245] on span "Choose file" at bounding box center [268, 246] width 47 height 11
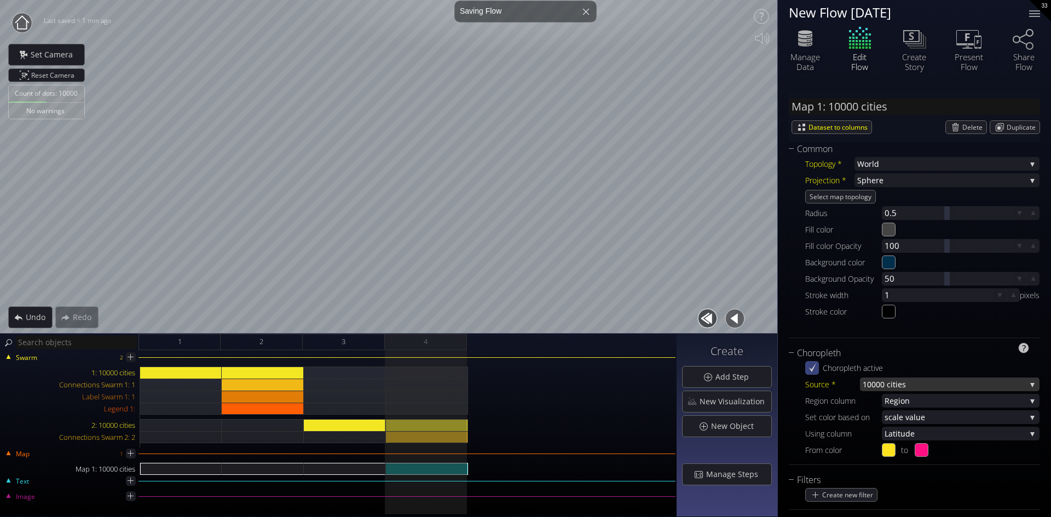
click at [902, 385] on span "000 cities" at bounding box center [948, 385] width 154 height 14
click at [788, 392] on div "Choropleth active Source * 10 000 cities None 10 000 cities Region column Re gi…" at bounding box center [913, 408] width 251 height 97
click at [815, 369] on icon at bounding box center [812, 368] width 10 height 10
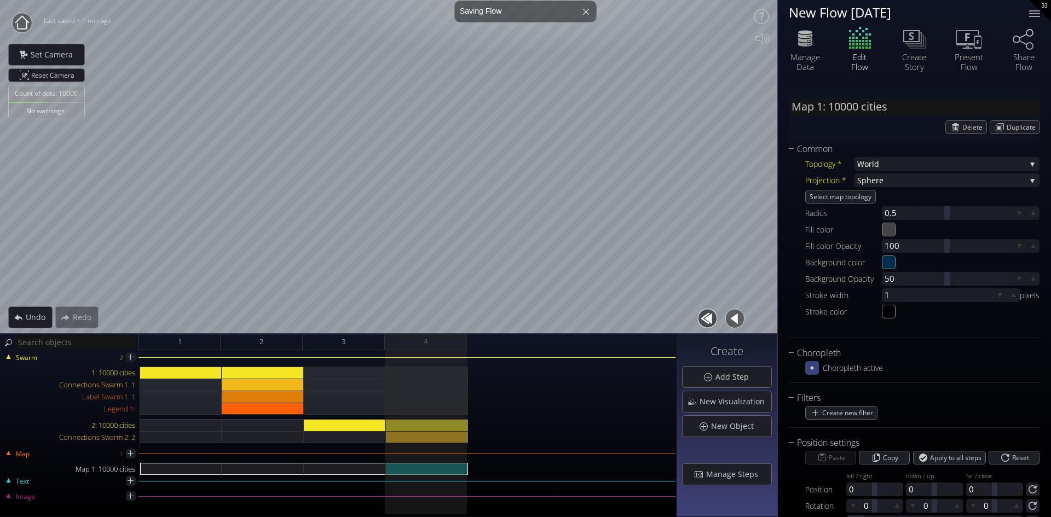
click at [809, 368] on icon at bounding box center [812, 368] width 10 height 10
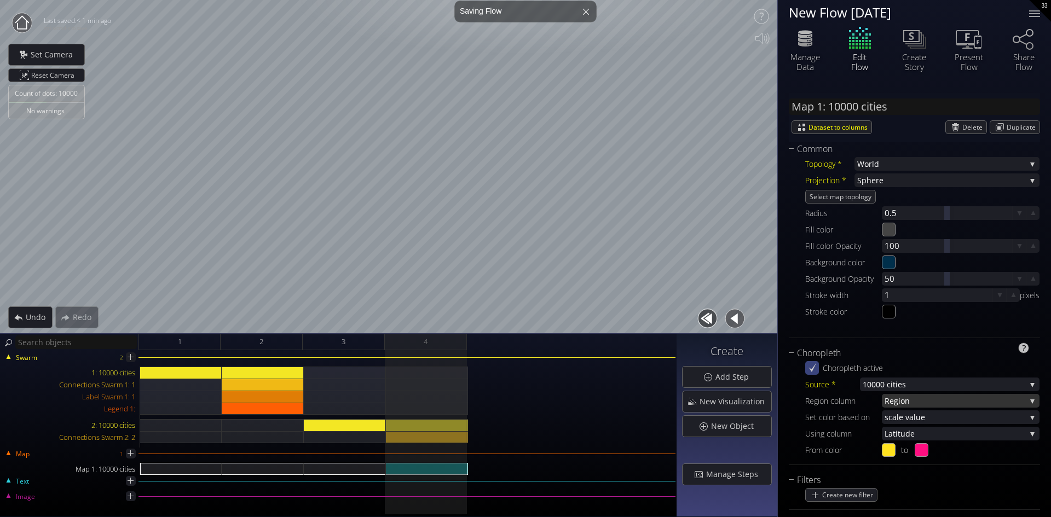
click at [911, 401] on span "gion" at bounding box center [960, 401] width 132 height 14
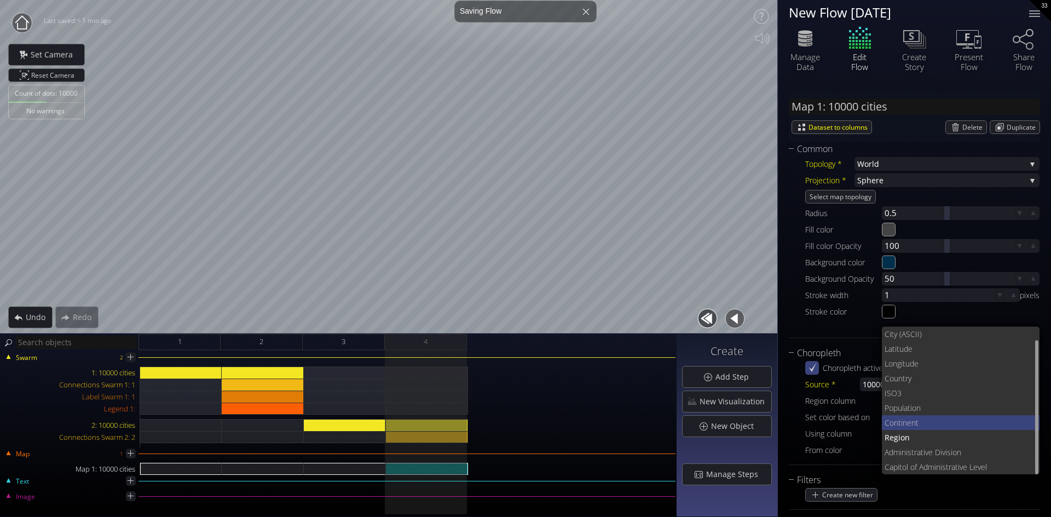
click at [898, 421] on span "Continen" at bounding box center [899, 422] width 31 height 15
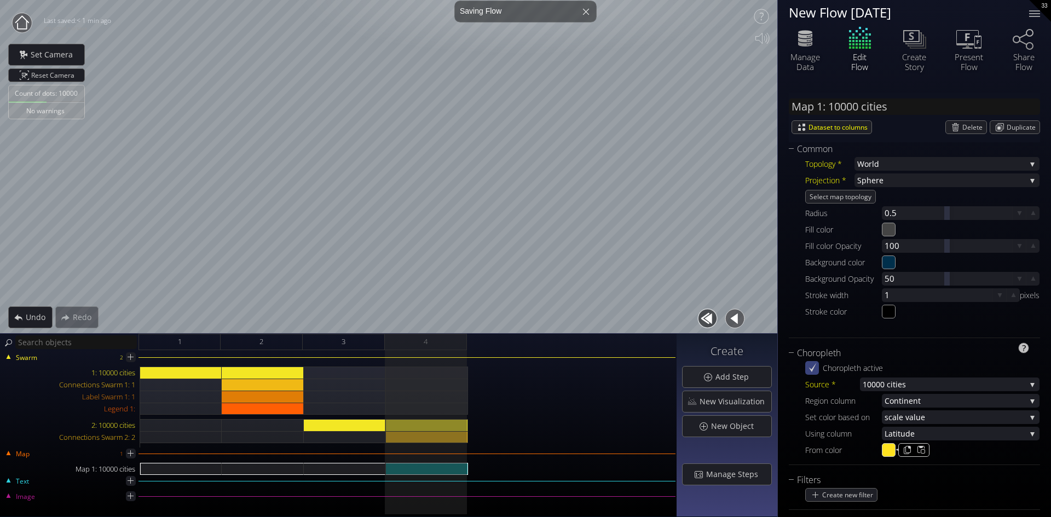
click at [888, 451] on input "#ffe21f" at bounding box center [889, 451] width 14 height 14
type input "#40390c"
click at [947, 454] on div "From color #40390c to #ff0f81" at bounding box center [922, 450] width 234 height 14
click at [924, 454] on input "#ff0f81" at bounding box center [922, 451] width 14 height 14
type input "#0f37ff"
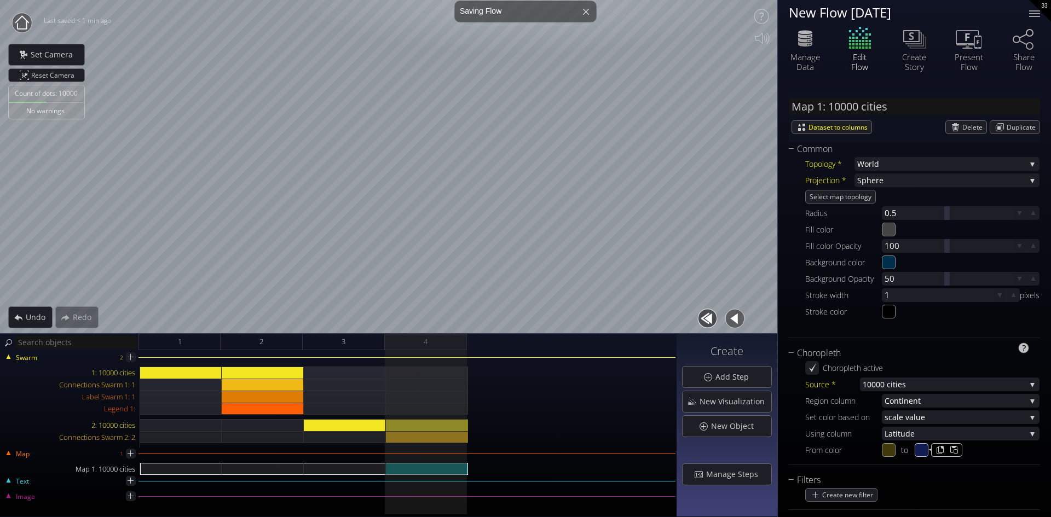
click at [981, 453] on div "From color #40390c to #121d54" at bounding box center [922, 450] width 234 height 14
click at [921, 450] on input "#121d54" at bounding box center [922, 451] width 14 height 14
type input "#12543e"
click at [883, 349] on div "Choropleth" at bounding box center [906, 353] width 237 height 14
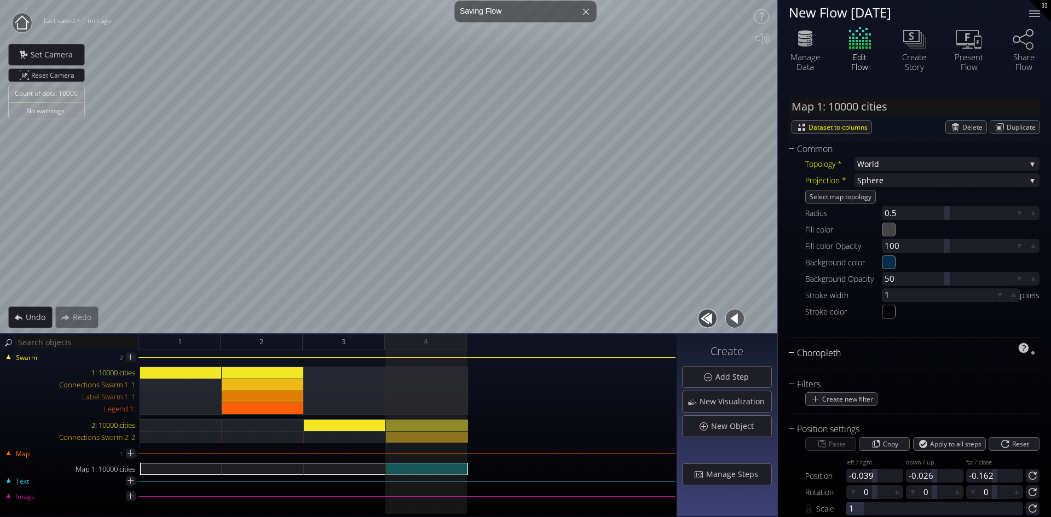
click at [792, 348] on div "Choropleth" at bounding box center [906, 353] width 237 height 14
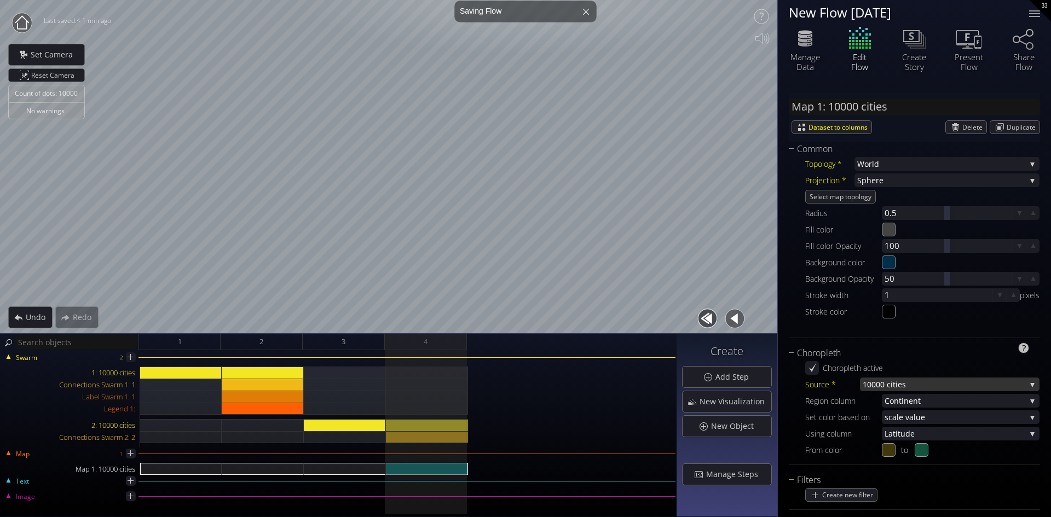
click at [896, 381] on span "000 cities" at bounding box center [948, 385] width 154 height 14
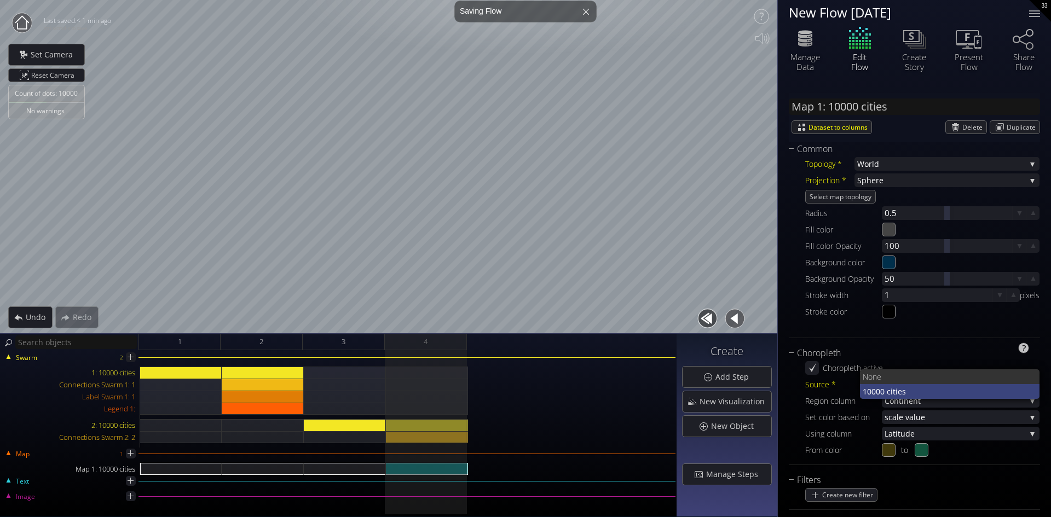
click at [896, 389] on span "000 cities" at bounding box center [951, 391] width 160 height 15
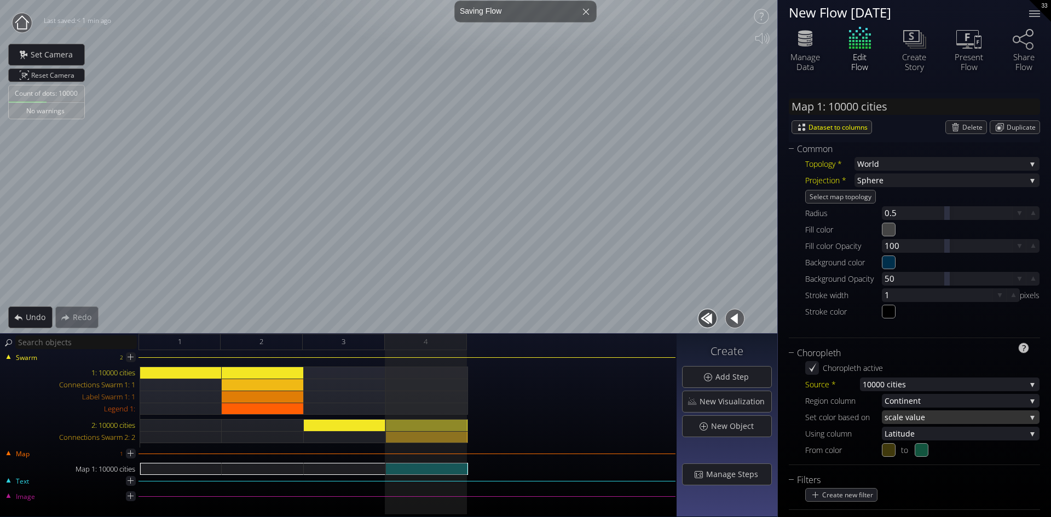
click at [904, 415] on span "cale value" at bounding box center [956, 417] width 137 height 14
click at [904, 423] on span "in column" at bounding box center [966, 424] width 129 height 15
click at [926, 418] on span "in column" at bounding box center [964, 417] width 121 height 14
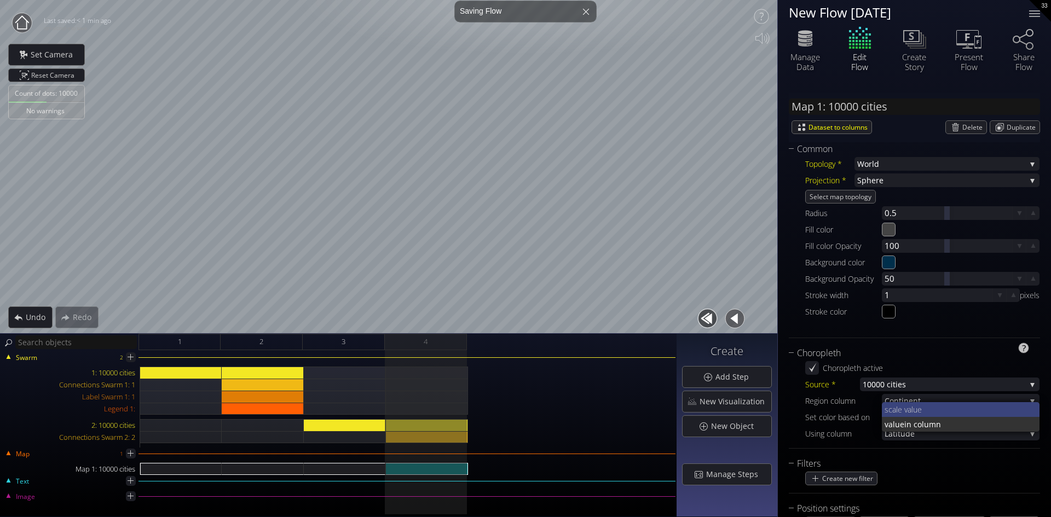
click at [912, 402] on span "cale value" at bounding box center [959, 409] width 143 height 15
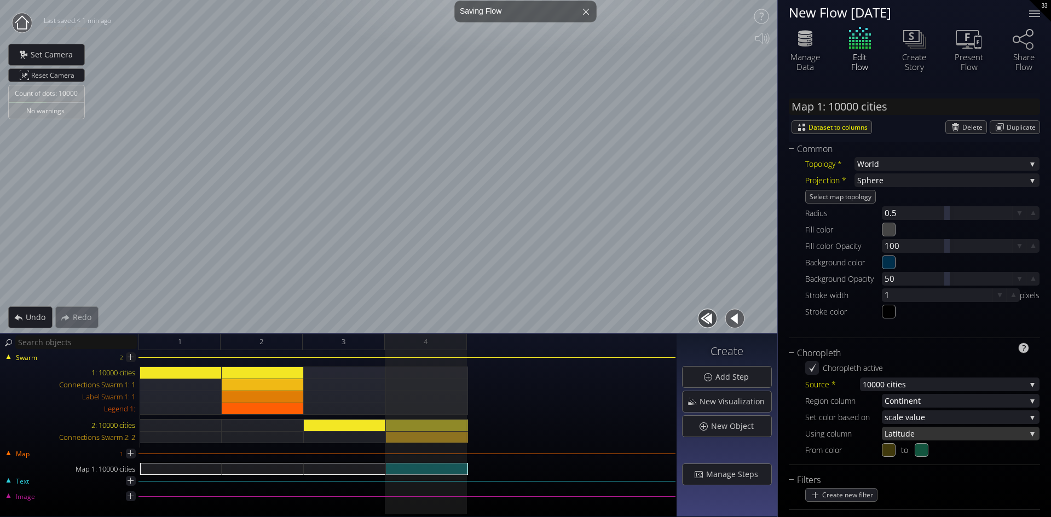
click at [905, 432] on span "de" at bounding box center [965, 434] width 120 height 14
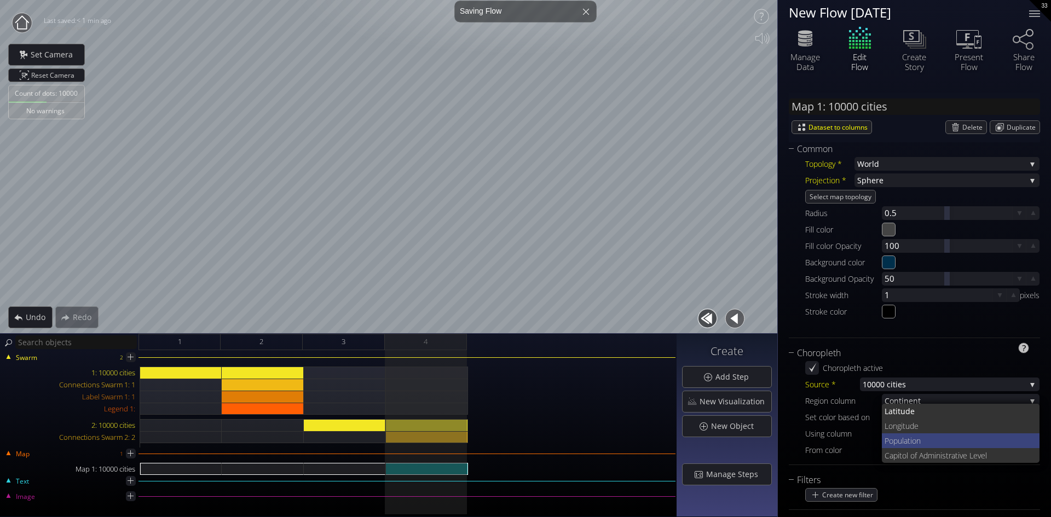
click at [898, 439] on span "Population" at bounding box center [957, 440] width 147 height 15
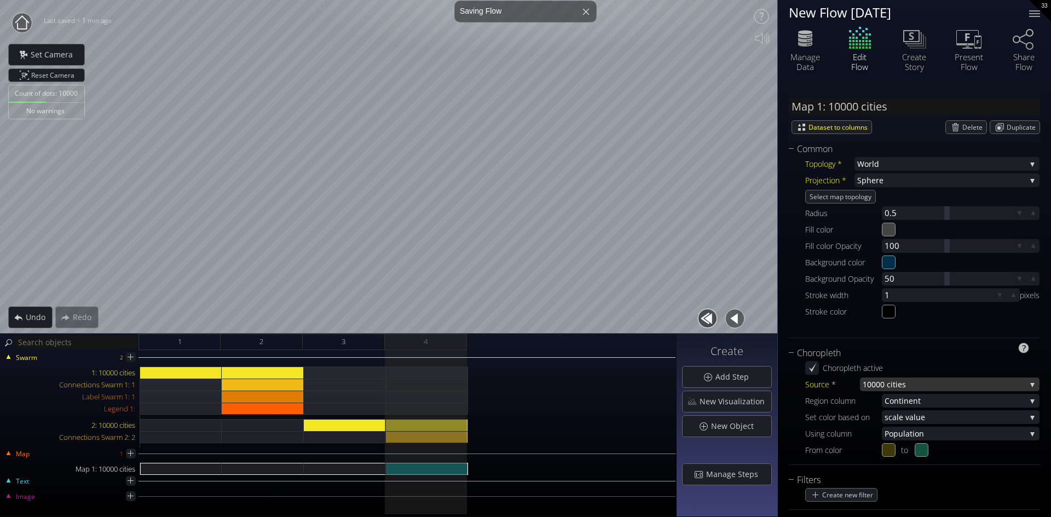
click at [904, 384] on span "000 cities" at bounding box center [948, 385] width 154 height 14
click at [884, 369] on div "Choropleth active" at bounding box center [922, 368] width 234 height 14
click at [900, 433] on span "Population" at bounding box center [954, 434] width 141 height 14
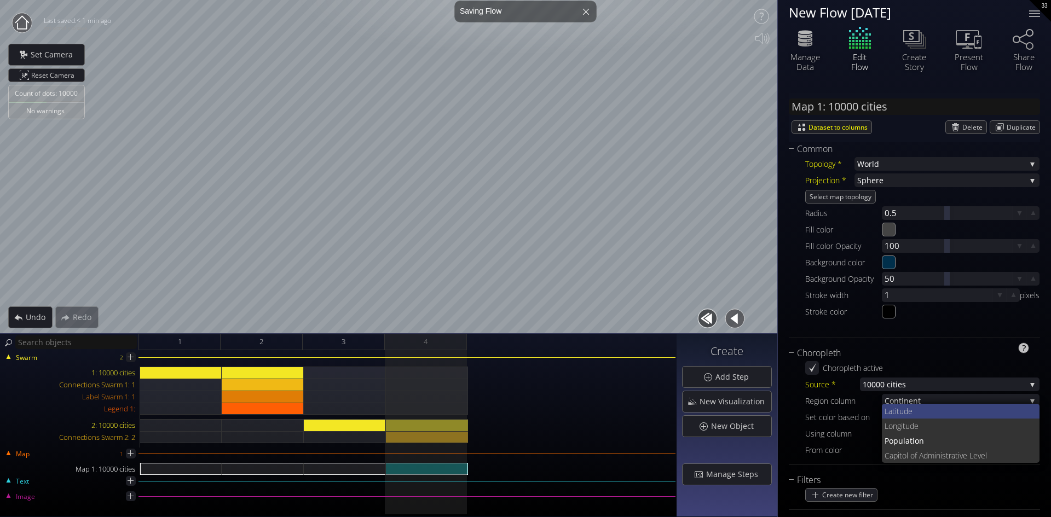
click at [898, 408] on span "Latitu" at bounding box center [893, 411] width 19 height 15
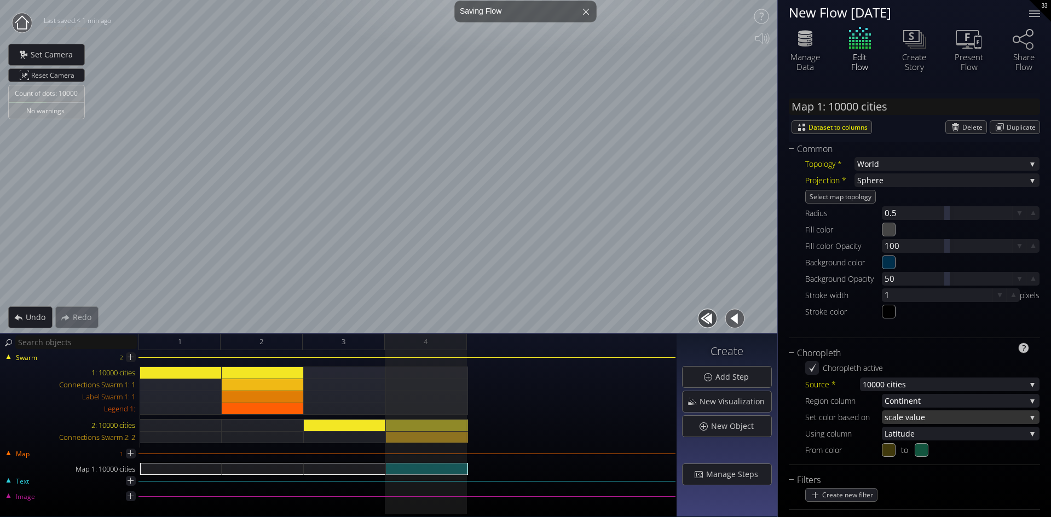
click at [914, 414] on span "cale value" at bounding box center [956, 417] width 137 height 14
click at [913, 421] on span "in column" at bounding box center [966, 424] width 129 height 15
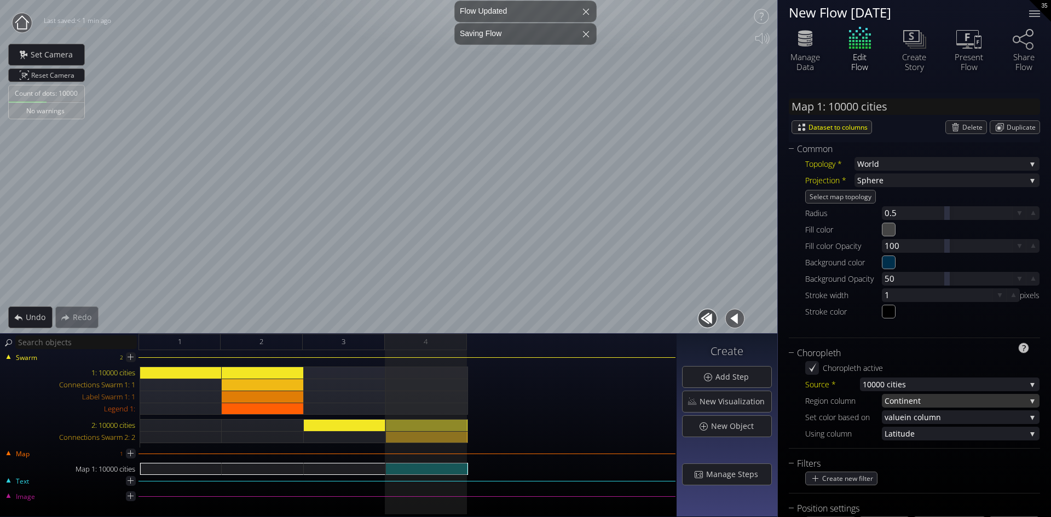
click at [915, 401] on span "Continen" at bounding box center [900, 401] width 33 height 14
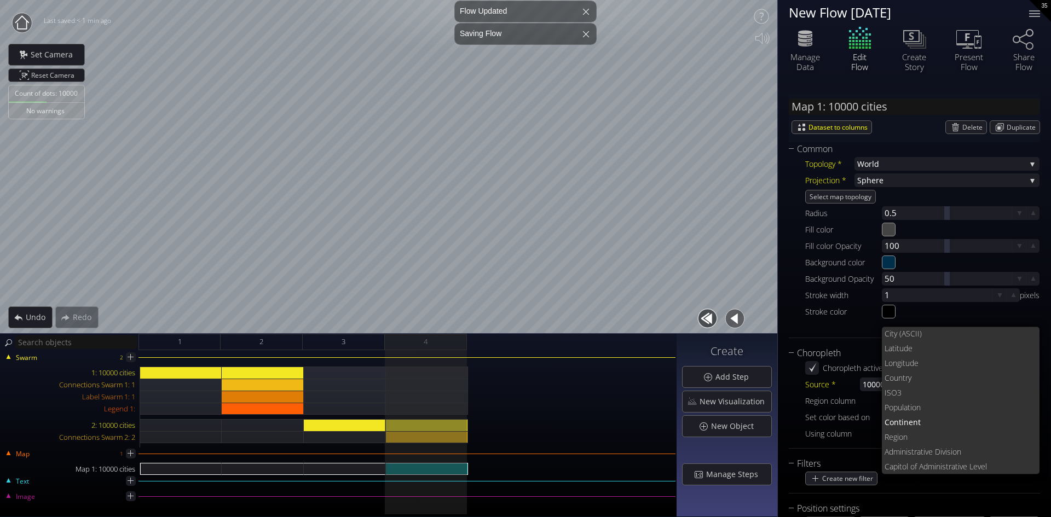
scroll to position [15, 0]
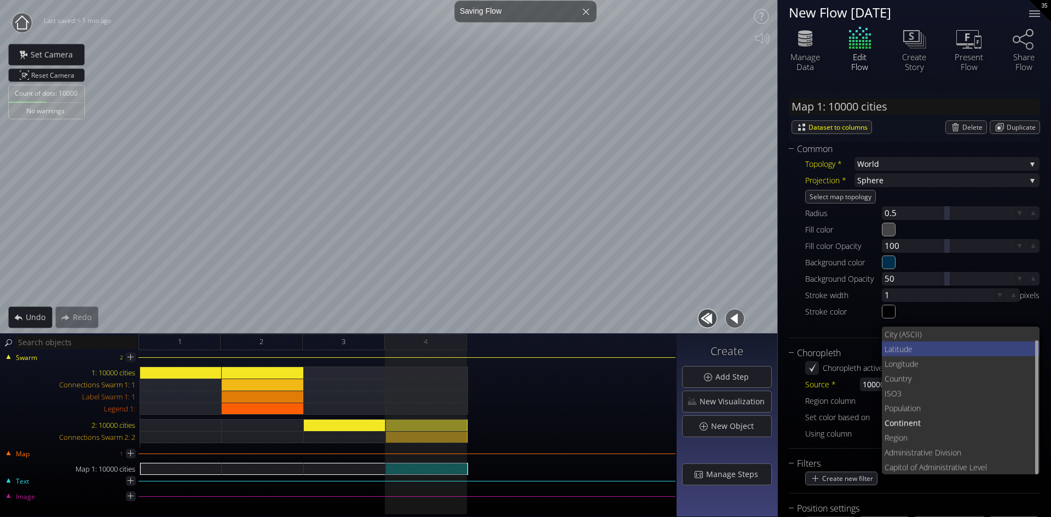
click at [908, 345] on span "de" at bounding box center [966, 348] width 127 height 15
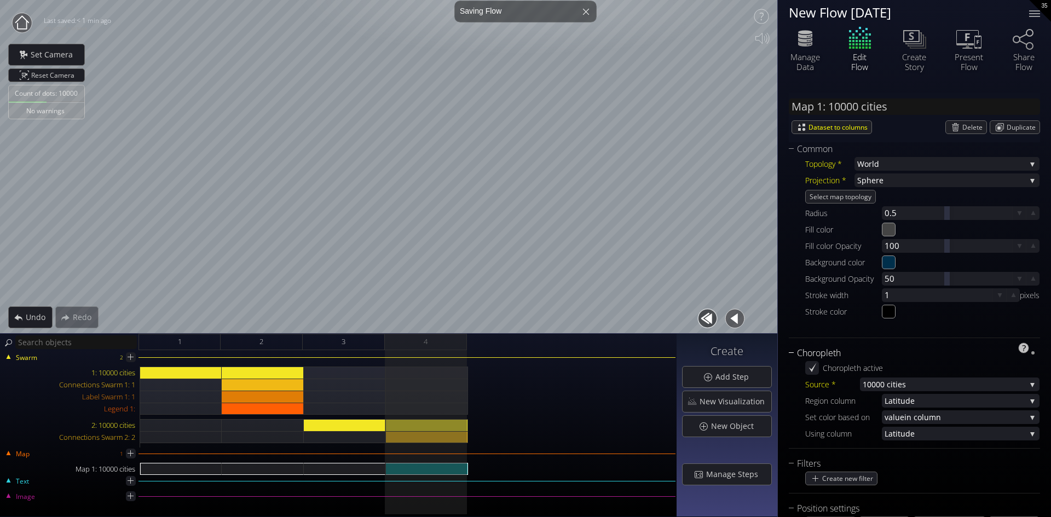
drag, startPoint x: 815, startPoint y: 369, endPoint x: 804, endPoint y: 358, distance: 15.5
click at [814, 369] on icon at bounding box center [812, 368] width 10 height 10
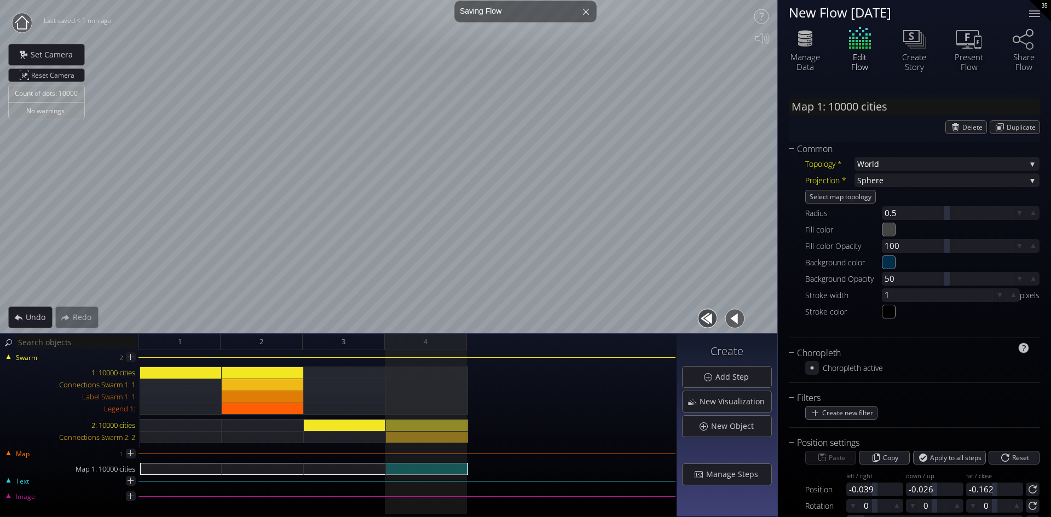
drag, startPoint x: 810, startPoint y: 366, endPoint x: 871, endPoint y: 364, distance: 60.2
click at [810, 366] on icon at bounding box center [812, 368] width 10 height 10
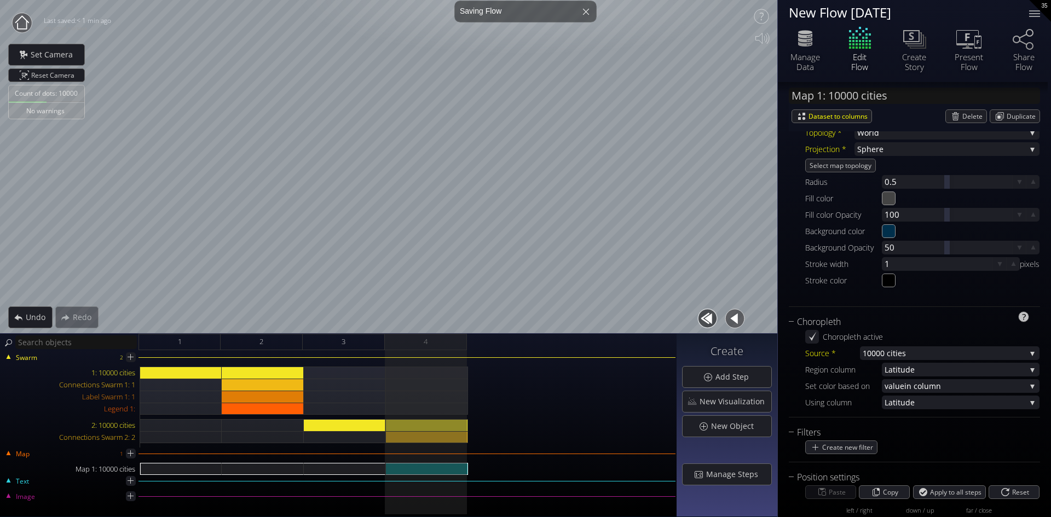
scroll to position [55, 0]
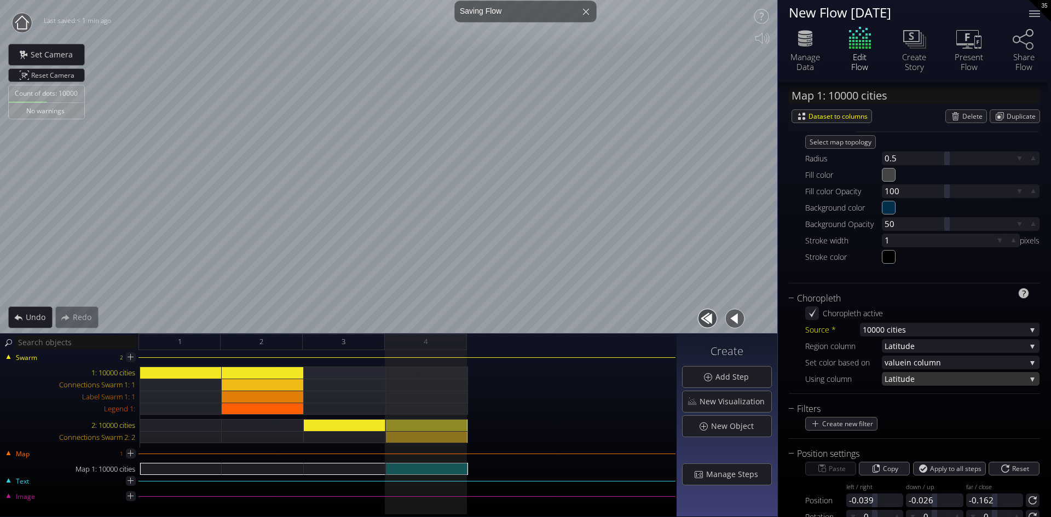
click at [1028, 376] on div "Latitu de" at bounding box center [961, 379] width 158 height 14
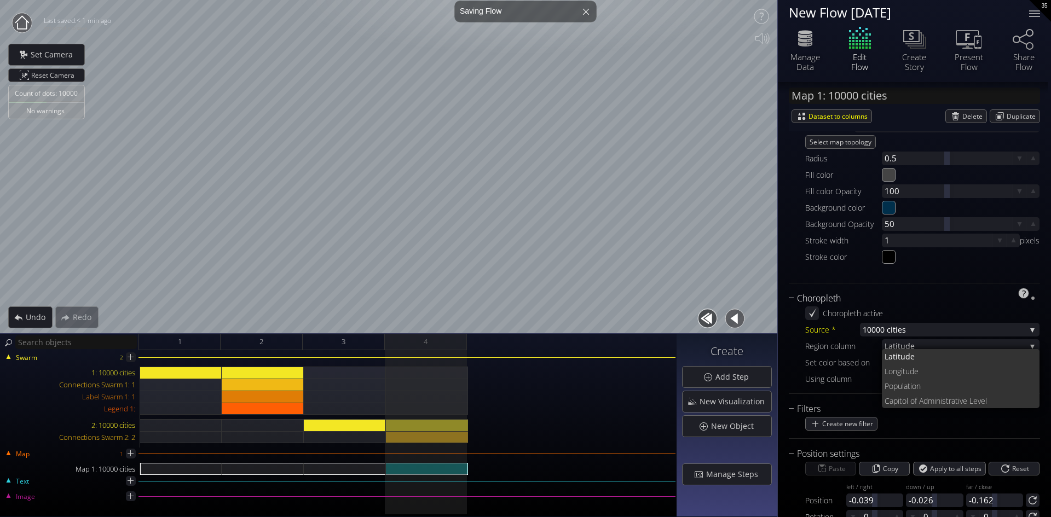
click at [908, 299] on div "Choropleth" at bounding box center [906, 299] width 237 height 14
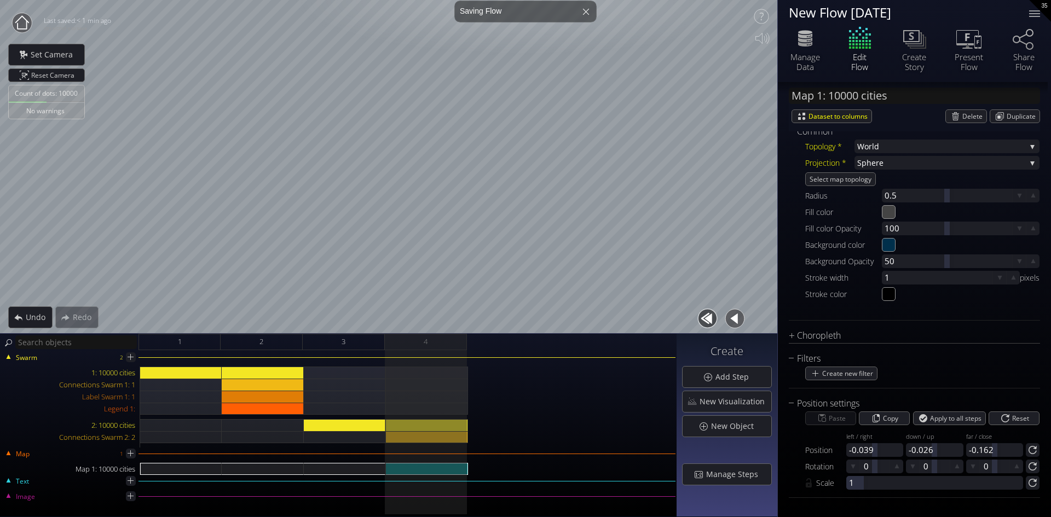
scroll to position [18, 0]
click at [792, 333] on div "Choropleth" at bounding box center [906, 336] width 237 height 14
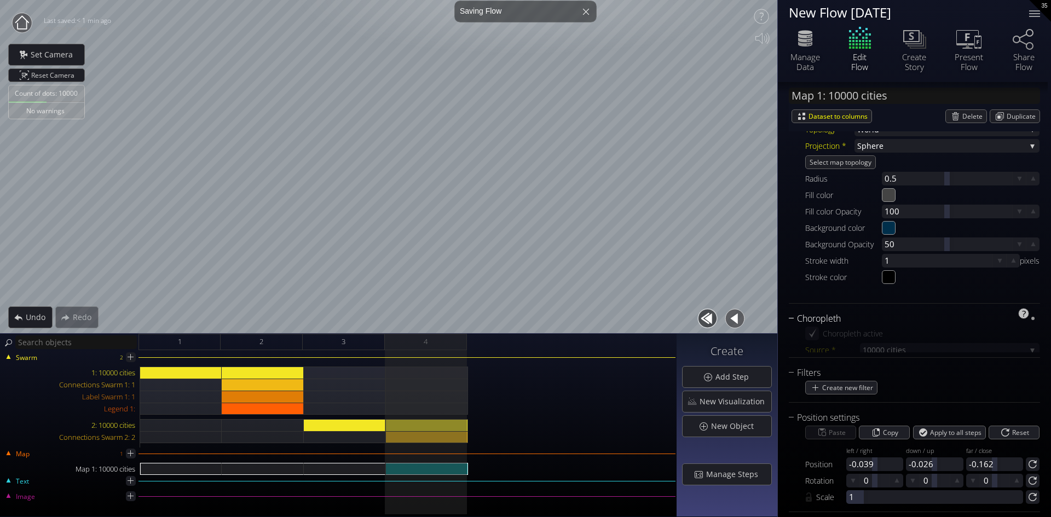
scroll to position [55, 0]
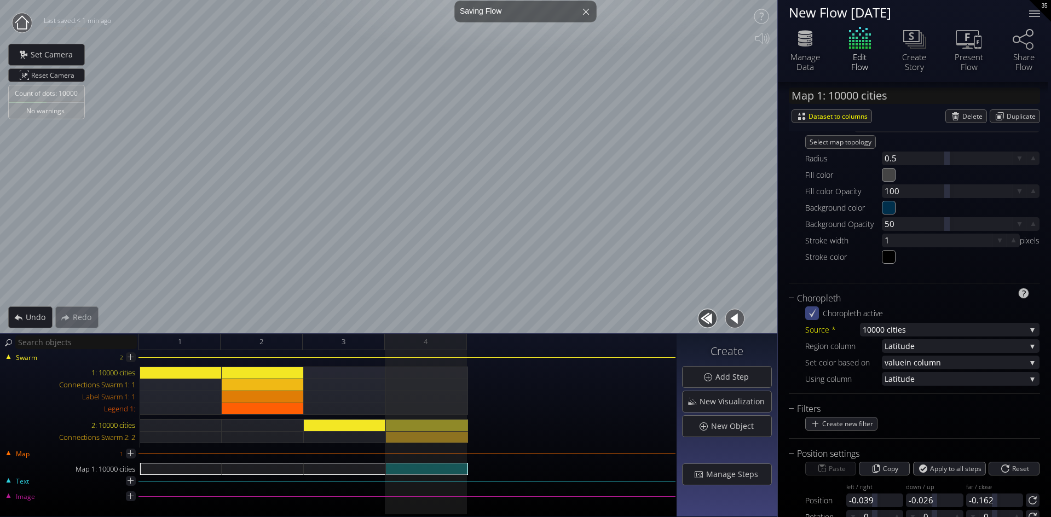
click at [812, 314] on icon at bounding box center [813, 312] width 8 height 9
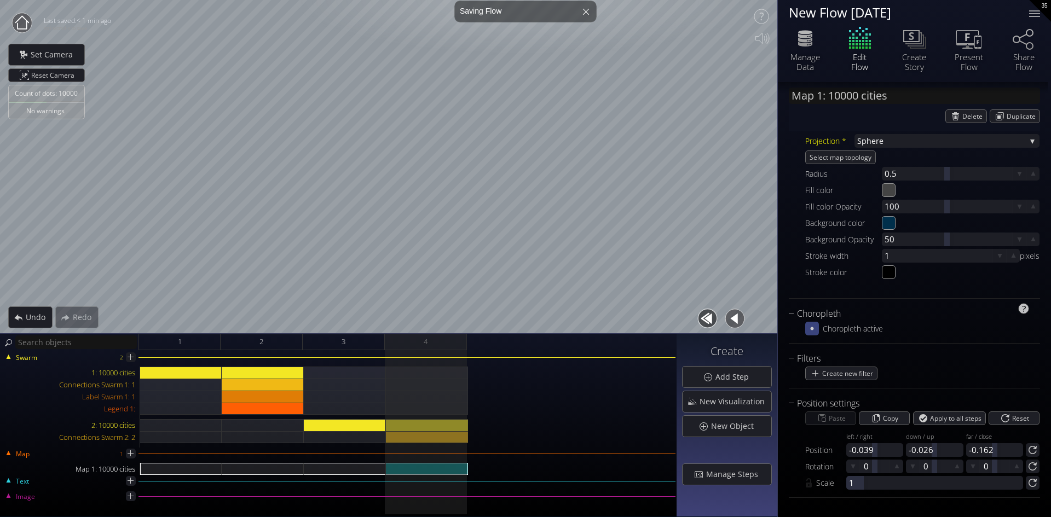
scroll to position [39, 0]
click at [47, 54] on span "Set Camera" at bounding box center [54, 54] width 49 height 11
click at [23, 21] on circle at bounding box center [22, 23] width 20 height 20
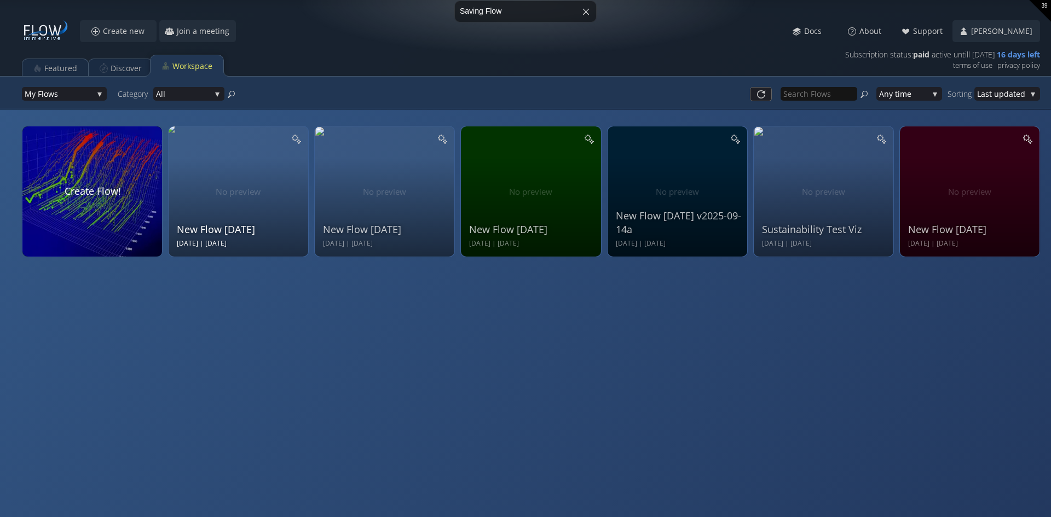
click at [248, 187] on div "New Flow 2025-09-28 Sun Sep 28 2025 | Sun Sep 28 2025" at bounding box center [240, 190] width 126 height 117
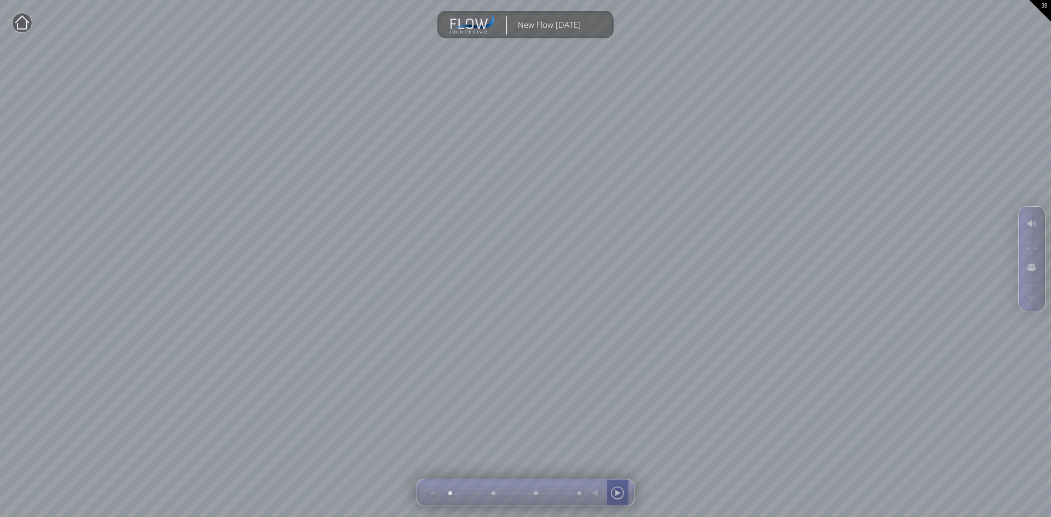
click at [617, 491] on div at bounding box center [617, 493] width 16 height 26
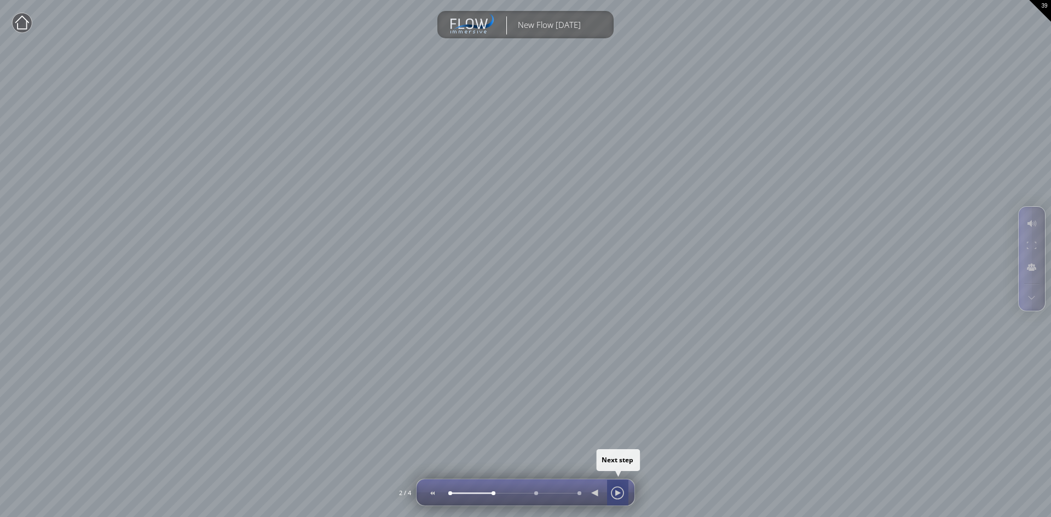
click at [616, 490] on div at bounding box center [617, 493] width 16 height 26
click at [492, 493] on div at bounding box center [492, 493] width 0 height 0
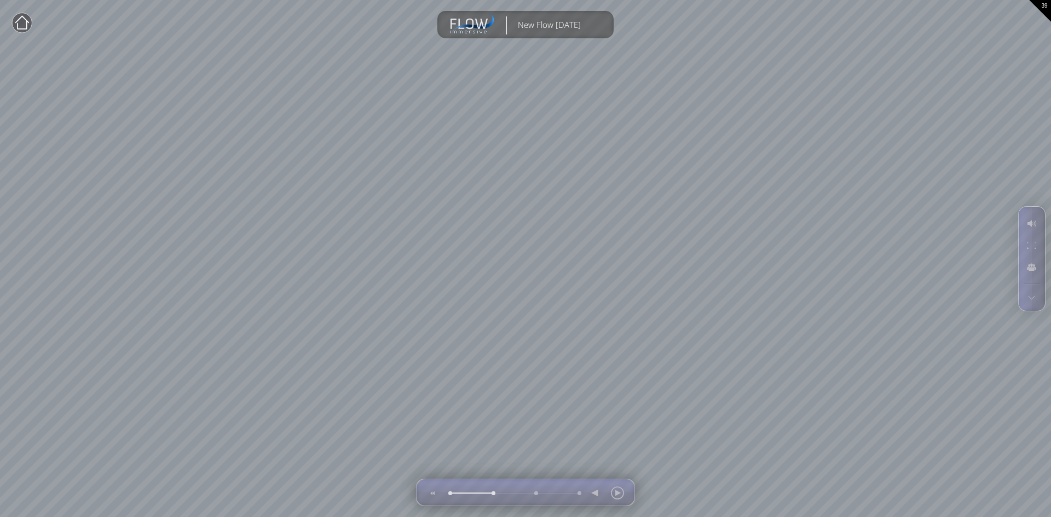
click at [23, 20] on circle at bounding box center [22, 23] width 20 height 20
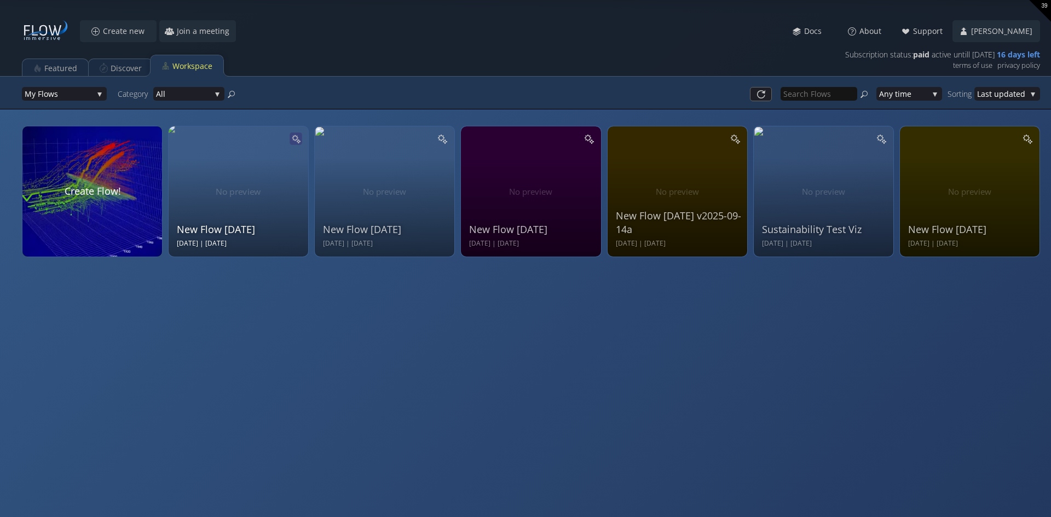
click at [293, 136] on icon at bounding box center [296, 138] width 8 height 8
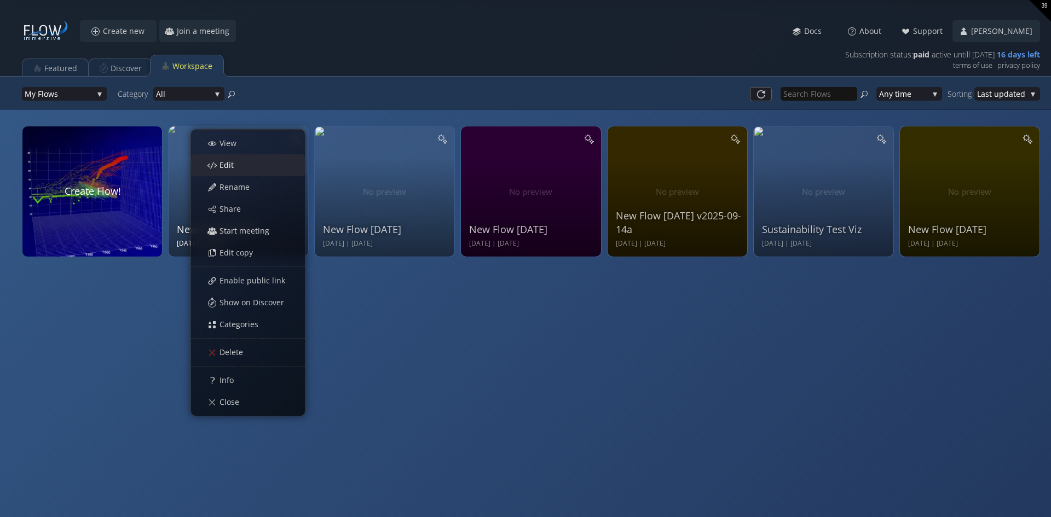
click at [256, 162] on div "Edit" at bounding box center [253, 165] width 102 height 21
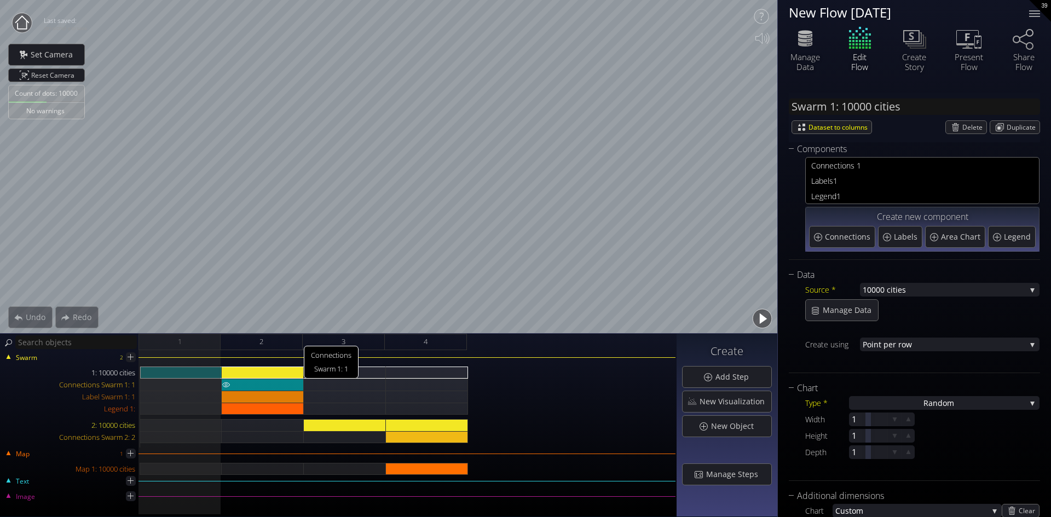
click at [265, 379] on div "Connections Swarm 1: 1" at bounding box center [263, 385] width 82 height 12
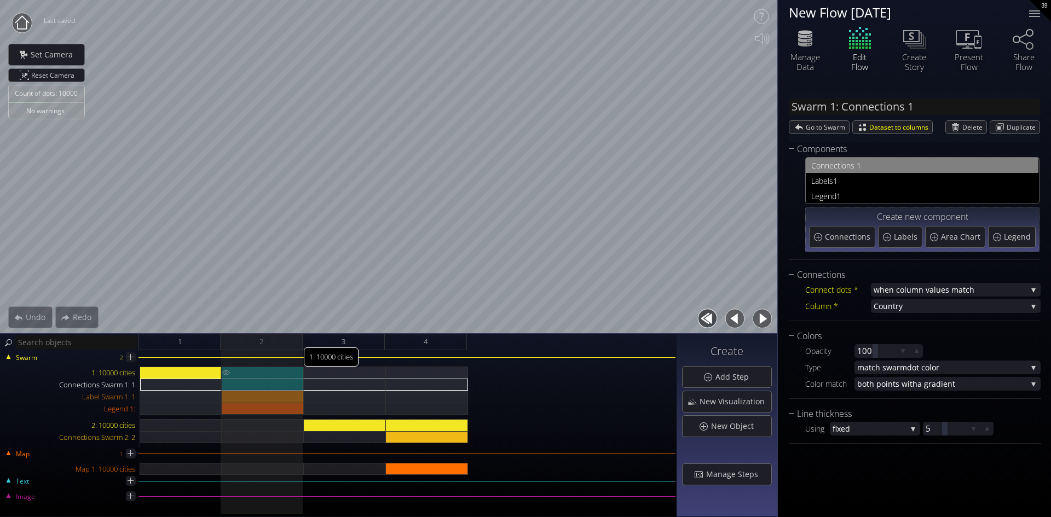
click at [251, 367] on div "1: 10000 cities" at bounding box center [263, 373] width 82 height 12
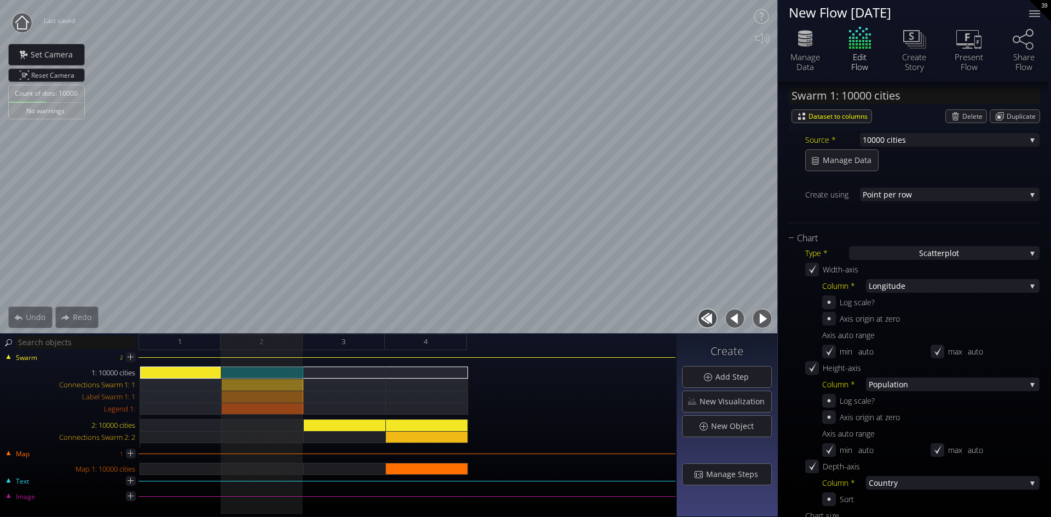
scroll to position [274, 0]
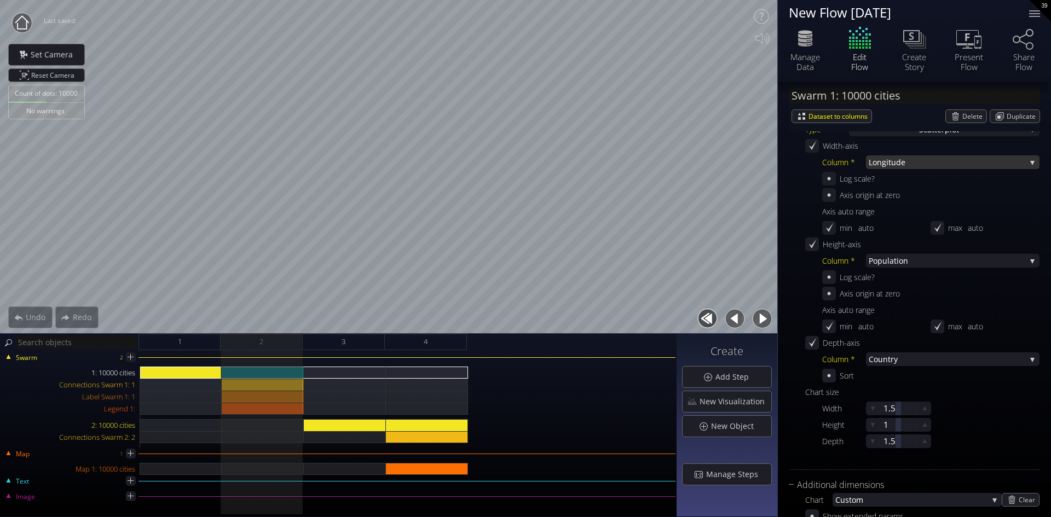
click at [898, 163] on span "Longitud" at bounding box center [884, 162] width 32 height 14
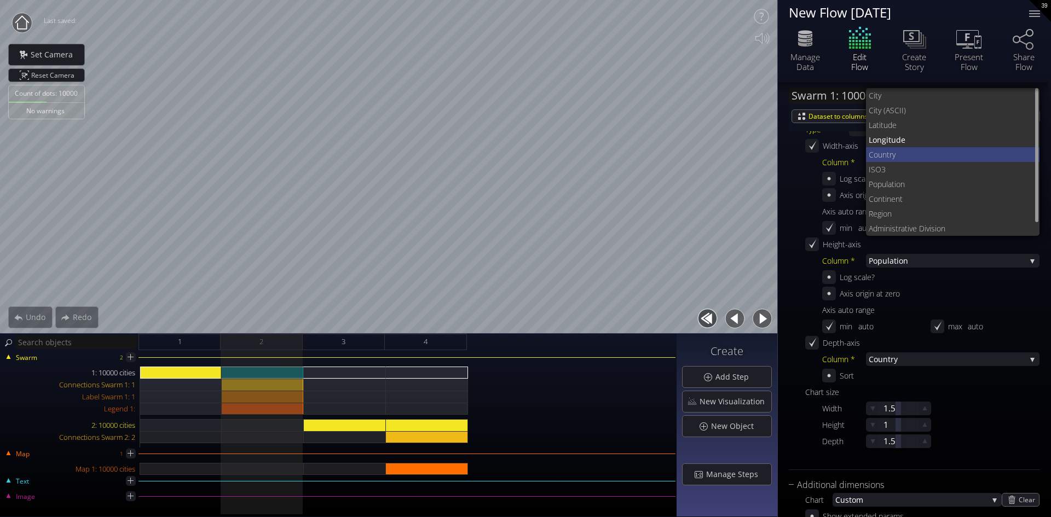
click at [885, 150] on span "Coun" at bounding box center [877, 154] width 18 height 15
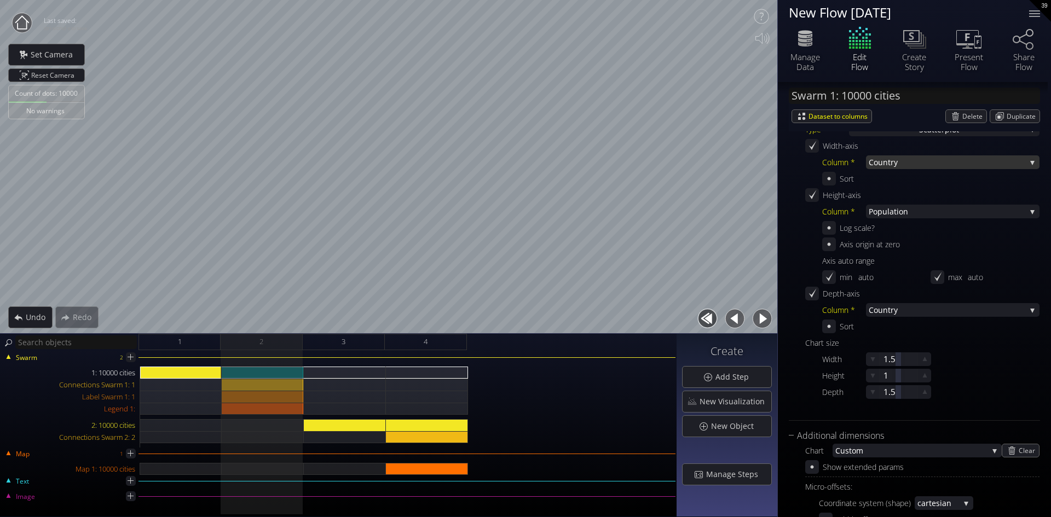
click at [897, 158] on span "try" at bounding box center [957, 162] width 138 height 14
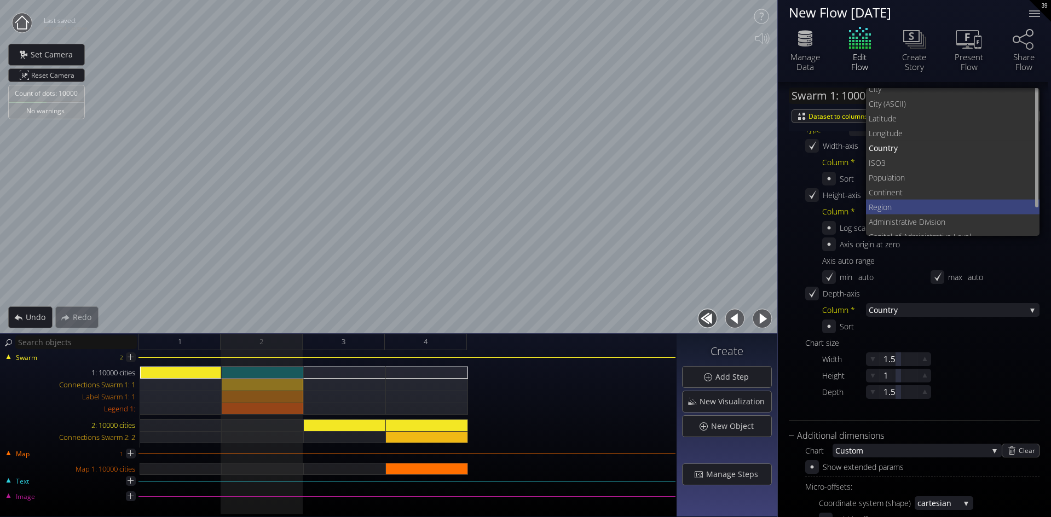
scroll to position [0, 0]
click at [241, 370] on div "1: 10000 cities" at bounding box center [263, 373] width 82 height 12
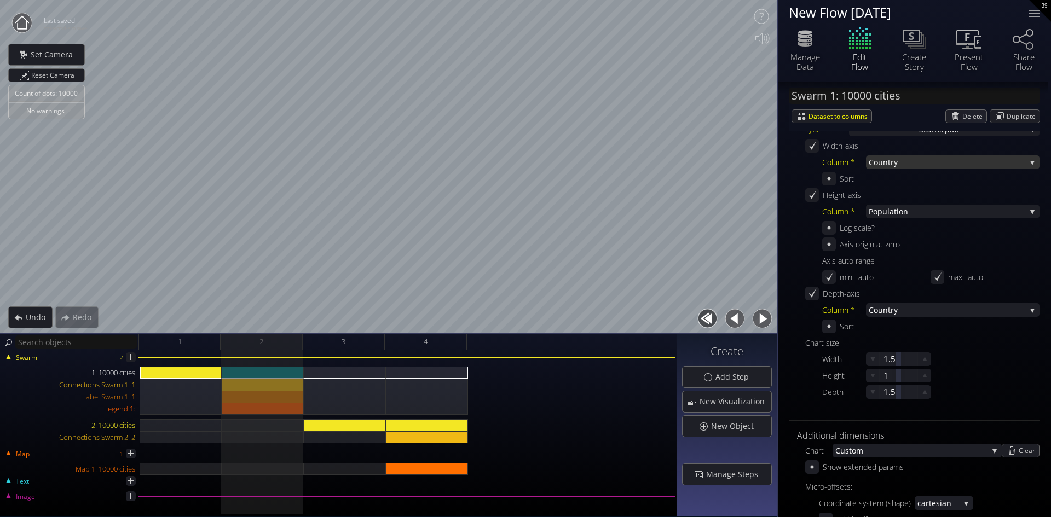
click at [932, 161] on span "try" at bounding box center [957, 162] width 138 height 14
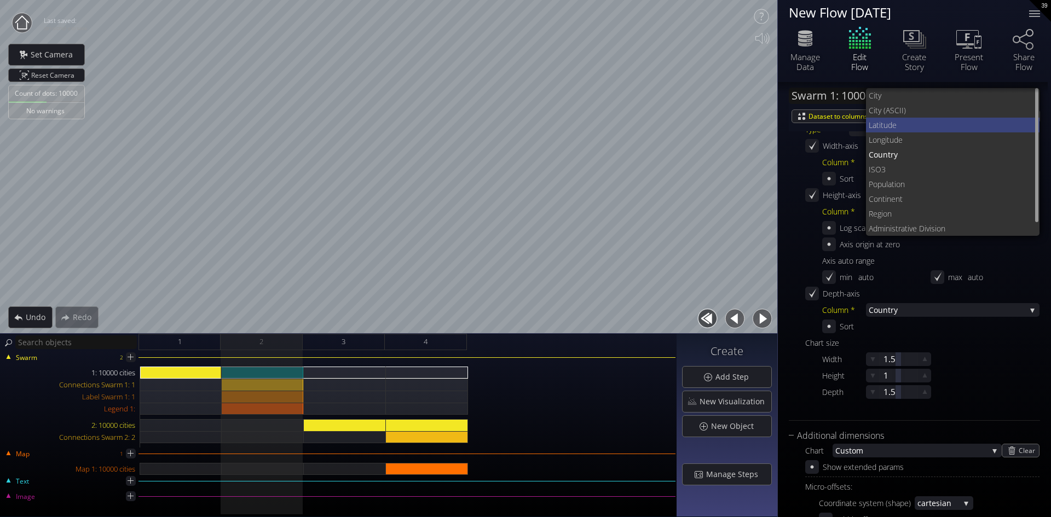
click at [896, 124] on span "de" at bounding box center [959, 125] width 143 height 15
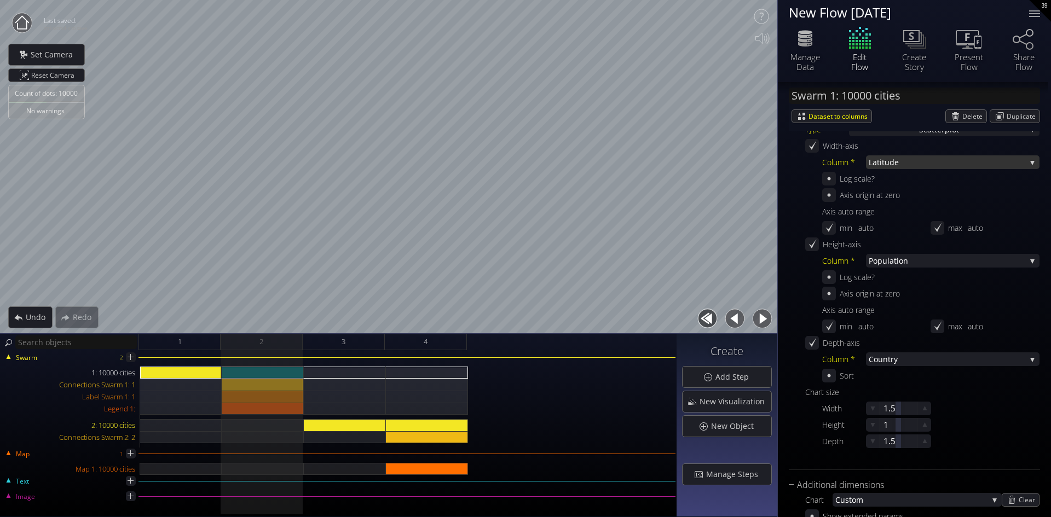
click at [943, 158] on span "de" at bounding box center [957, 162] width 136 height 14
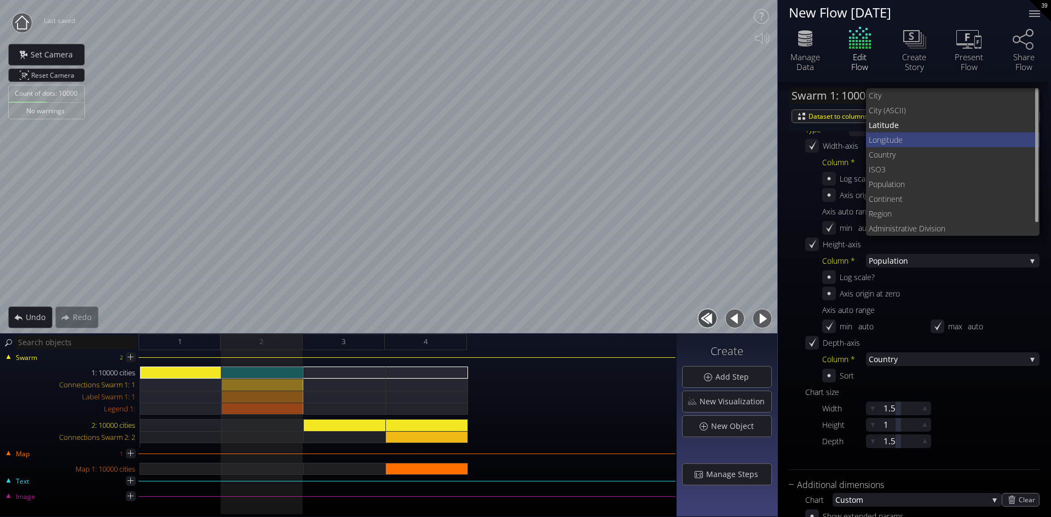
click at [899, 132] on span "e" at bounding box center [964, 139] width 133 height 15
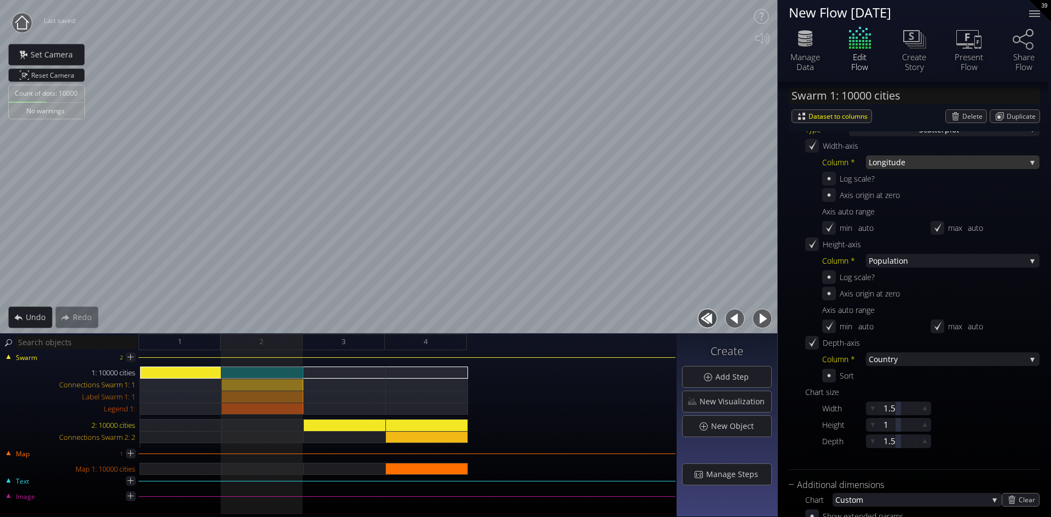
click at [921, 161] on span "e" at bounding box center [963, 162] width 125 height 14
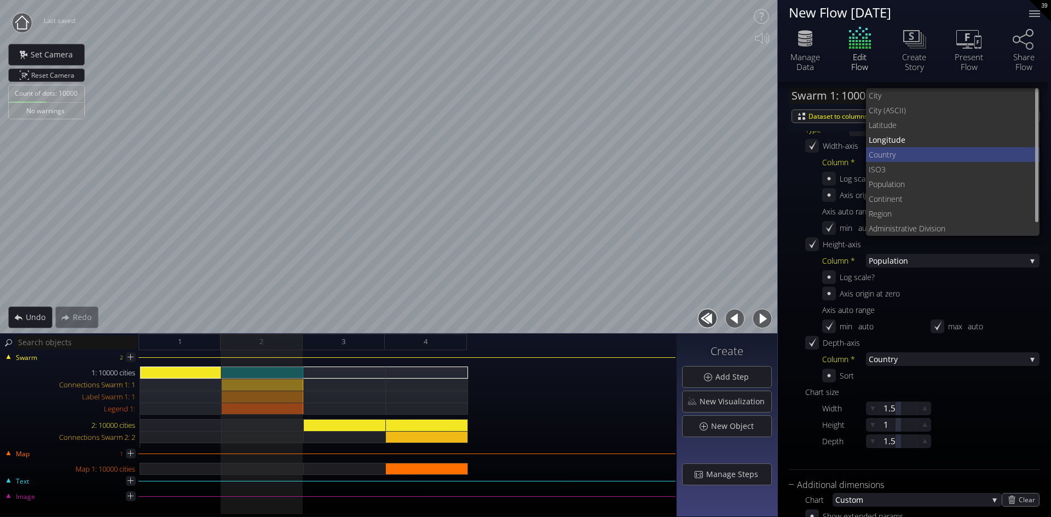
click at [886, 157] on span "try" at bounding box center [958, 154] width 144 height 15
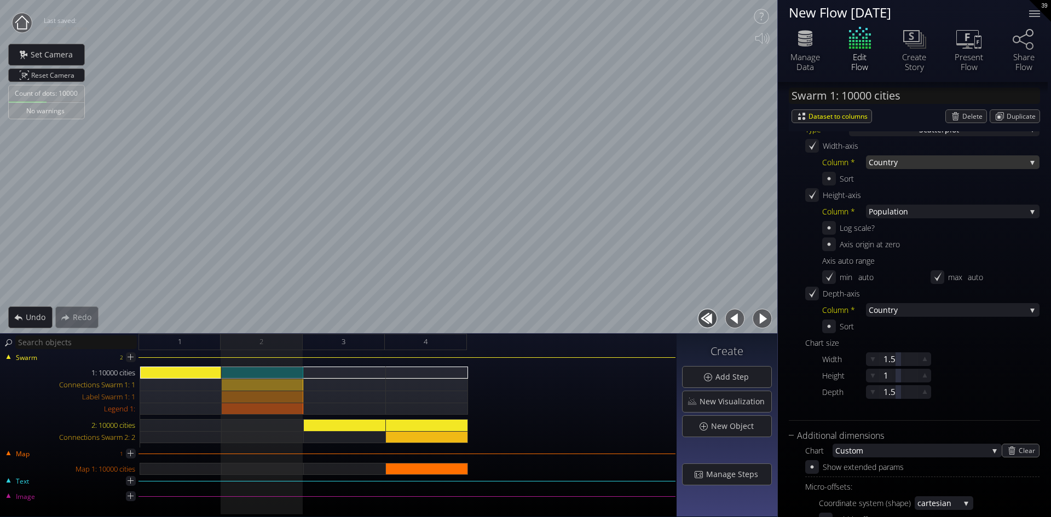
click at [901, 159] on span "try" at bounding box center [957, 162] width 138 height 14
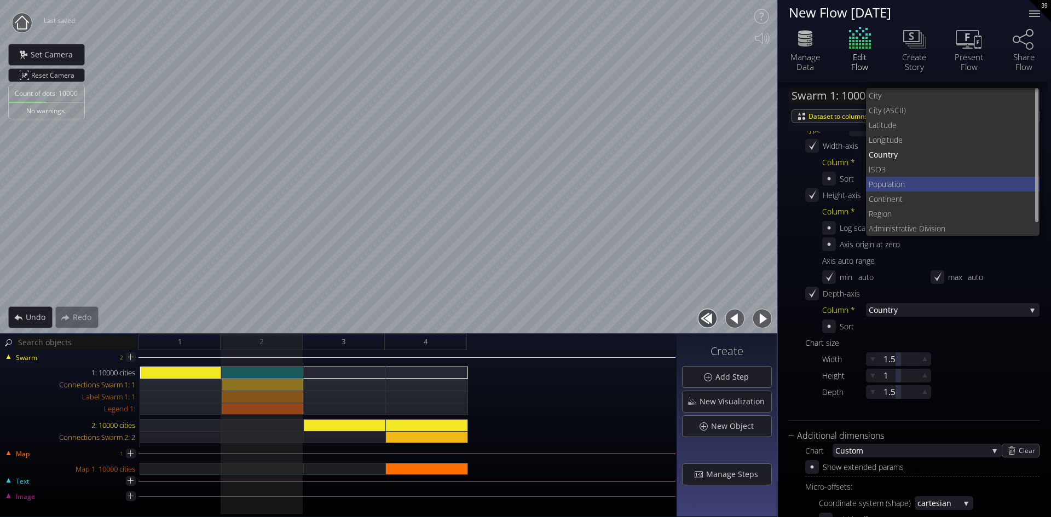
click at [896, 182] on span "Population" at bounding box center [949, 184] width 163 height 15
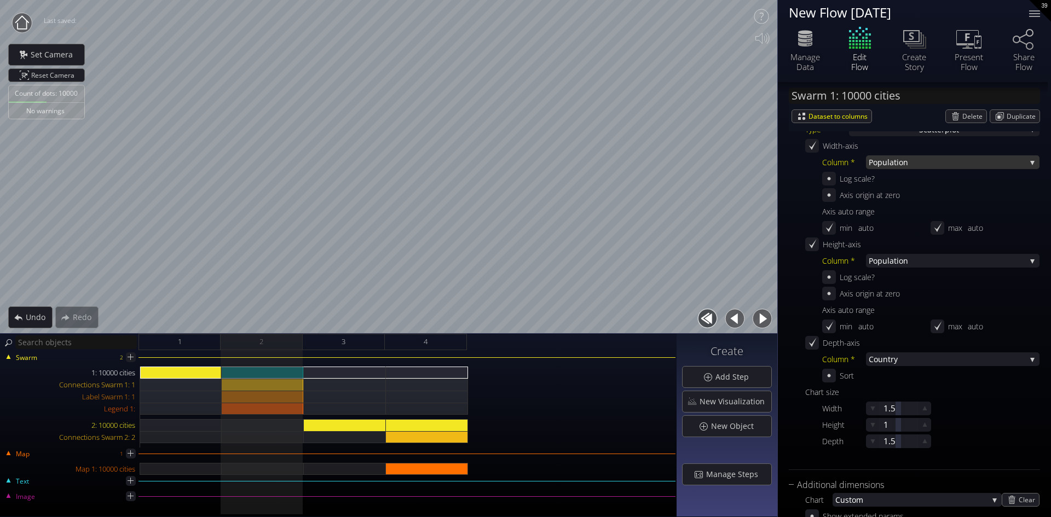
click at [897, 164] on span "Population" at bounding box center [946, 162] width 157 height 14
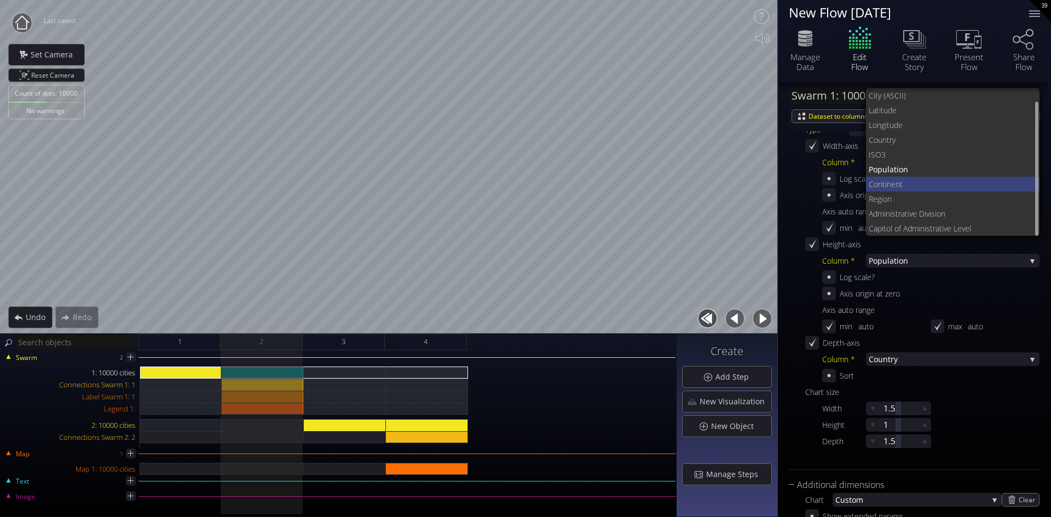
click at [897, 183] on span "Continen" at bounding box center [883, 184] width 31 height 15
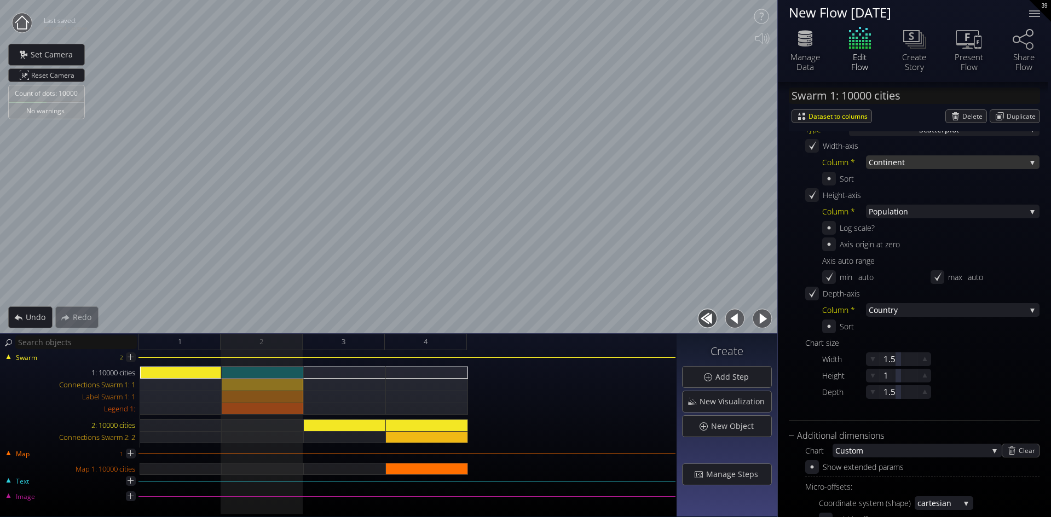
click at [896, 162] on span "Continen" at bounding box center [884, 162] width 33 height 14
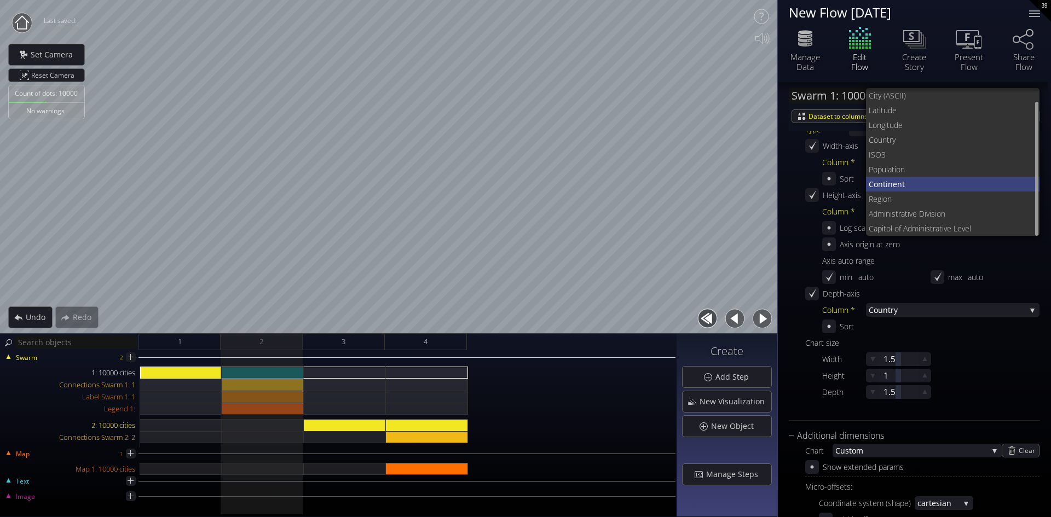
scroll to position [0, 0]
click at [240, 367] on div "1: 10000 cities" at bounding box center [263, 373] width 82 height 12
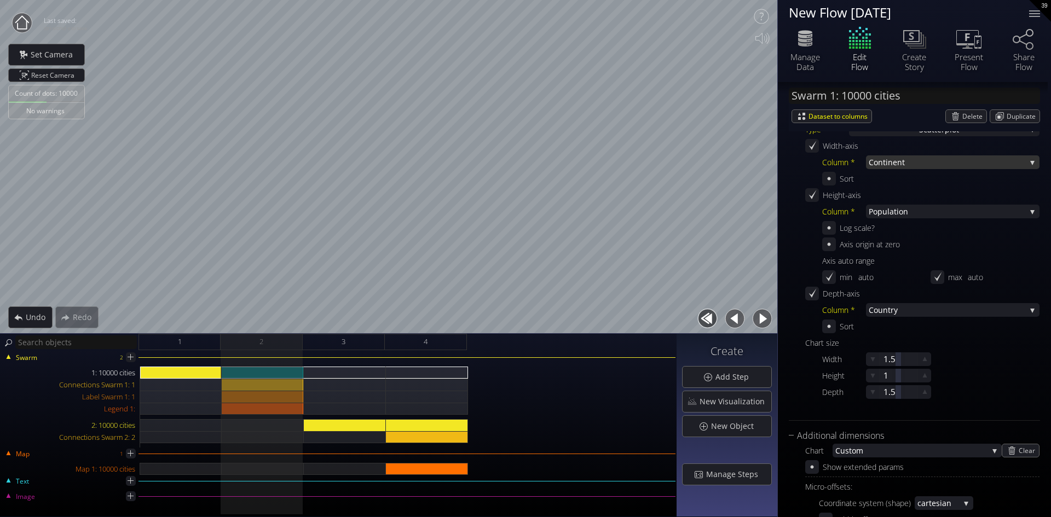
click at [926, 159] on span "t" at bounding box center [964, 162] width 124 height 14
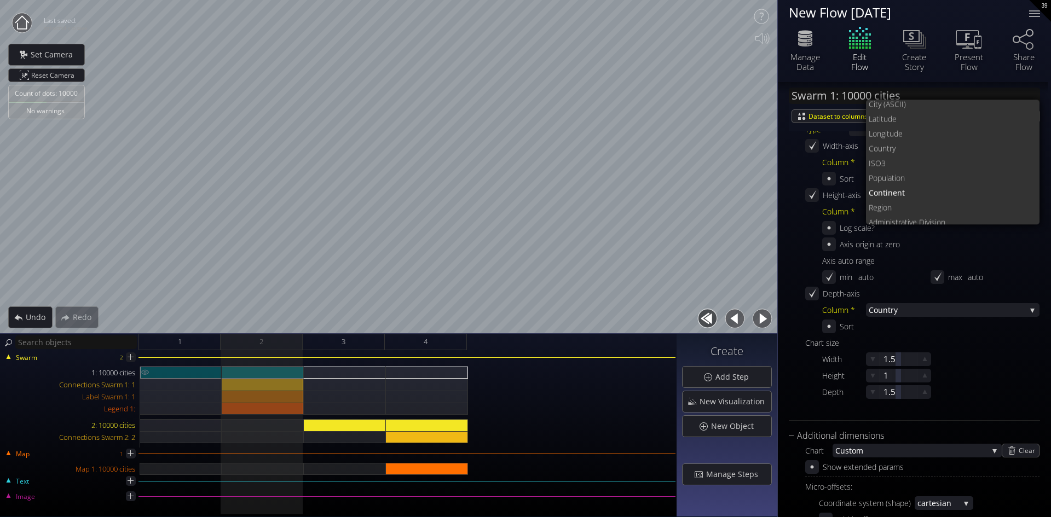
click at [179, 372] on div "1: 10000 cities" at bounding box center [181, 373] width 82 height 12
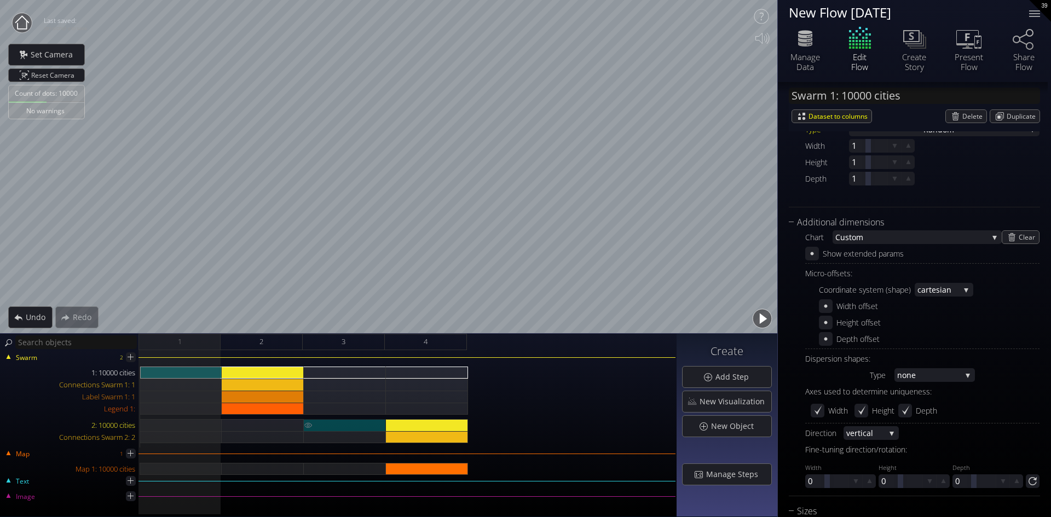
click at [339, 424] on div "2: 10000 cities" at bounding box center [345, 425] width 82 height 12
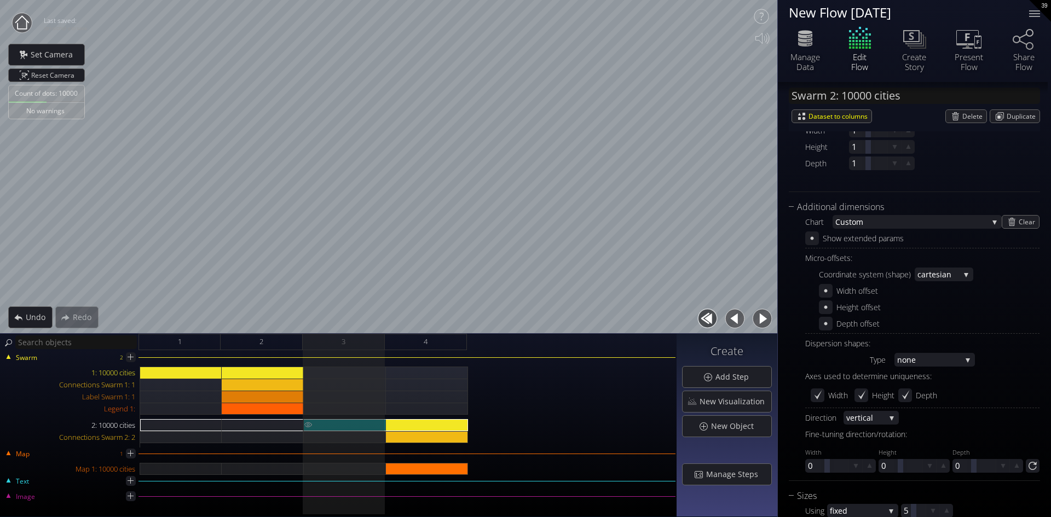
scroll to position [258, 0]
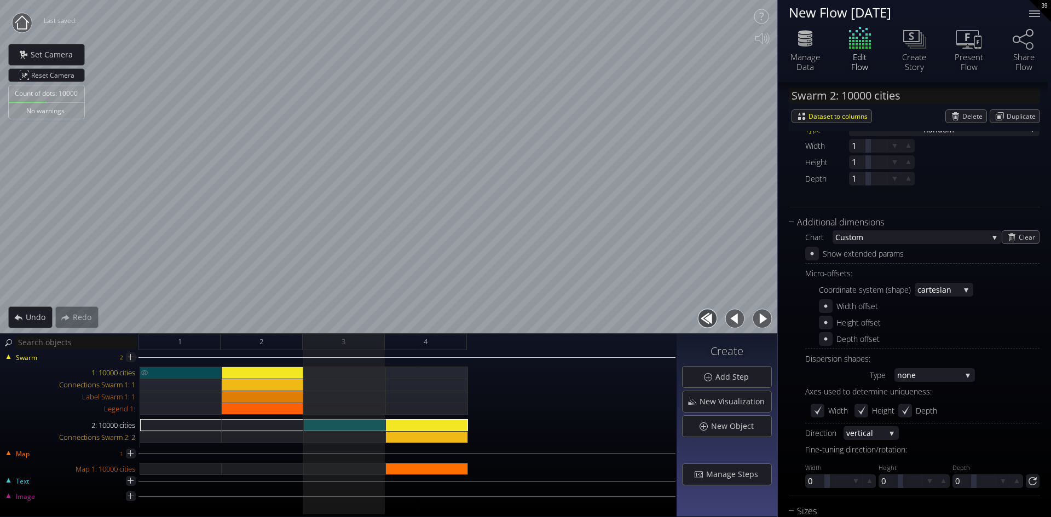
click at [163, 367] on div "1: 10000 cities" at bounding box center [181, 373] width 82 height 12
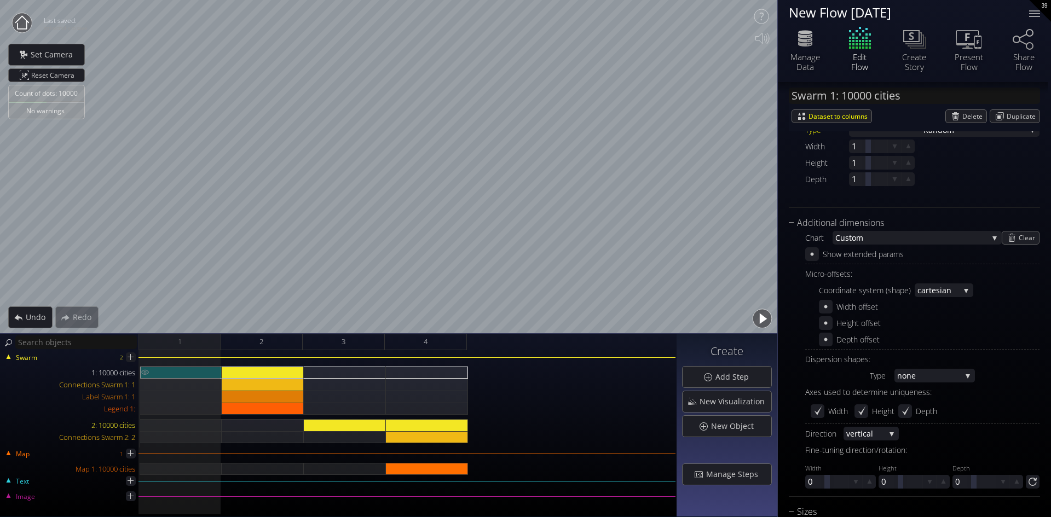
scroll to position [274, 0]
click at [176, 372] on div "1: 10000 cities" at bounding box center [181, 373] width 82 height 12
click at [167, 369] on div "1: 10000 cities" at bounding box center [181, 373] width 82 height 12
click at [802, 47] on icon at bounding box center [805, 44] width 14 height 5
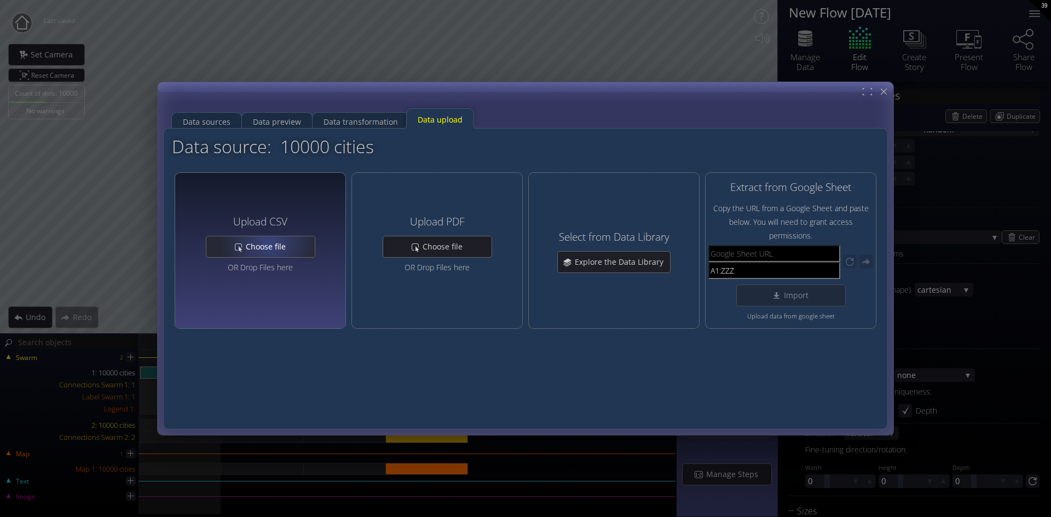
click at [269, 242] on span "Choose file" at bounding box center [268, 246] width 47 height 11
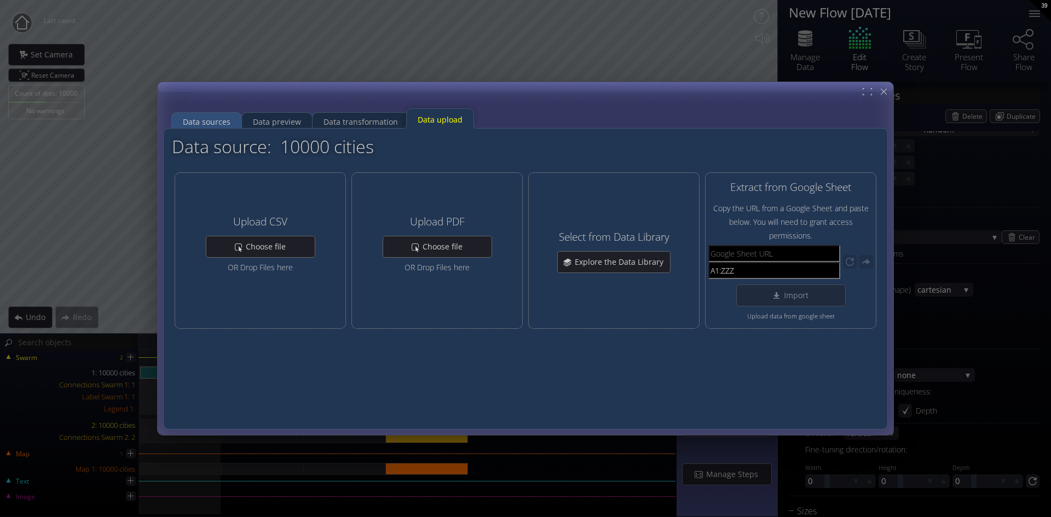
click at [201, 120] on div "Data sources" at bounding box center [207, 122] width 48 height 21
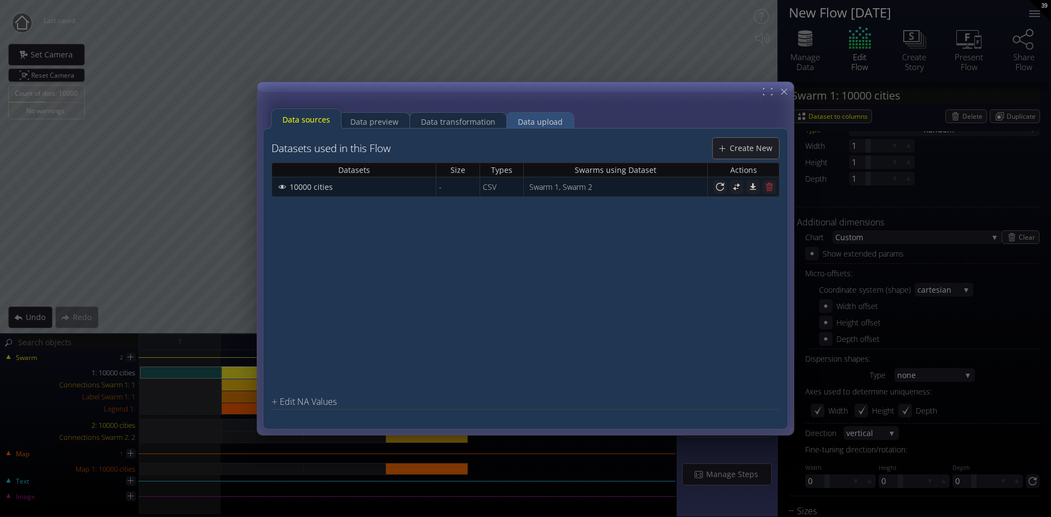
click at [533, 120] on div "Data upload" at bounding box center [540, 122] width 45 height 21
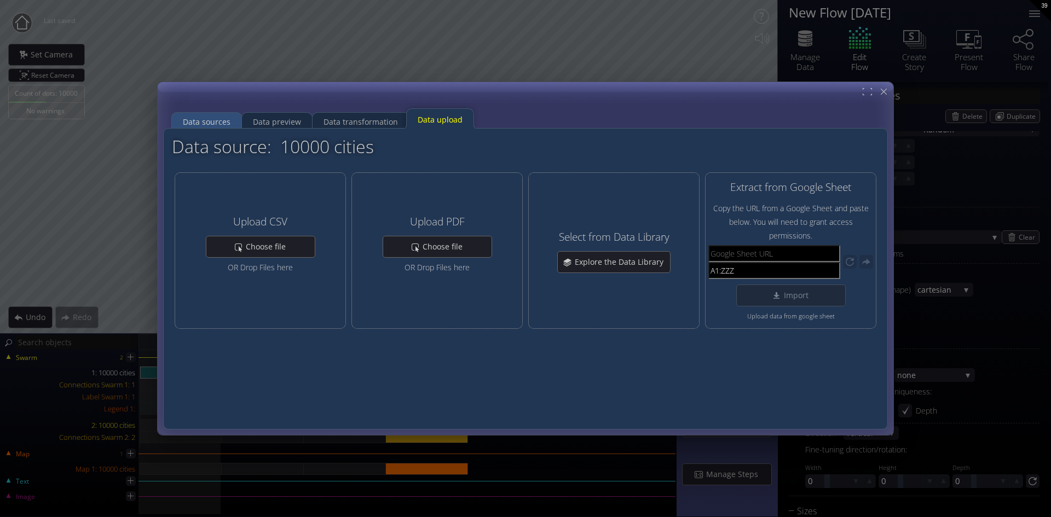
click at [220, 124] on div "Data sources" at bounding box center [207, 122] width 48 height 21
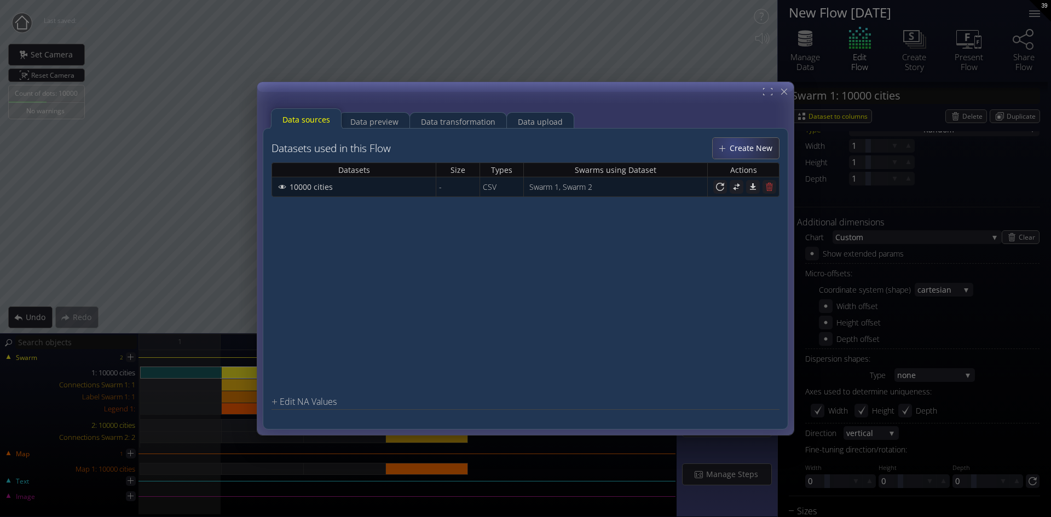
click at [734, 145] on span "Create New" at bounding box center [754, 148] width 50 height 11
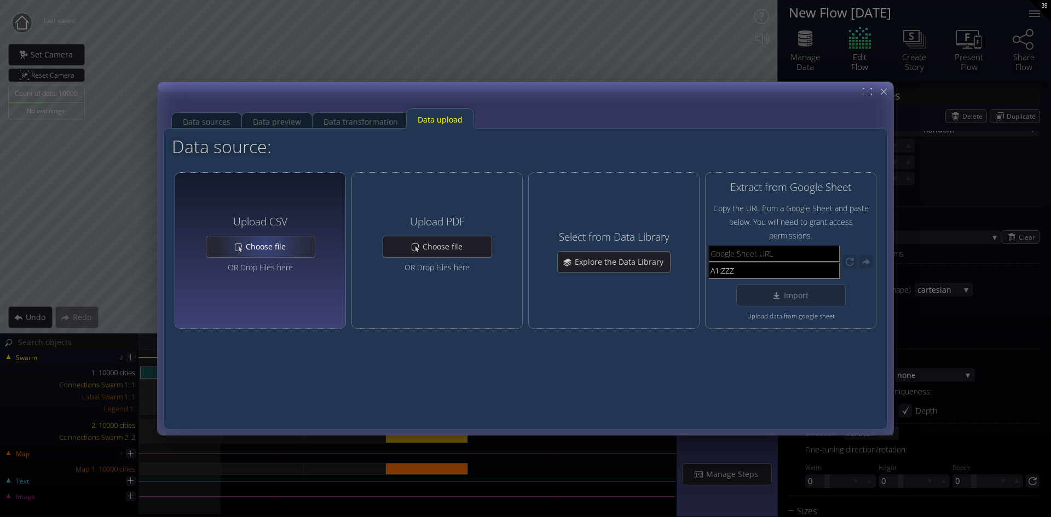
click at [265, 245] on span "Choose file" at bounding box center [268, 246] width 47 height 11
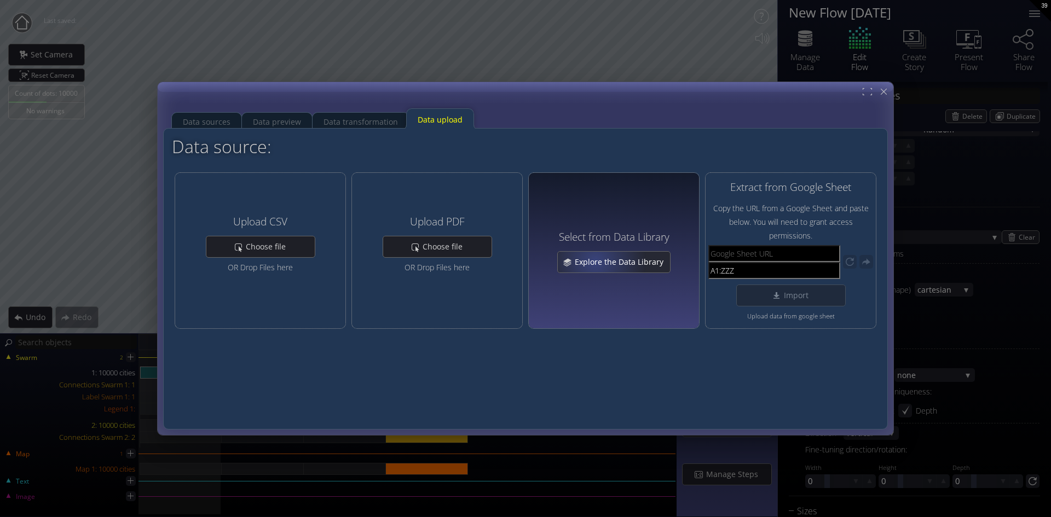
click at [596, 261] on span "Explore the Data Library" at bounding box center [622, 262] width 96 height 11
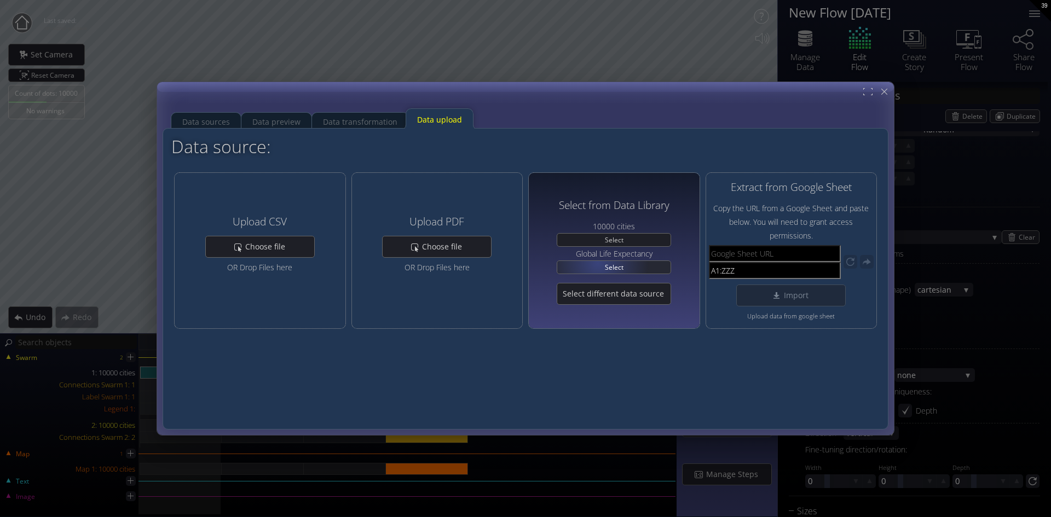
click at [599, 263] on div "Select" at bounding box center [613, 267] width 113 height 13
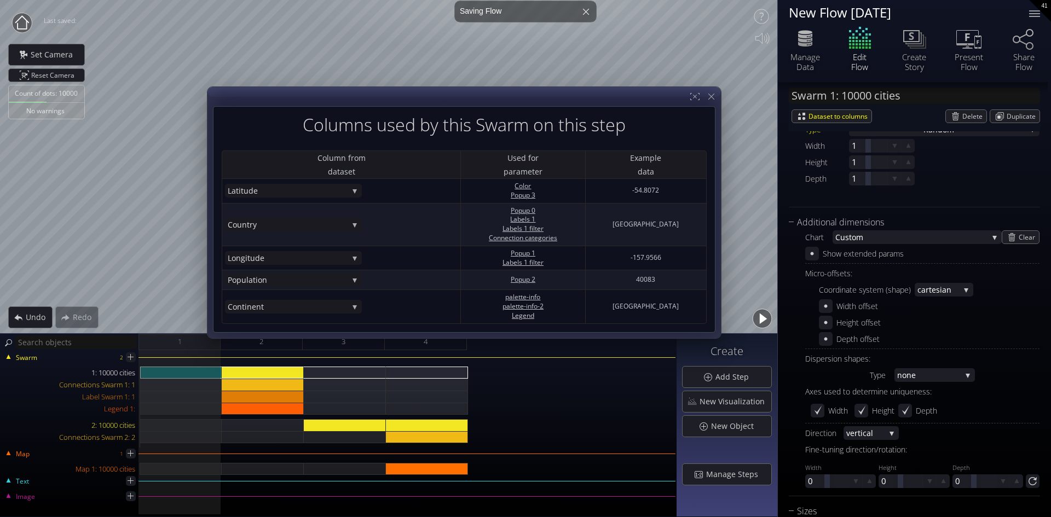
drag, startPoint x: 473, startPoint y: 141, endPoint x: 411, endPoint y: 95, distance: 76.6
click at [411, 95] on div at bounding box center [463, 212] width 513 height 251
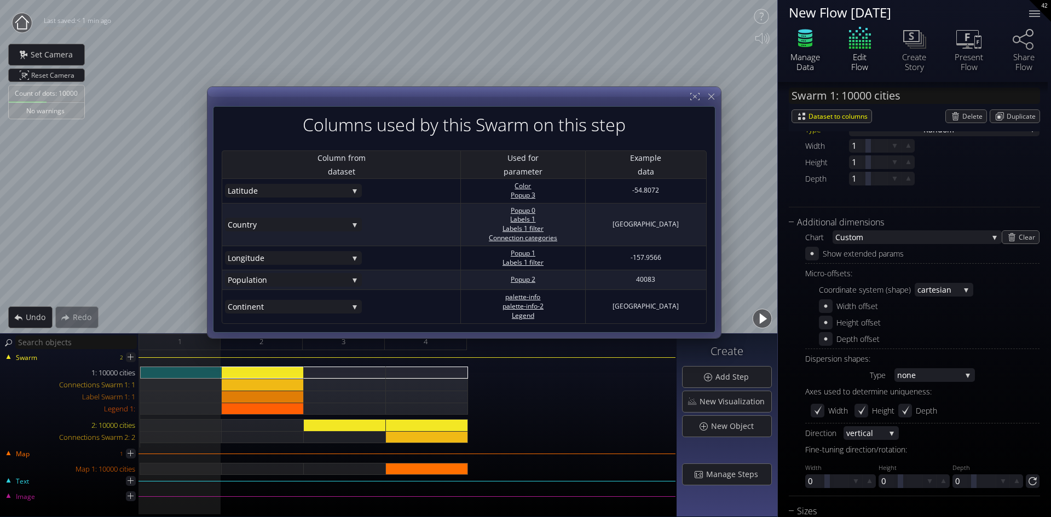
click at [802, 39] on icon at bounding box center [805, 39] width 14 height 5
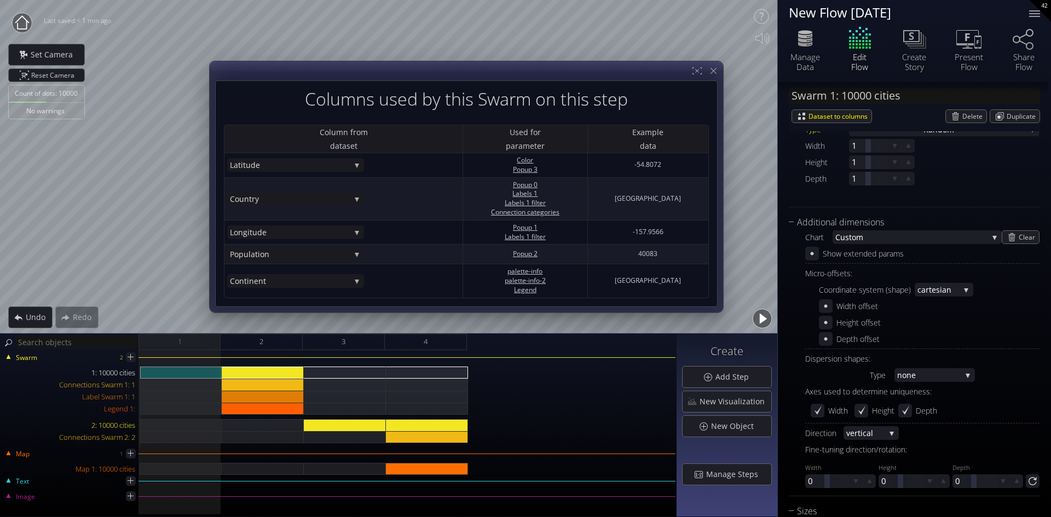
drag, startPoint x: 448, startPoint y: 98, endPoint x: 450, endPoint y: 72, distance: 25.8
click at [450, 72] on div at bounding box center [466, 186] width 513 height 251
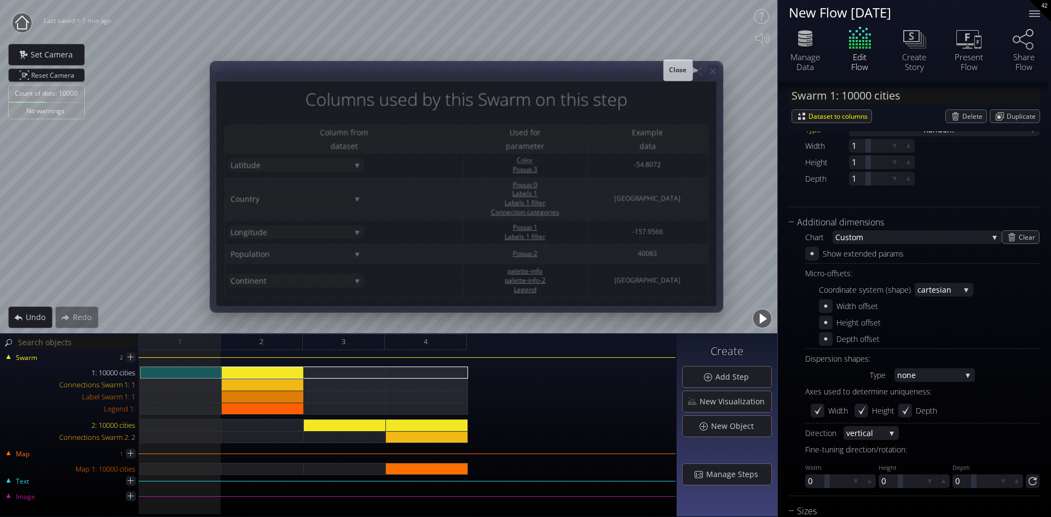
click at [710, 68] on icon at bounding box center [712, 71] width 9 height 9
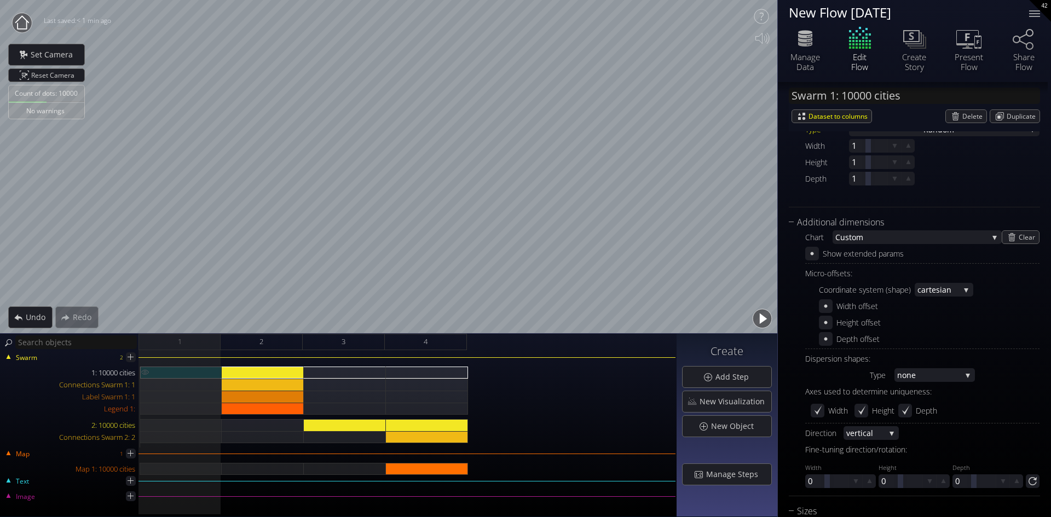
click at [167, 368] on div "1: 10000 cities" at bounding box center [181, 373] width 82 height 12
click at [174, 368] on div "1: 10000 cities" at bounding box center [181, 373] width 82 height 12
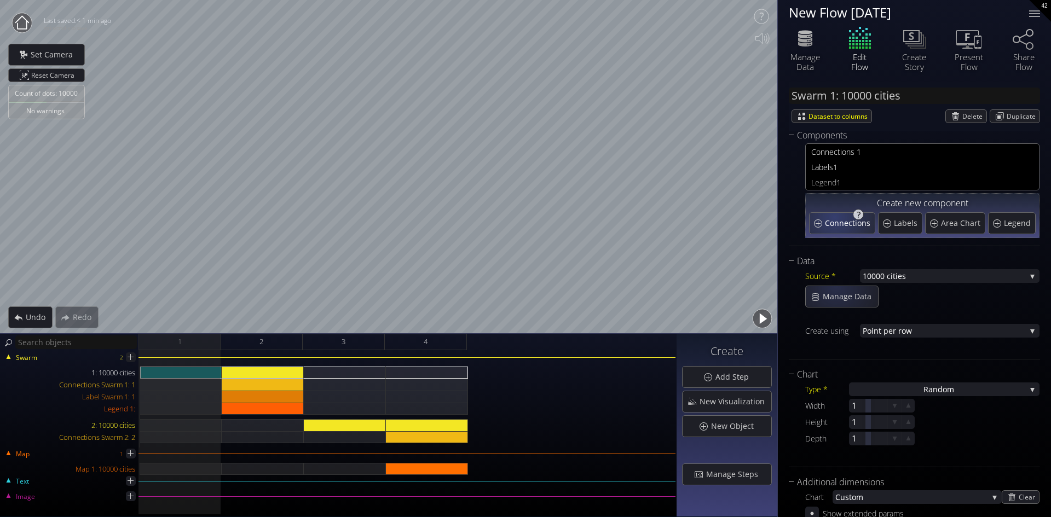
scroll to position [0, 0]
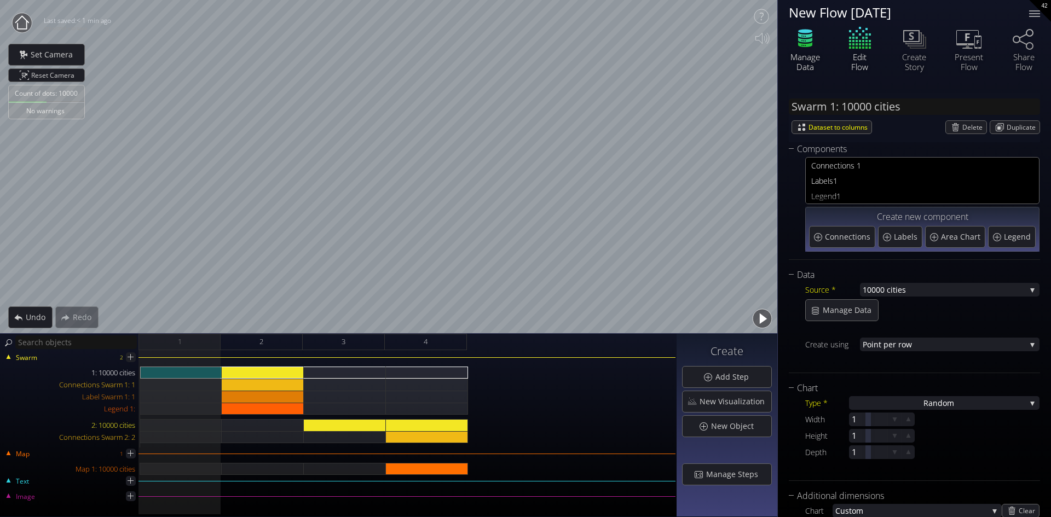
click at [807, 43] on icon at bounding box center [804, 38] width 33 height 27
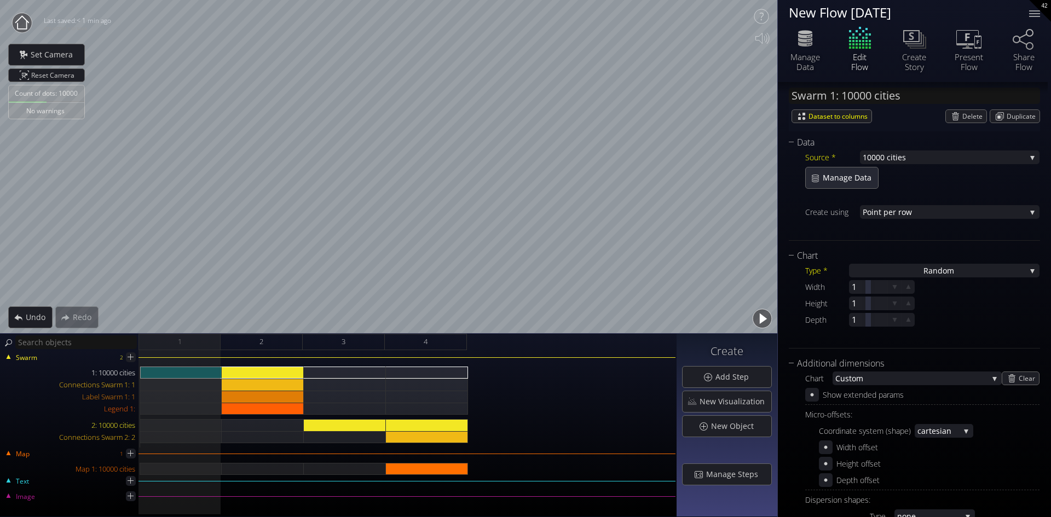
scroll to position [109, 0]
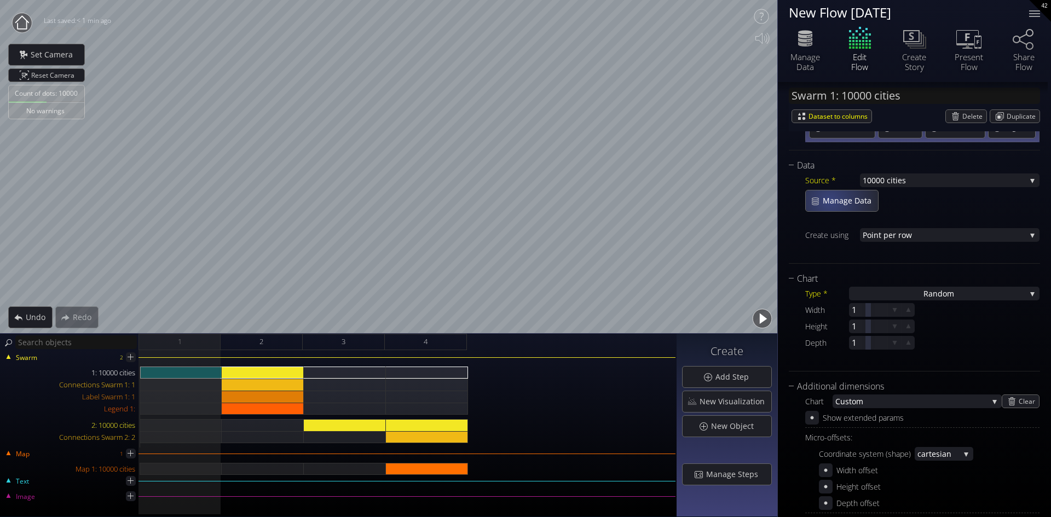
click at [828, 198] on span "Manage Data" at bounding box center [850, 200] width 56 height 11
click at [923, 182] on span "000 cities" at bounding box center [948, 180] width 154 height 14
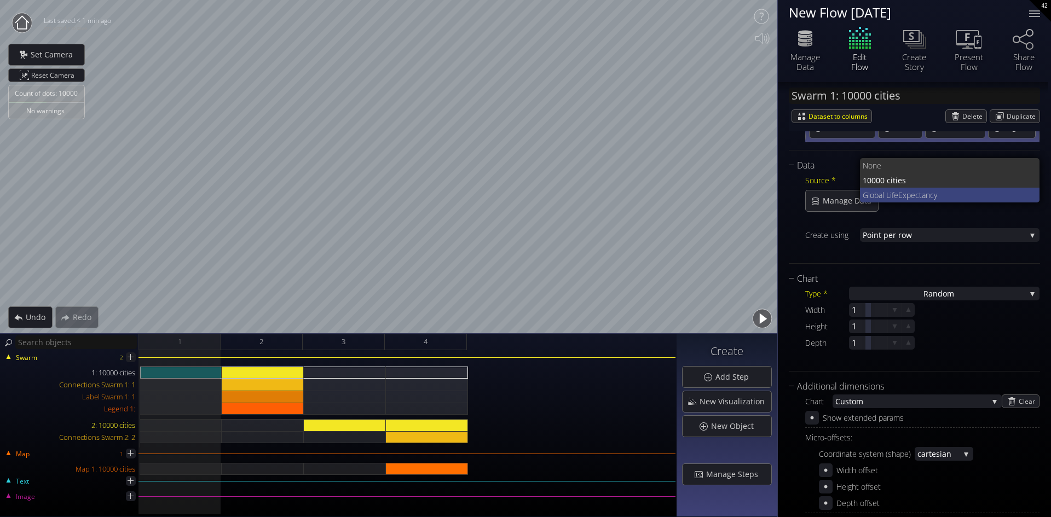
click at [914, 194] on span "Expectancy" at bounding box center [964, 195] width 133 height 15
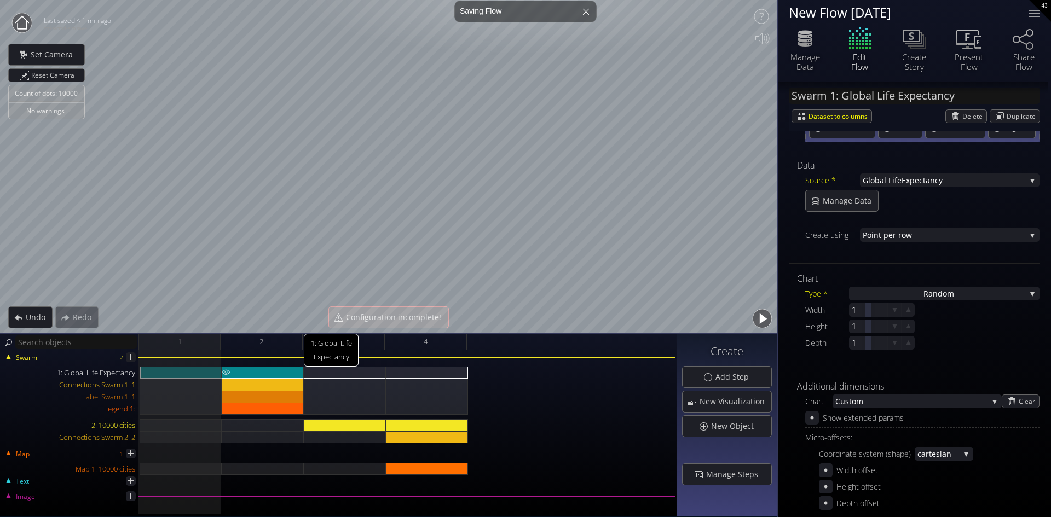
click at [251, 370] on div "1: Global Life Expectancy" at bounding box center [263, 373] width 82 height 12
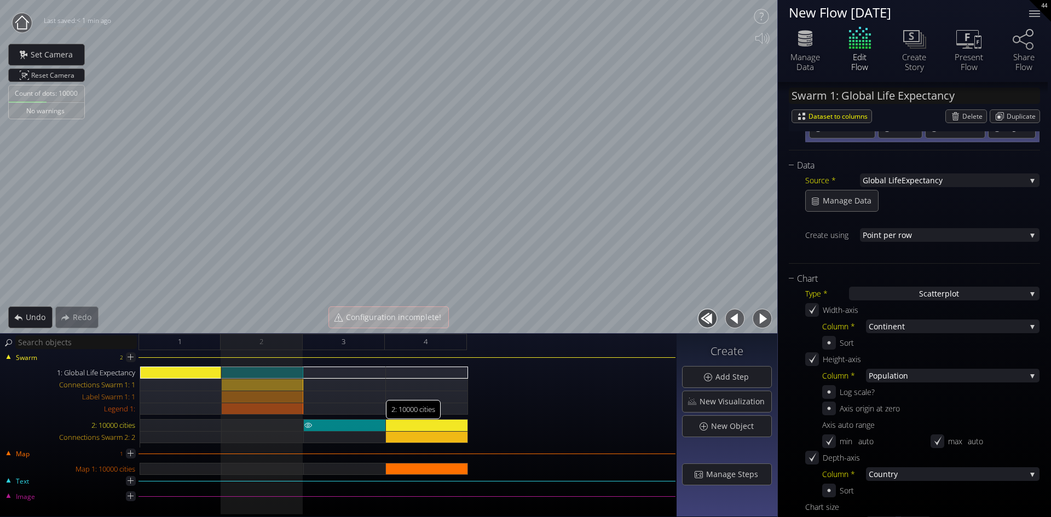
click at [326, 424] on div "2: 10000 cities" at bounding box center [345, 425] width 82 height 12
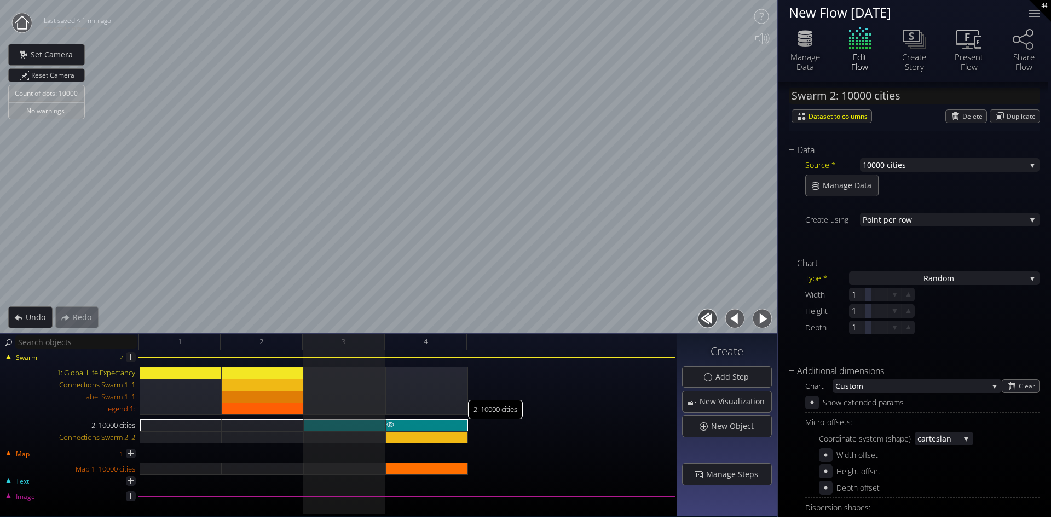
click at [417, 424] on div "2: 10000 cities" at bounding box center [427, 425] width 82 height 12
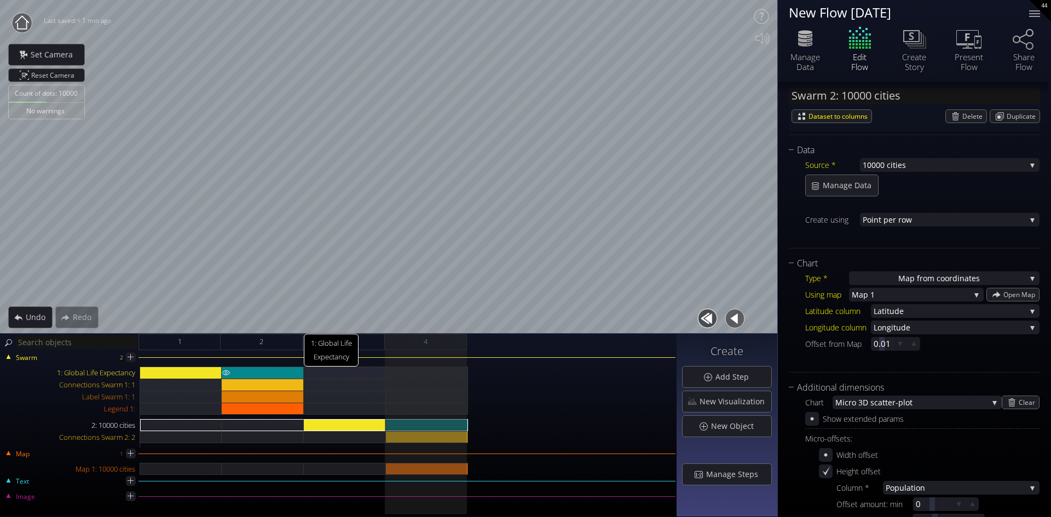
click at [247, 369] on div "1: Global Life Expectancy" at bounding box center [263, 373] width 82 height 12
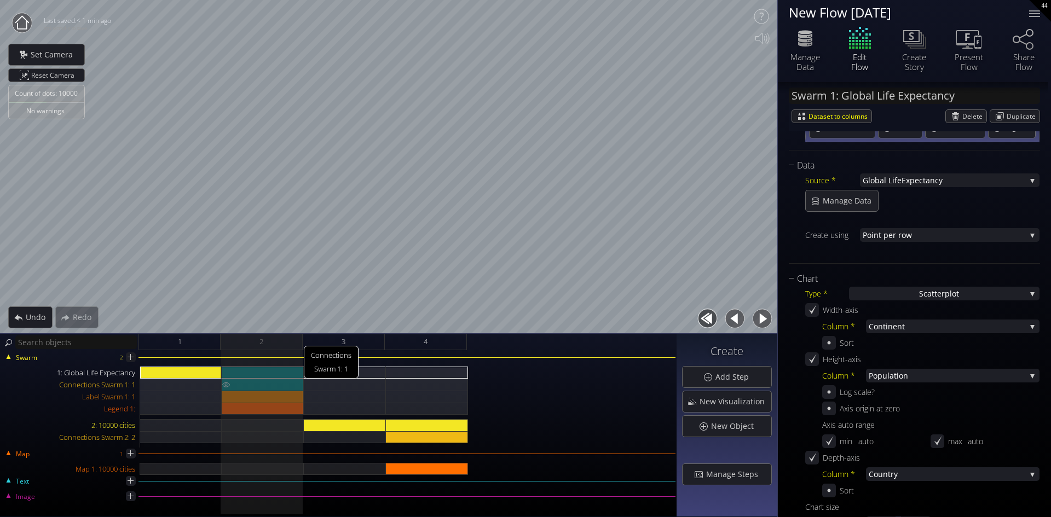
click at [248, 381] on div "Connections Swarm 1: 1" at bounding box center [263, 385] width 82 height 12
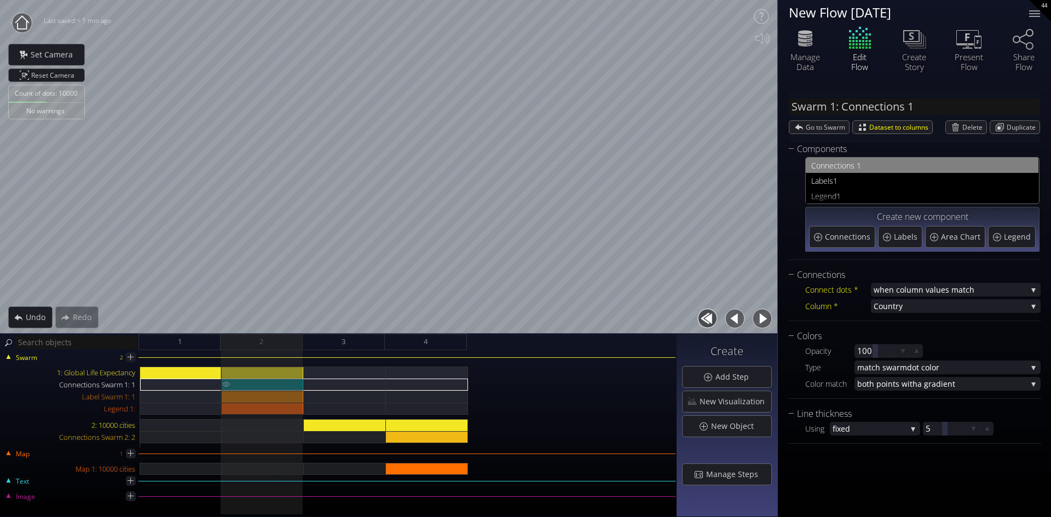
scroll to position [0, 0]
click at [250, 368] on div "1: Global Life Expectancy" at bounding box center [263, 373] width 82 height 12
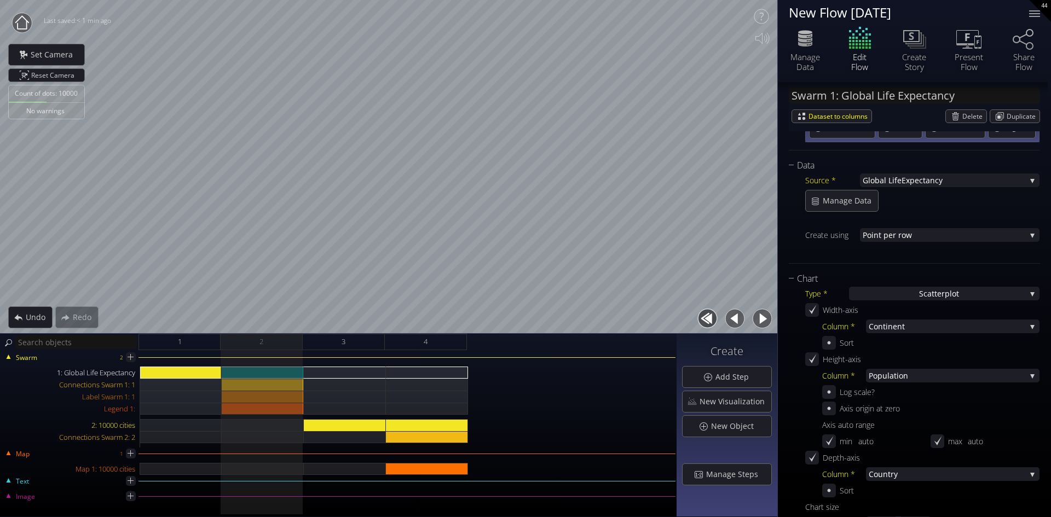
scroll to position [164, 0]
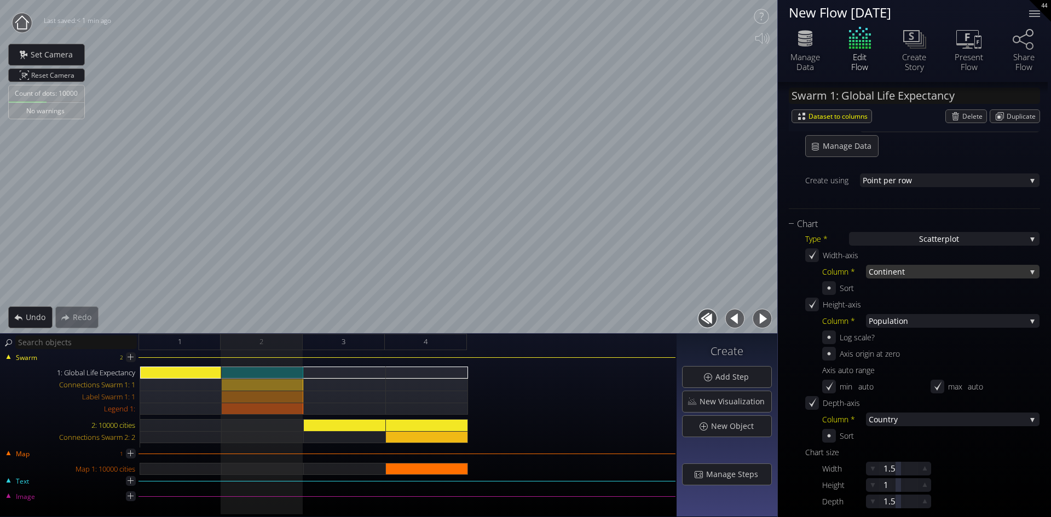
click at [899, 268] on span "Continen" at bounding box center [884, 272] width 33 height 14
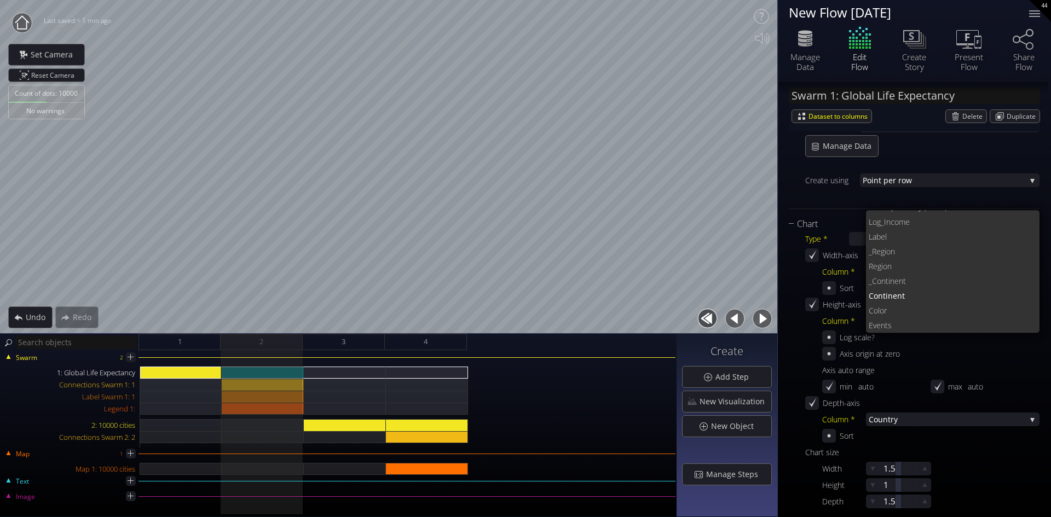
scroll to position [59, 0]
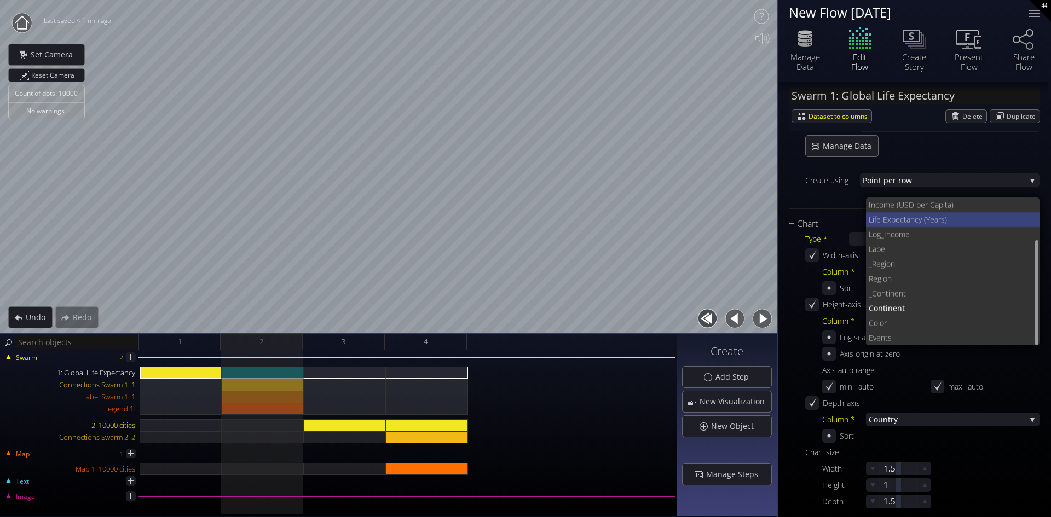
click at [891, 217] on span "Life Expectan" at bounding box center [891, 219] width 46 height 15
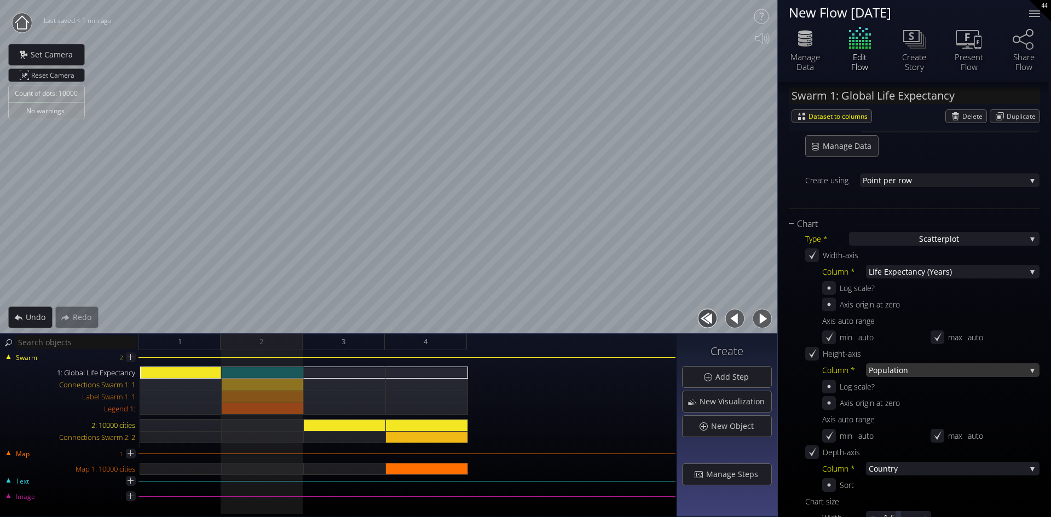
click at [897, 372] on span "Population" at bounding box center [946, 370] width 157 height 14
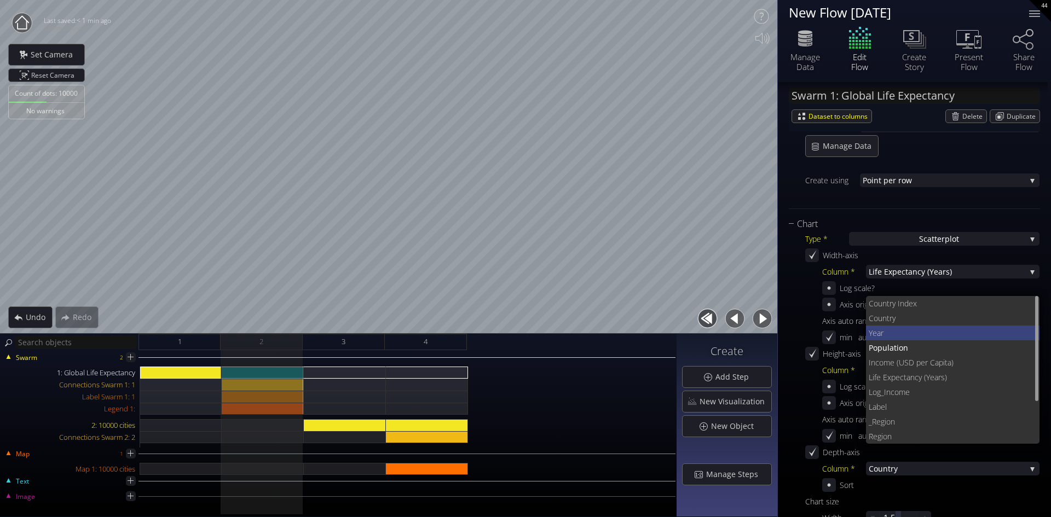
click at [889, 331] on span "Year" at bounding box center [949, 333] width 163 height 15
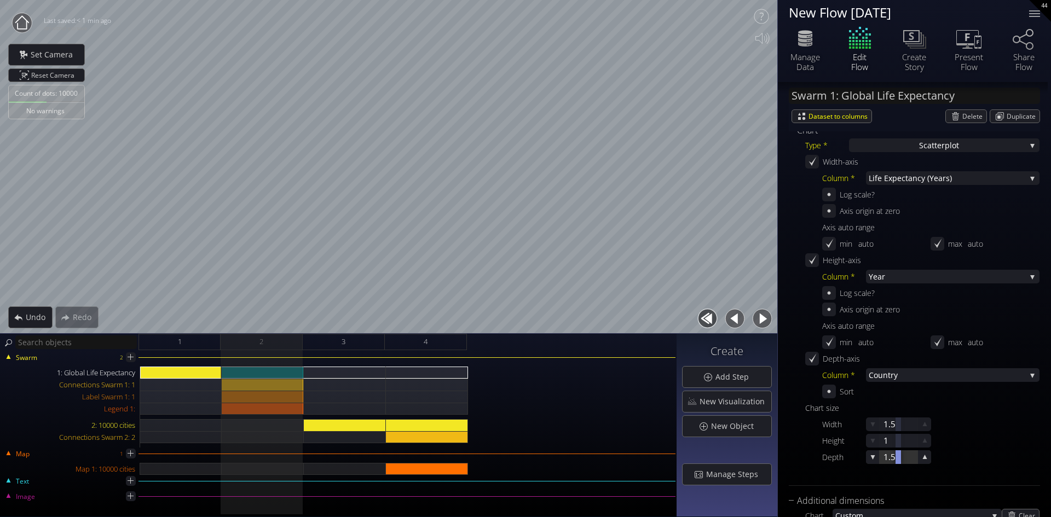
scroll to position [274, 0]
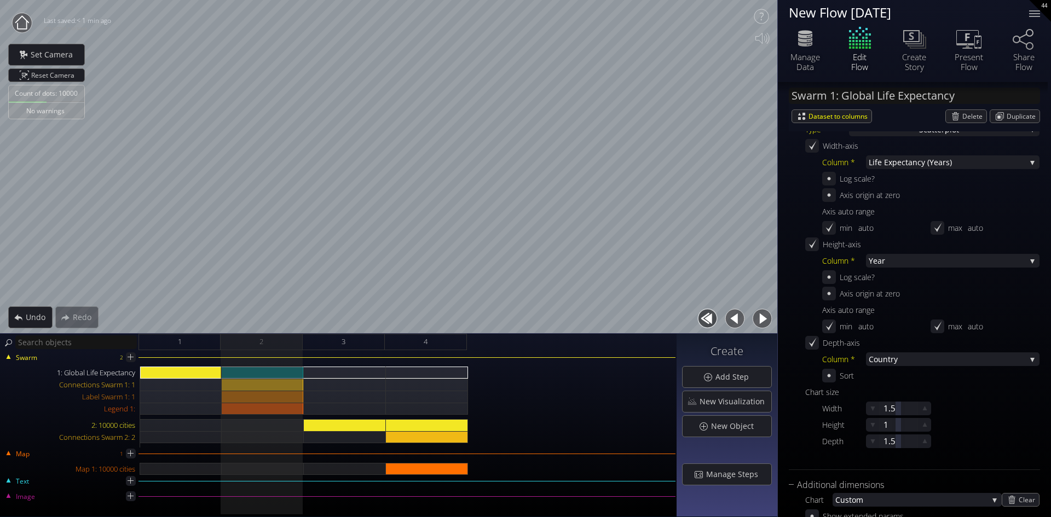
click at [976, 407] on div "Width 1.5" at bounding box center [930, 409] width 217 height 14
click at [248, 373] on div "1: Global Life Expectancy" at bounding box center [263, 373] width 82 height 12
click at [159, 368] on div "1: Global Life Expectancy" at bounding box center [181, 373] width 82 height 12
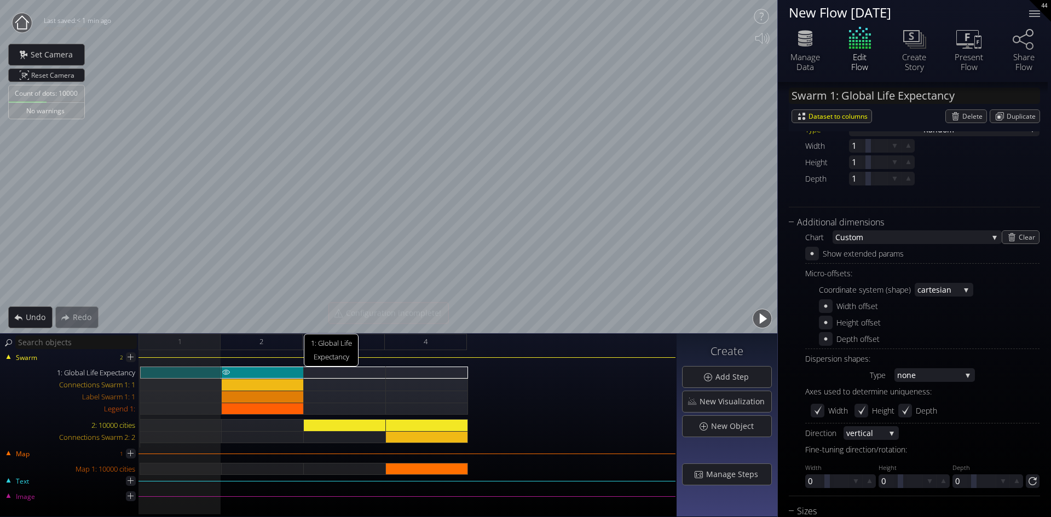
click at [261, 367] on div "1: Global Life Expectancy" at bounding box center [263, 373] width 82 height 12
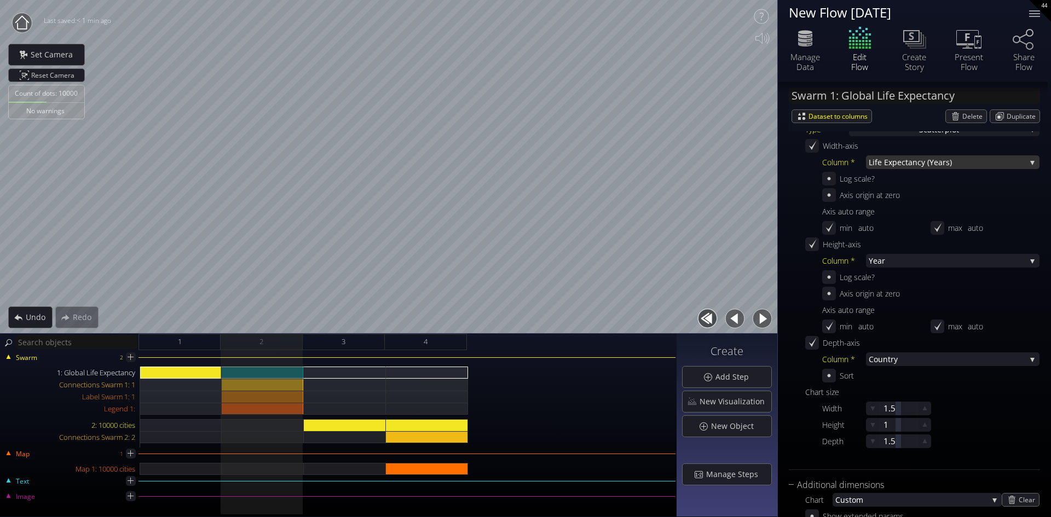
click at [942, 161] on span "cy (Years)" at bounding box center [971, 162] width 108 height 14
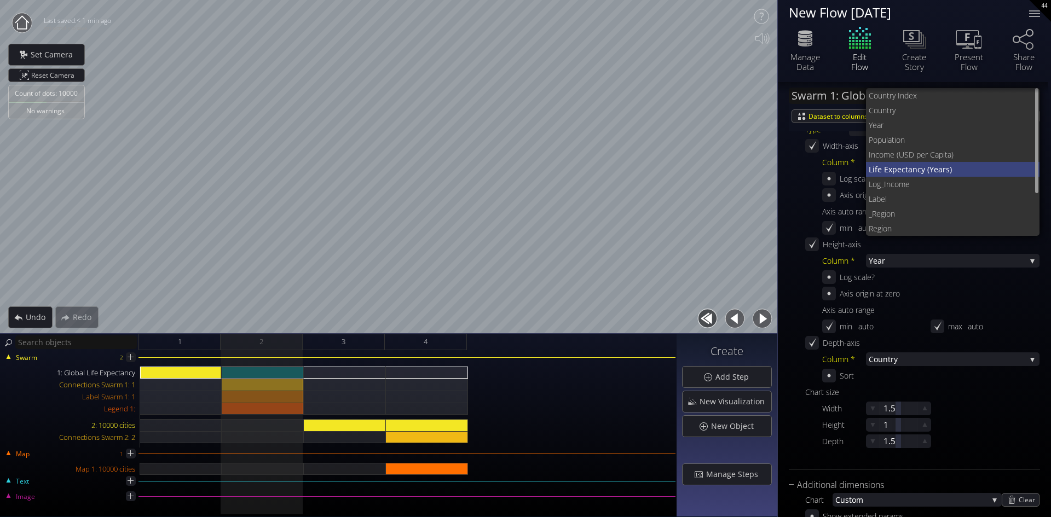
click at [908, 171] on span "Life Expectan" at bounding box center [892, 169] width 49 height 15
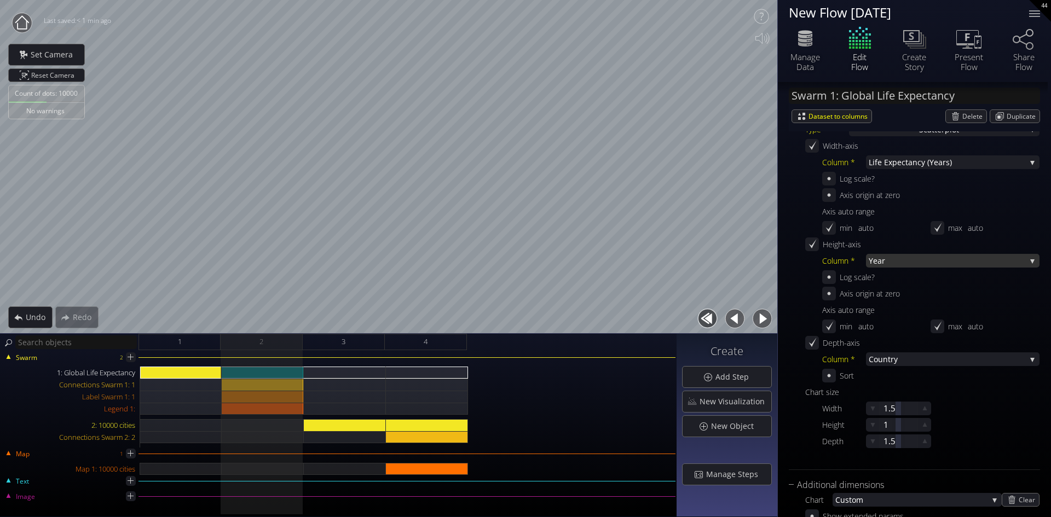
click at [898, 262] on span "Year" at bounding box center [946, 261] width 157 height 14
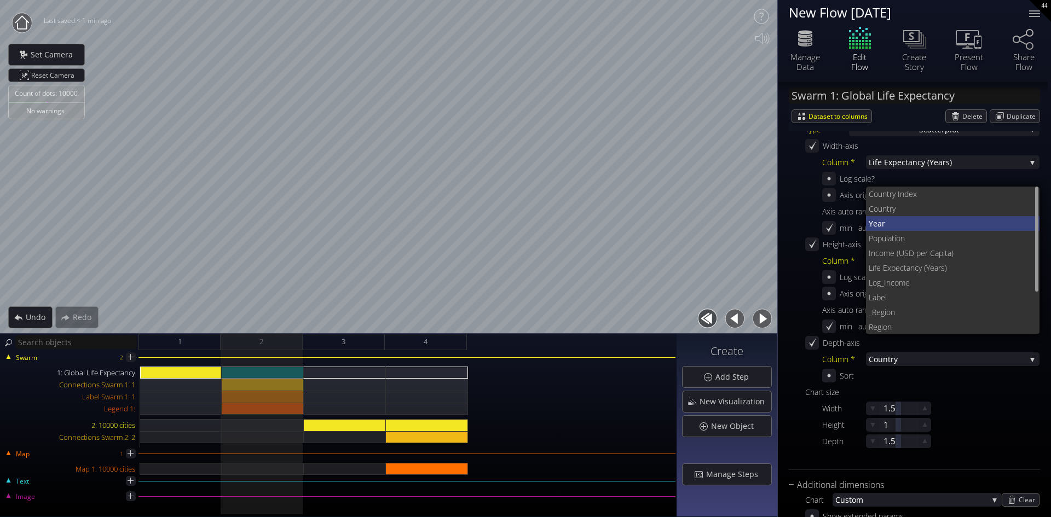
click at [882, 222] on span "Year" at bounding box center [949, 223] width 163 height 15
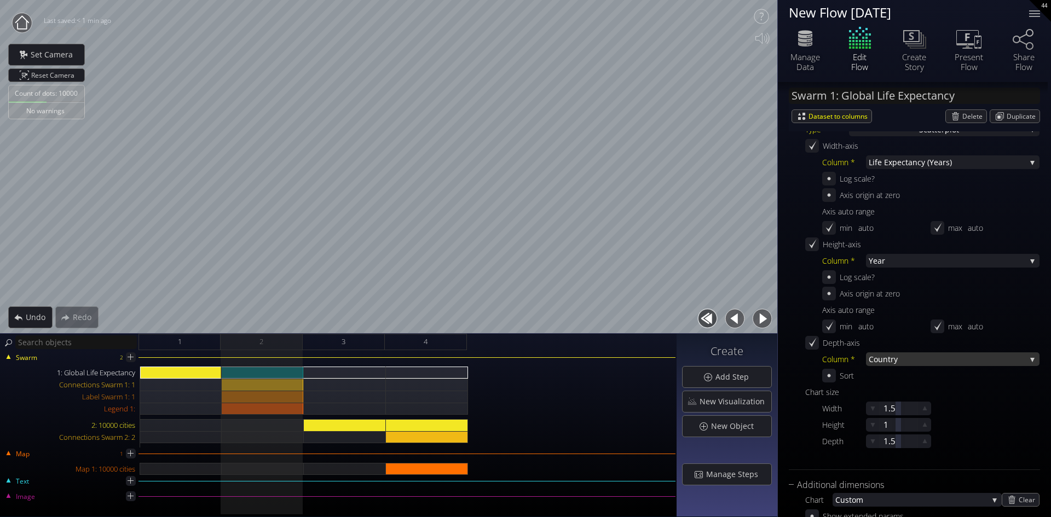
click at [902, 359] on span "try" at bounding box center [957, 359] width 138 height 14
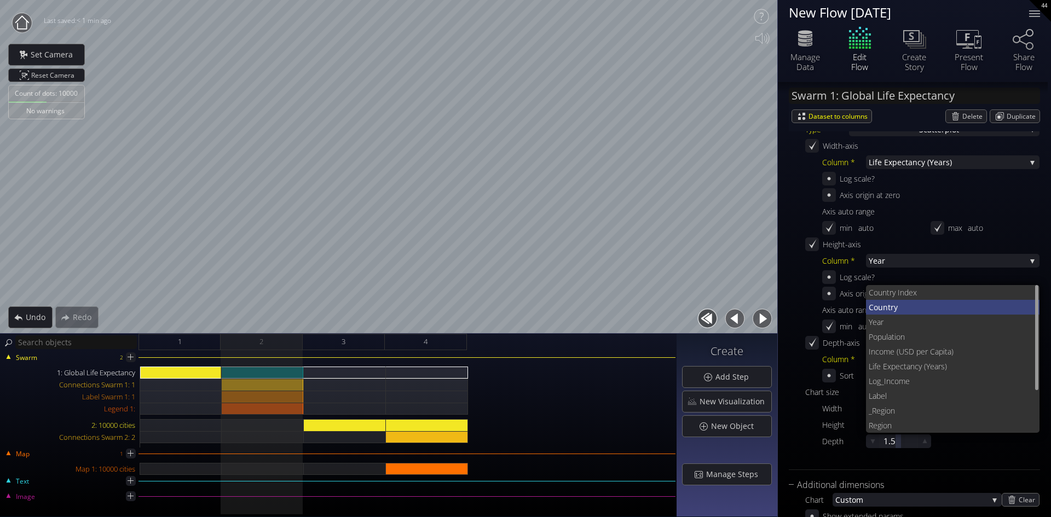
click at [882, 304] on span "Coun" at bounding box center [877, 307] width 19 height 15
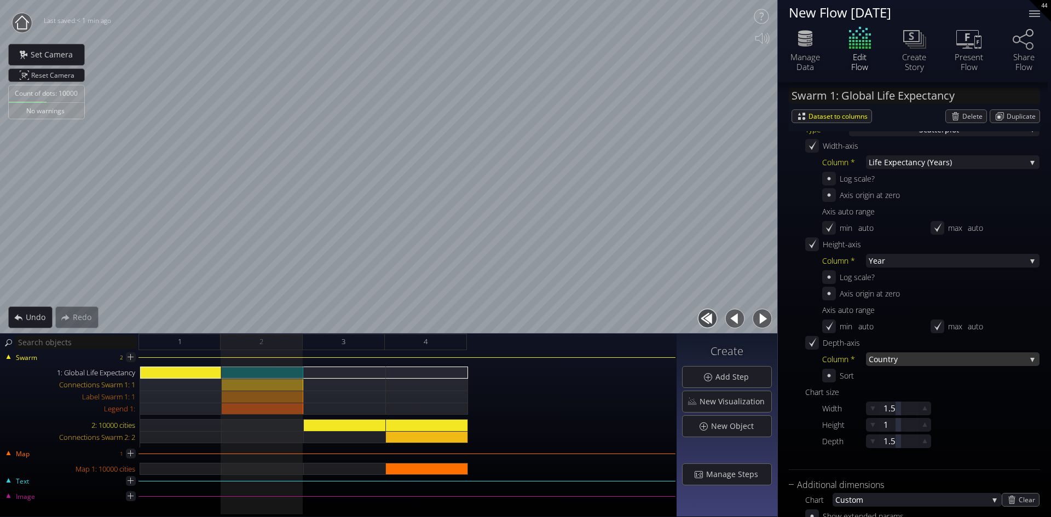
click at [906, 359] on span "try" at bounding box center [957, 359] width 138 height 14
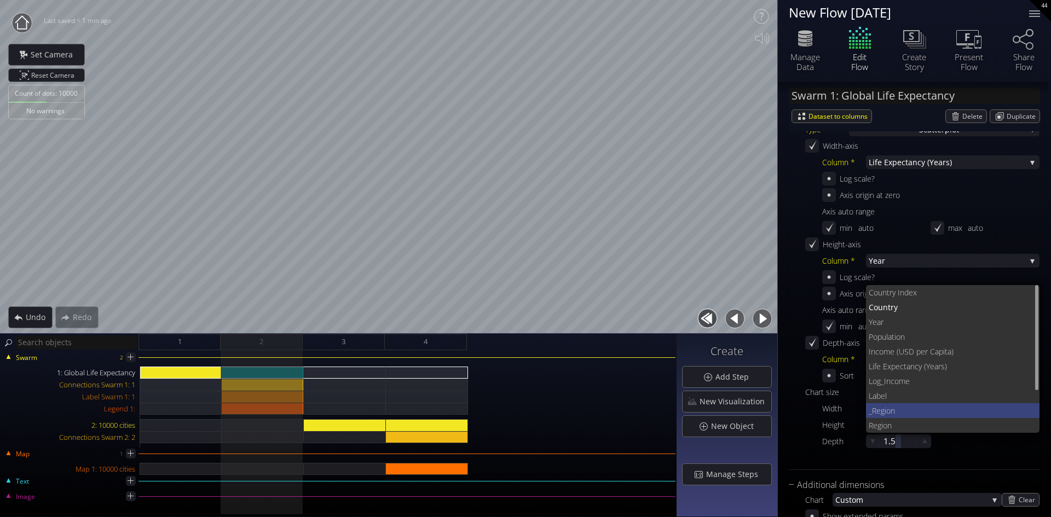
click at [879, 411] on span "_Reg" at bounding box center [876, 410] width 16 height 15
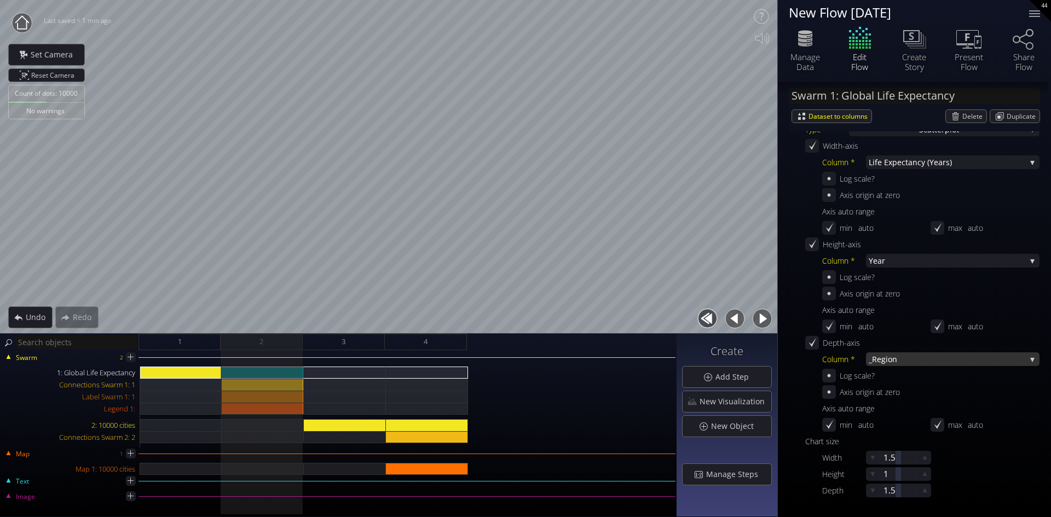
click at [909, 361] on span "ion" at bounding box center [955, 359] width 140 height 14
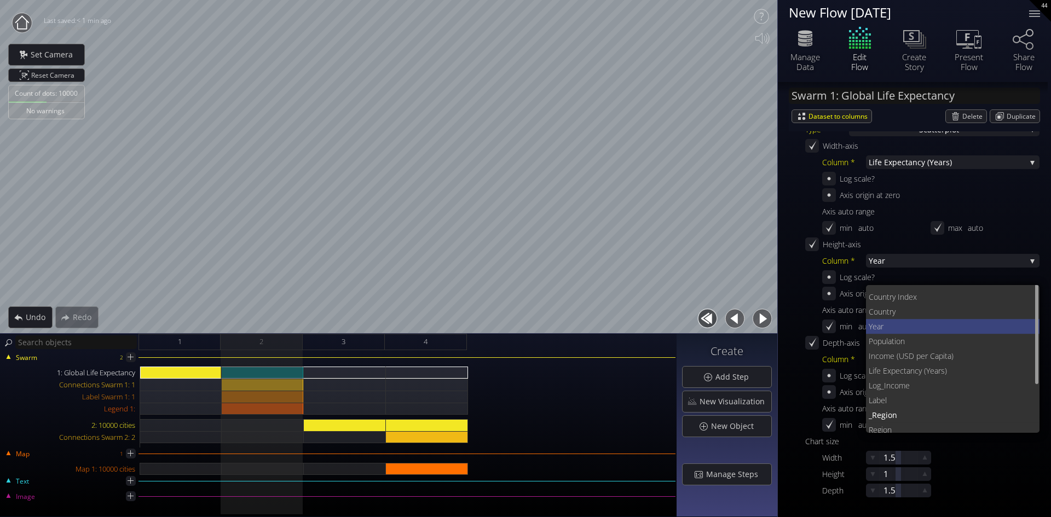
scroll to position [0, 0]
click at [882, 309] on span "Coun" at bounding box center [877, 307] width 18 height 15
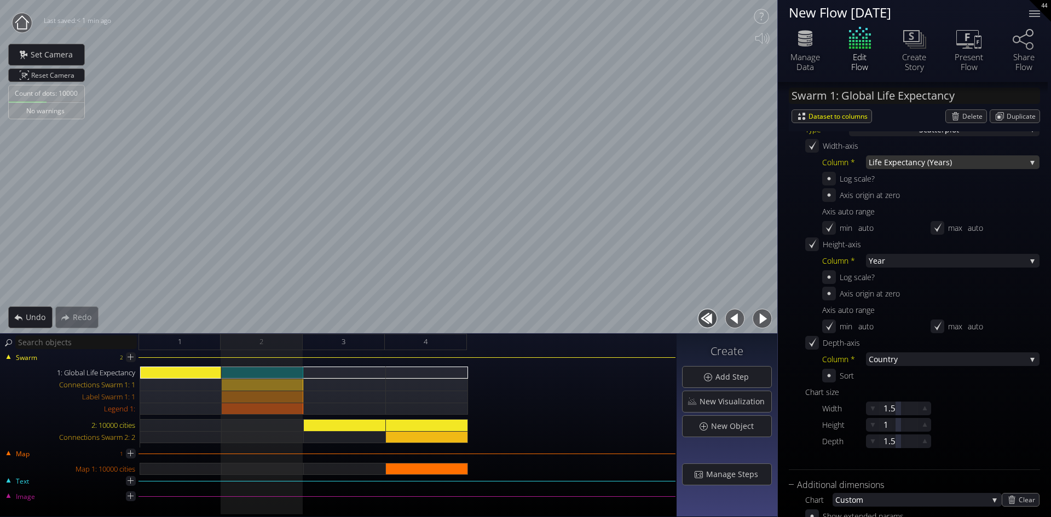
click at [891, 162] on span "Life Expectan" at bounding box center [892, 162] width 49 height 14
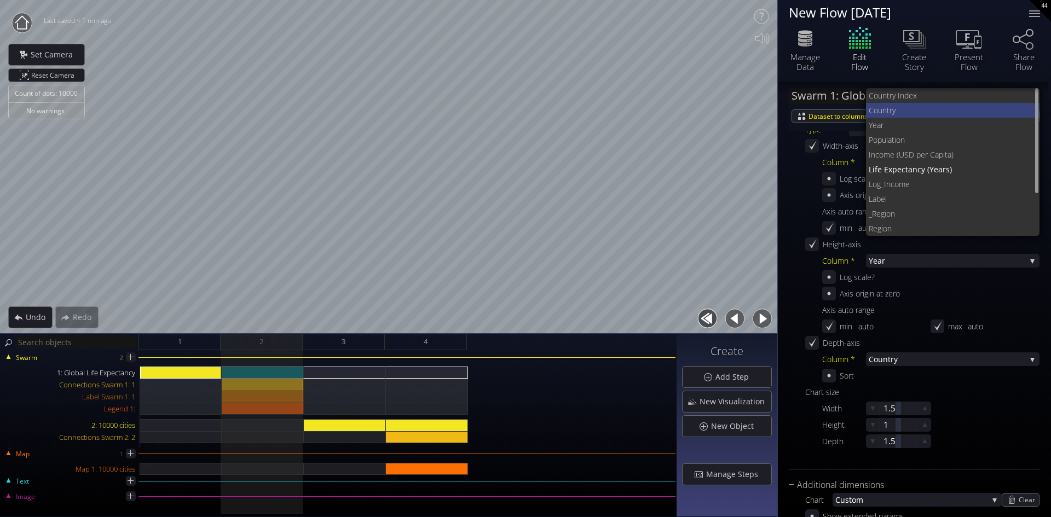
click at [885, 110] on span "Coun" at bounding box center [877, 110] width 18 height 15
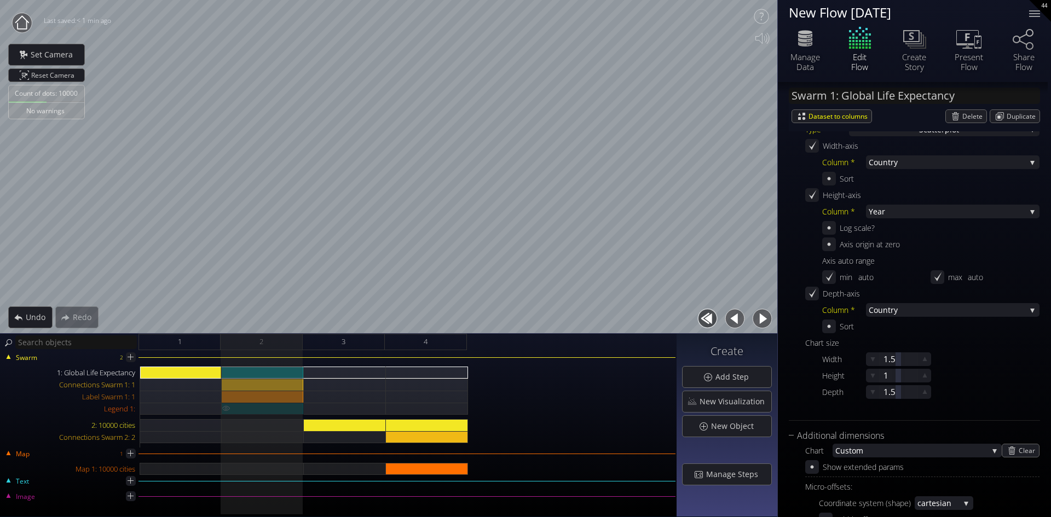
click at [269, 409] on div "Legend 1:" at bounding box center [263, 409] width 82 height 12
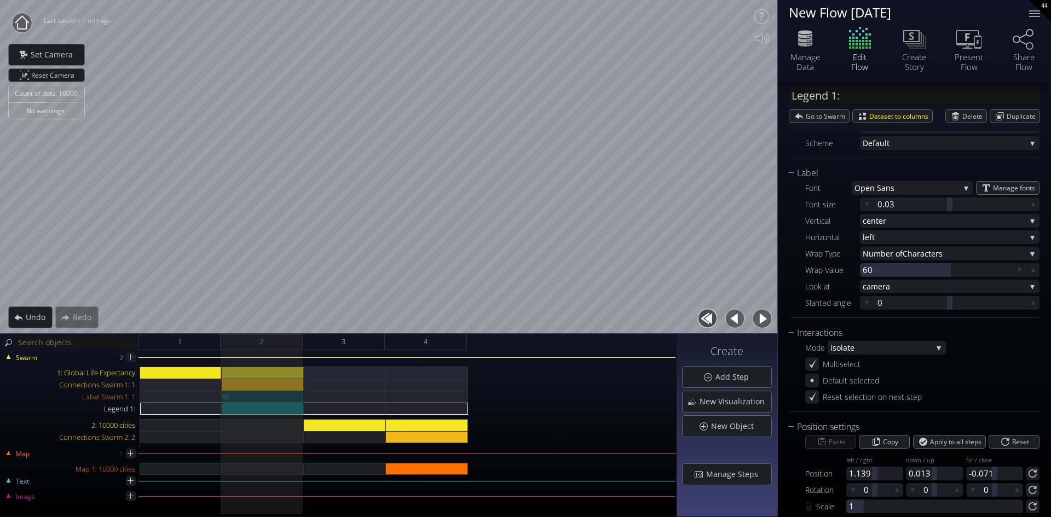
click at [269, 395] on div "Label Swarm 1: 1" at bounding box center [263, 397] width 82 height 12
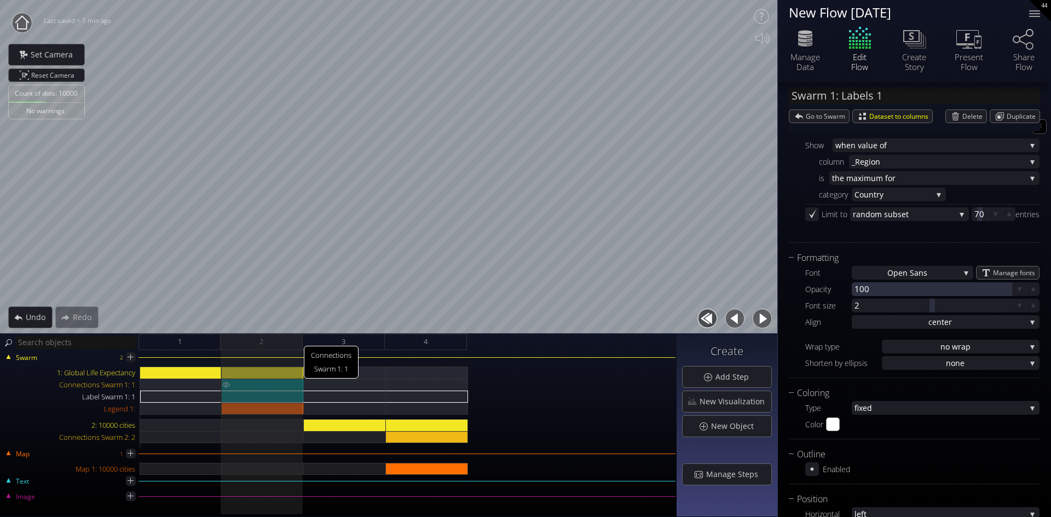
click at [269, 379] on div "Connections Swarm 1: 1" at bounding box center [263, 385] width 82 height 12
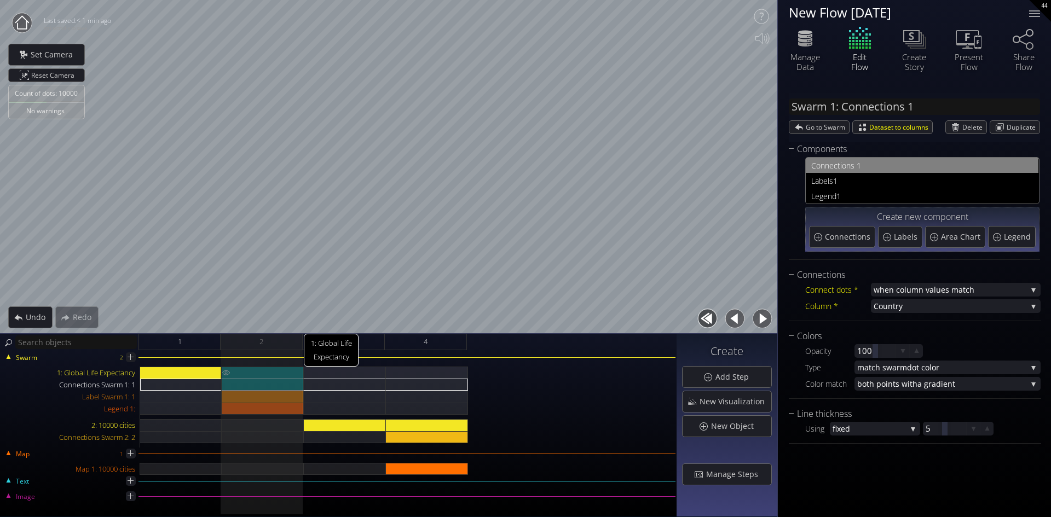
click at [270, 367] on div "1: Global Life Expectancy" at bounding box center [263, 373] width 82 height 12
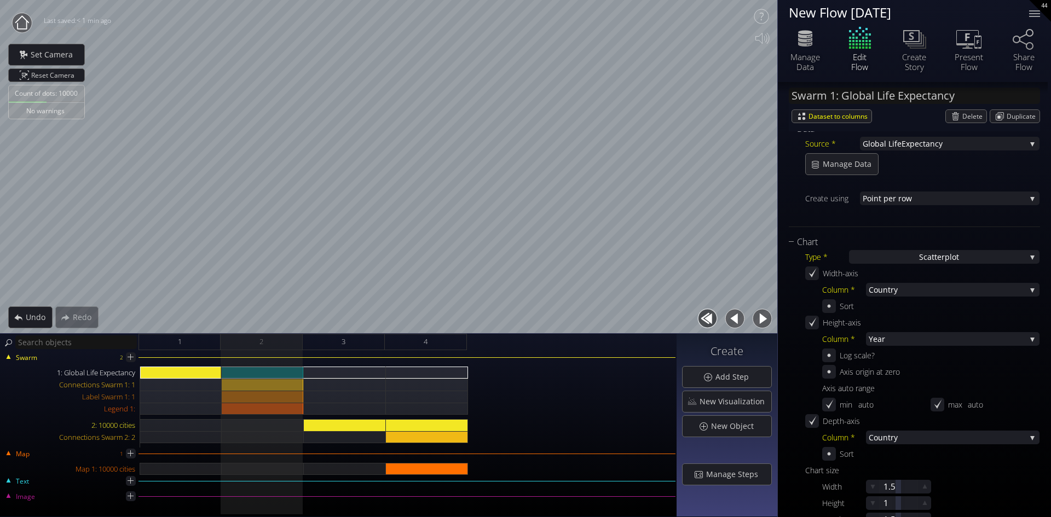
scroll to position [219, 0]
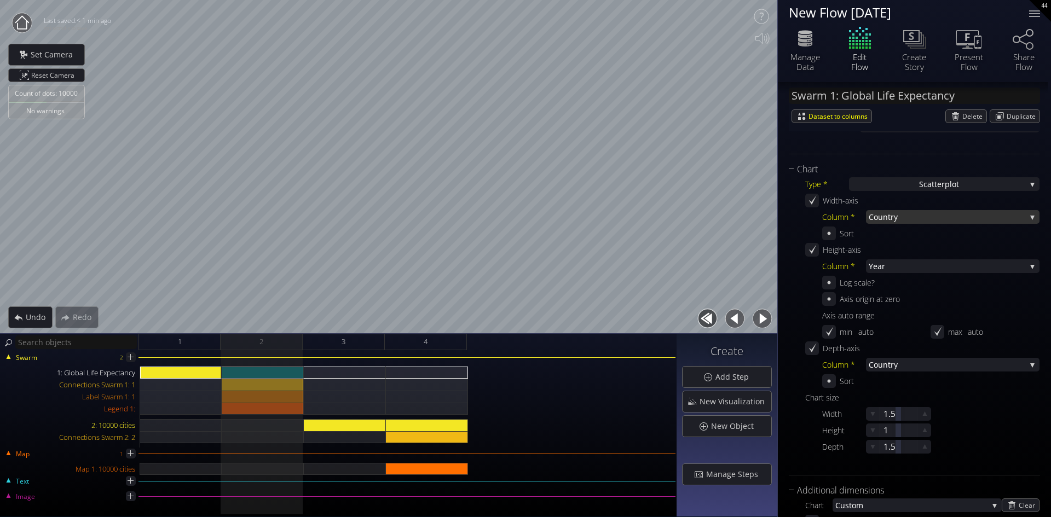
click at [906, 217] on span "try" at bounding box center [957, 217] width 138 height 14
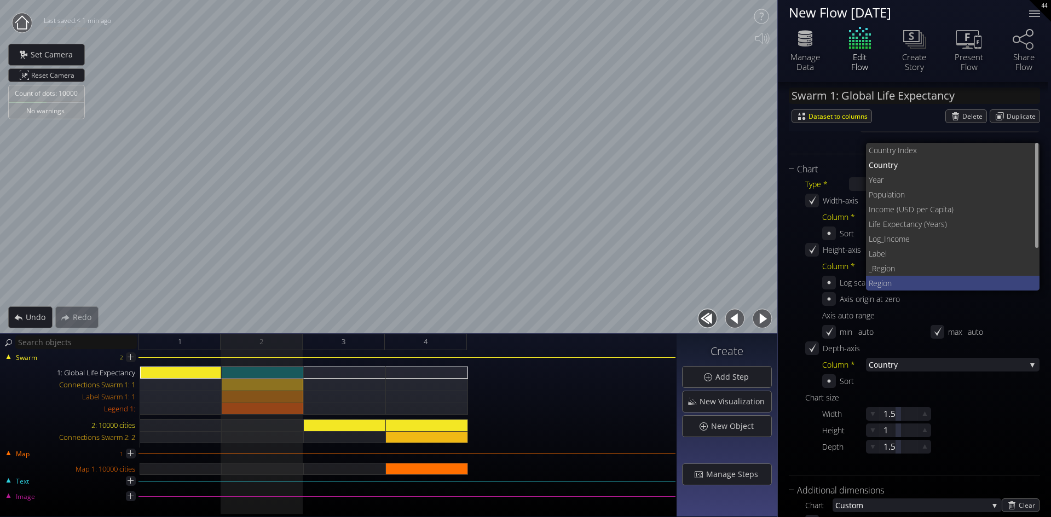
scroll to position [14, 0]
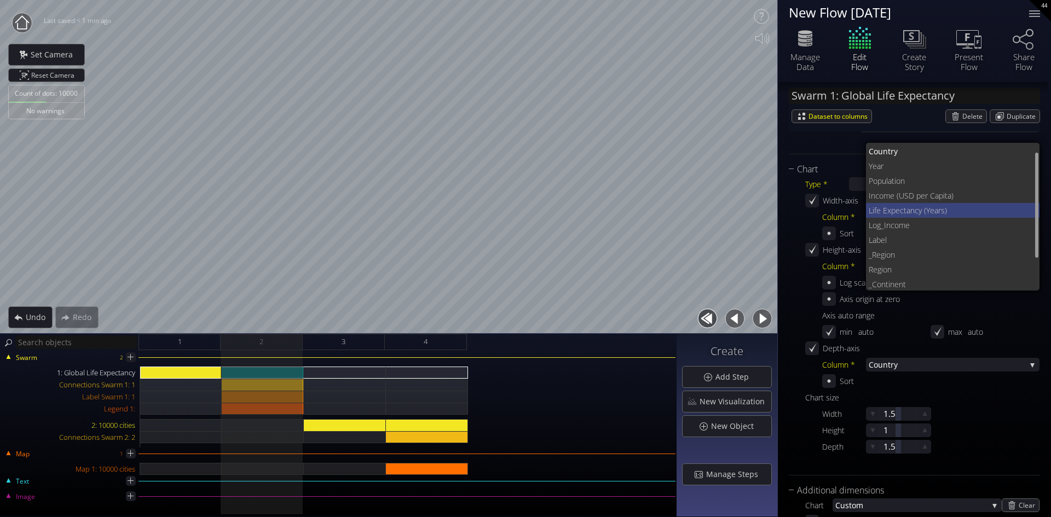
click at [893, 208] on span "Life Expectan" at bounding box center [891, 210] width 46 height 15
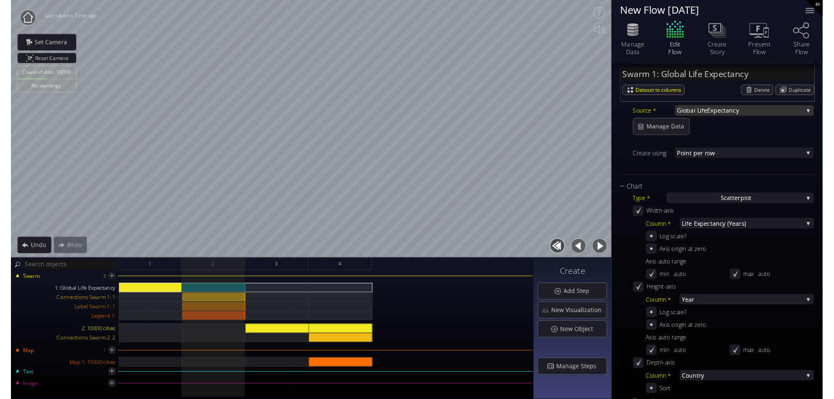
scroll to position [0, 0]
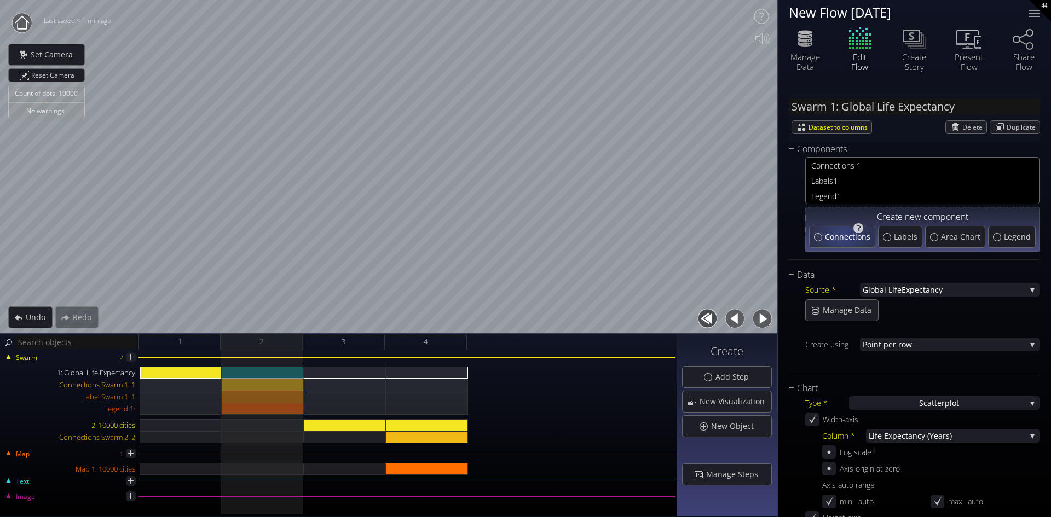
click at [843, 235] on span "Connections" at bounding box center [849, 236] width 48 height 11
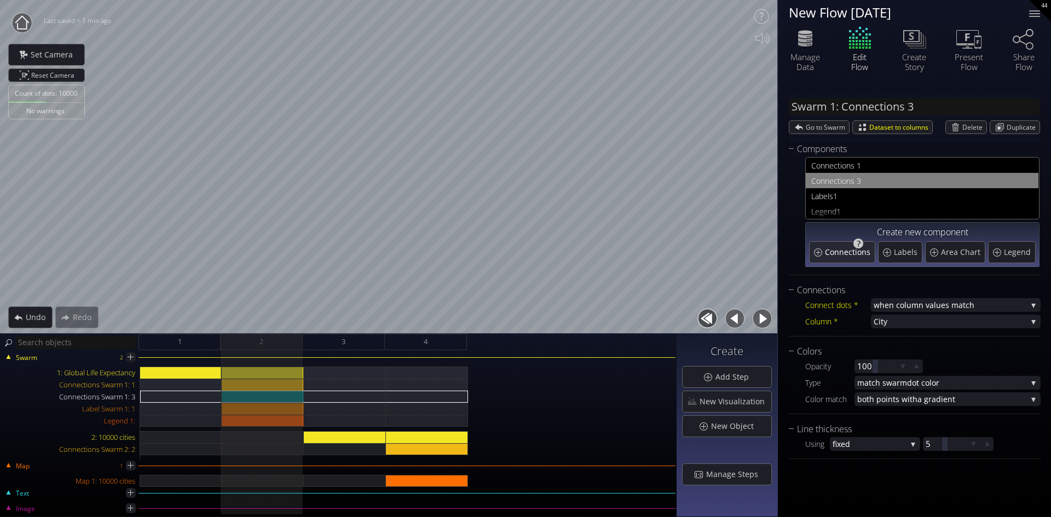
click at [843, 235] on div "Create new component" at bounding box center [922, 233] width 227 height 14
click at [837, 164] on span "nections 1" at bounding box center [929, 166] width 208 height 14
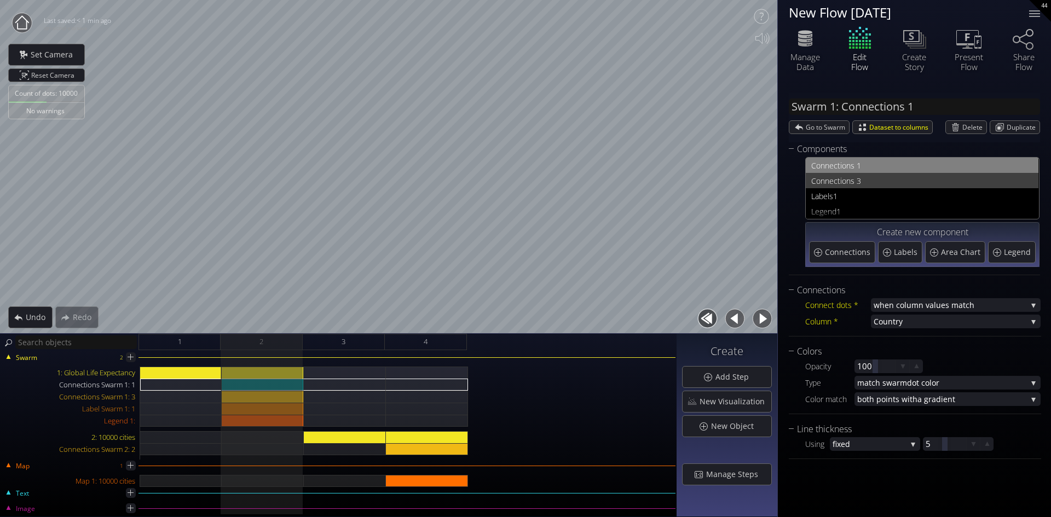
click at [837, 178] on span "nections 3" at bounding box center [929, 181] width 208 height 14
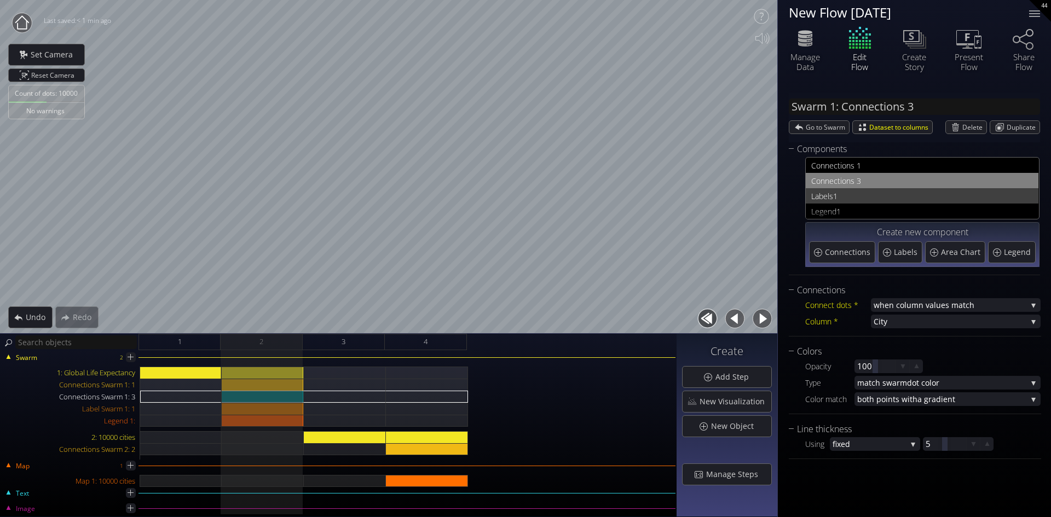
click at [830, 193] on span "Labels" at bounding box center [822, 196] width 22 height 14
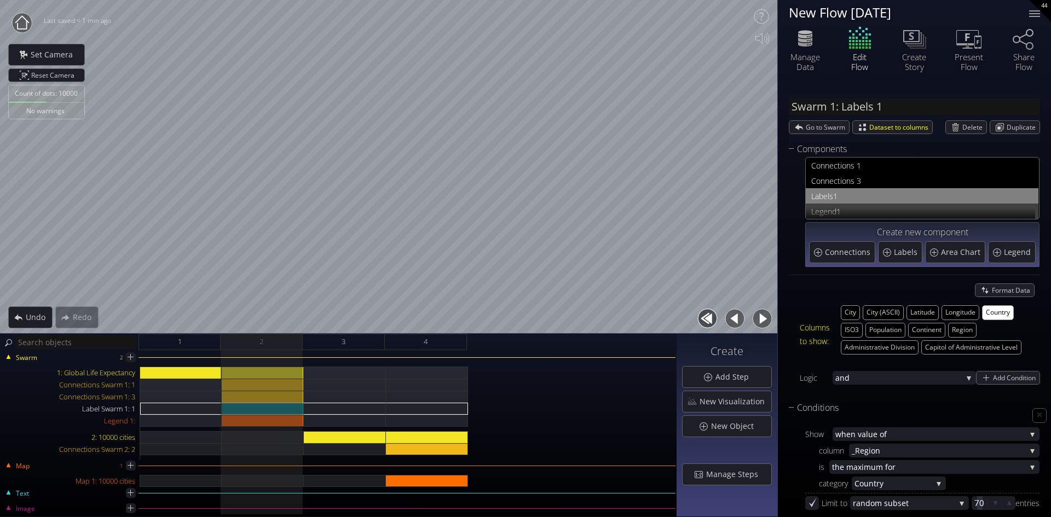
click at [828, 206] on span "Legend" at bounding box center [823, 212] width 25 height 14
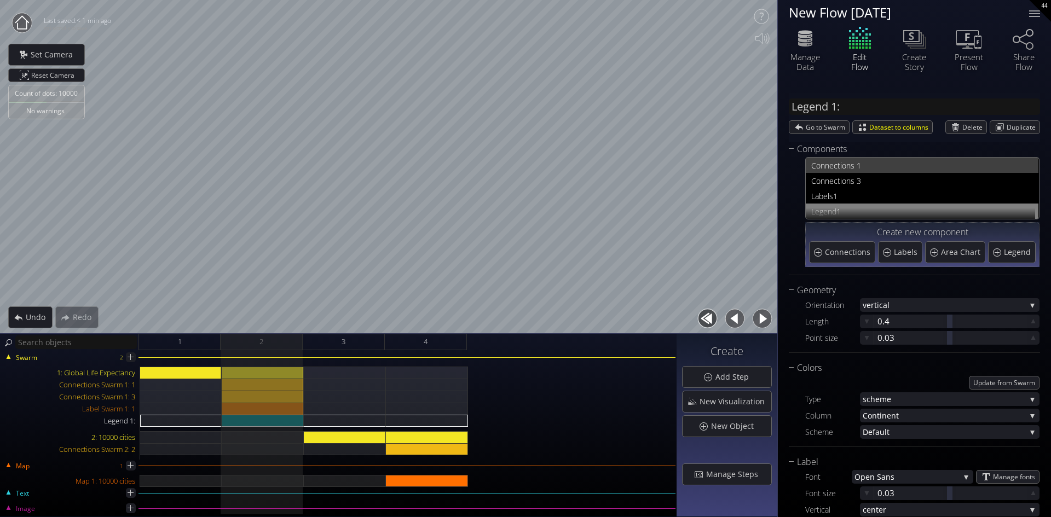
click at [827, 164] on span "nections 1" at bounding box center [929, 166] width 208 height 14
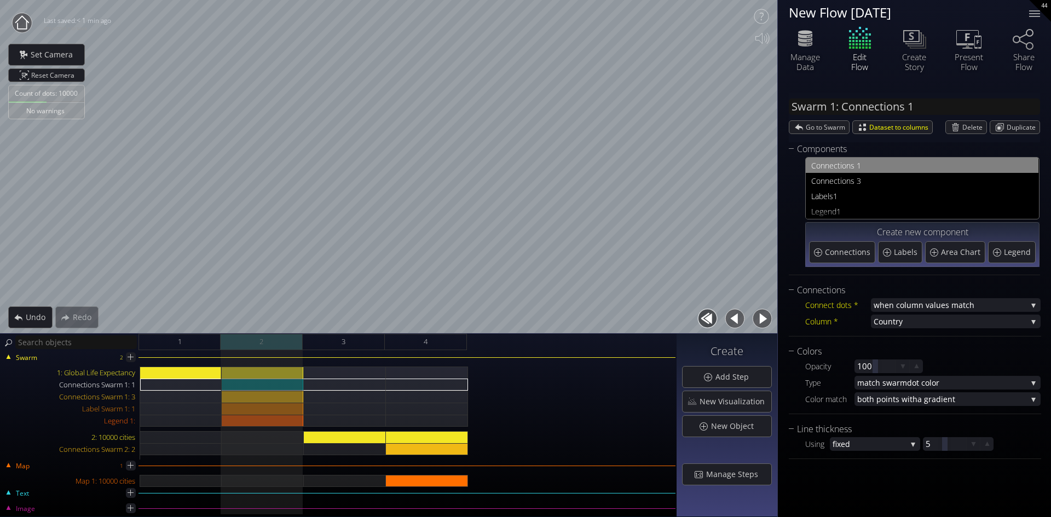
click at [242, 337] on div "2" at bounding box center [262, 342] width 82 height 16
click at [265, 373] on div "1: Global Life Expectancy" at bounding box center [263, 373] width 82 height 12
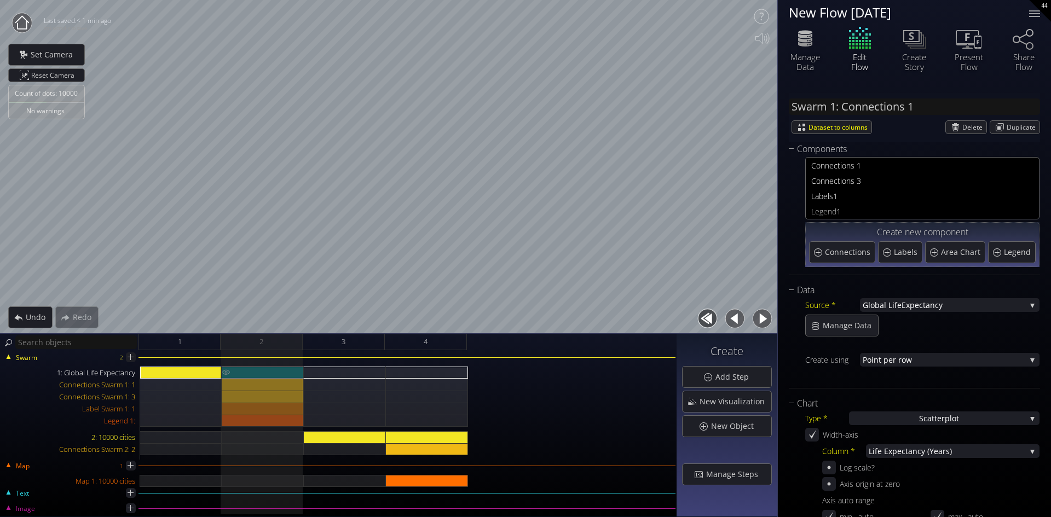
type input "Swarm 1: Global Life Expectancy"
click at [22, 26] on circle at bounding box center [22, 23] width 20 height 20
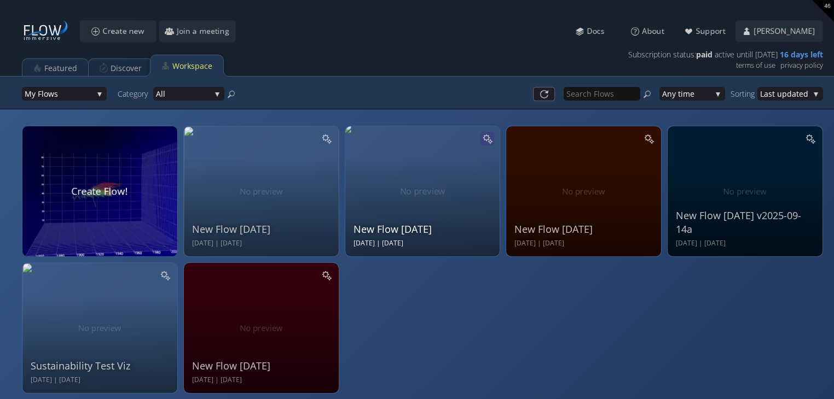
click at [484, 136] on icon at bounding box center [487, 139] width 10 height 10
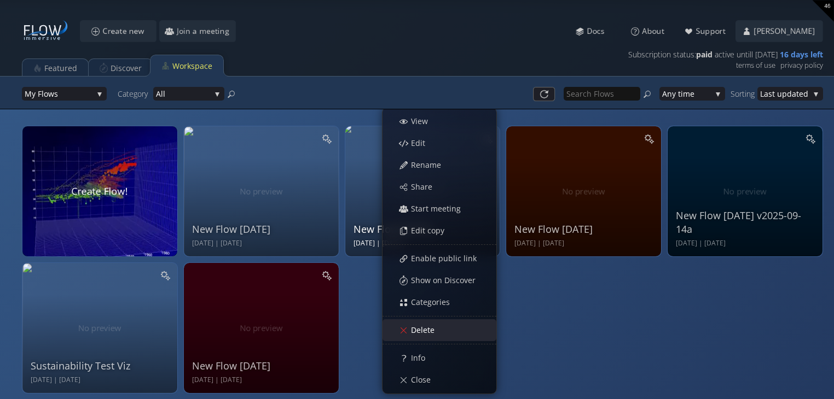
click at [416, 328] on span "Delete" at bounding box center [425, 330] width 31 height 11
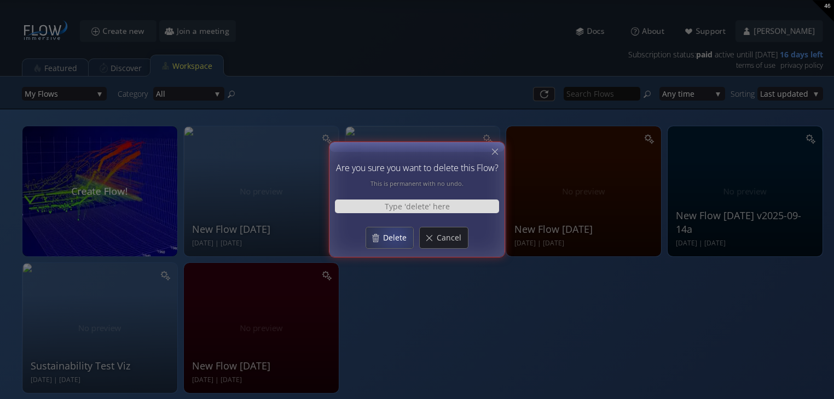
click at [396, 235] on span "Delete" at bounding box center [397, 238] width 31 height 11
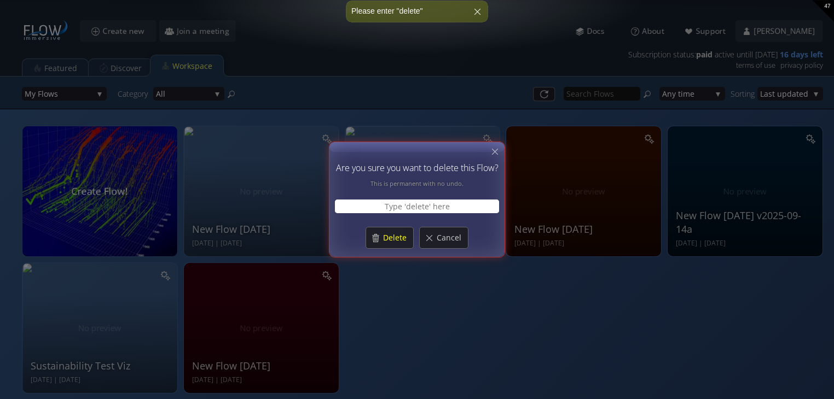
click at [397, 207] on input "text" at bounding box center [417, 207] width 164 height 14
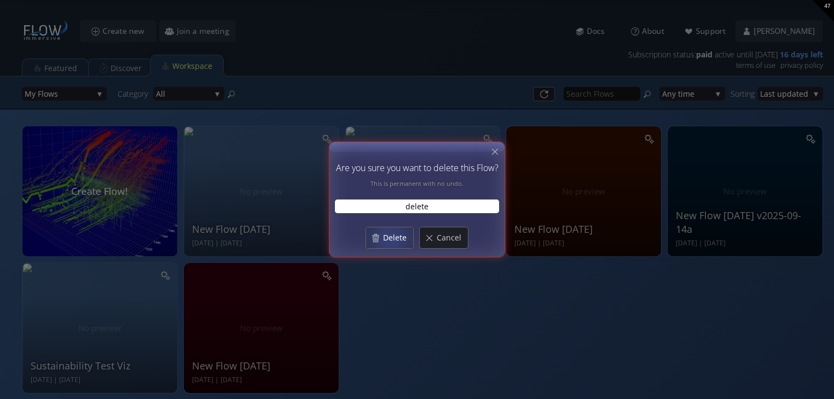
type input "delete"
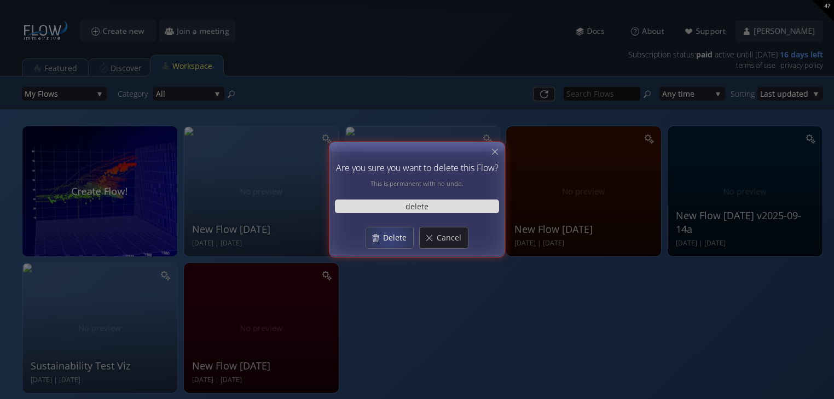
click at [391, 239] on span "Delete" at bounding box center [397, 238] width 31 height 11
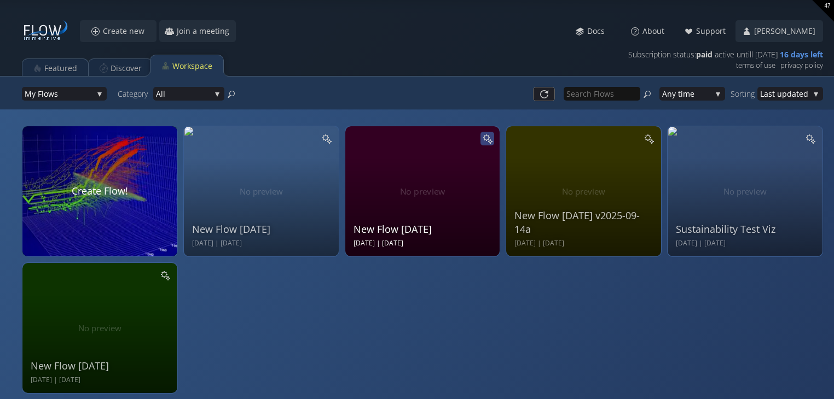
click at [486, 135] on icon at bounding box center [487, 139] width 10 height 10
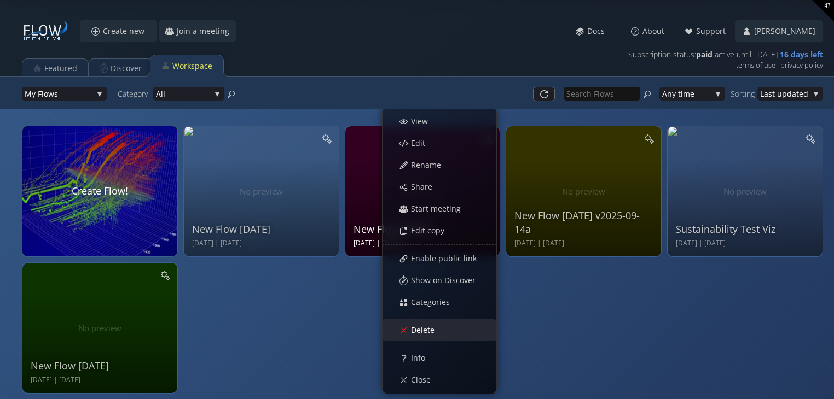
click at [426, 332] on span "Delete" at bounding box center [425, 330] width 31 height 11
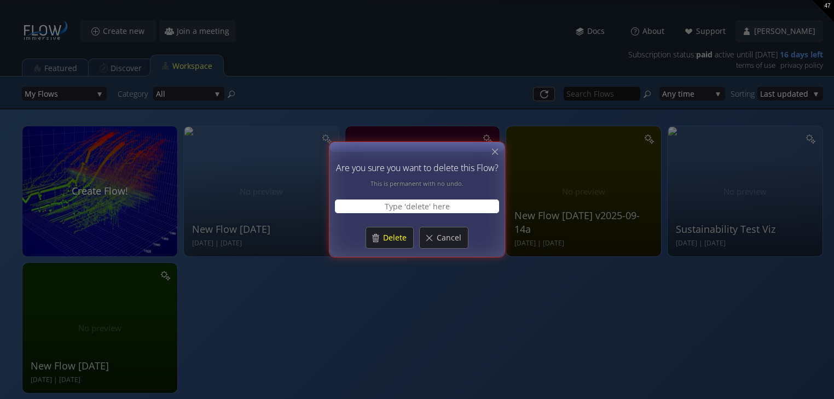
click at [408, 206] on input "text" at bounding box center [417, 207] width 164 height 14
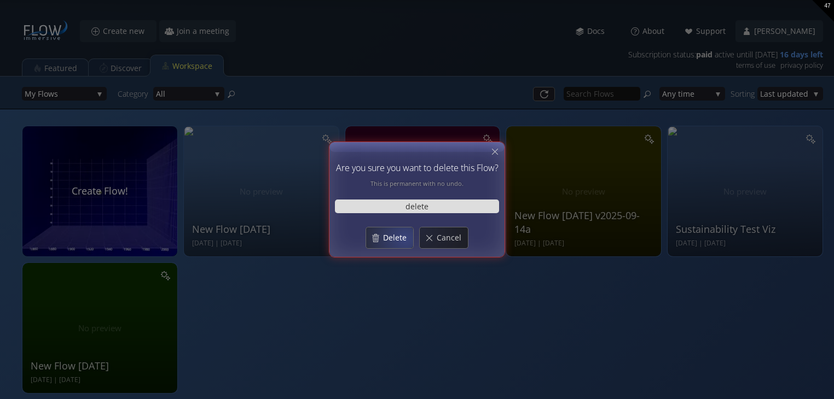
type input "delete"
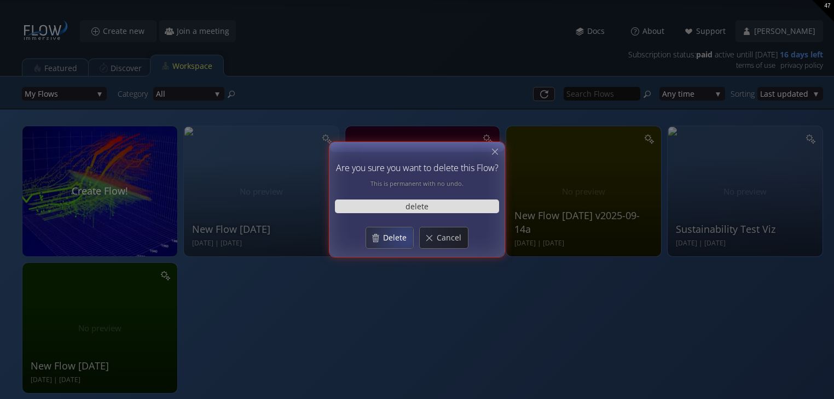
click at [405, 239] on span "Delete" at bounding box center [397, 238] width 31 height 11
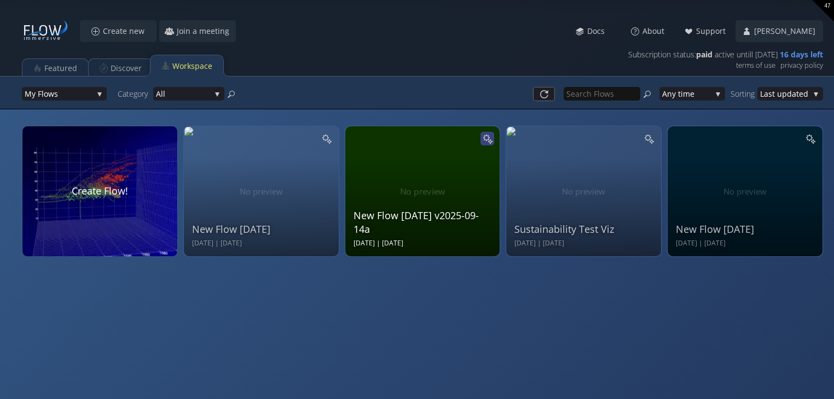
click at [486, 137] on icon at bounding box center [487, 139] width 10 height 10
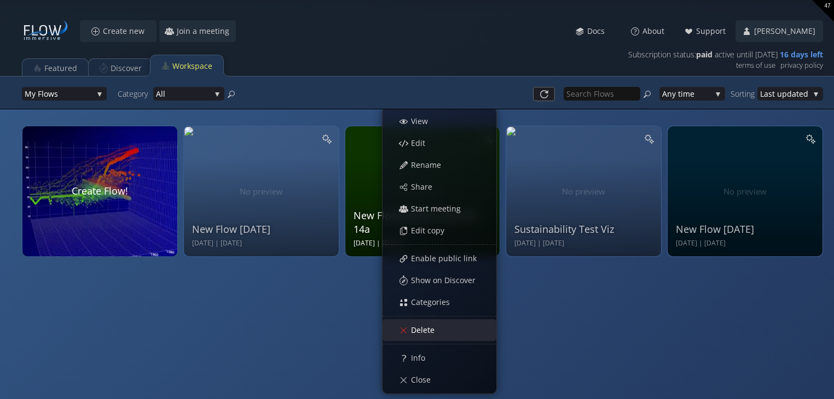
click at [420, 329] on span "Delete" at bounding box center [425, 330] width 31 height 11
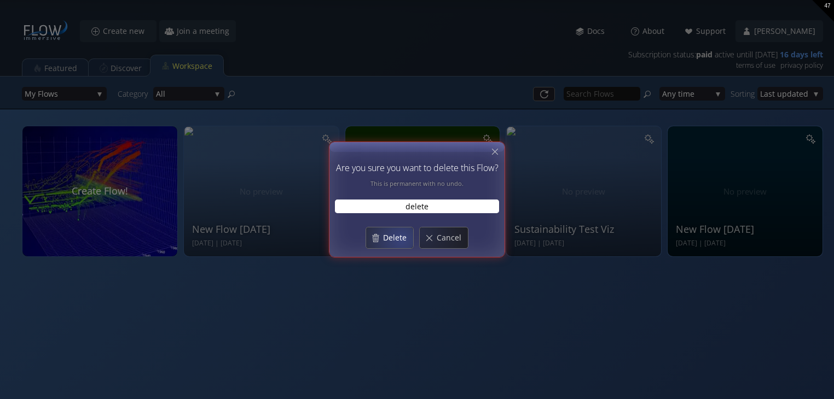
type input "delete"
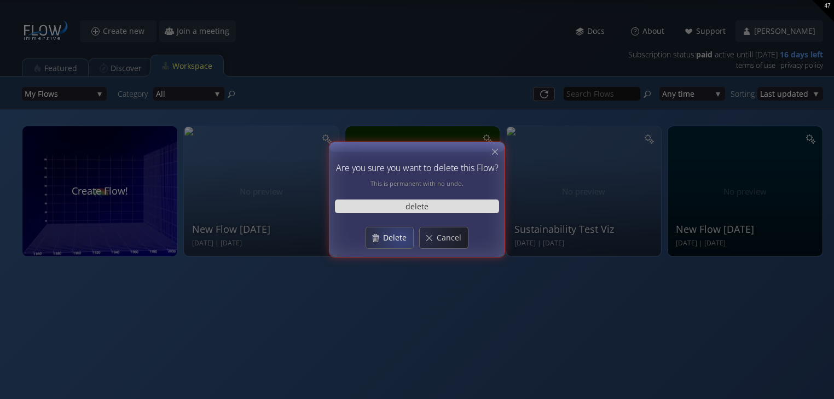
click at [394, 239] on span "Delete" at bounding box center [397, 238] width 31 height 11
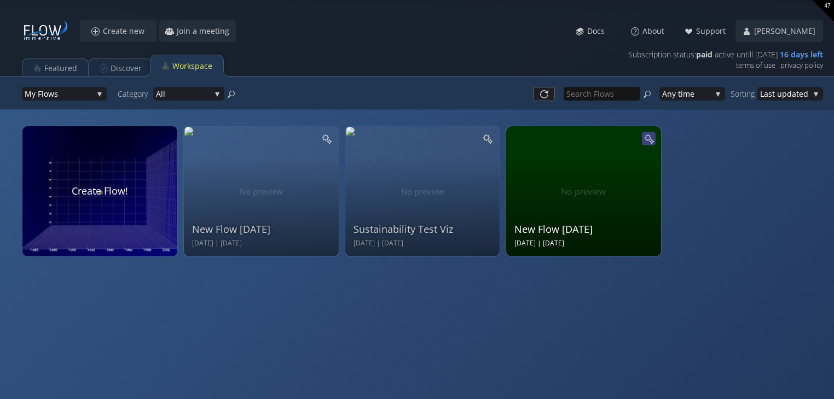
click at [646, 136] on icon at bounding box center [648, 139] width 10 height 10
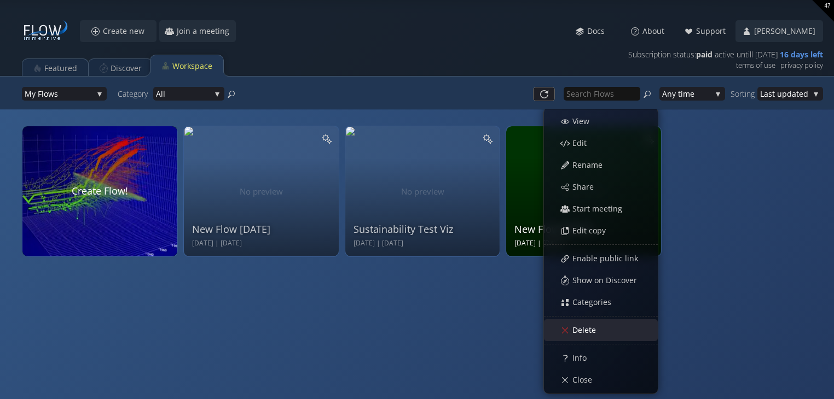
click at [576, 329] on span "Delete" at bounding box center [587, 330] width 31 height 11
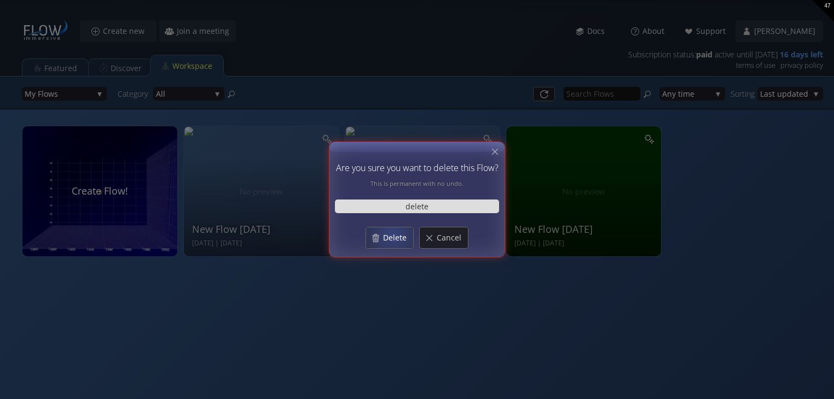
type input "delete"
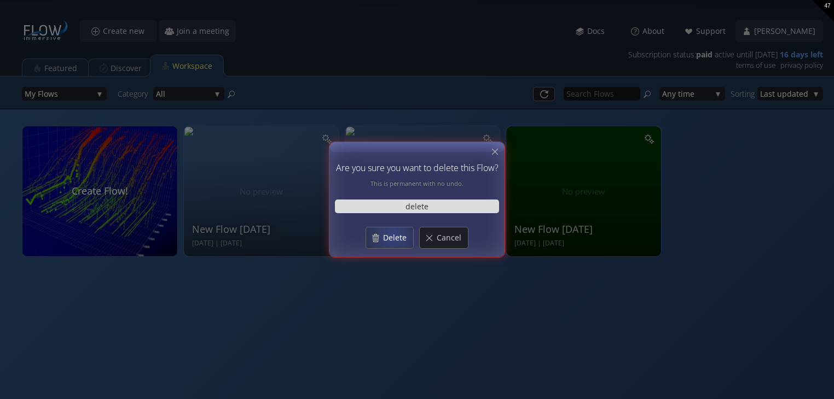
click at [393, 237] on span "Delete" at bounding box center [397, 238] width 31 height 11
